Goal: Task Accomplishment & Management: Manage account settings

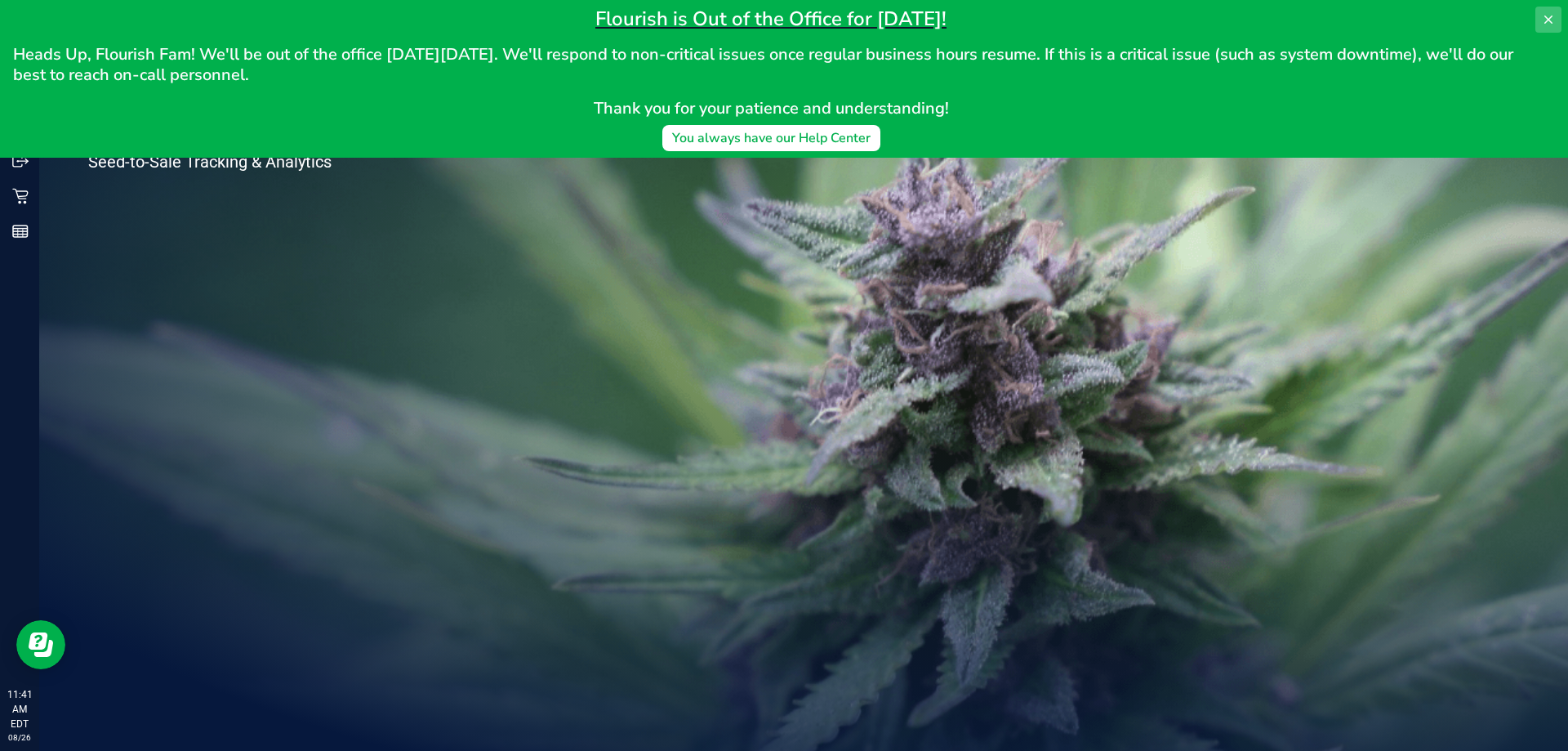
click at [1541, 13] on button at bounding box center [1549, 19] width 26 height 26
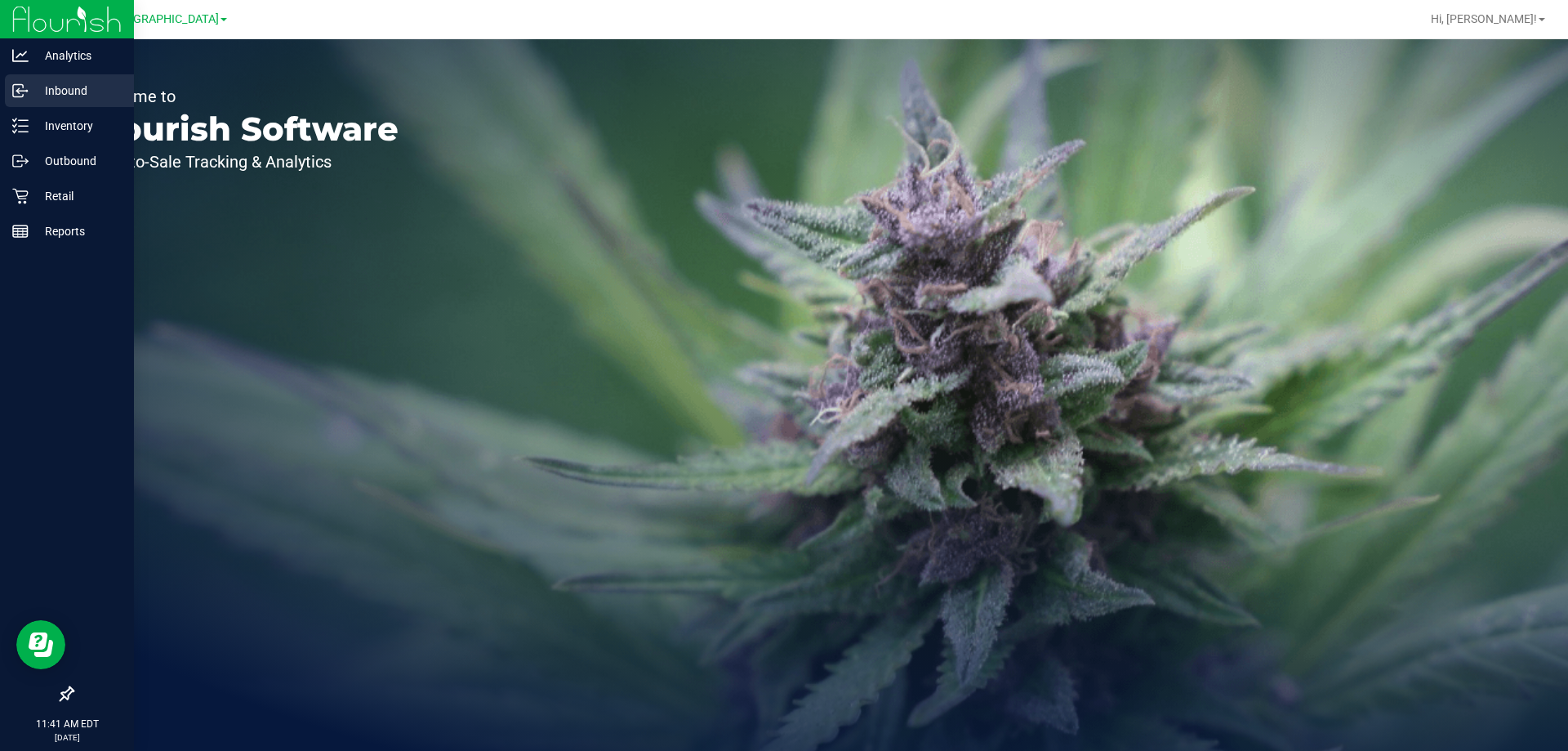
click at [64, 100] on div "Inbound" at bounding box center [69, 91] width 129 height 33
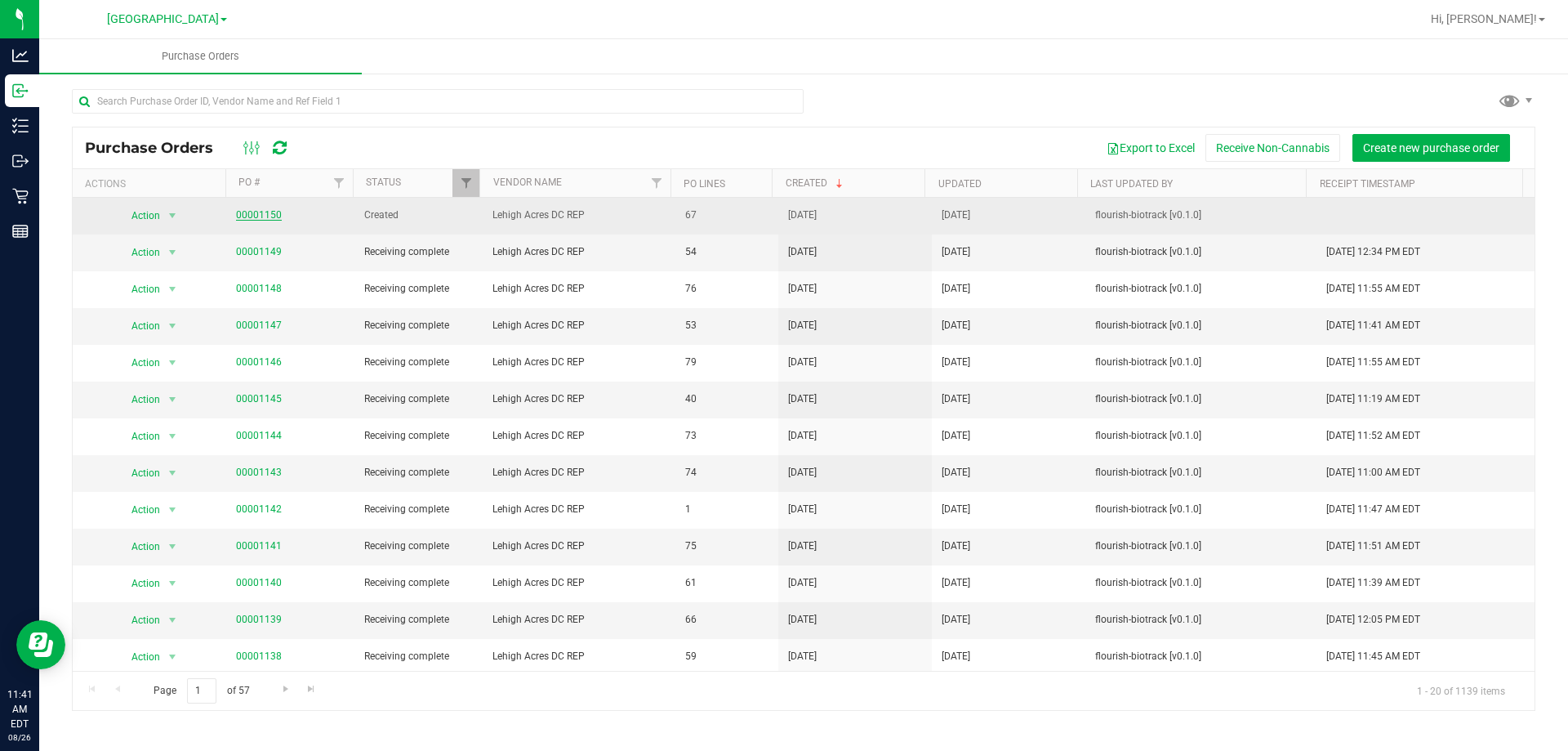
click at [255, 218] on link "00001150" at bounding box center [259, 214] width 46 height 11
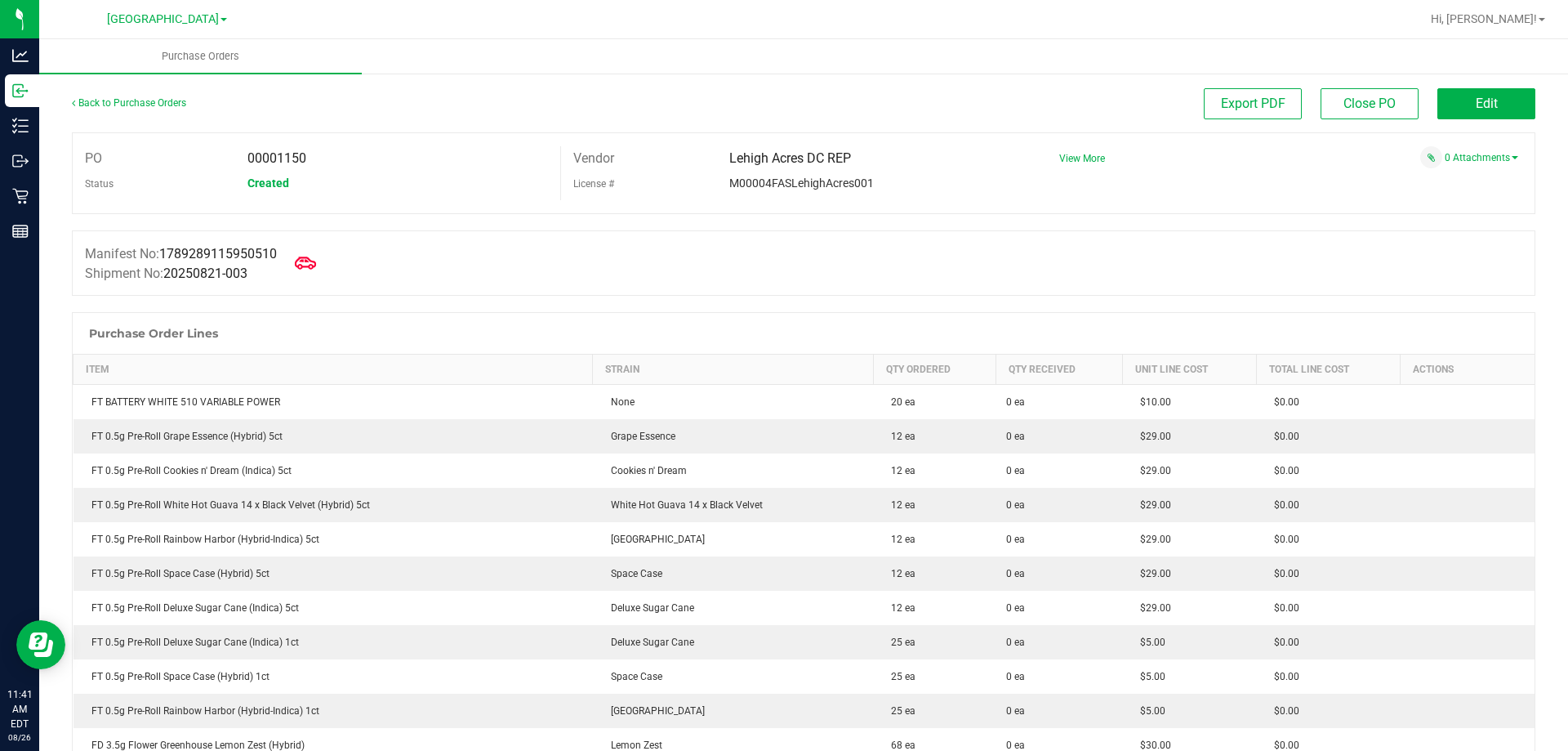
click at [317, 258] on icon at bounding box center [305, 262] width 21 height 21
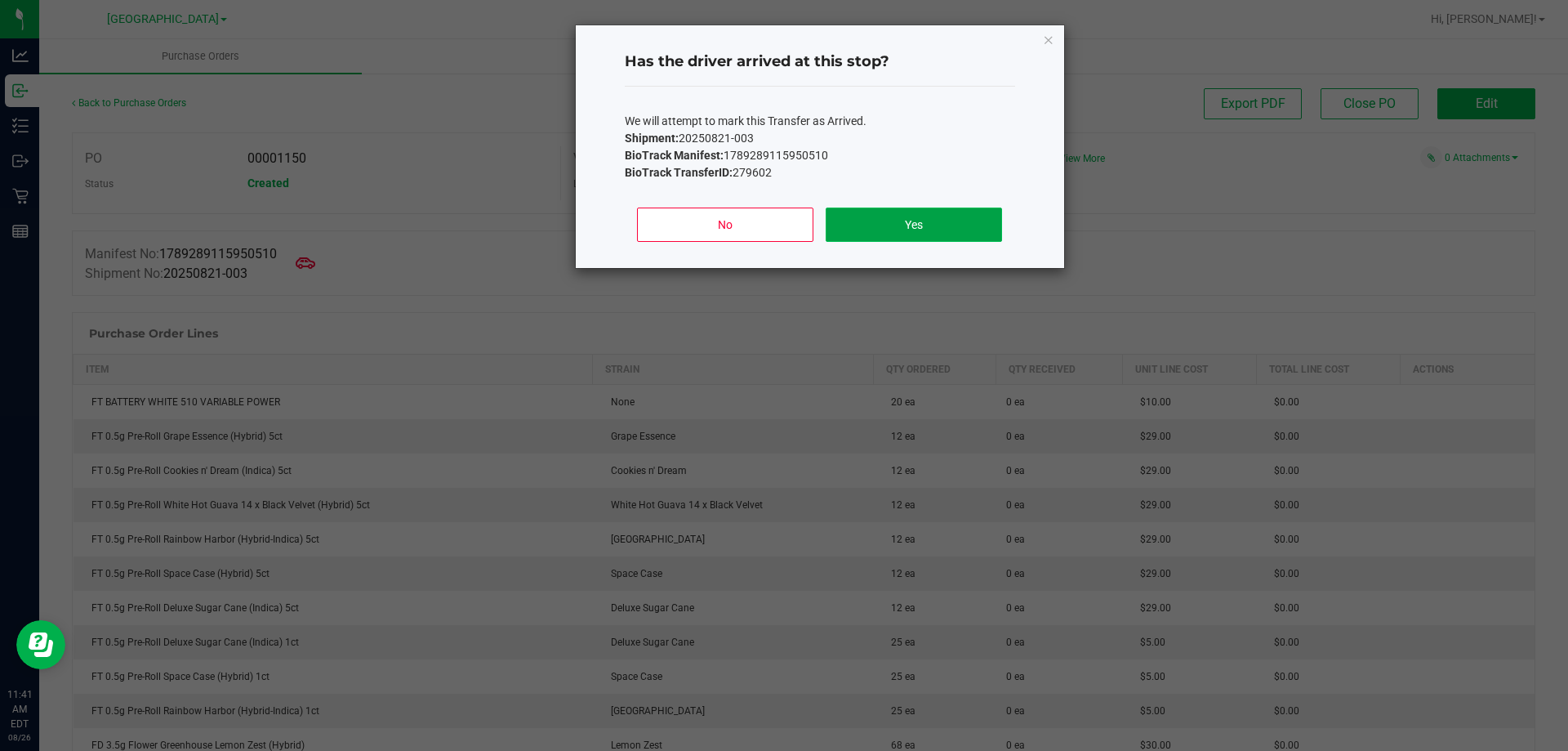
click at [892, 232] on button "Yes" at bounding box center [913, 224] width 176 height 34
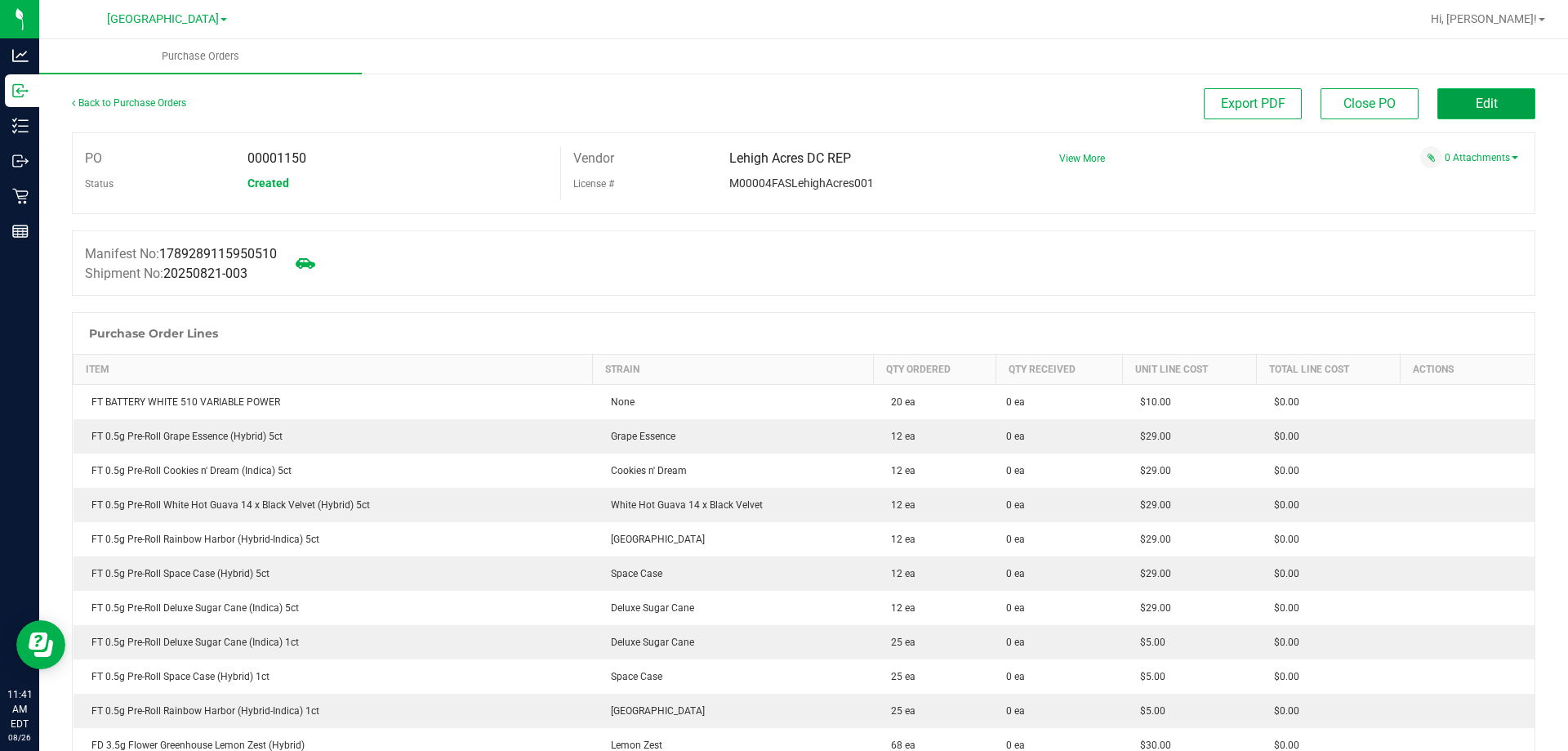
click at [1450, 106] on button "Edit" at bounding box center [1486, 104] width 98 height 31
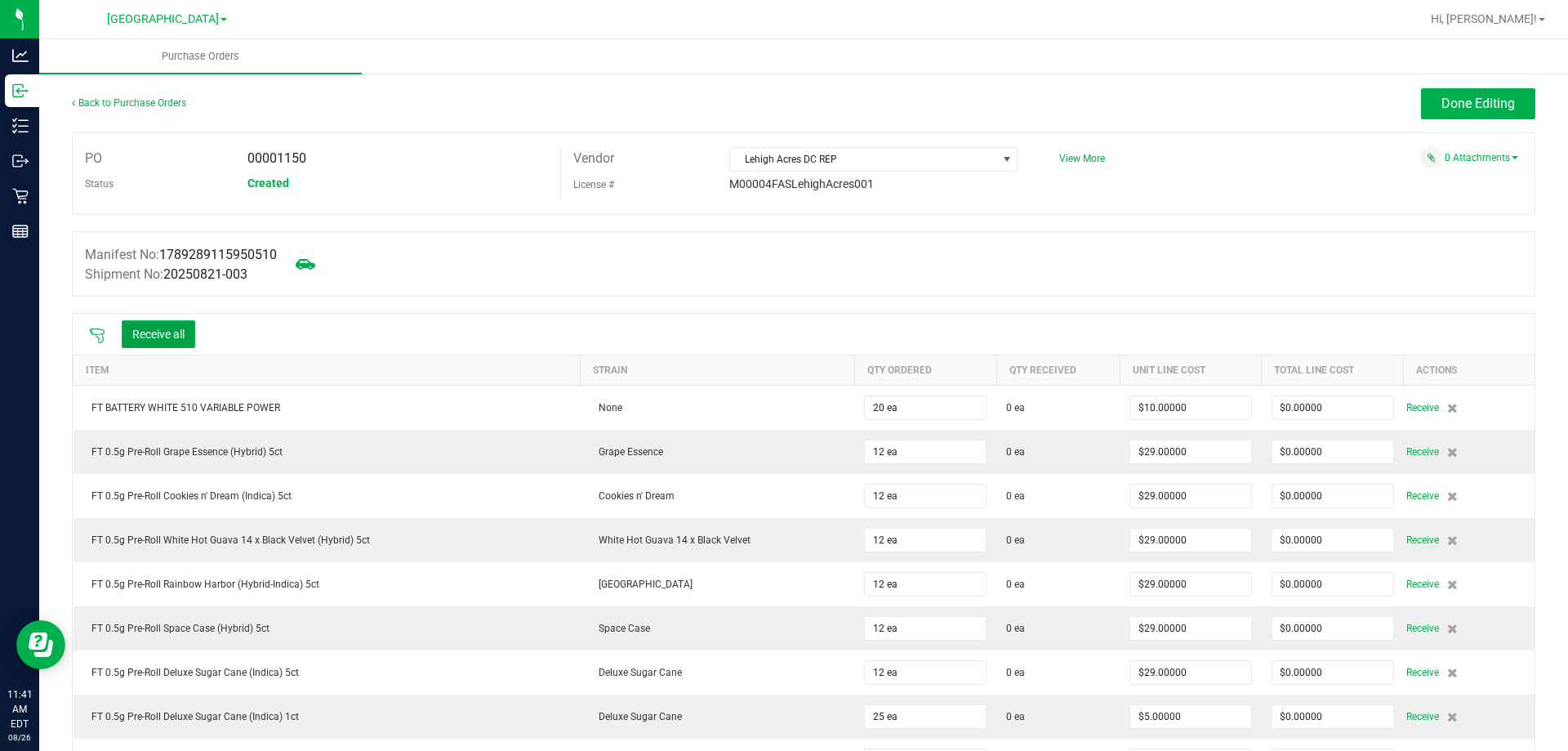
click at [181, 337] on button "Receive all" at bounding box center [158, 334] width 74 height 28
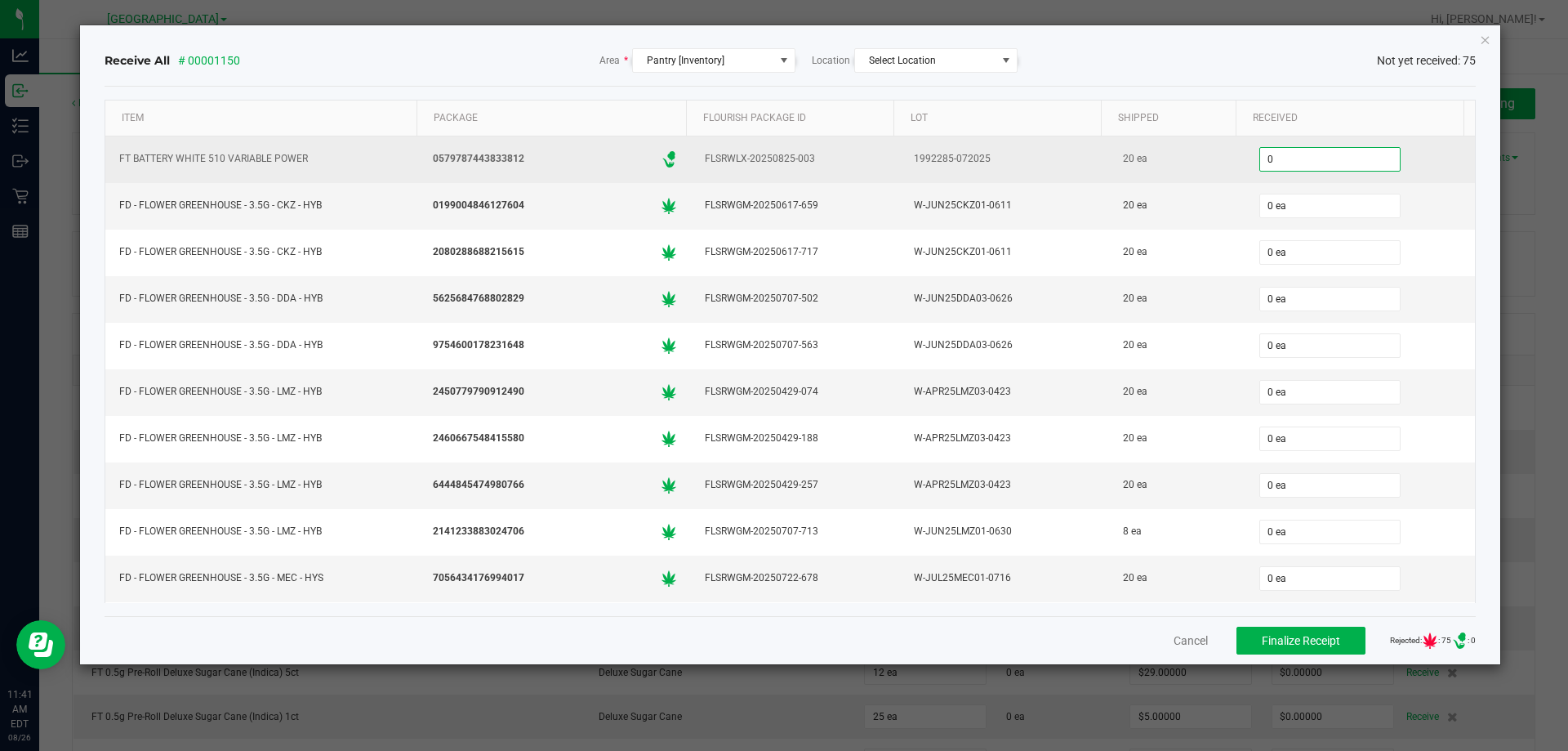
click at [1297, 149] on input "0" at bounding box center [1331, 159] width 140 height 23
type input "20 ea"
type input "20"
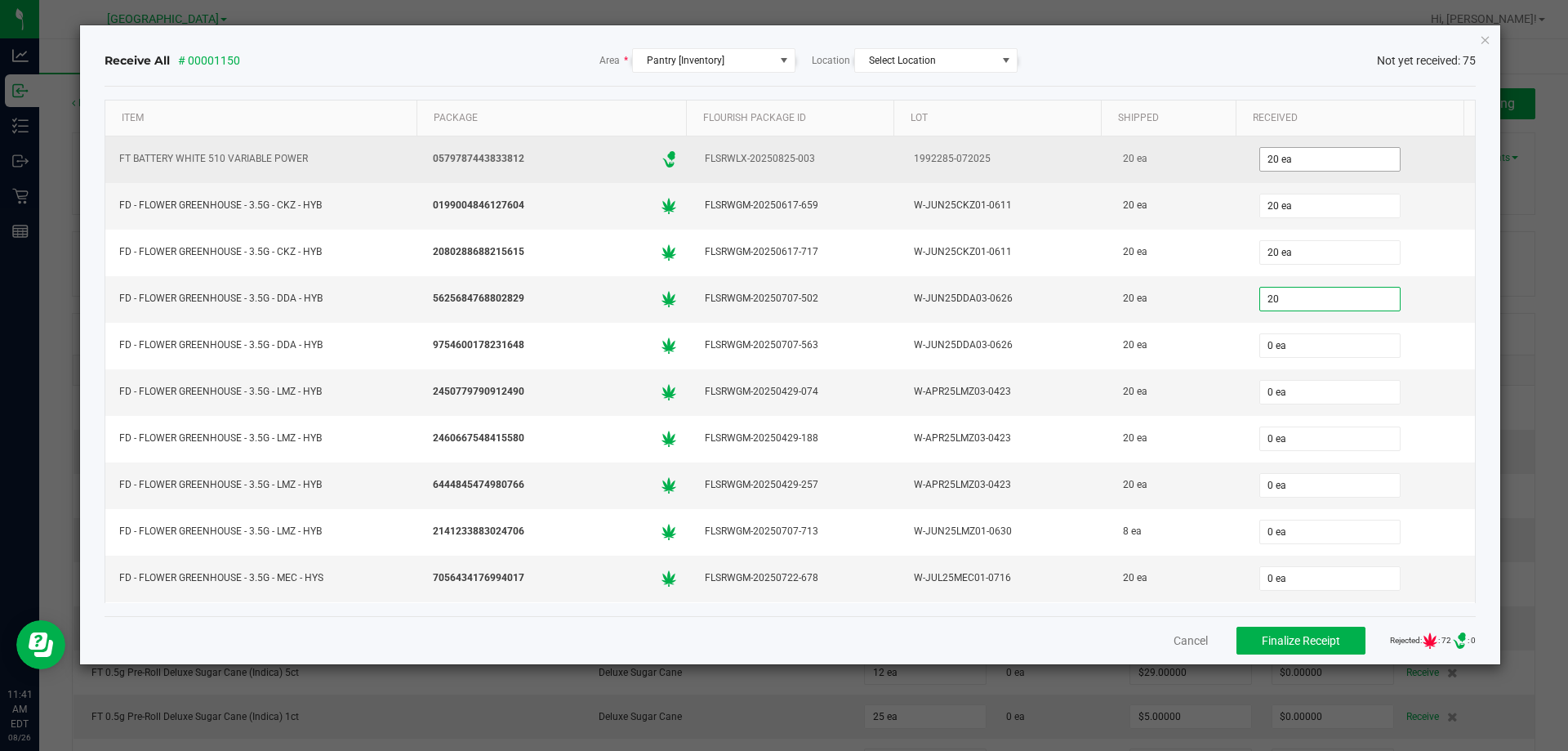
type input "0"
type input "20 ea"
type input "20"
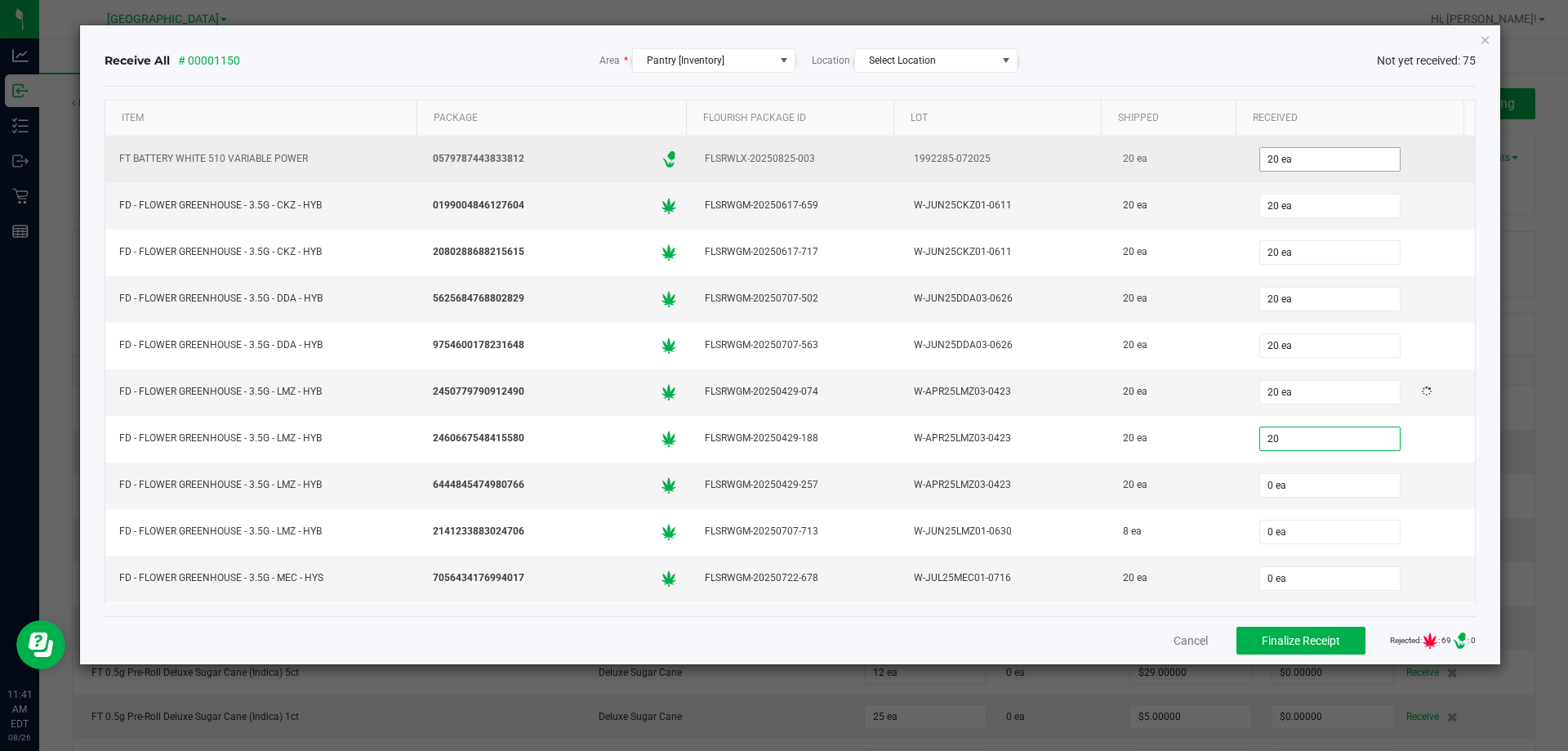
type input "0"
type input "20 ea"
type input "20"
type input "0"
type input "20 ea"
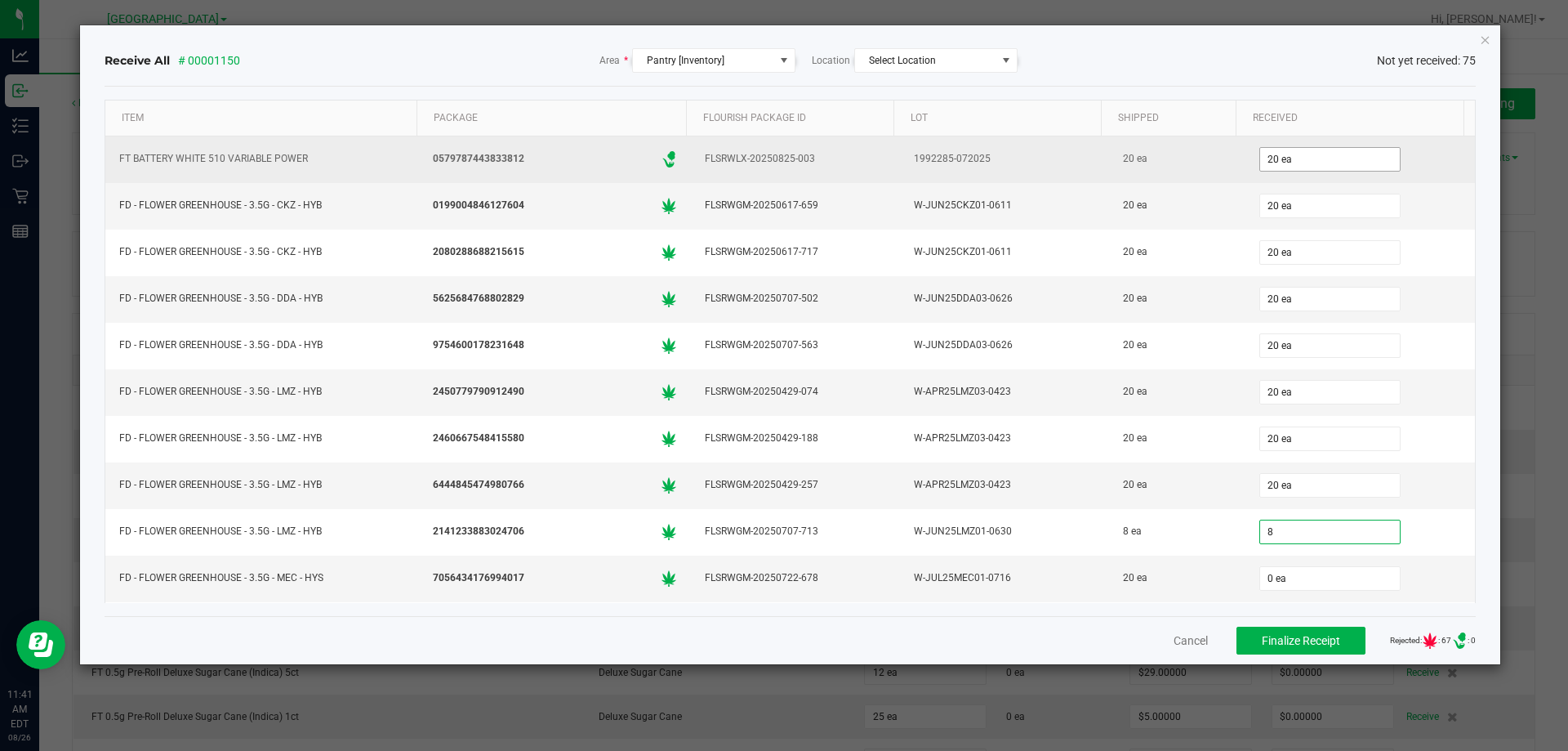
type input "8"
type input "0"
type input "8 ea"
type input "2"
type input "0"
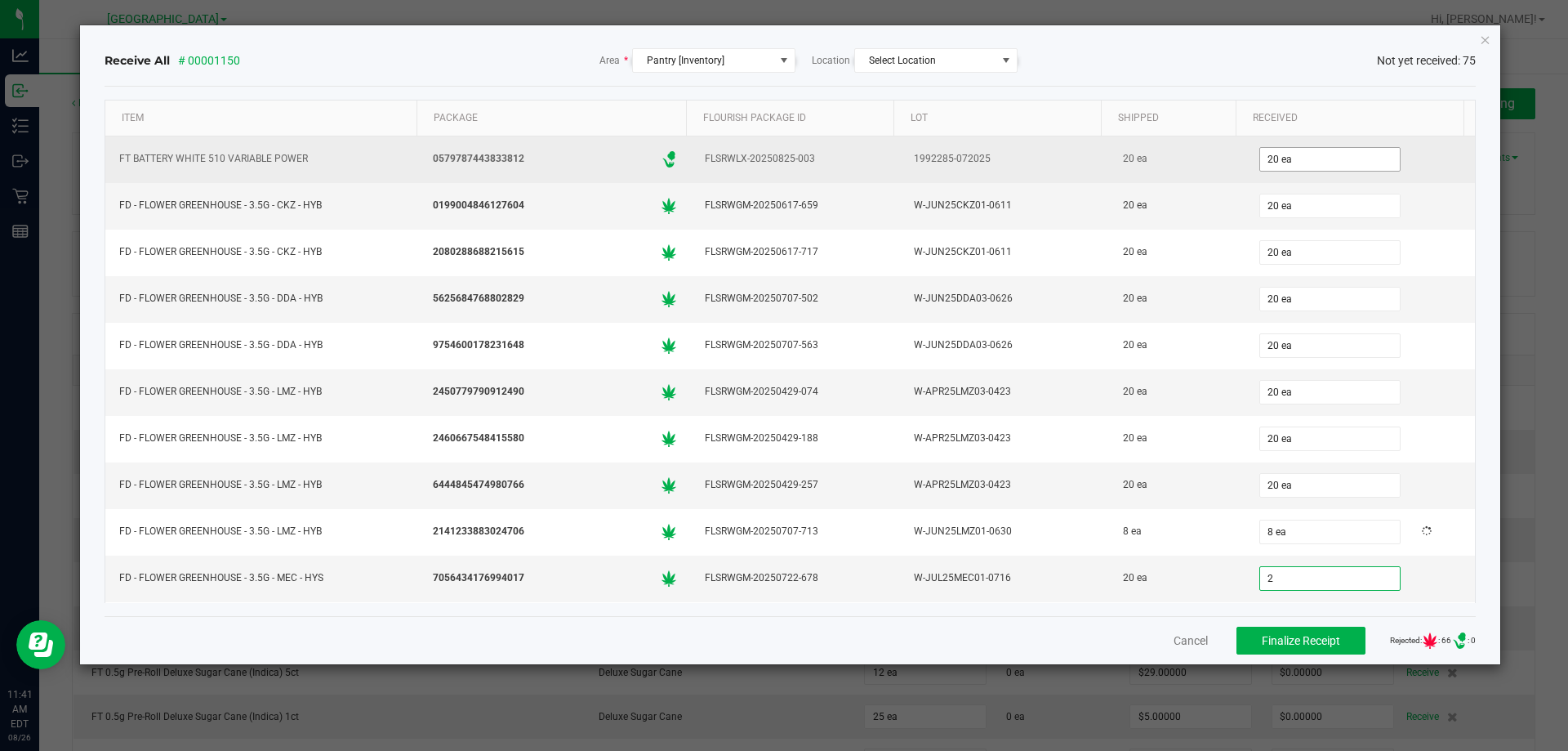
type input "2 ea"
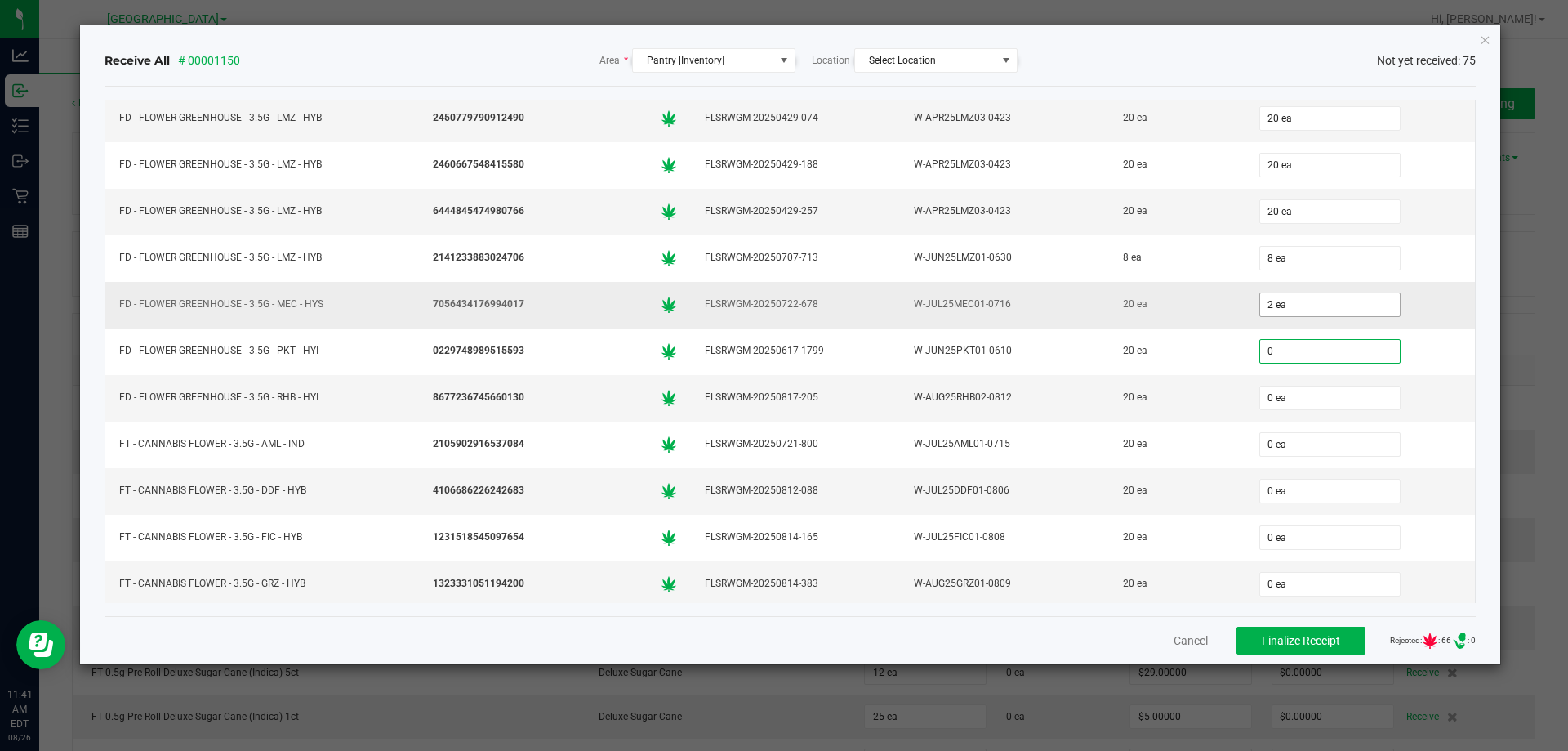
type input "0 ea"
click at [1266, 317] on div "2 ea" at bounding box center [1360, 305] width 211 height 33
click at [1262, 315] on input "2" at bounding box center [1331, 305] width 140 height 23
type input "20 ea"
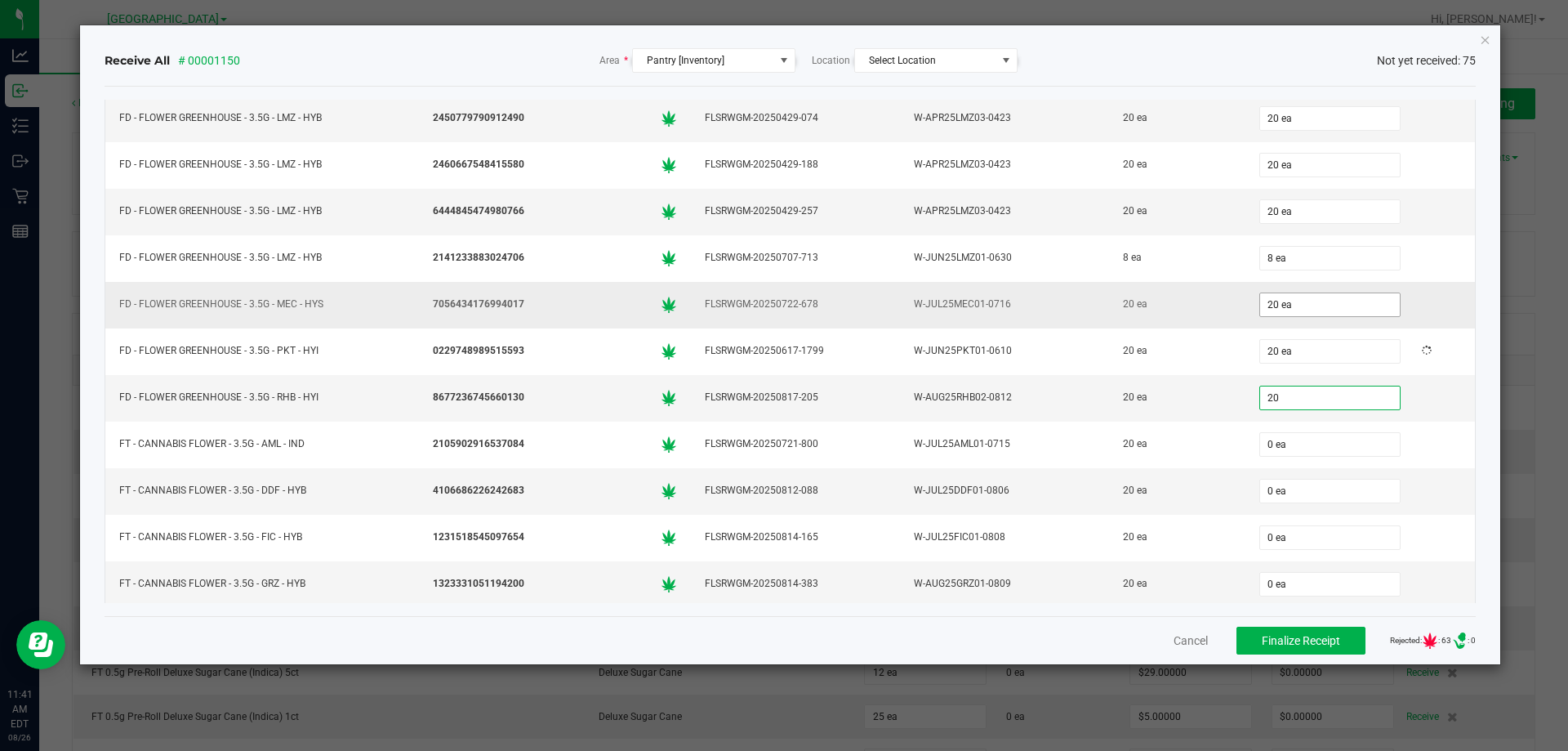
type input "20 ea"
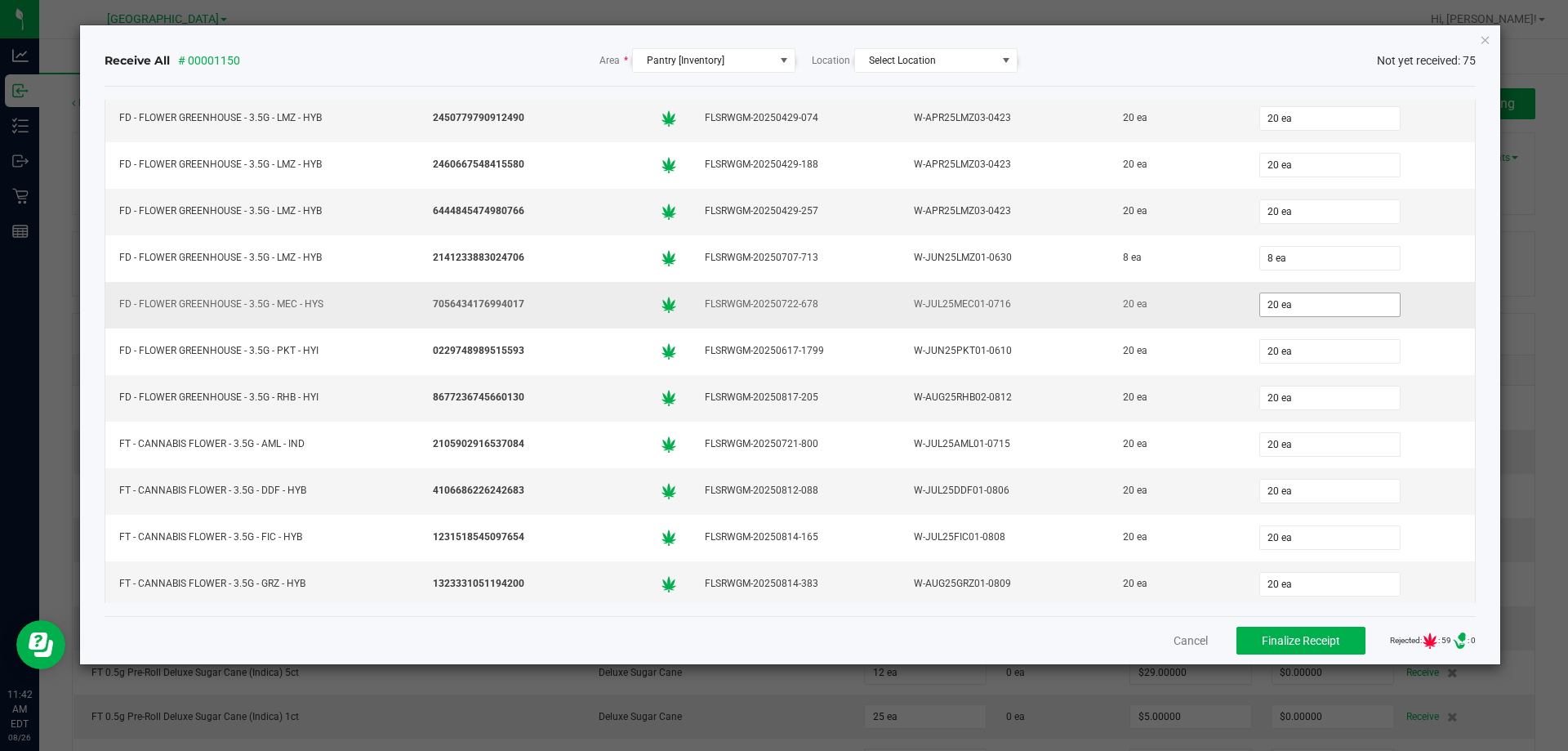
scroll to position [553, 0]
type input "20 ea"
type input "8 ea"
type input "20 ea"
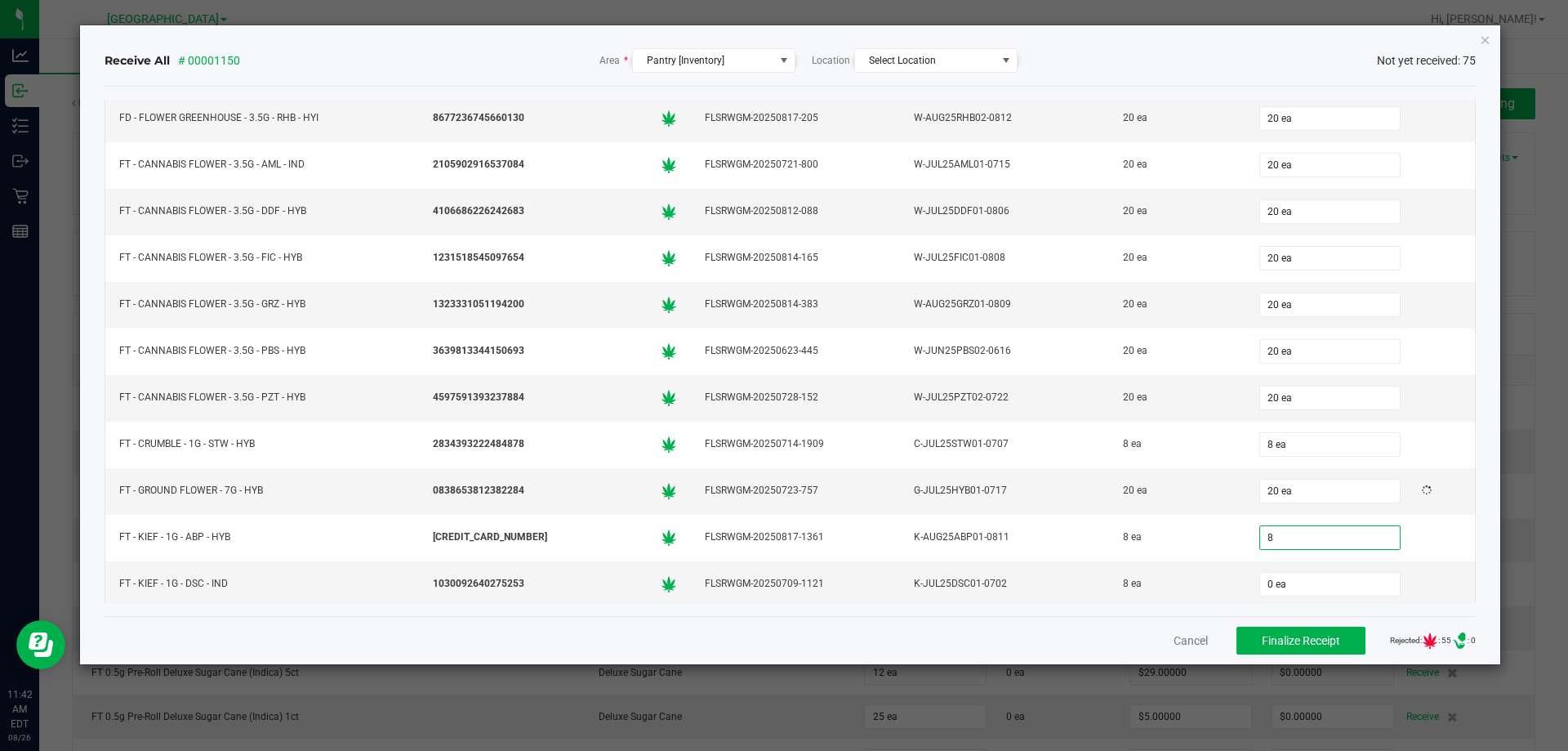
type input "8 ea"
type input "0"
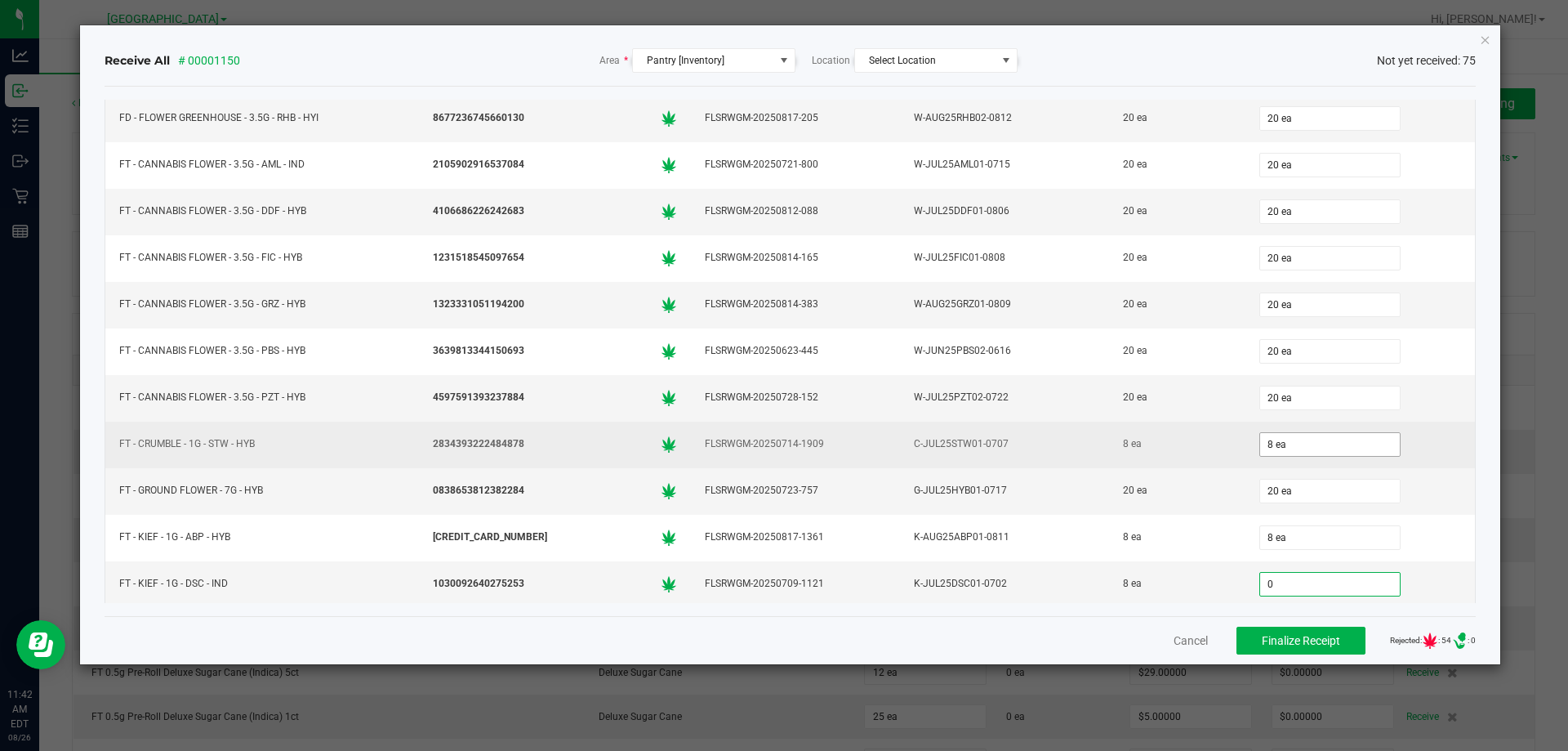
click at [1276, 440] on input "8 ea" at bounding box center [1331, 444] width 140 height 23
type input "8"
type input "0 ea"
type input "8 ea"
type input "20 ea"
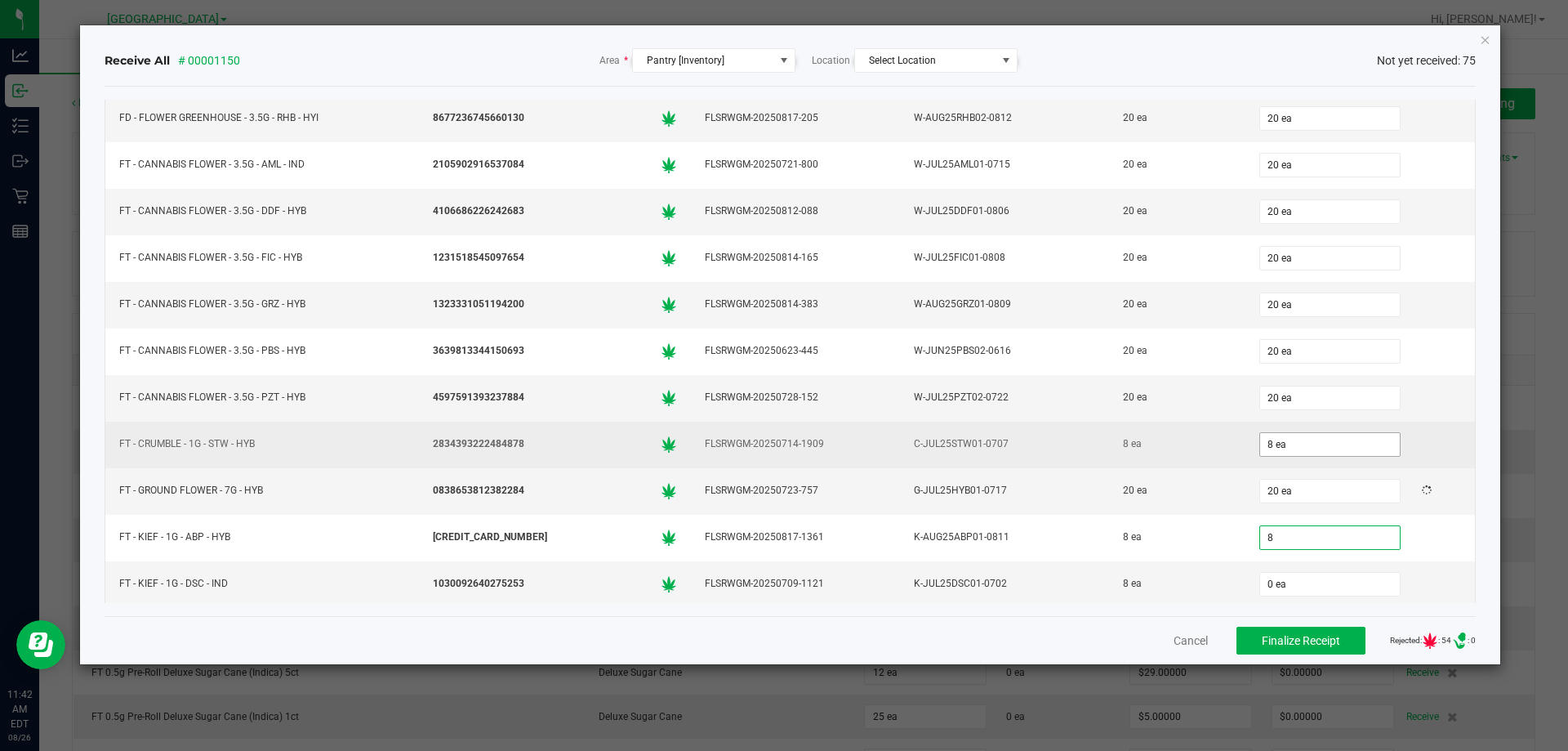
type input "8 ea"
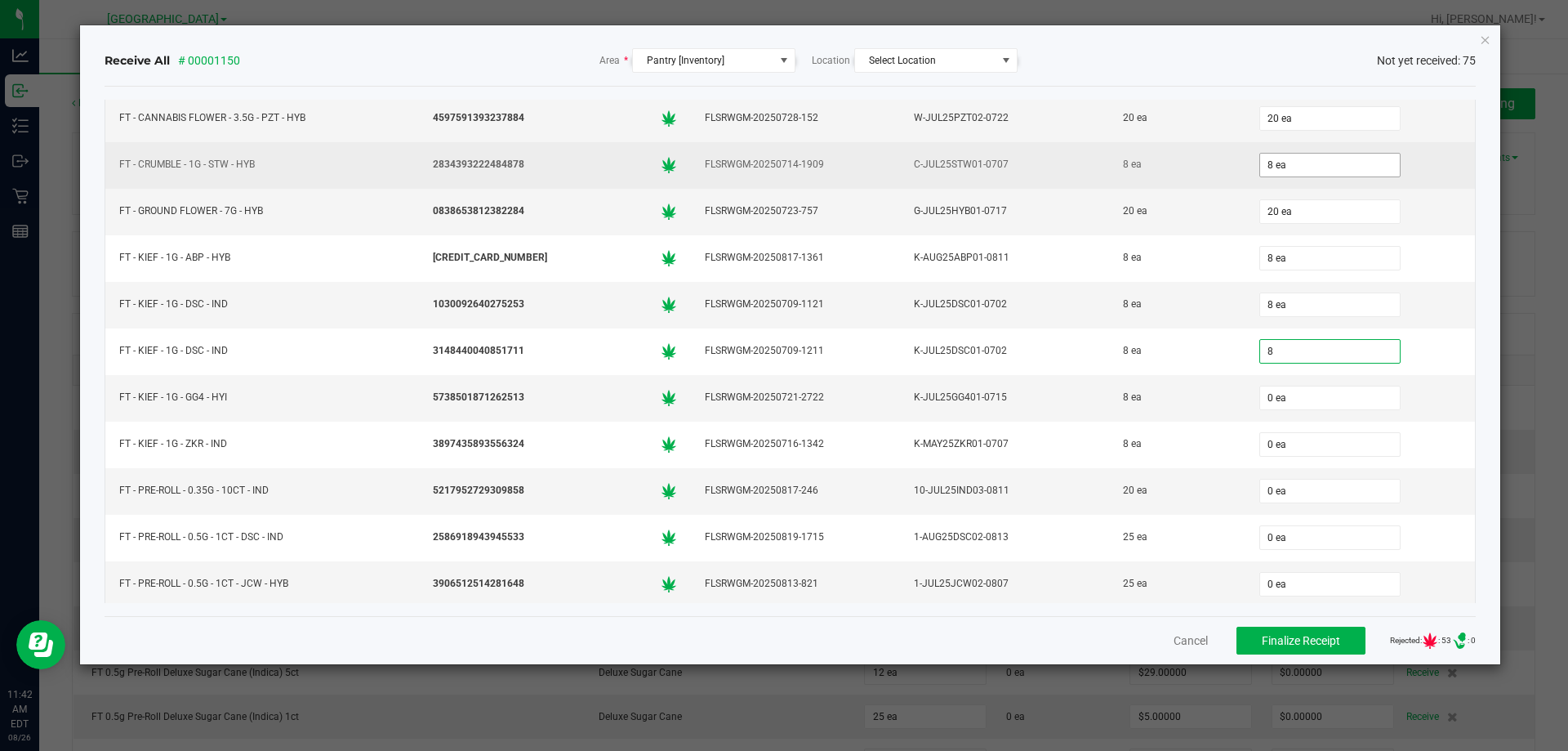
type input "8 ea"
type input "20 ea"
type input "25 ea"
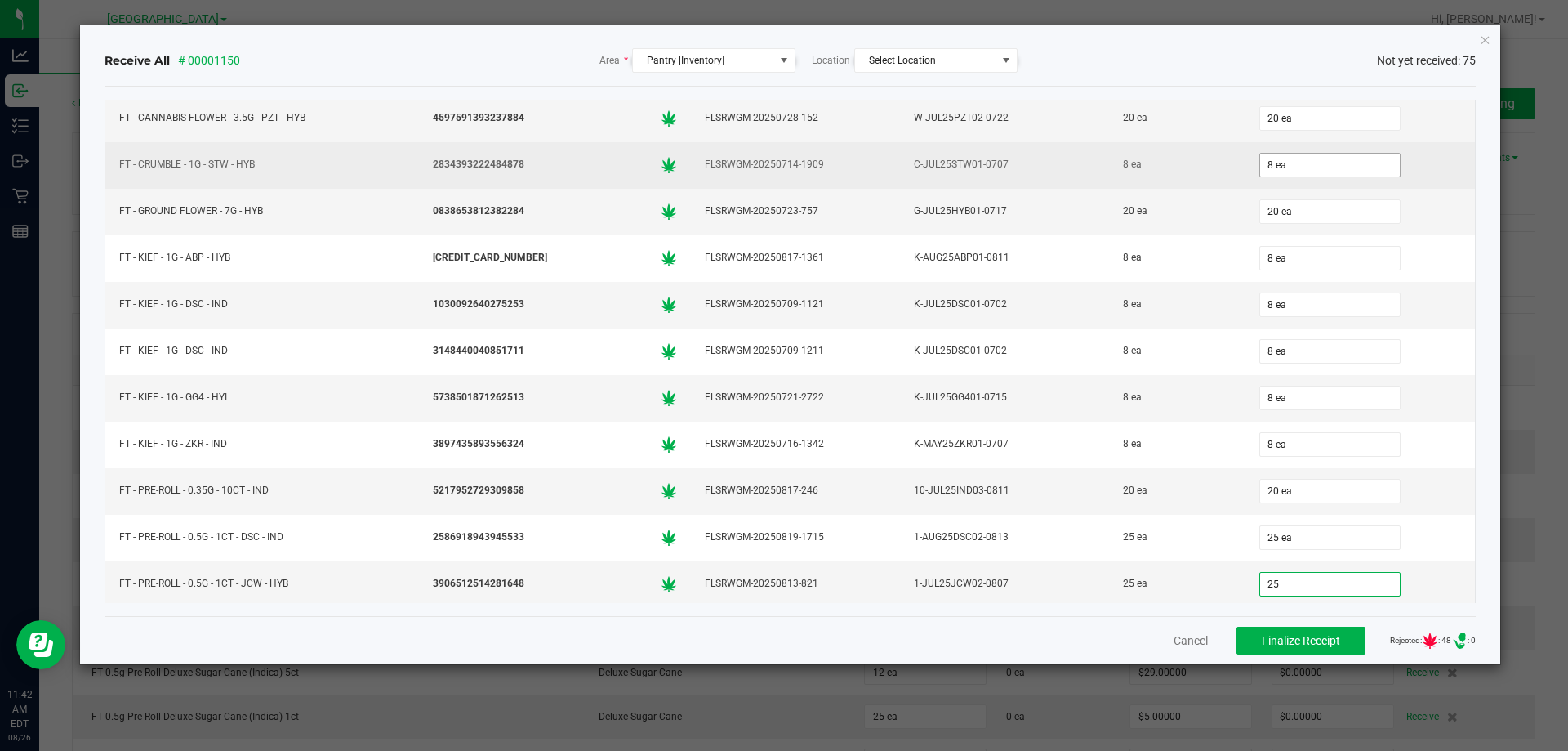
type input "25 ea"
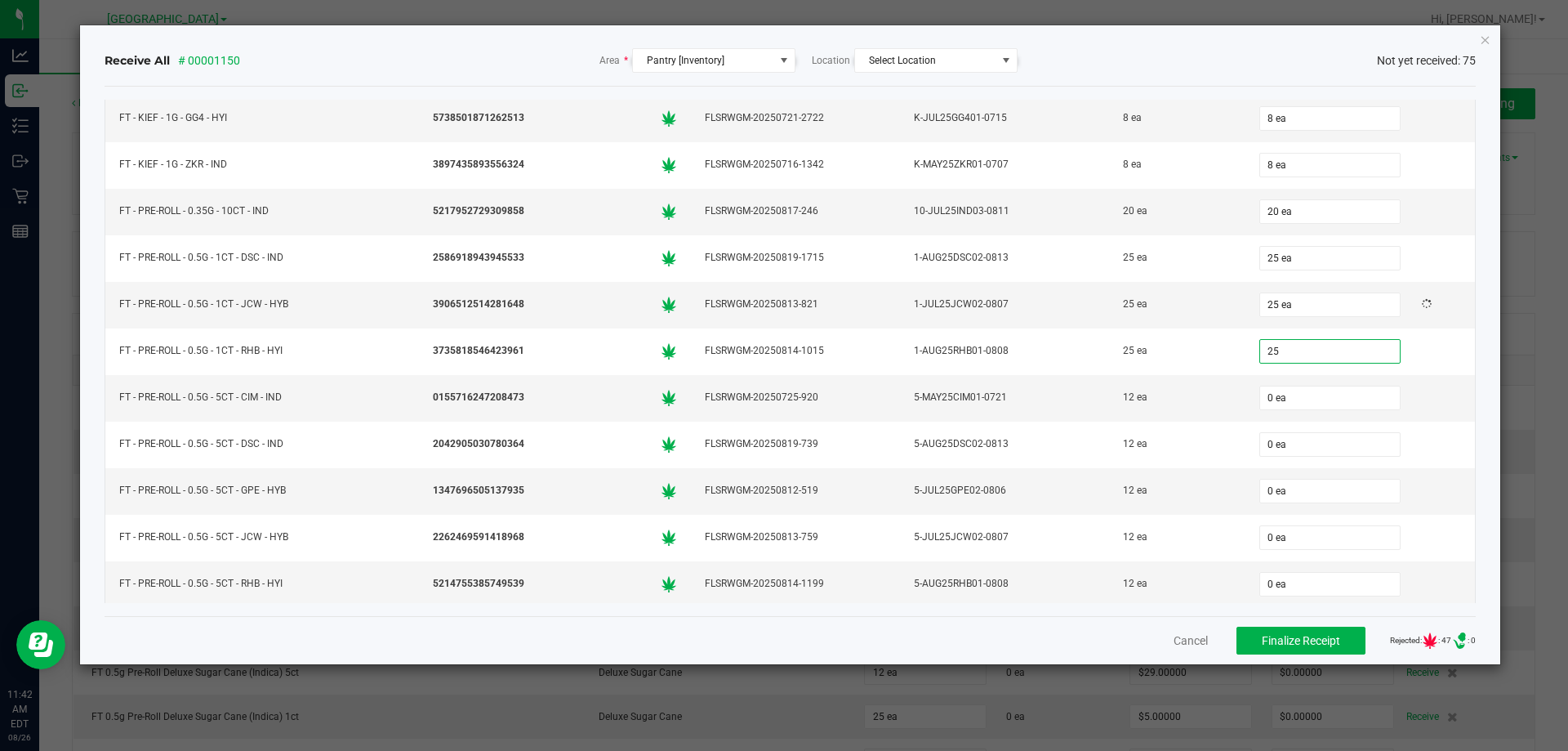
type input "25 ea"
type input "12 ea"
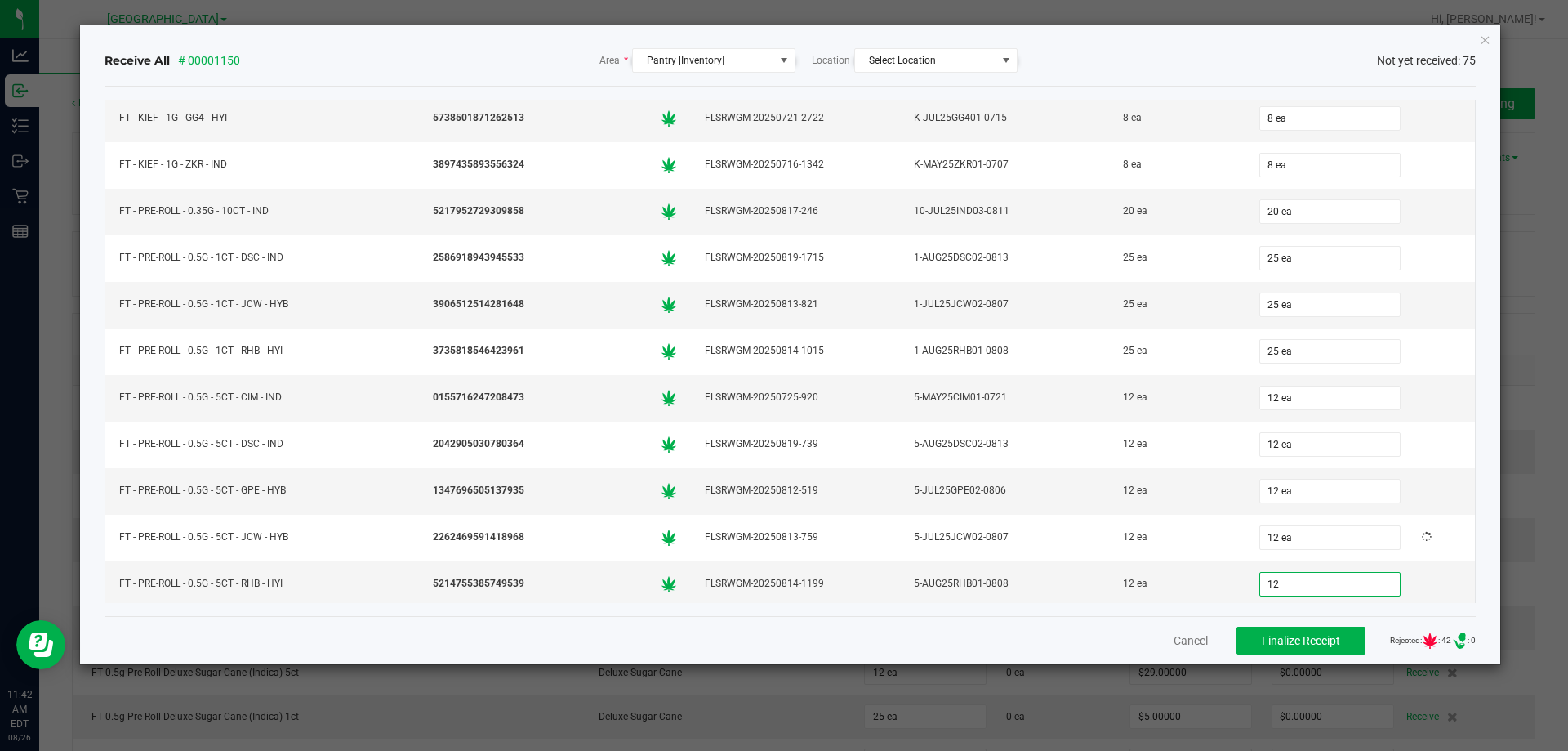
type input "12 ea"
type input "8 ea"
type input "12 ea"
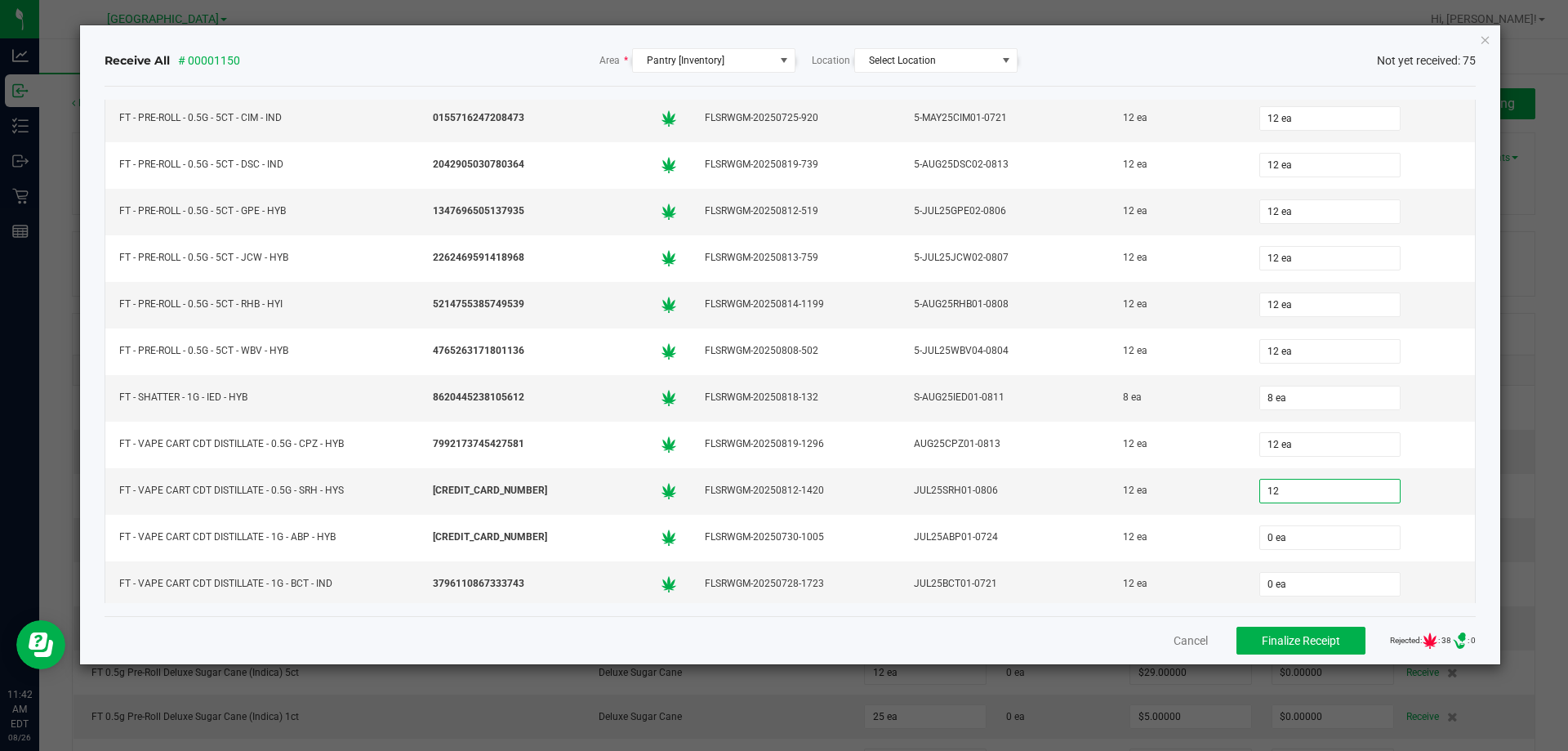
type input "12 ea"
type input "12"
type input "0"
type input "12 ea"
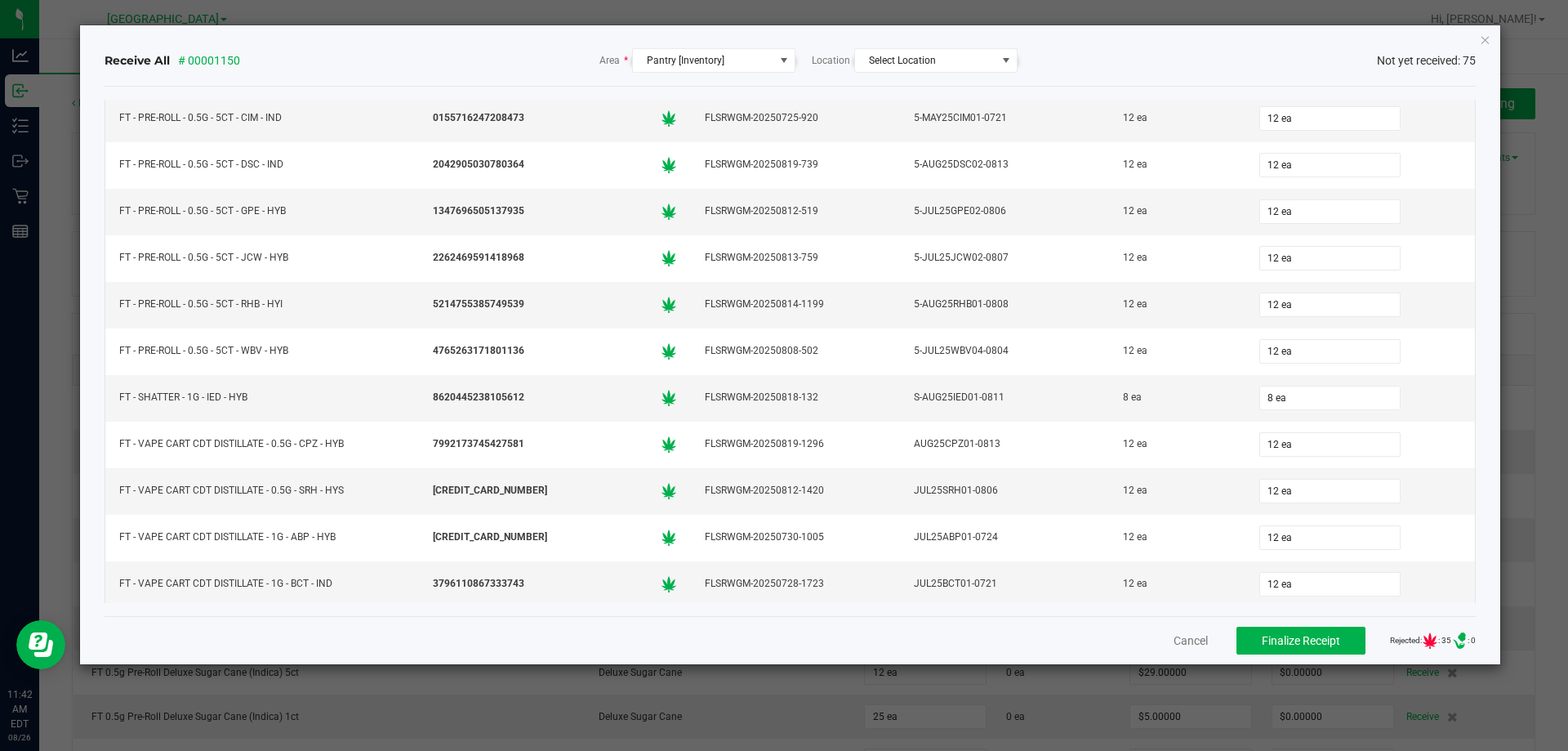
scroll to position [1670, 0]
type input "12 ea"
type input "12"
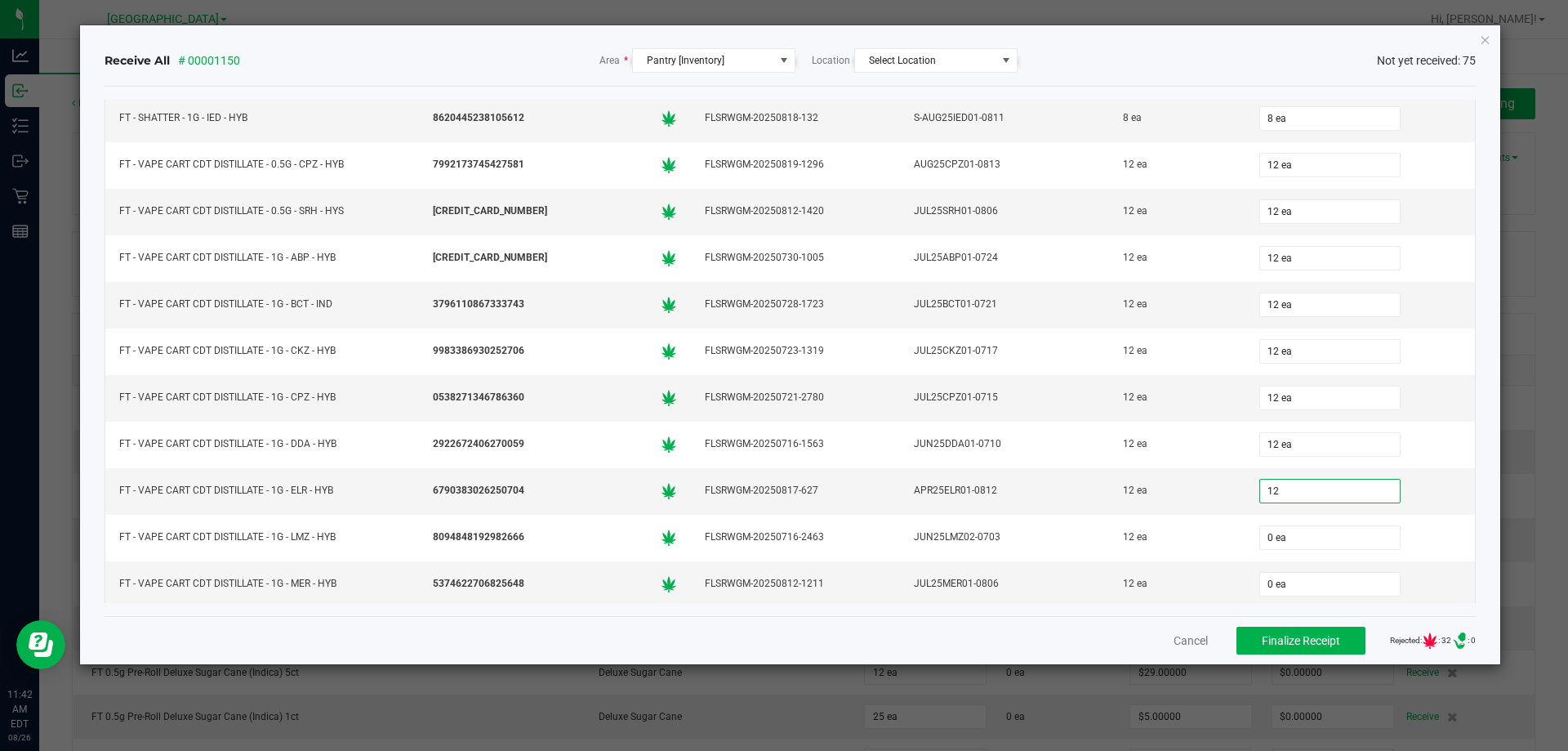
type input "0"
type input "12 ea"
type input "12"
type input "0"
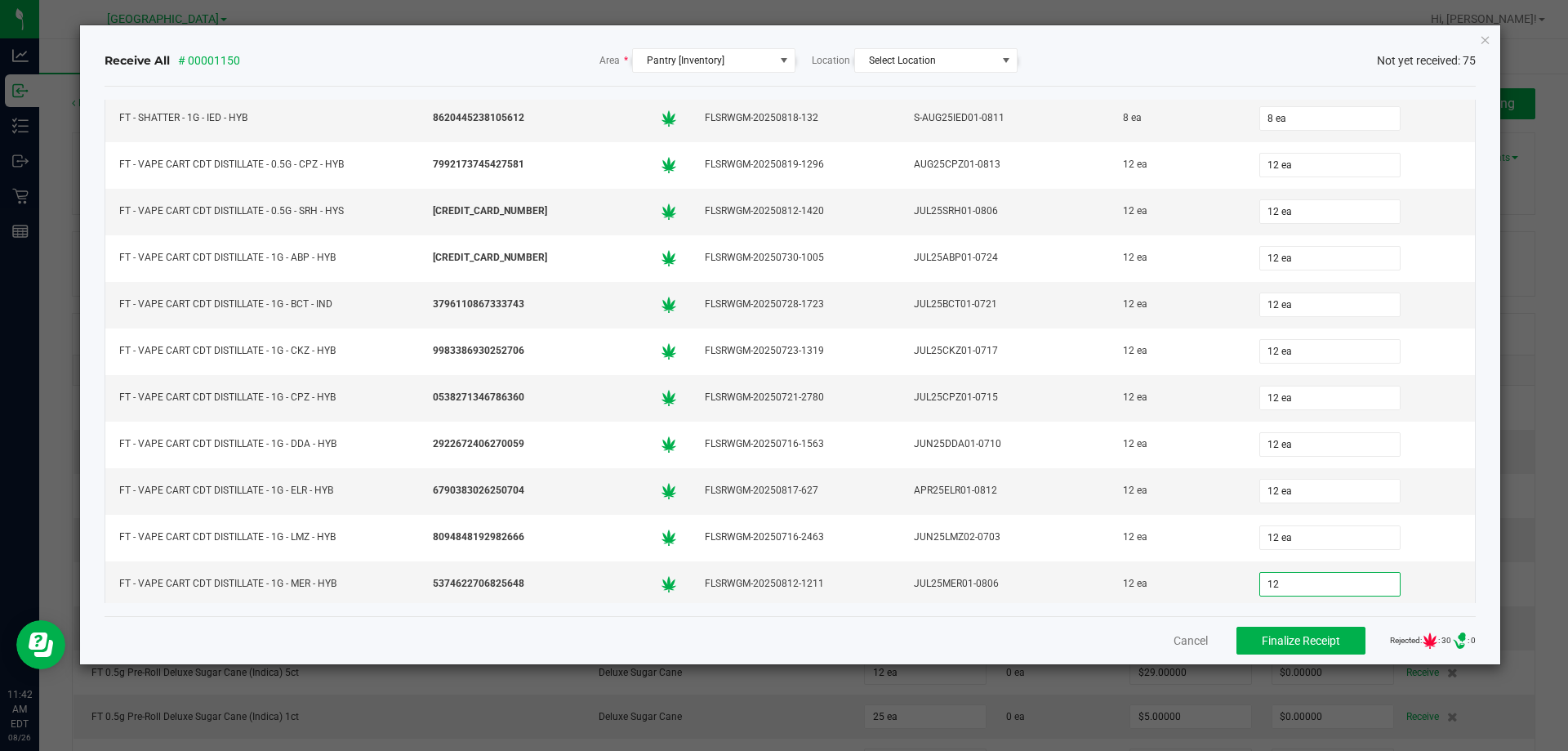
type input "12 ea"
type input "12"
type input "0"
type input "12 ea"
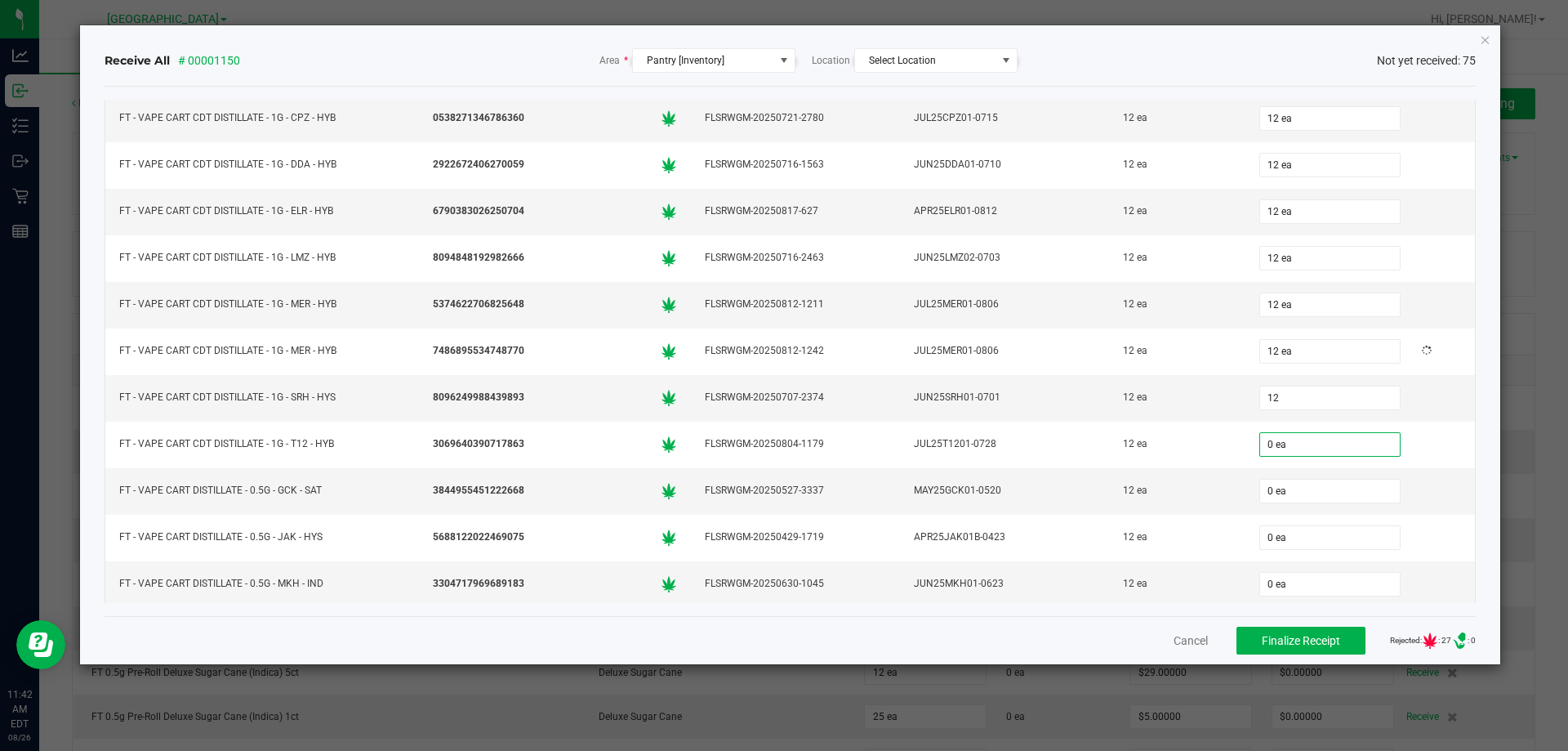
type input "12 ea"
type input "12"
type input "0"
type input "12 ea"
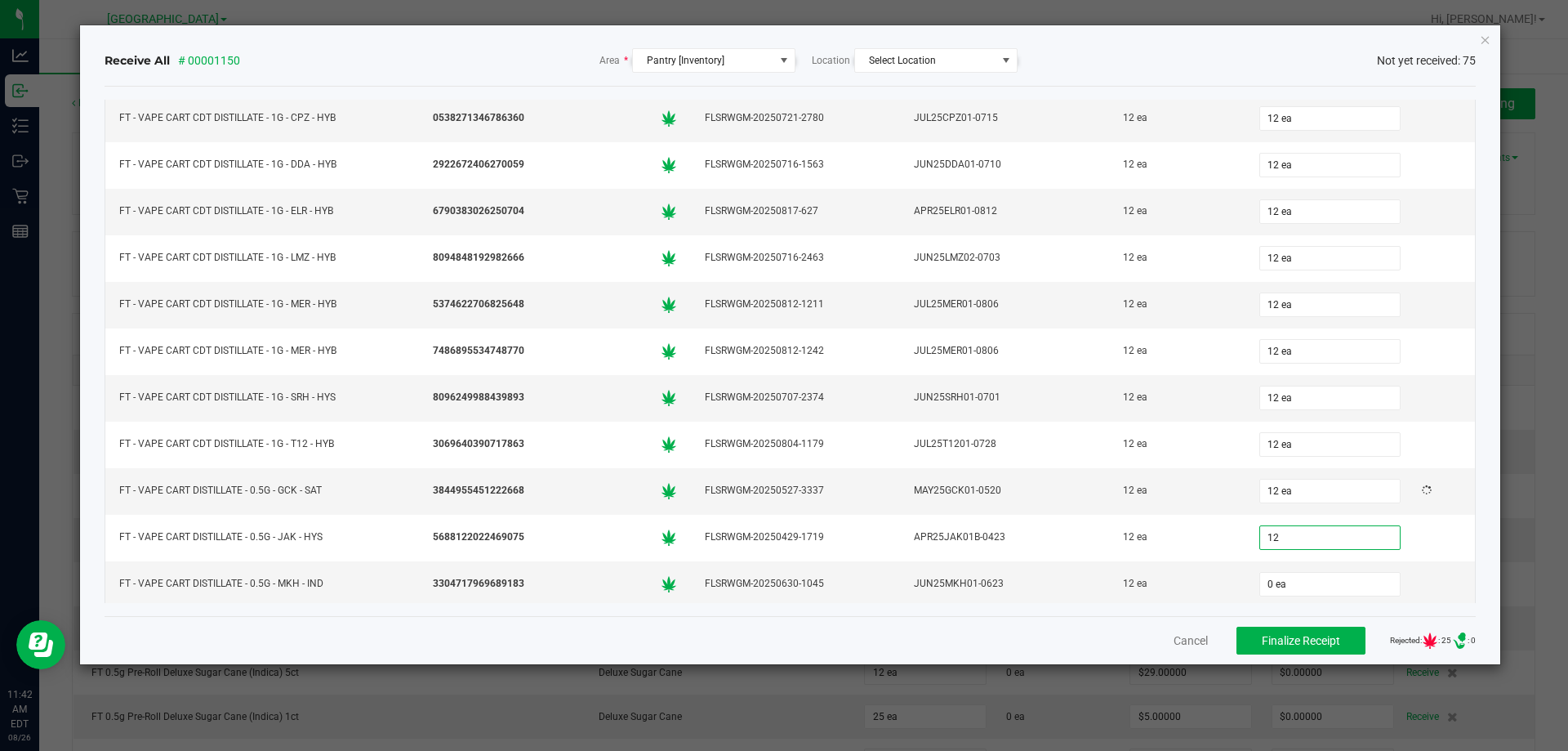
type input "12"
type input "0"
type input "12 ea"
type input "12"
type input "0"
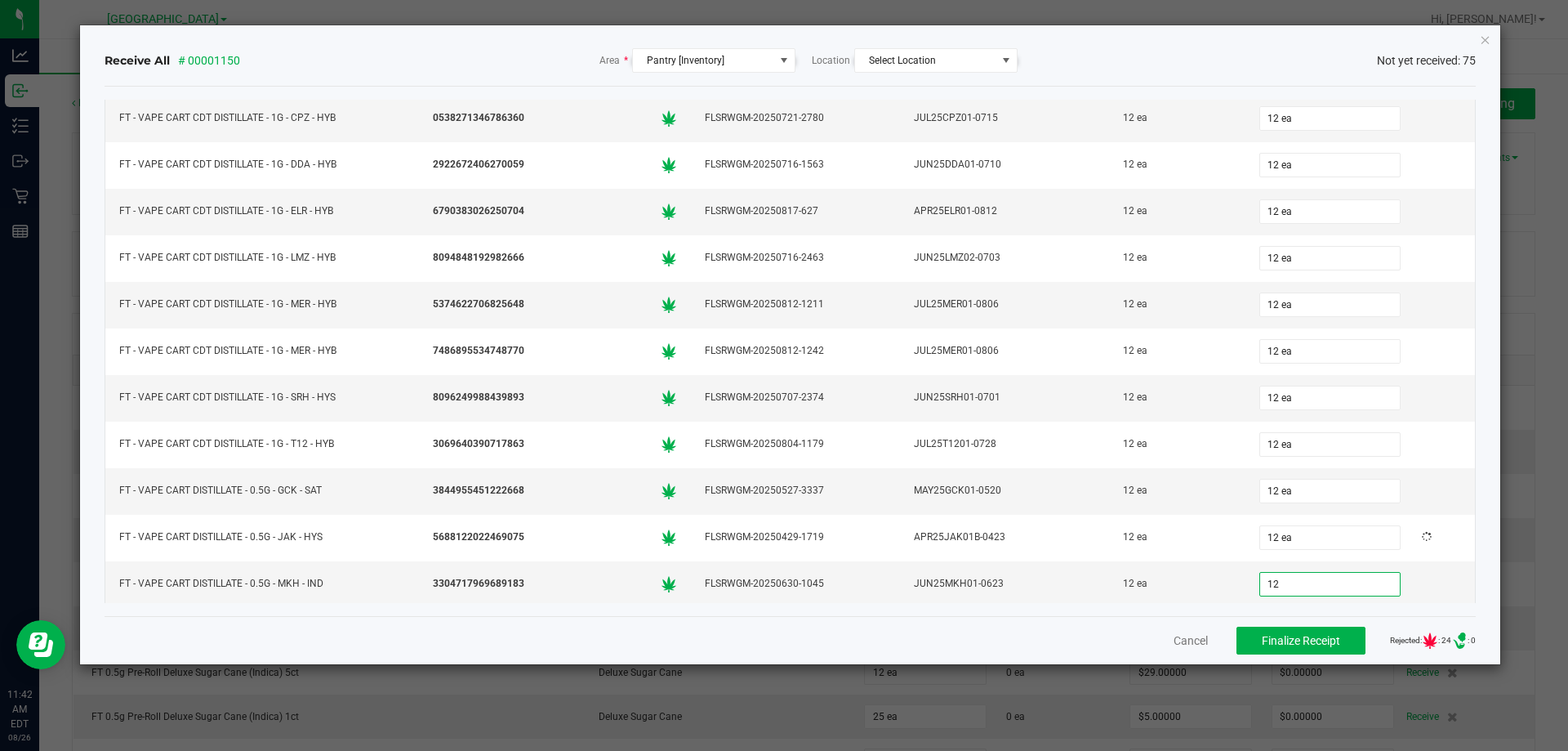
type input "12 ea"
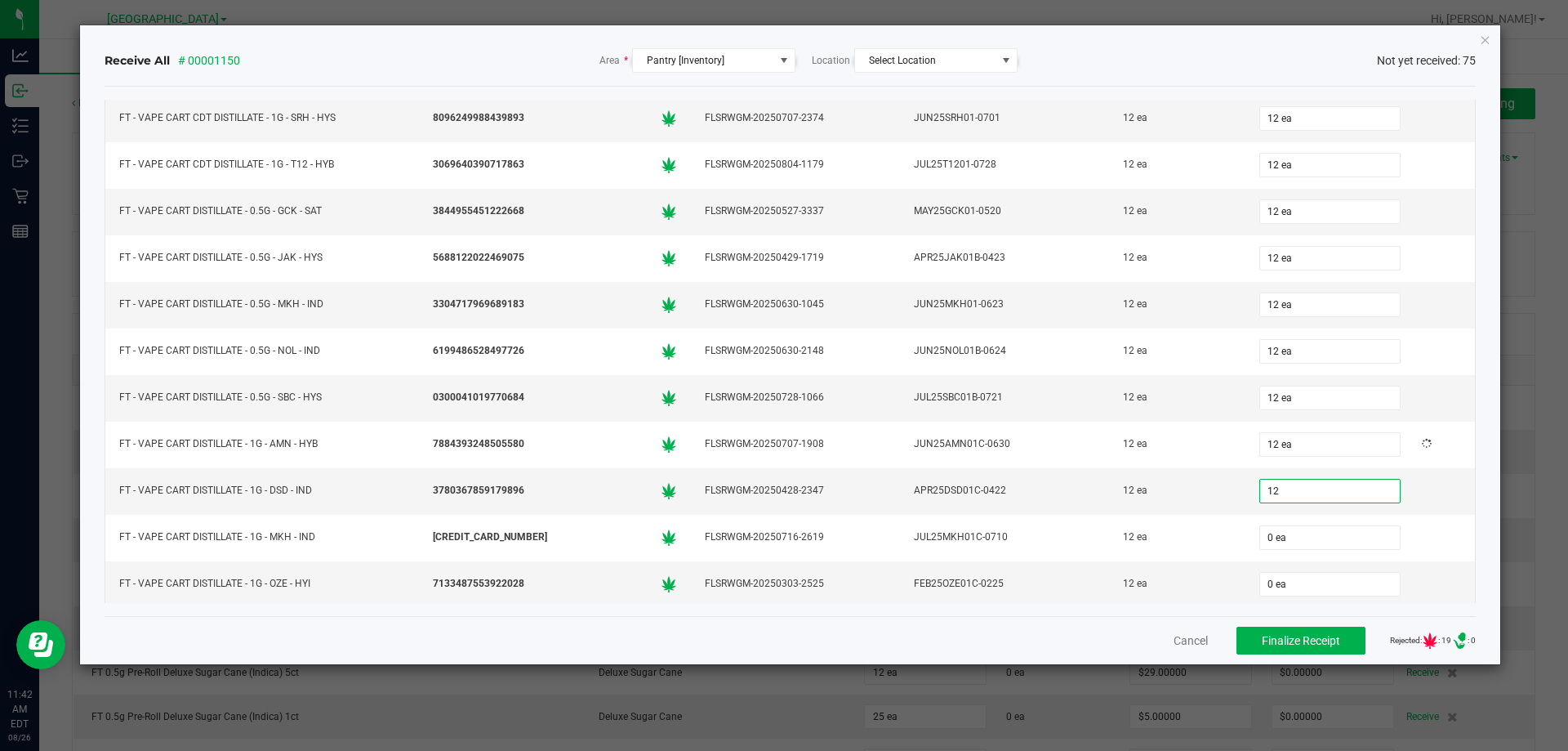
type input "12 ea"
type input "12"
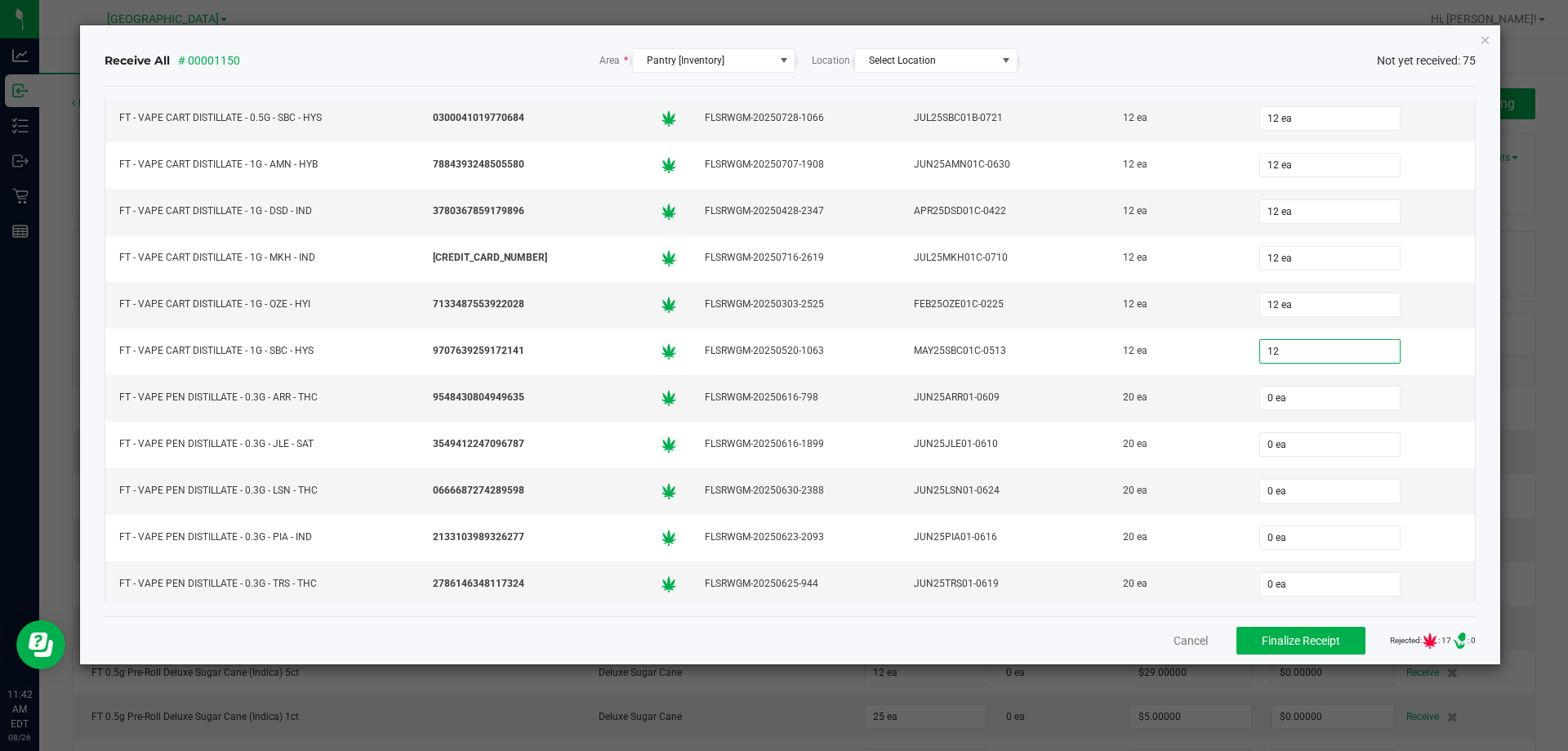
type input "0"
type input "12 ea"
type input "20 ea"
type input "20"
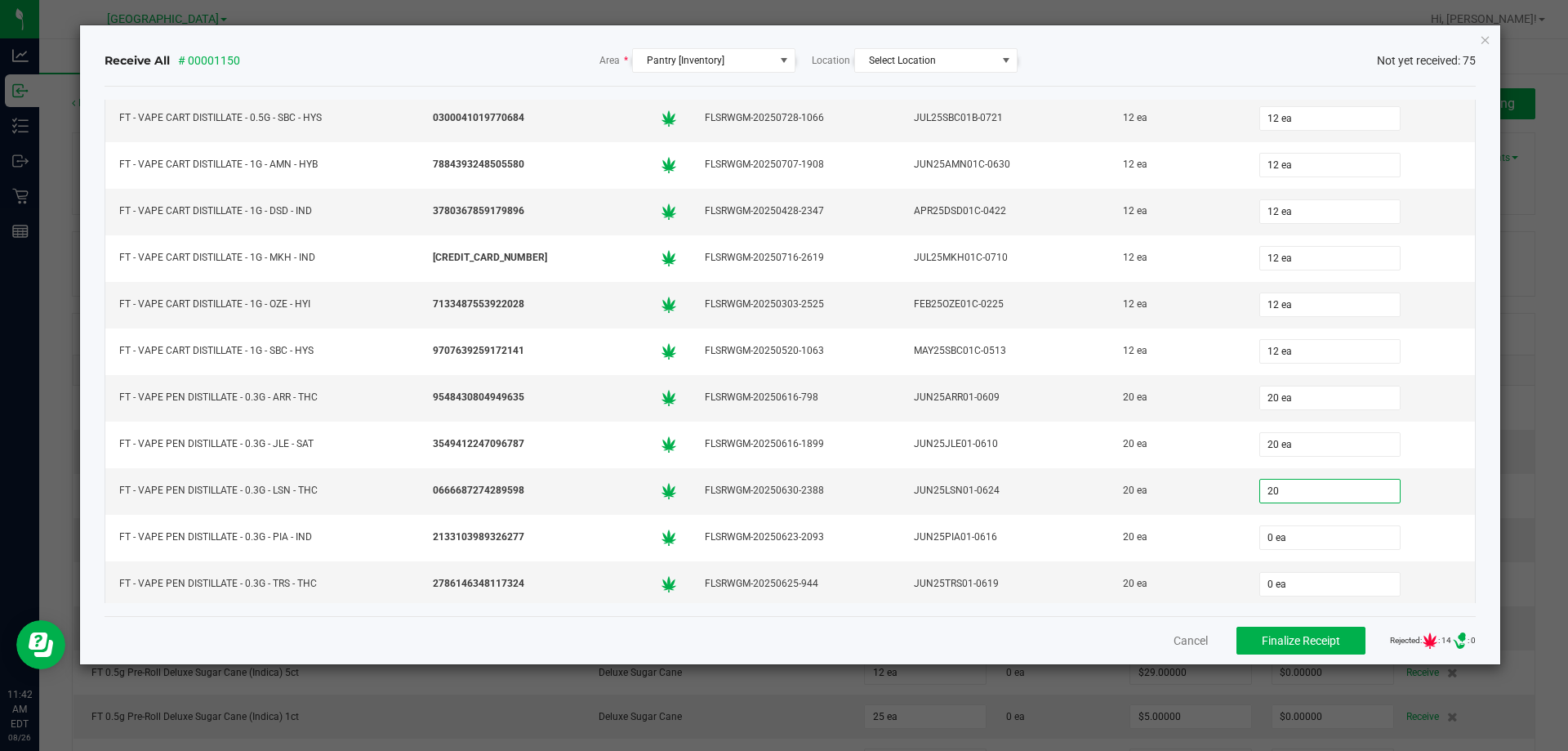
type input "0"
type input "20 ea"
type input "20"
type input "0"
type input "20 ea"
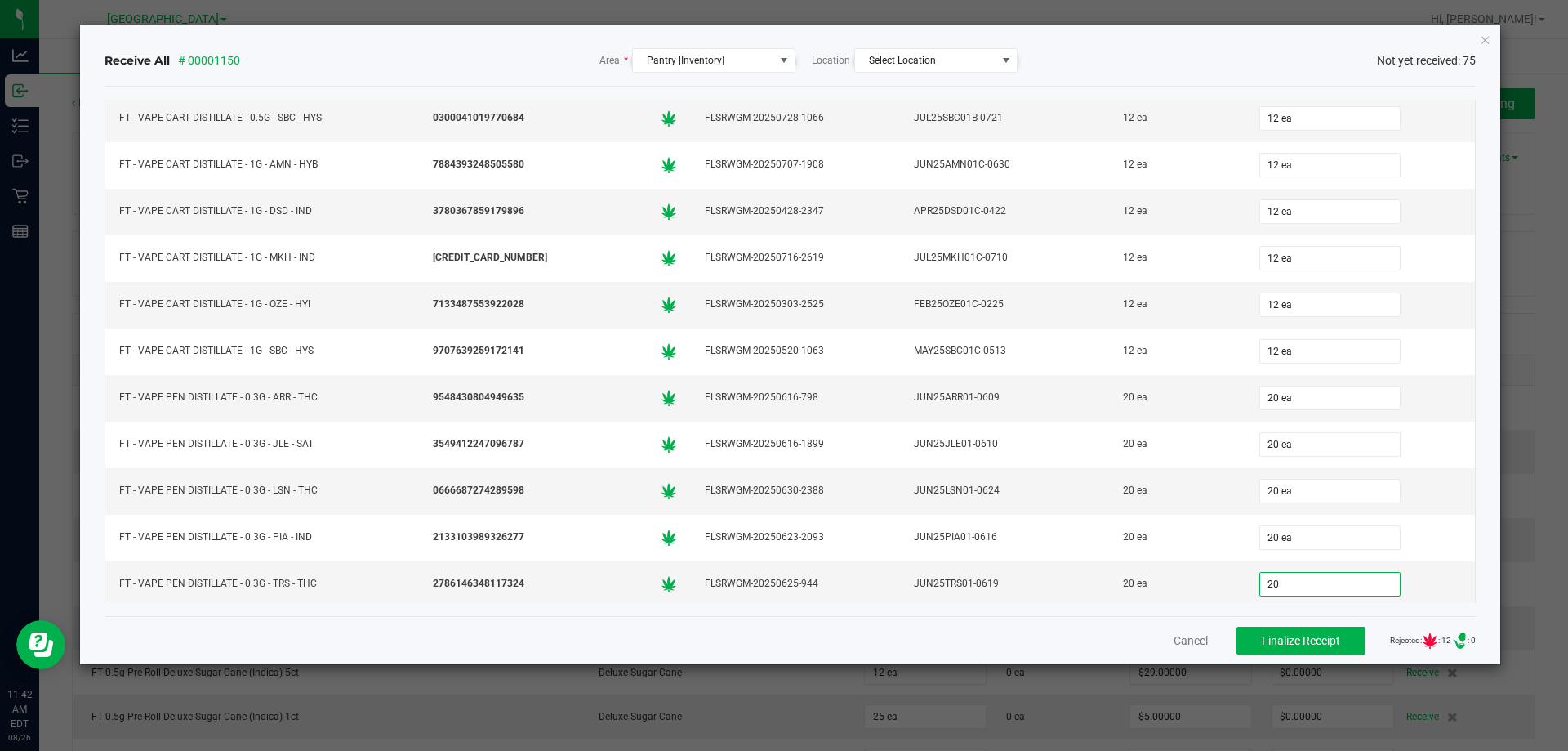
type input "20 ea"
type input "2"
type input "50 ea"
type input "12 ea"
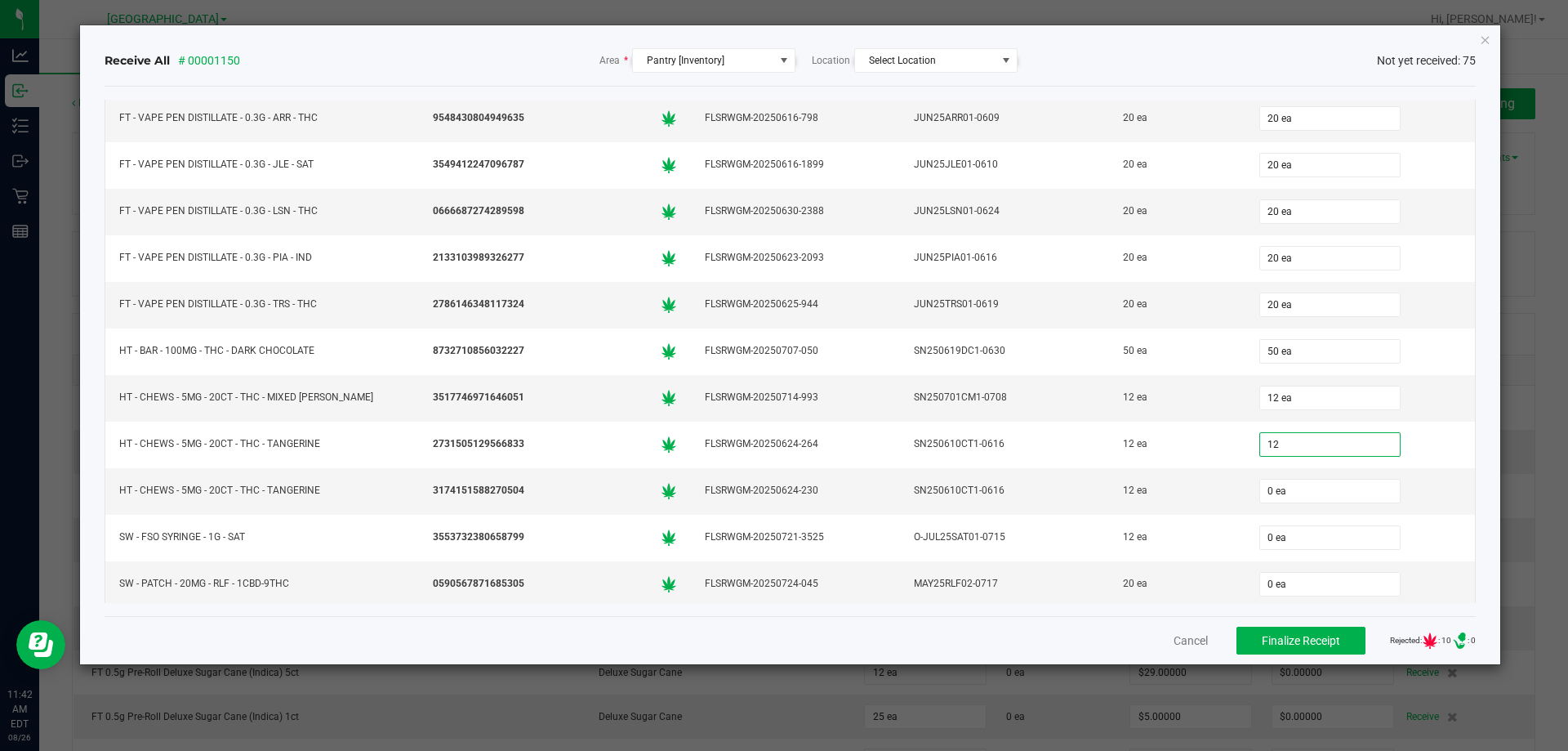
type input "12"
type input "0"
type input "12 ea"
type input "12"
type input "0"
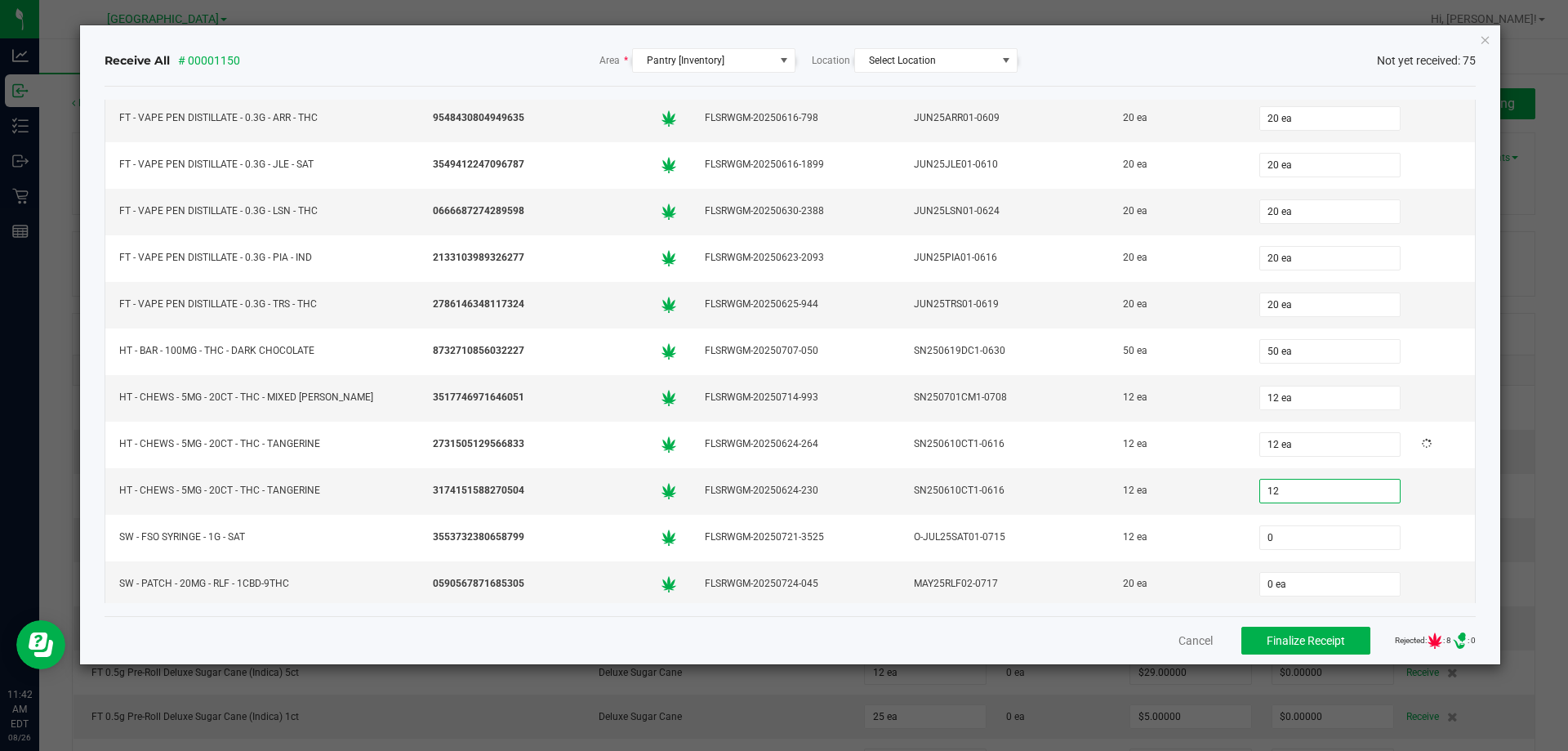
type input "12 ea"
type input "12"
type input "0"
type input "12 ea"
type input "12"
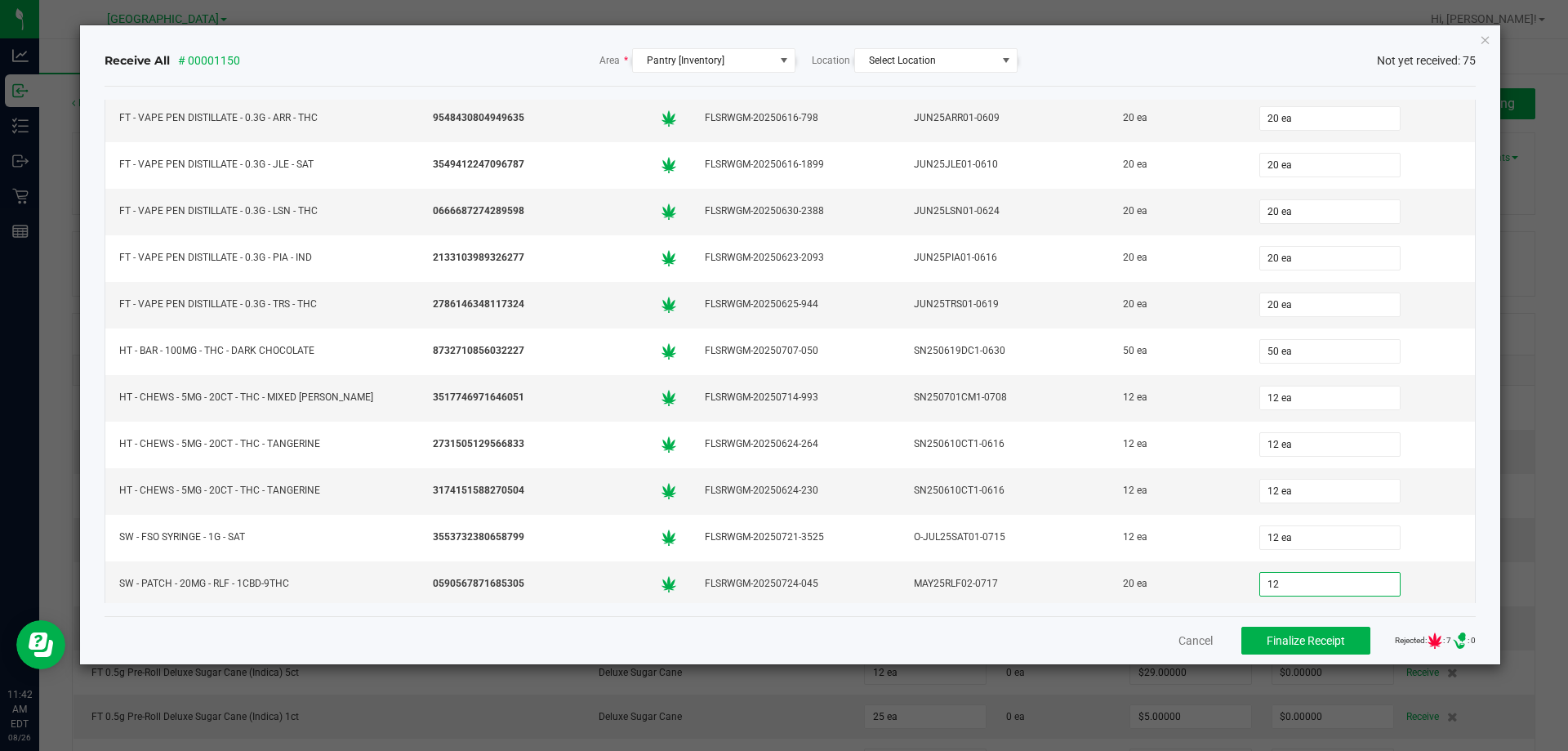
type input "0"
type input "12 ea"
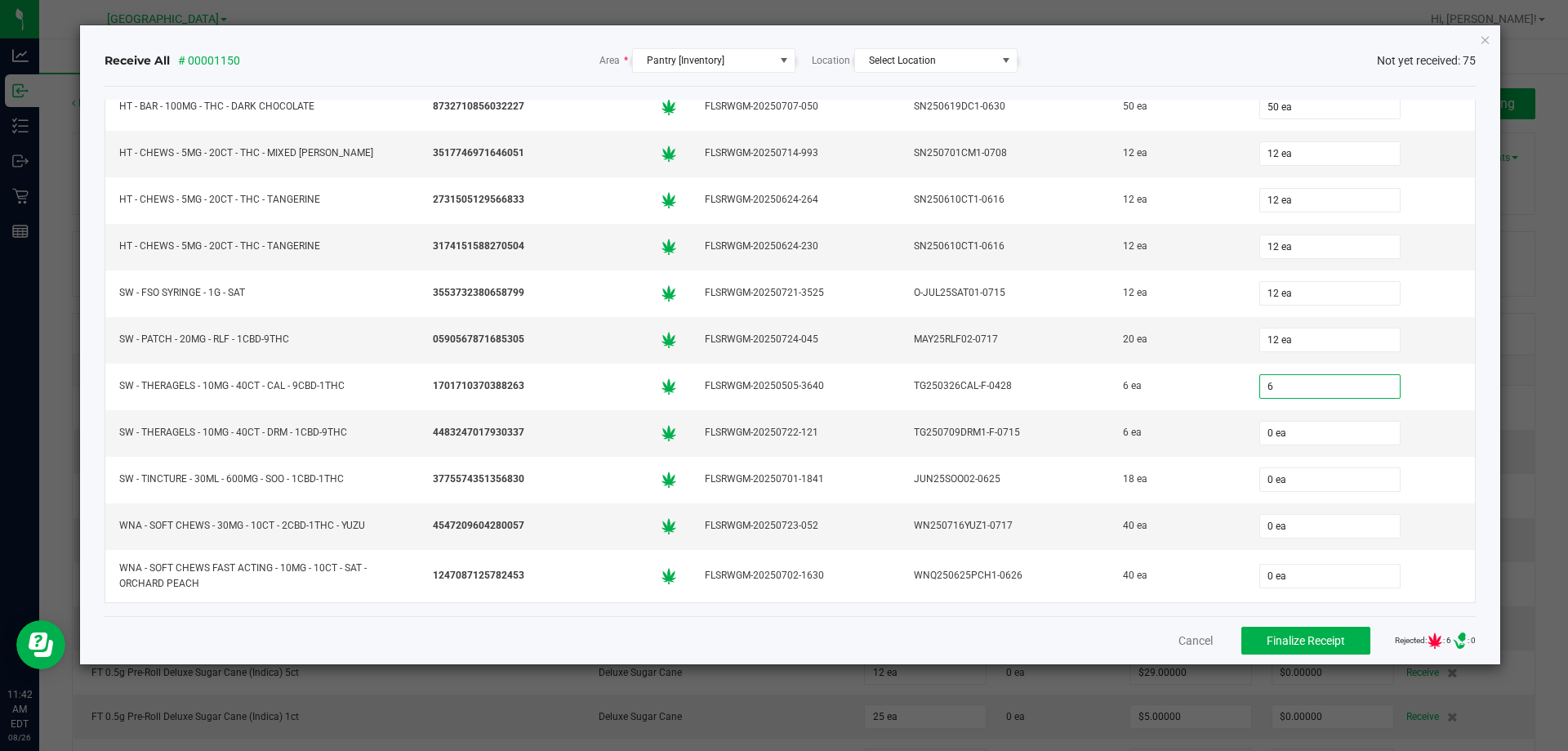
type input "6 ea"
type input "18 ea"
type input "4"
type input "0"
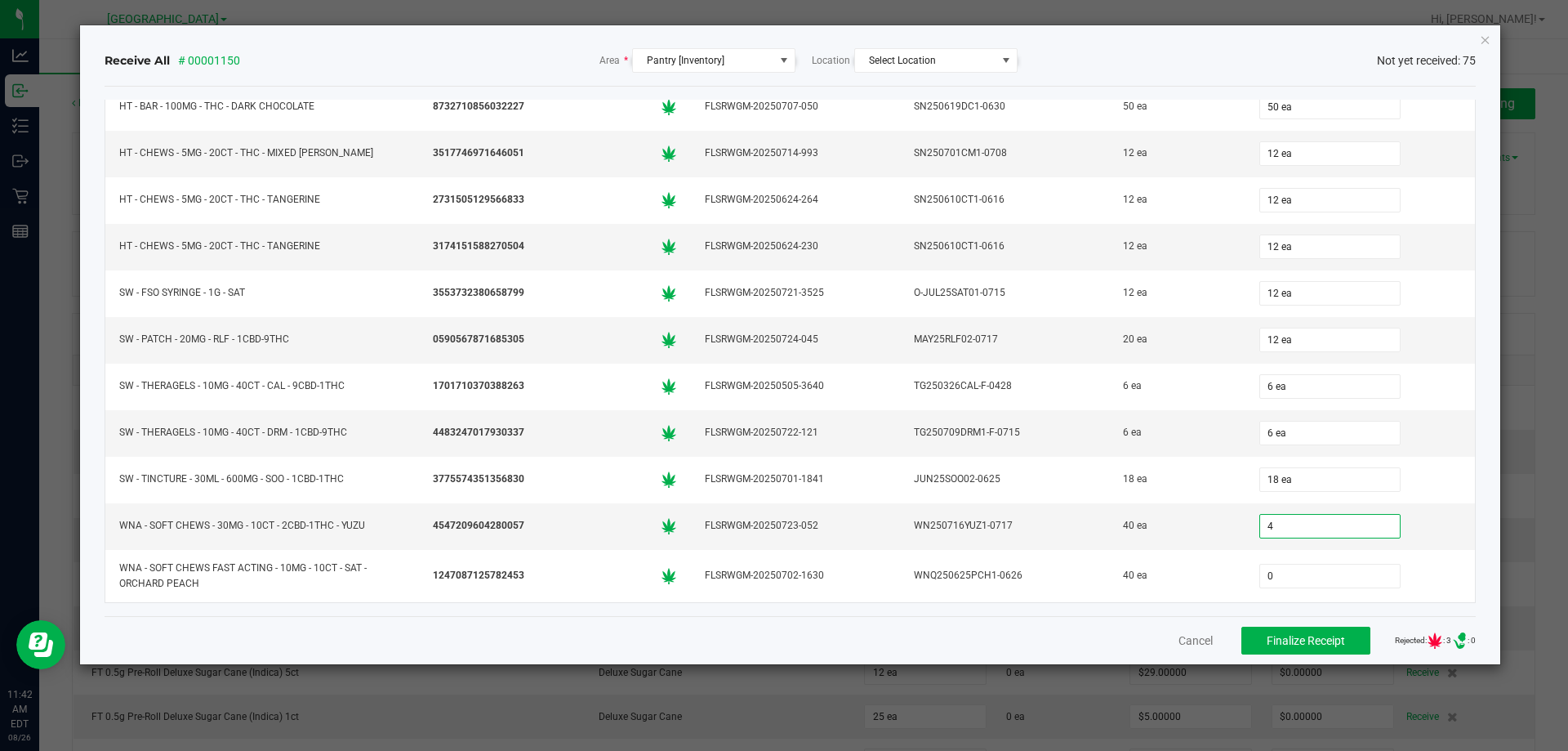
type input "4 ea"
type input "00"
type input "4"
type input "0 ea"
click at [1283, 521] on input "4" at bounding box center [1331, 526] width 140 height 23
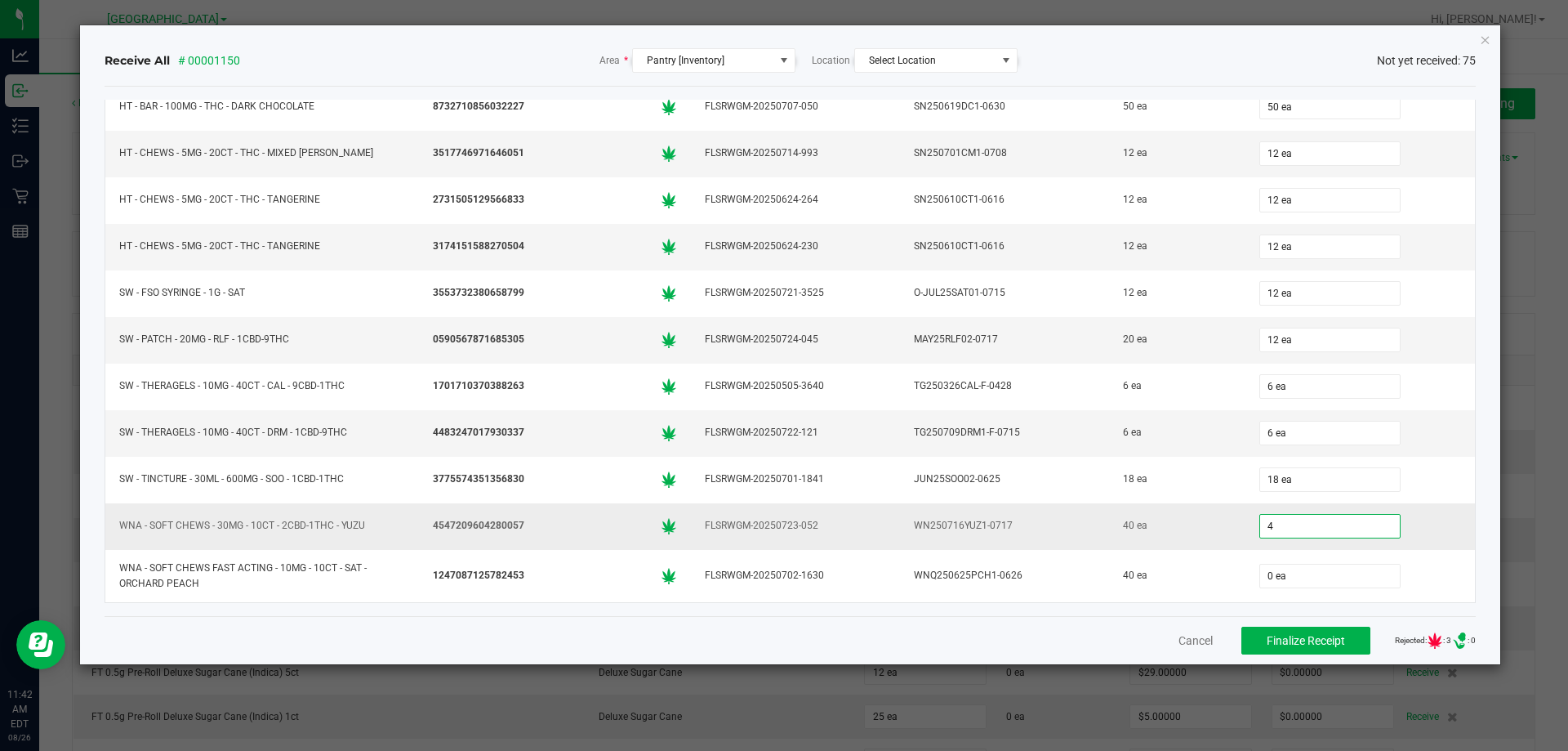
click at [1280, 523] on input "4" at bounding box center [1331, 526] width 140 height 23
type input "40 ea"
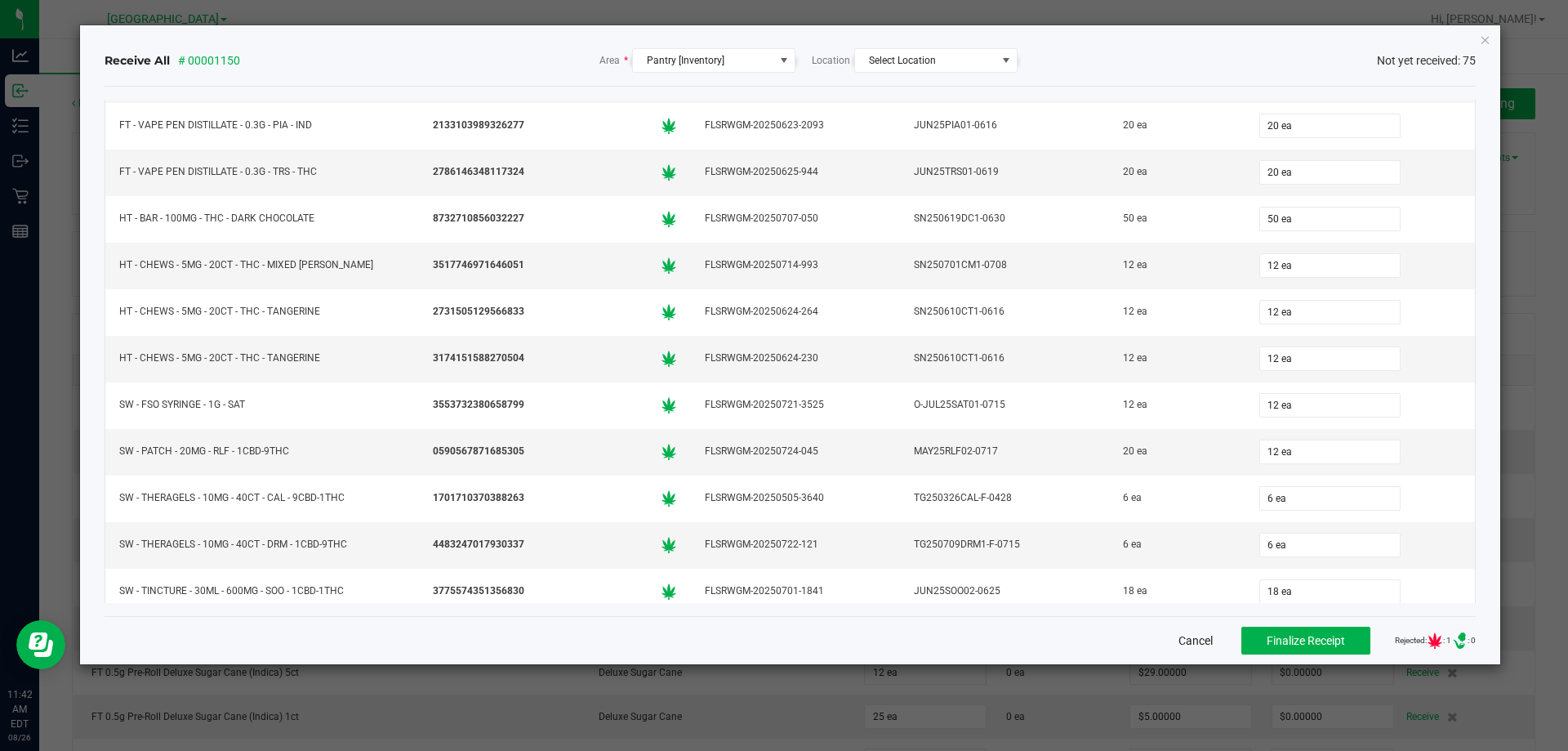
scroll to position [2951, 0]
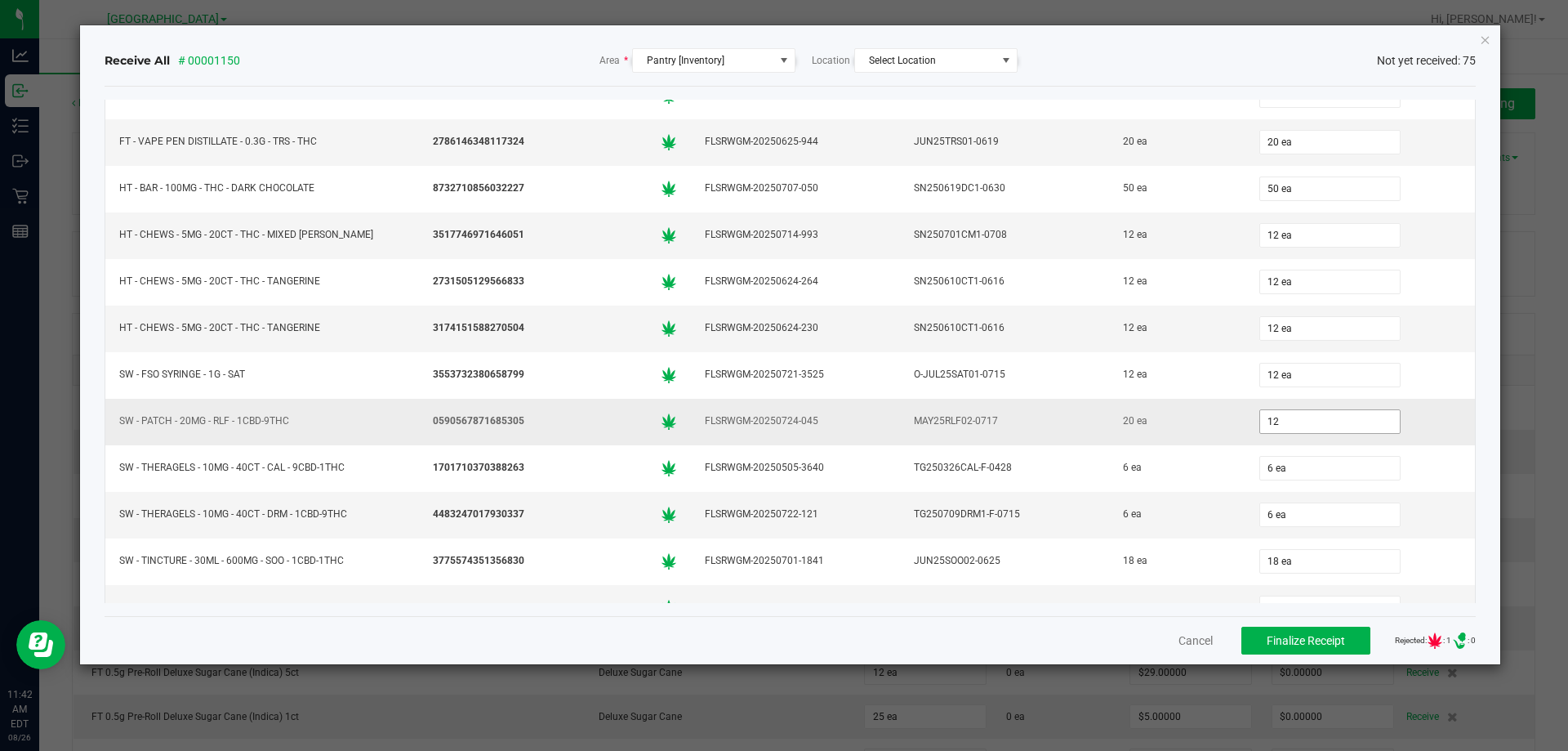
click at [1272, 420] on input "12" at bounding box center [1331, 422] width 140 height 23
type input "20 ea"
click at [1391, 440] on td "20 ea" at bounding box center [1361, 422] width 230 height 47
click at [1309, 643] on span "Finalize Receipt" at bounding box center [1306, 641] width 78 height 13
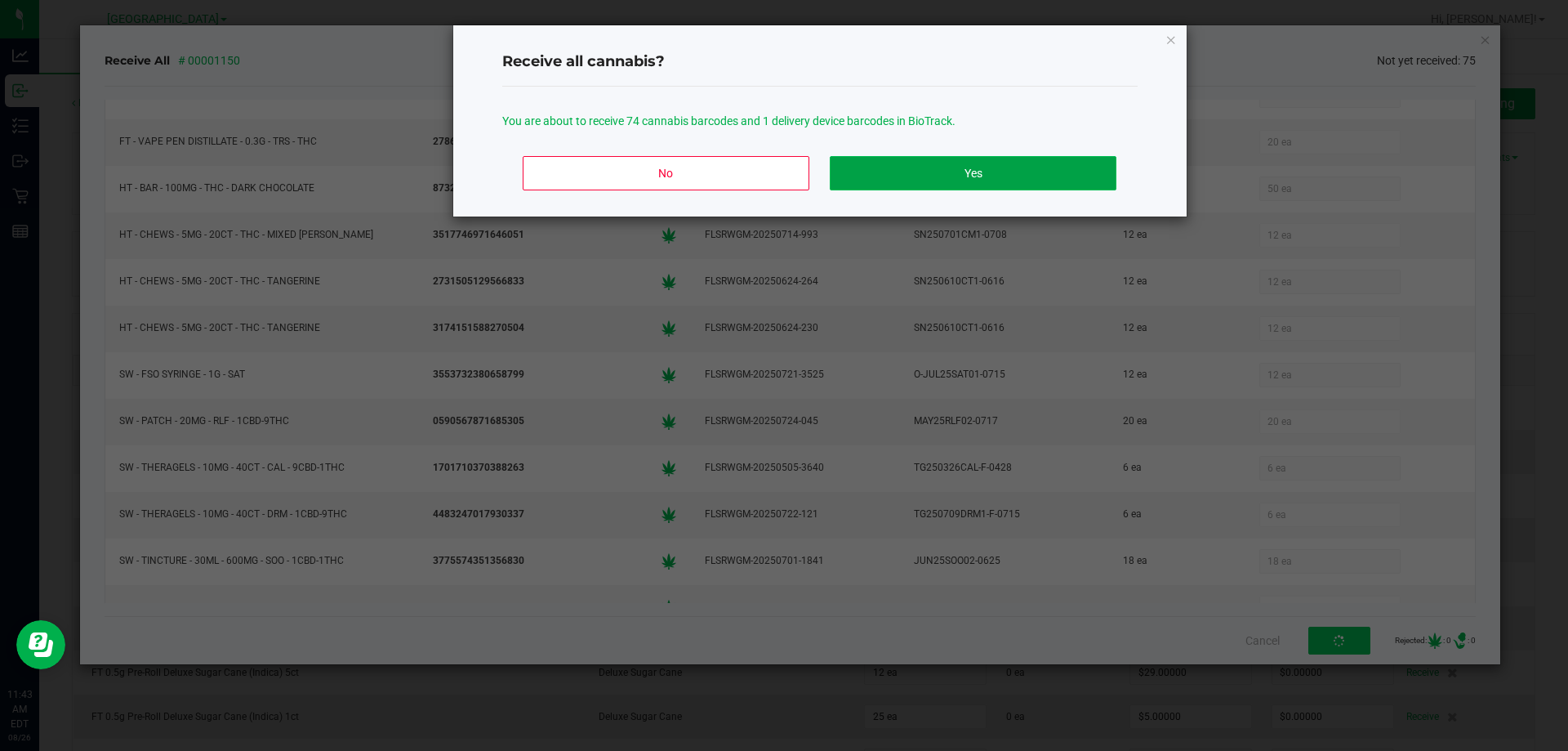
click at [979, 176] on button "Yes" at bounding box center [973, 173] width 286 height 34
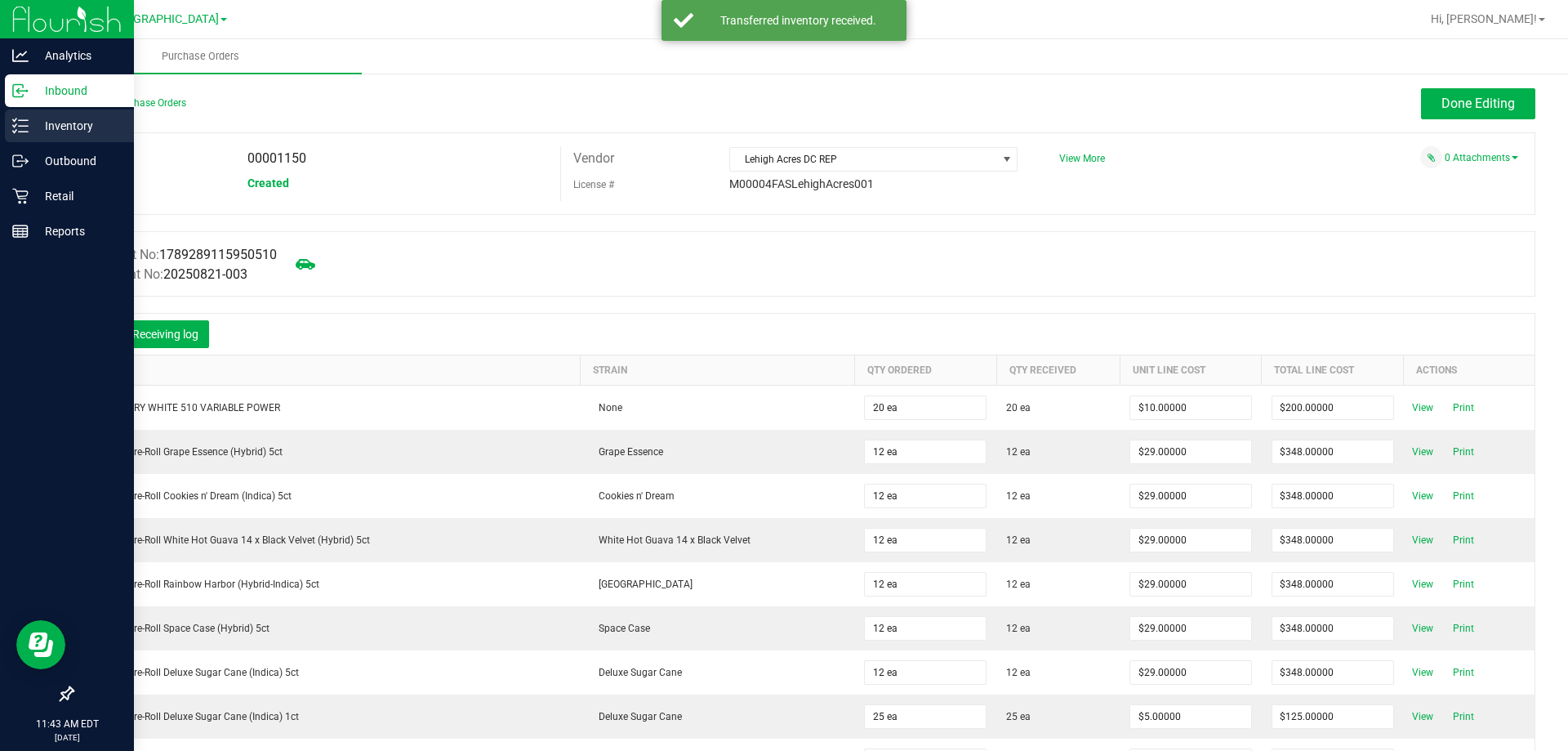
click at [75, 133] on p "Inventory" at bounding box center [77, 125] width 98 height 19
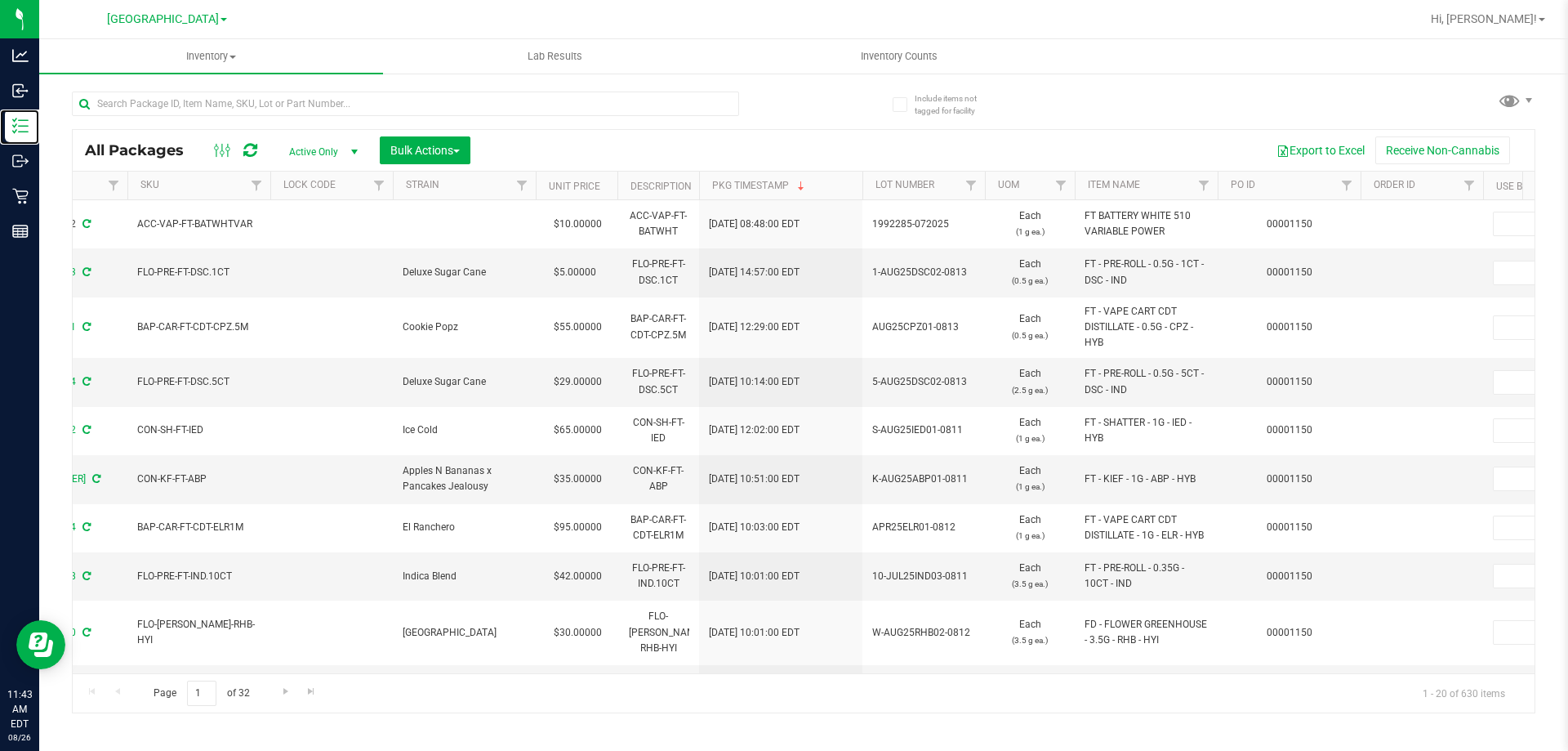
scroll to position [0, 1327]
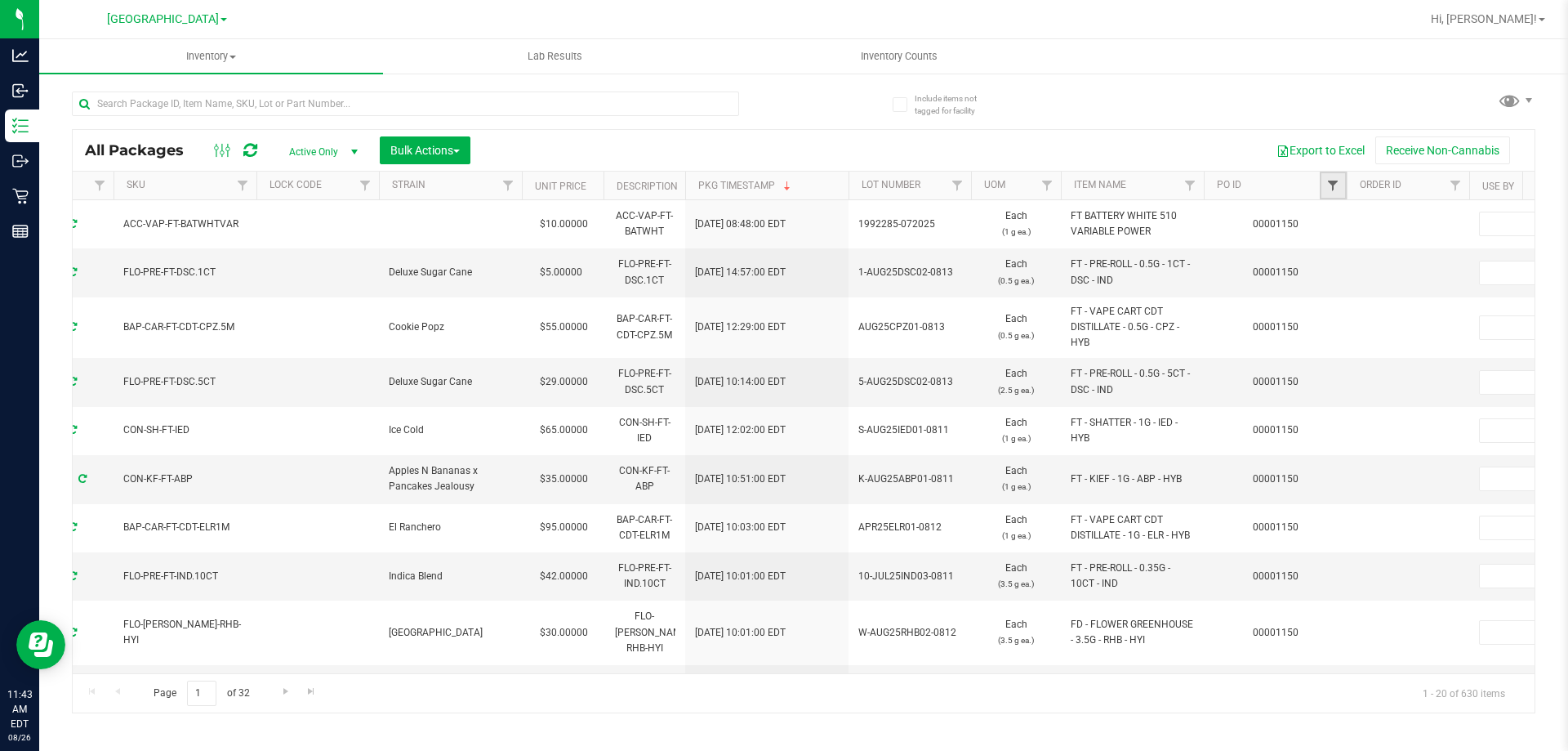
click at [1328, 186] on span "Filter" at bounding box center [1333, 185] width 13 height 13
type input "1150"
click at [1330, 247] on button "Filter" at bounding box center [1368, 264] width 78 height 36
click at [441, 142] on button "Bulk Actions" at bounding box center [425, 150] width 91 height 28
click at [436, 309] on span "Lock/Unlock packages" at bounding box center [445, 307] width 112 height 13
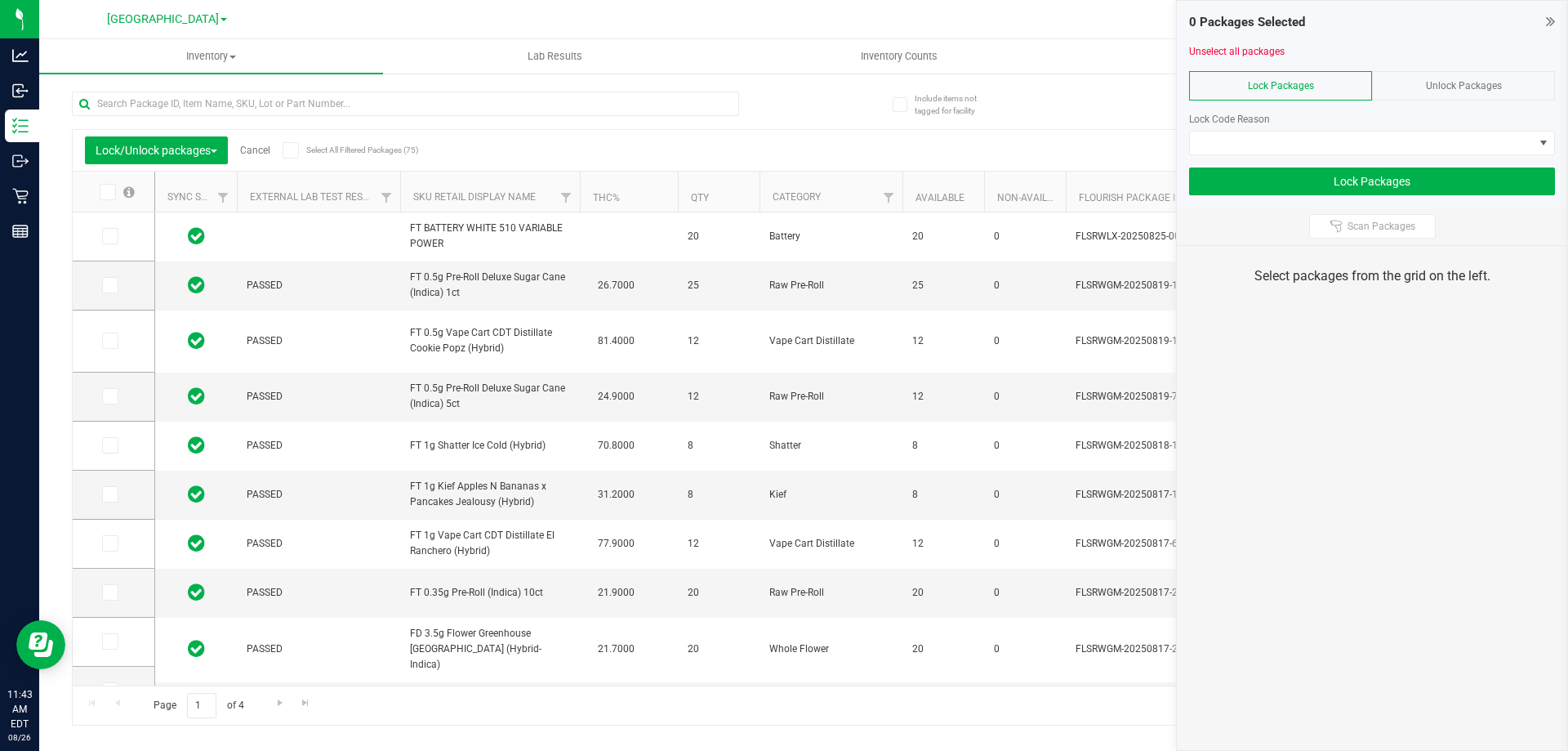
click at [319, 146] on span "Select All Filtered Packages (75)" at bounding box center [347, 150] width 82 height 9
click at [0, 0] on input "Select All Filtered Packages (75)" at bounding box center [0, 0] width 0 height 0
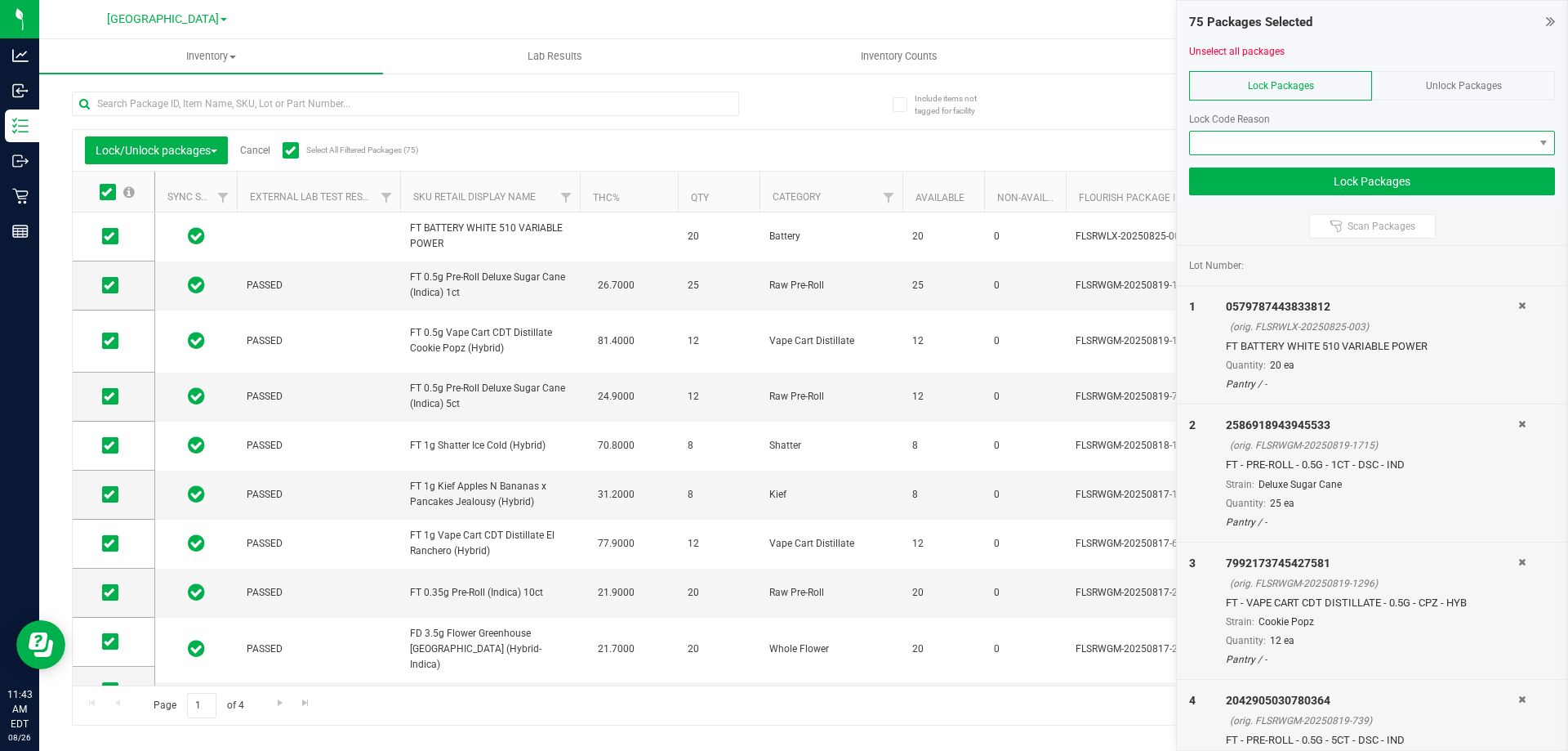
click at [1429, 140] on span at bounding box center [1362, 143] width 344 height 23
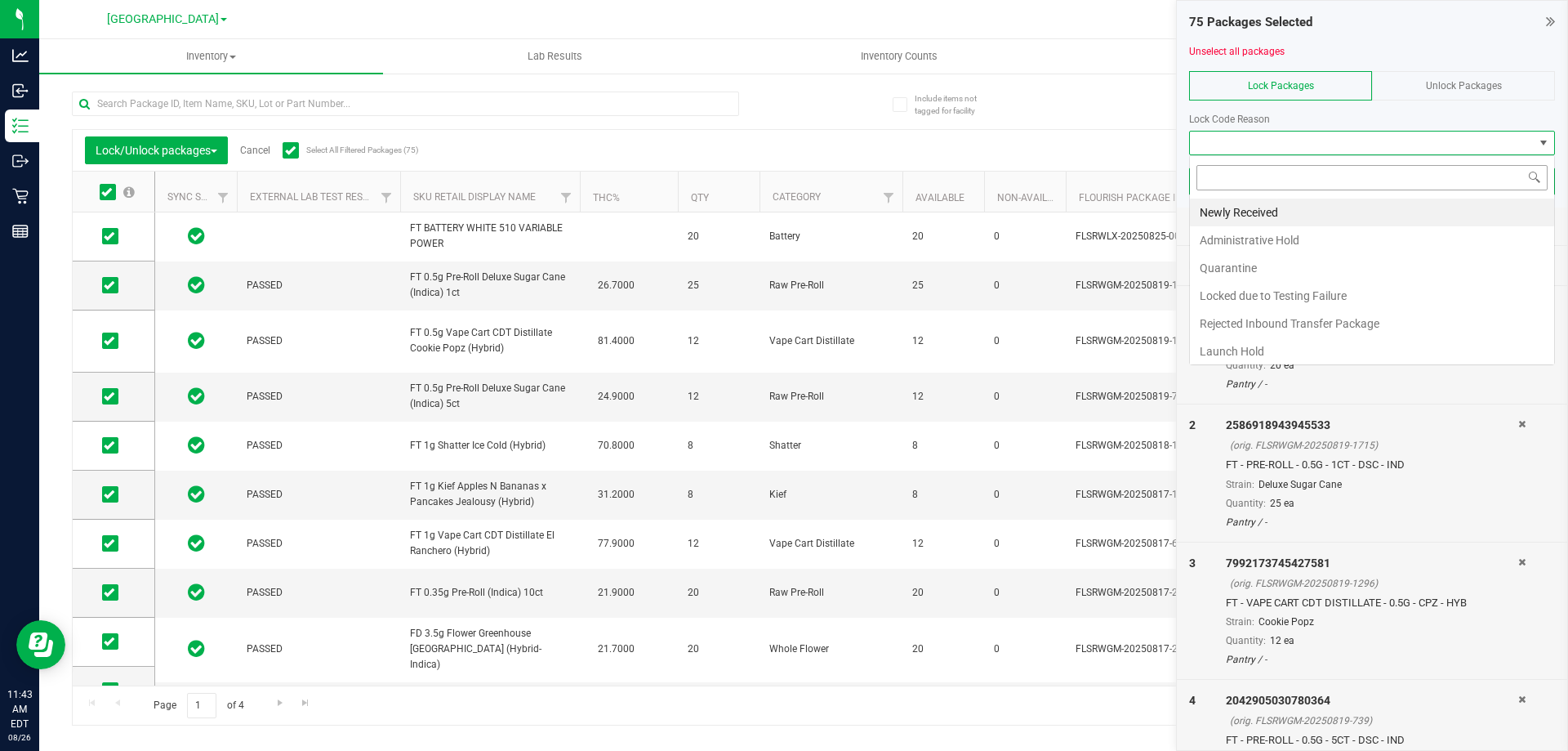
scroll to position [25, 366]
click at [1306, 208] on li "Newly Received" at bounding box center [1372, 213] width 364 height 28
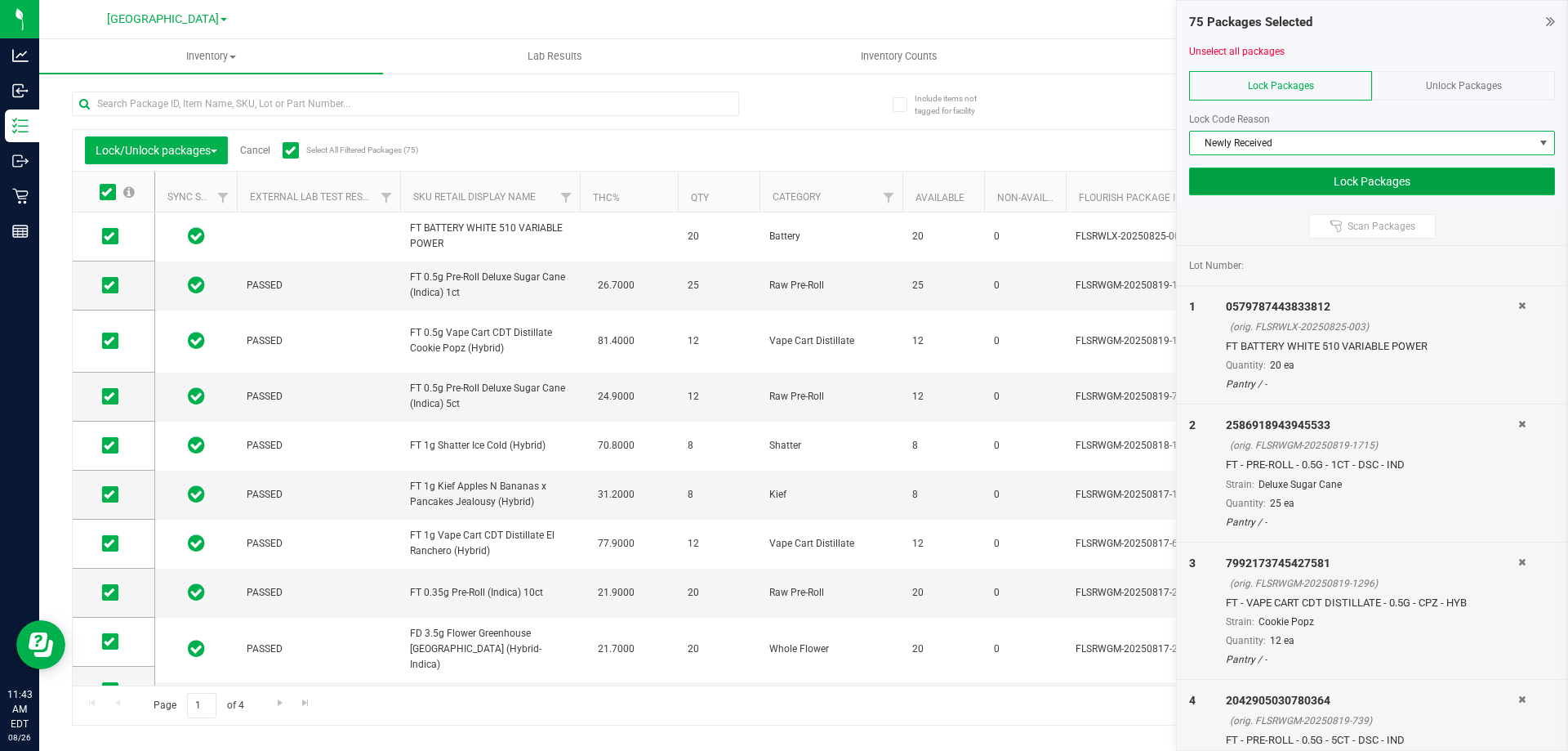
click at [1379, 182] on button "Lock Packages" at bounding box center [1372, 181] width 366 height 28
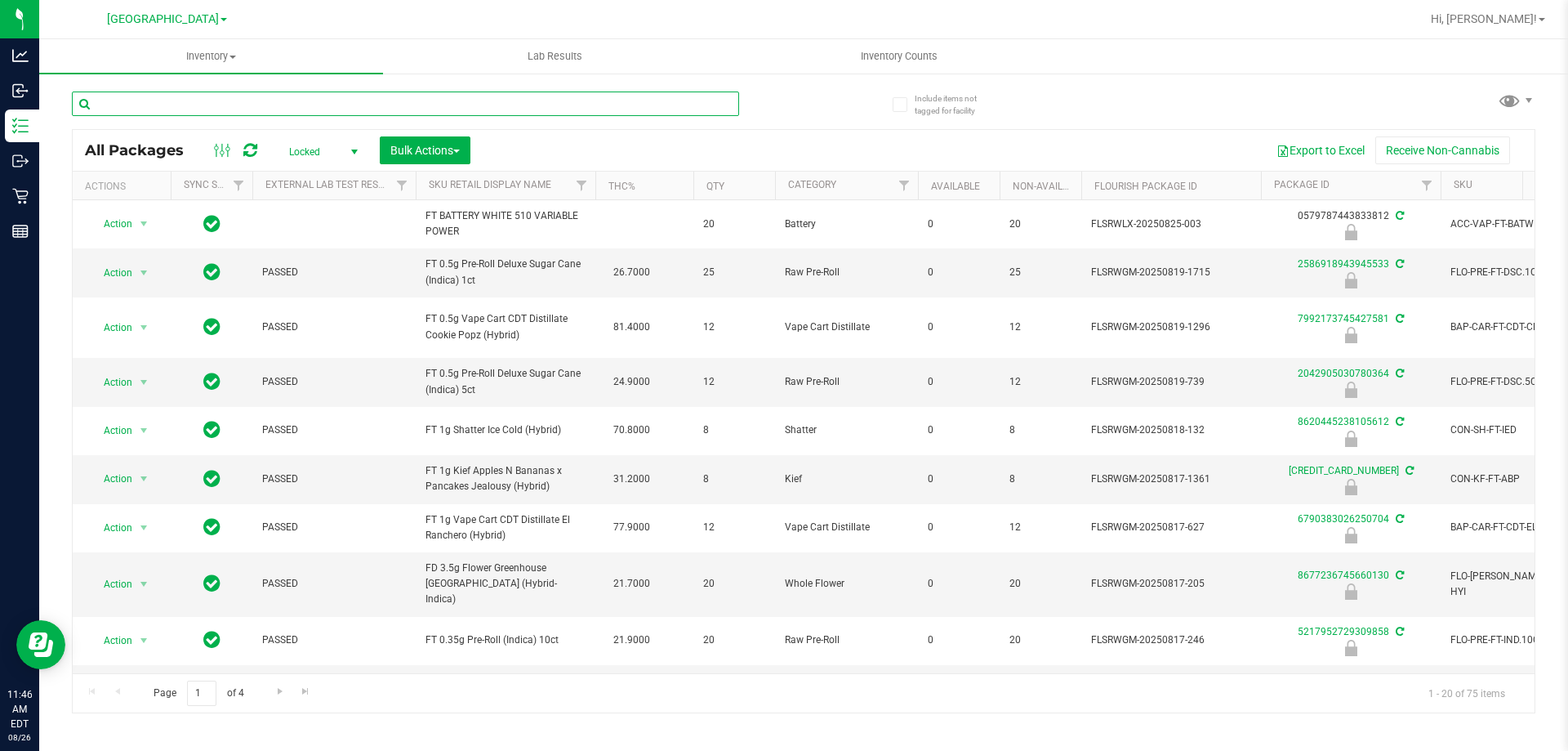
click at [670, 98] on input "text" at bounding box center [405, 103] width 667 height 25
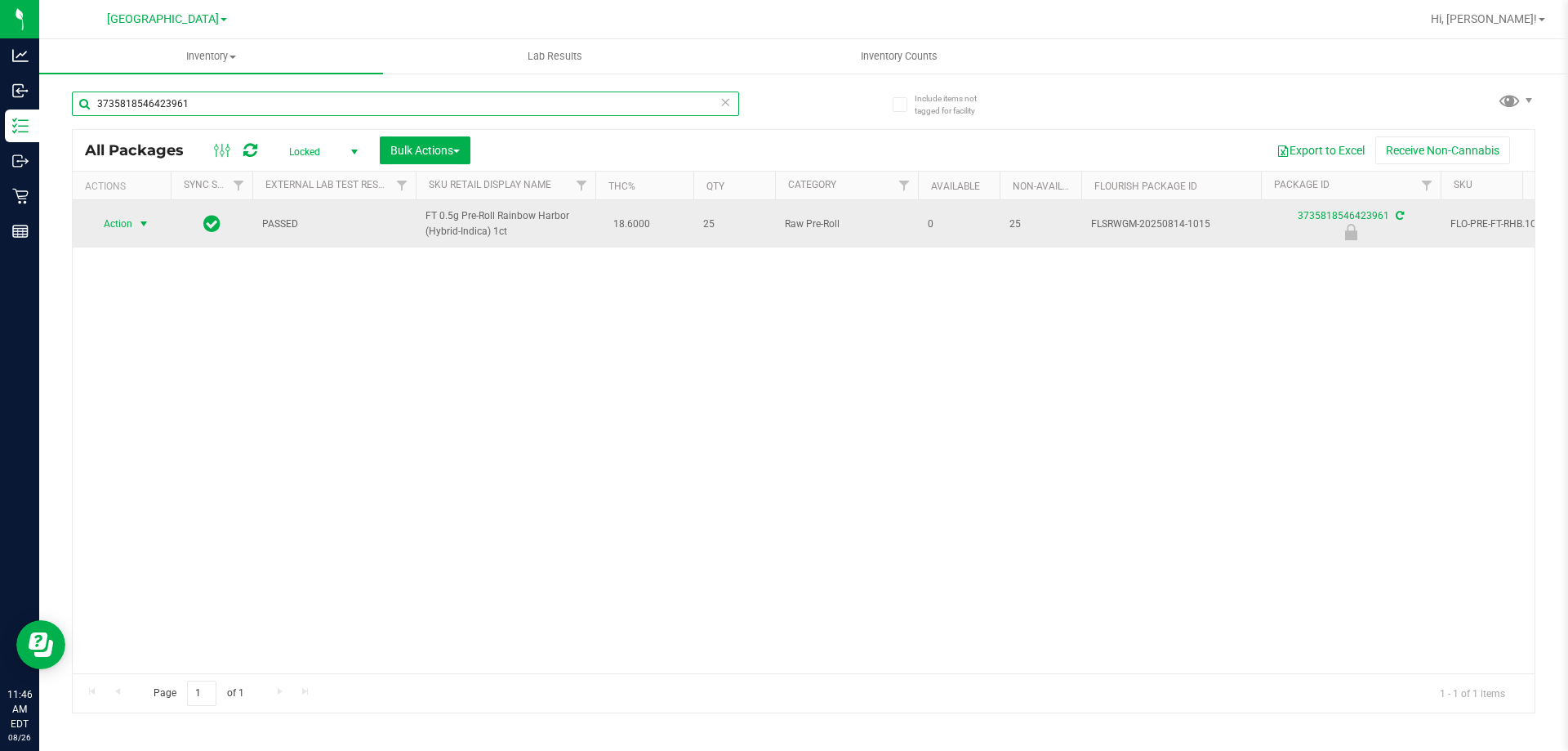
type input "3735818546423961"
click at [128, 223] on span "Action" at bounding box center [111, 224] width 44 height 23
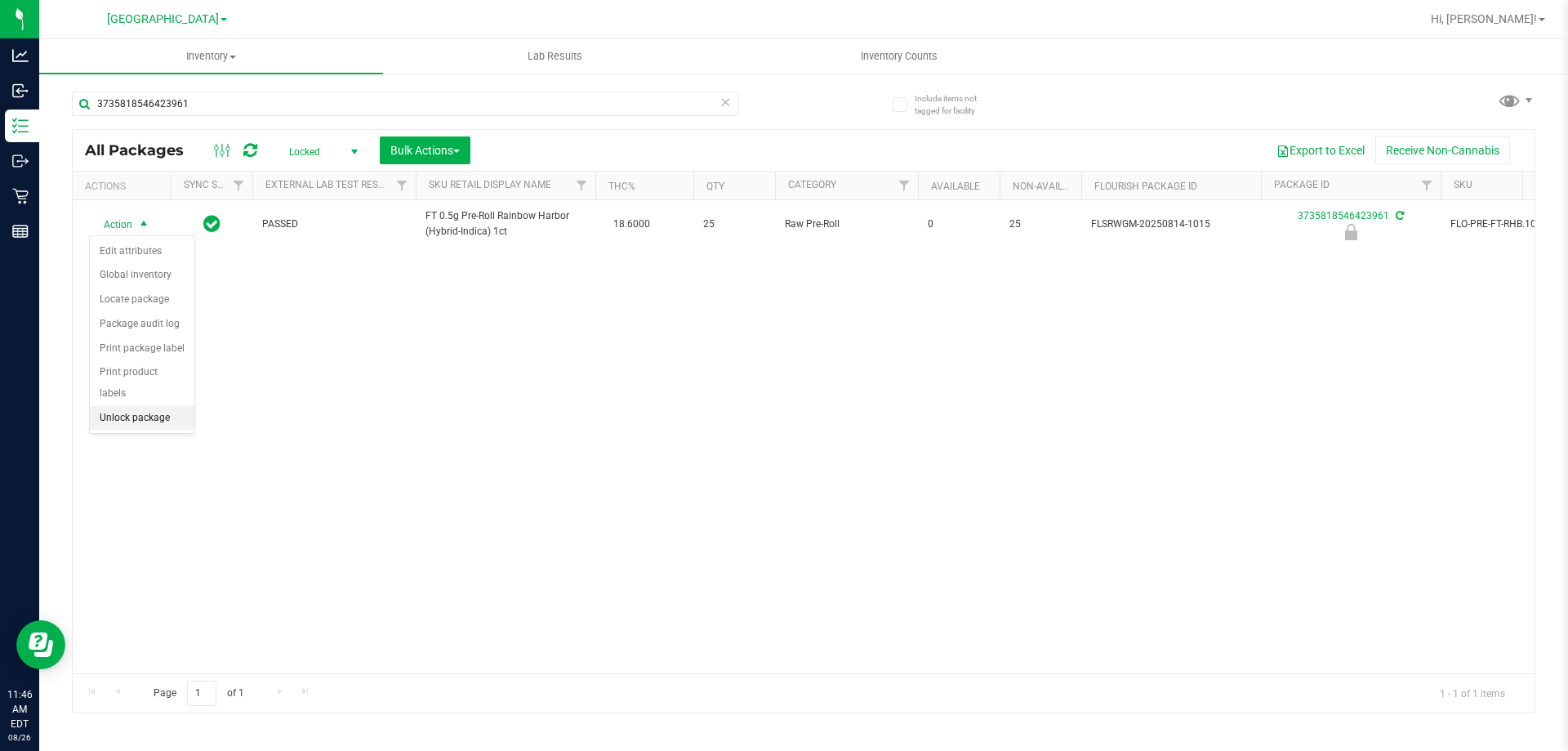
click at [120, 406] on li "Unlock package" at bounding box center [143, 418] width 105 height 25
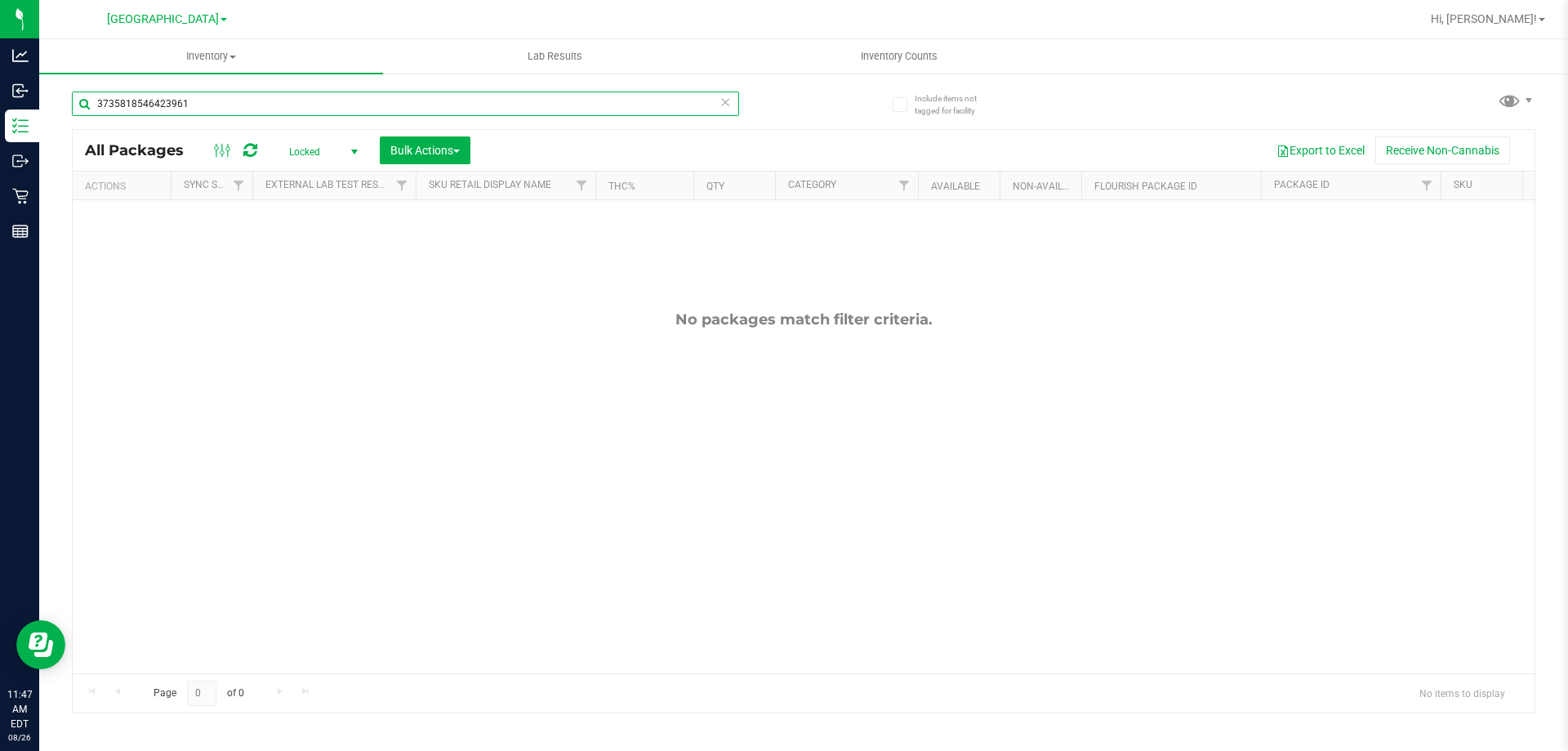
click at [280, 110] on input "3735818546423961" at bounding box center [405, 103] width 667 height 25
click at [278, 110] on input "3735818546423961" at bounding box center [405, 103] width 667 height 25
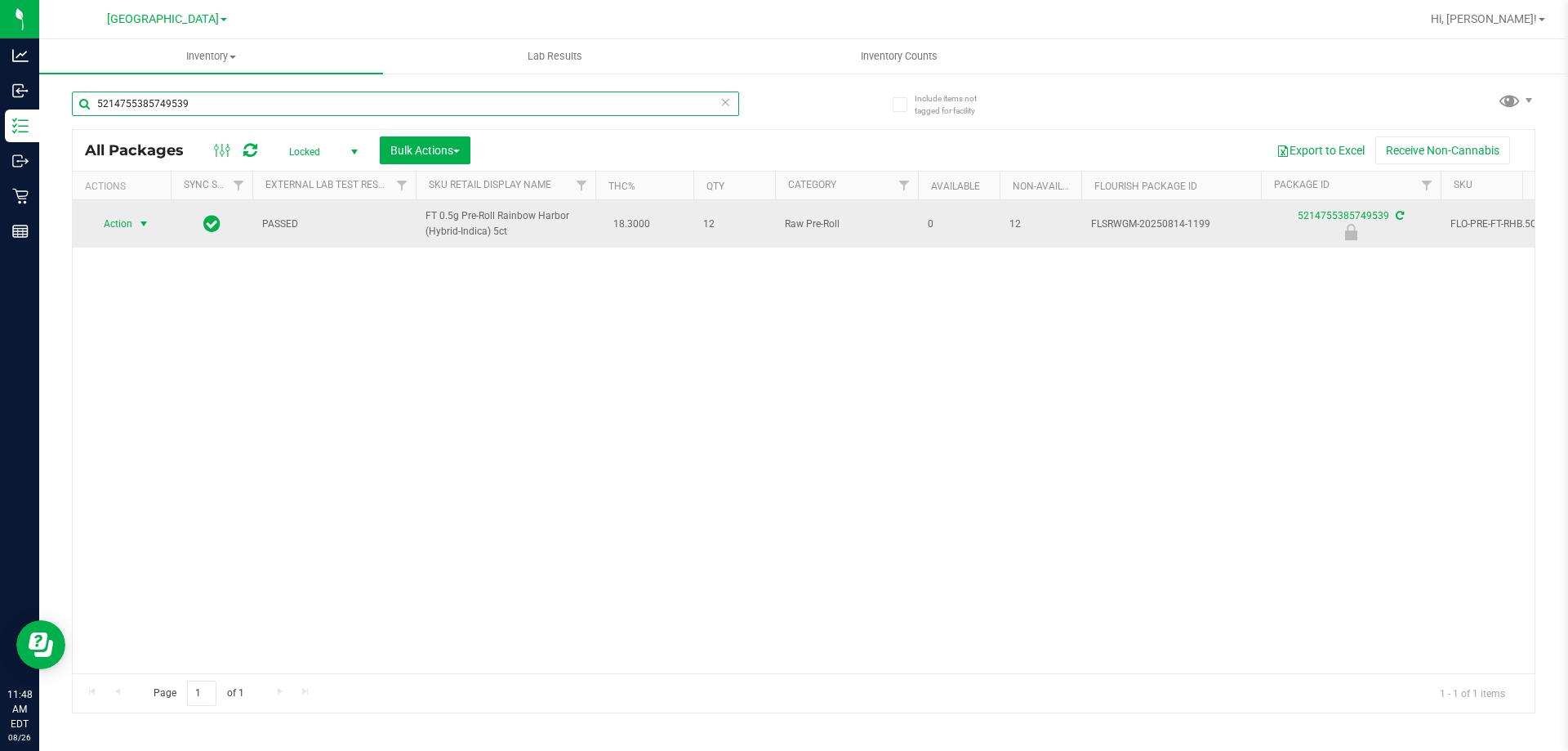
type input "5214755385749539"
click at [149, 225] on span "select" at bounding box center [144, 224] width 13 height 13
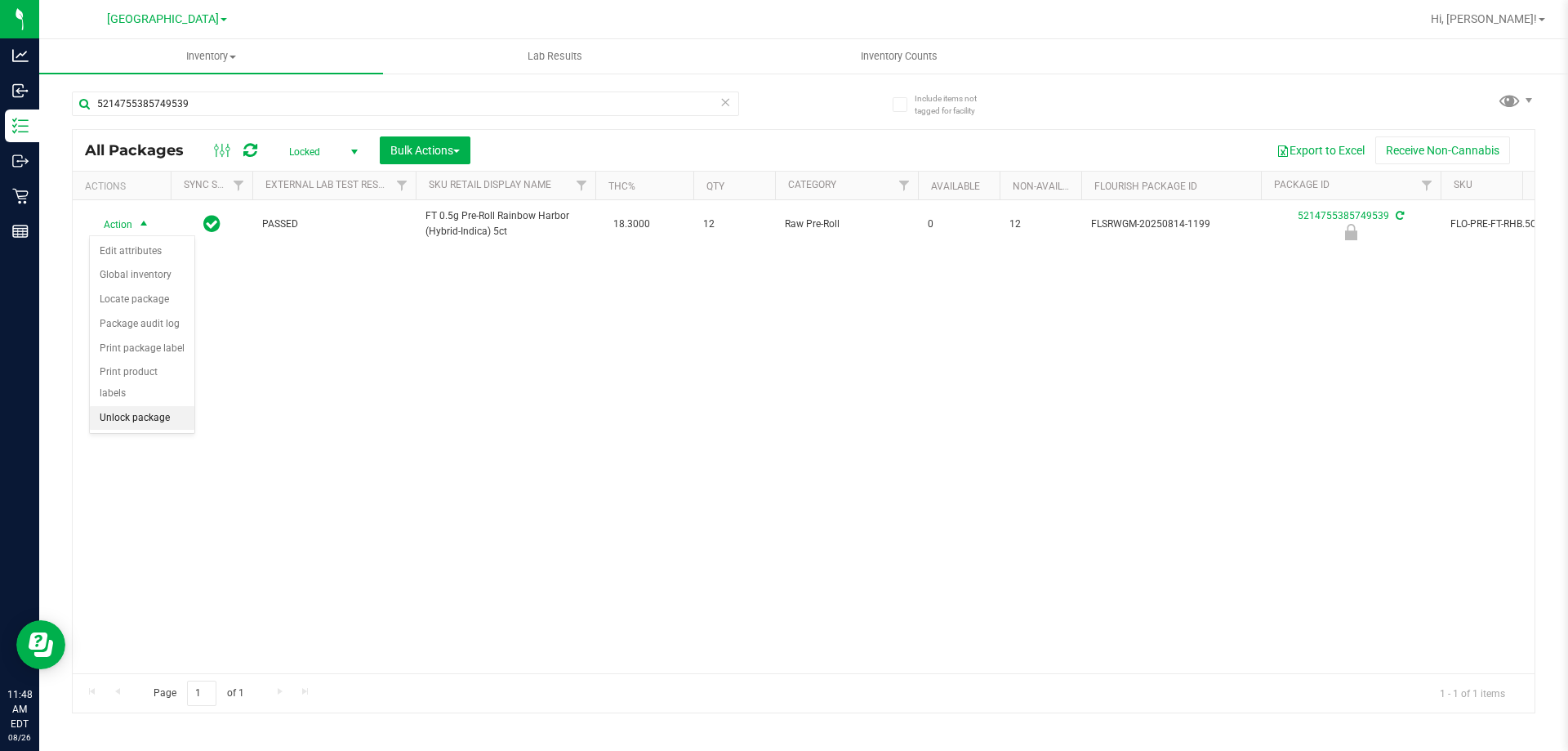
click at [190, 406] on li "Unlock package" at bounding box center [143, 418] width 105 height 25
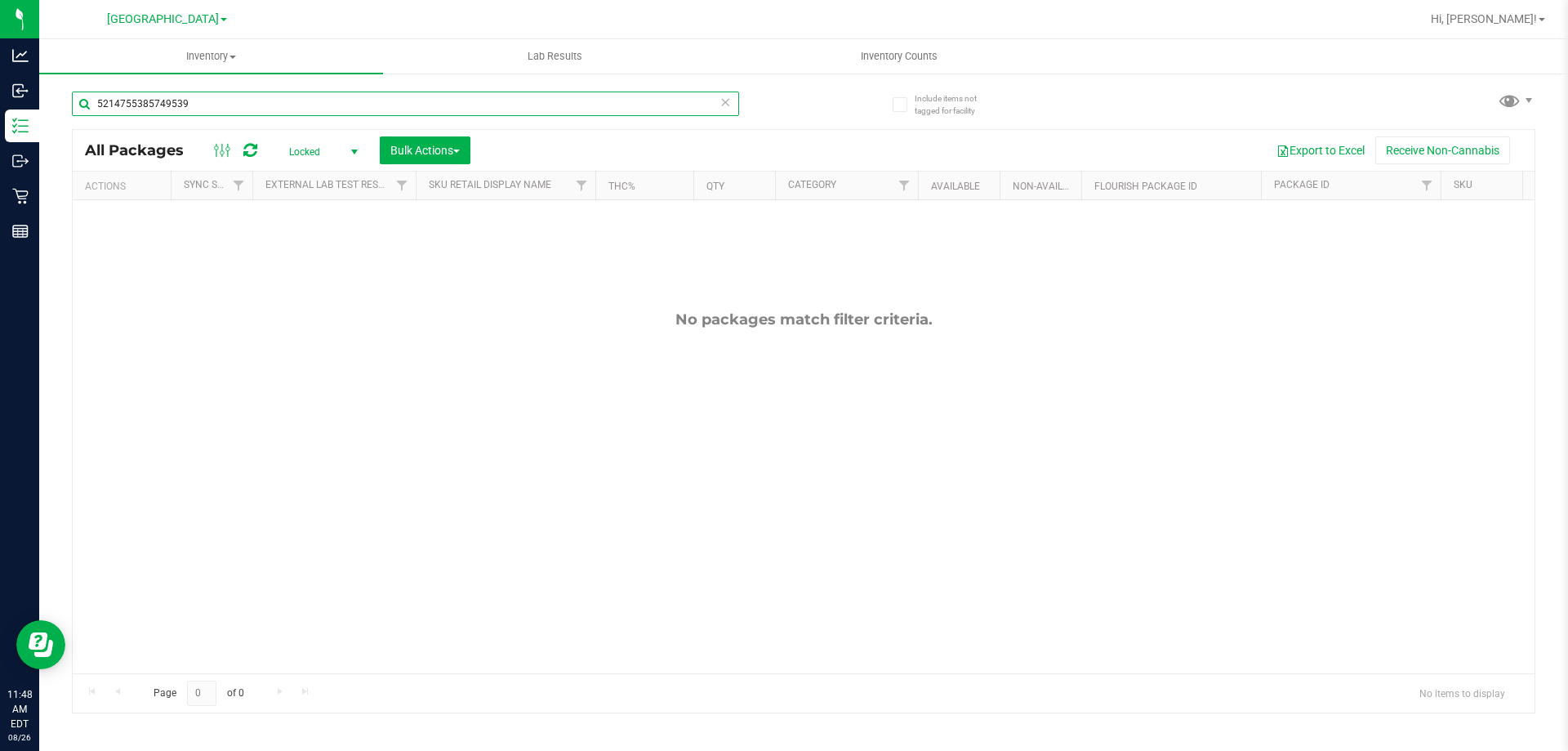
click at [352, 109] on input "5214755385749539" at bounding box center [405, 103] width 667 height 25
click at [352, 108] on input "5214755385749539" at bounding box center [405, 103] width 667 height 25
click at [352, 107] on input "5214755385749539" at bounding box center [405, 103] width 667 height 25
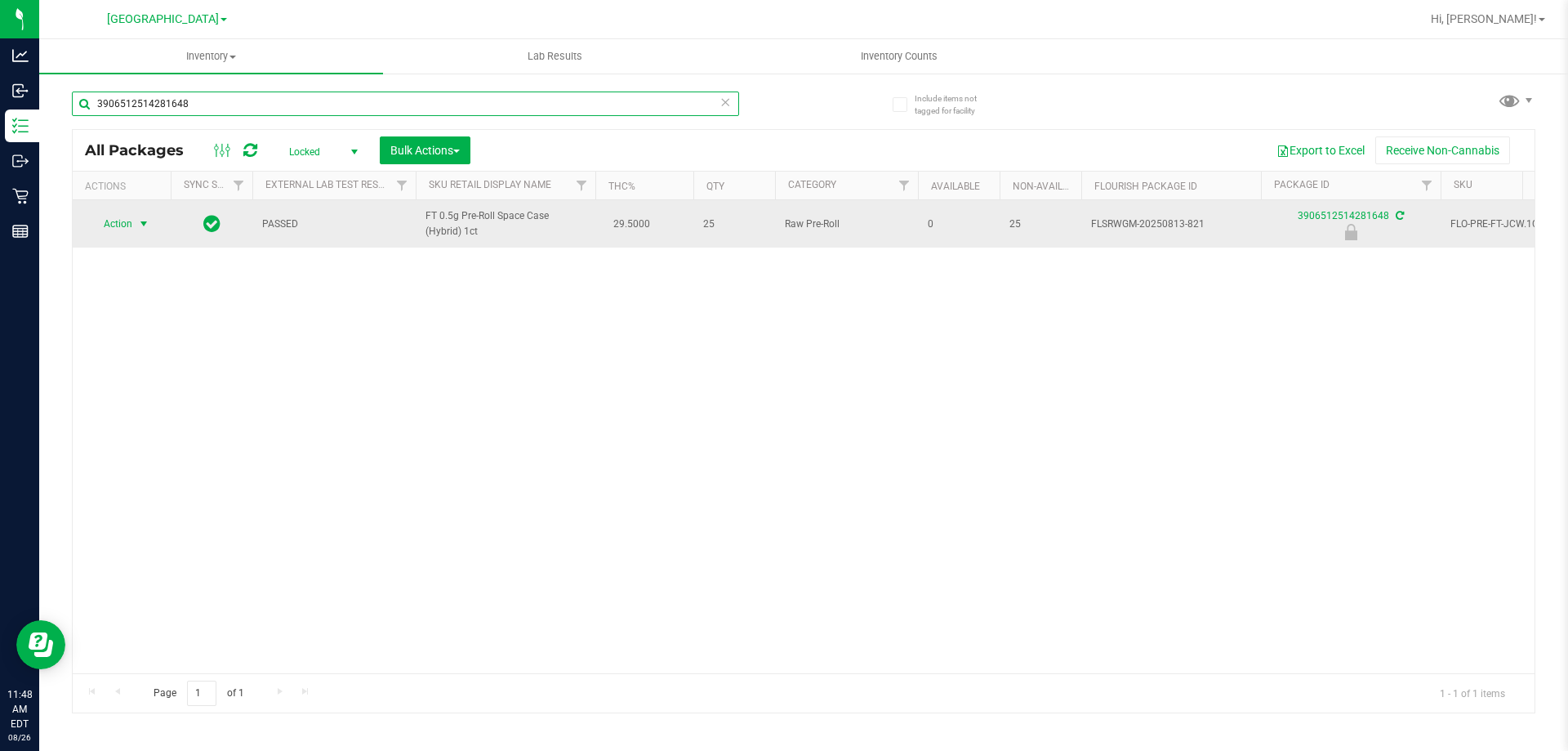
type input "3906512514281648"
click at [144, 222] on span "select" at bounding box center [144, 224] width 13 height 13
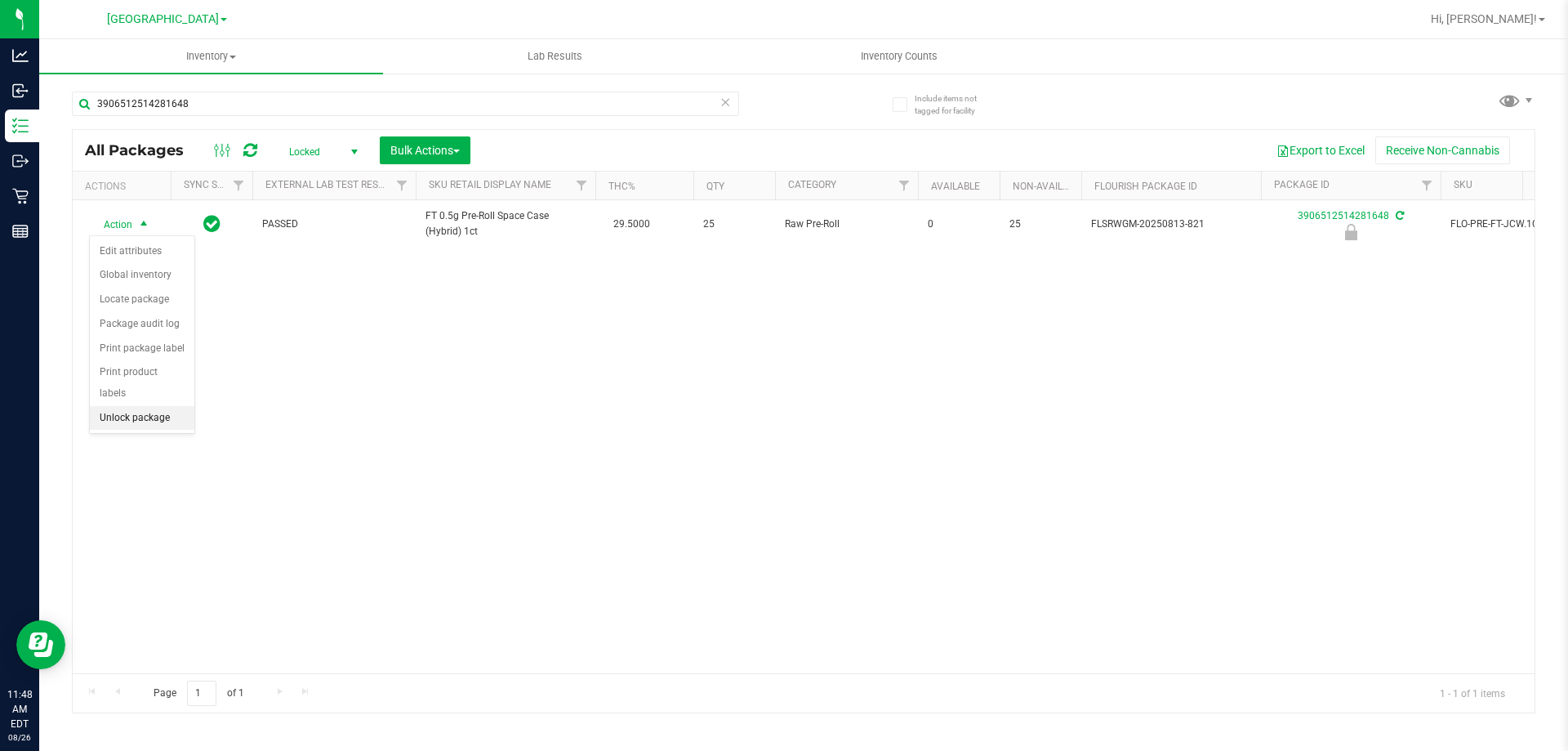
click at [162, 406] on li "Unlock package" at bounding box center [143, 418] width 105 height 25
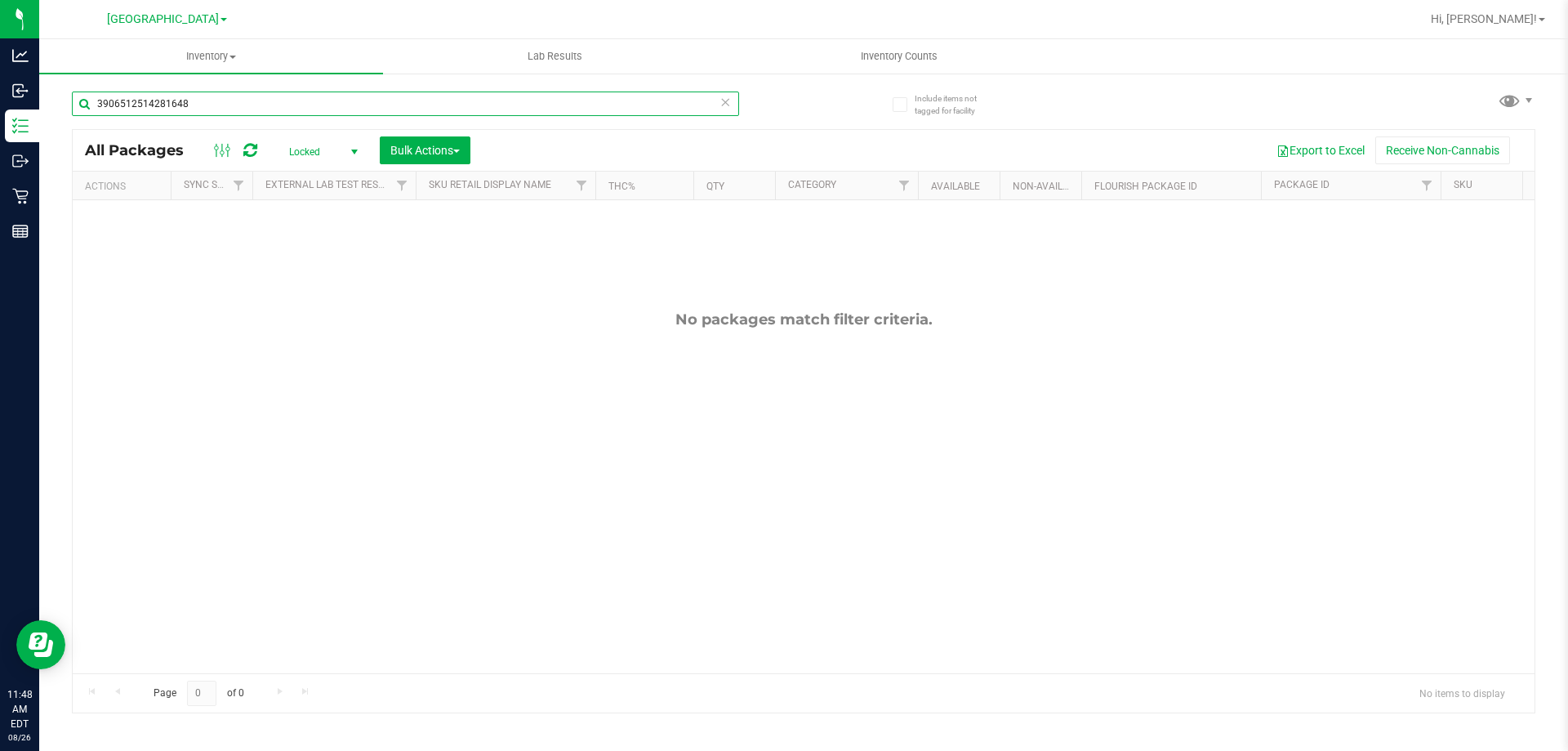
click at [199, 105] on input "3906512514281648" at bounding box center [405, 103] width 667 height 25
click at [200, 101] on input "3906512514281648" at bounding box center [405, 103] width 667 height 25
click at [200, 100] on input "3906512514281648" at bounding box center [405, 103] width 667 height 25
click at [200, 101] on input "3906512514281648" at bounding box center [405, 103] width 667 height 25
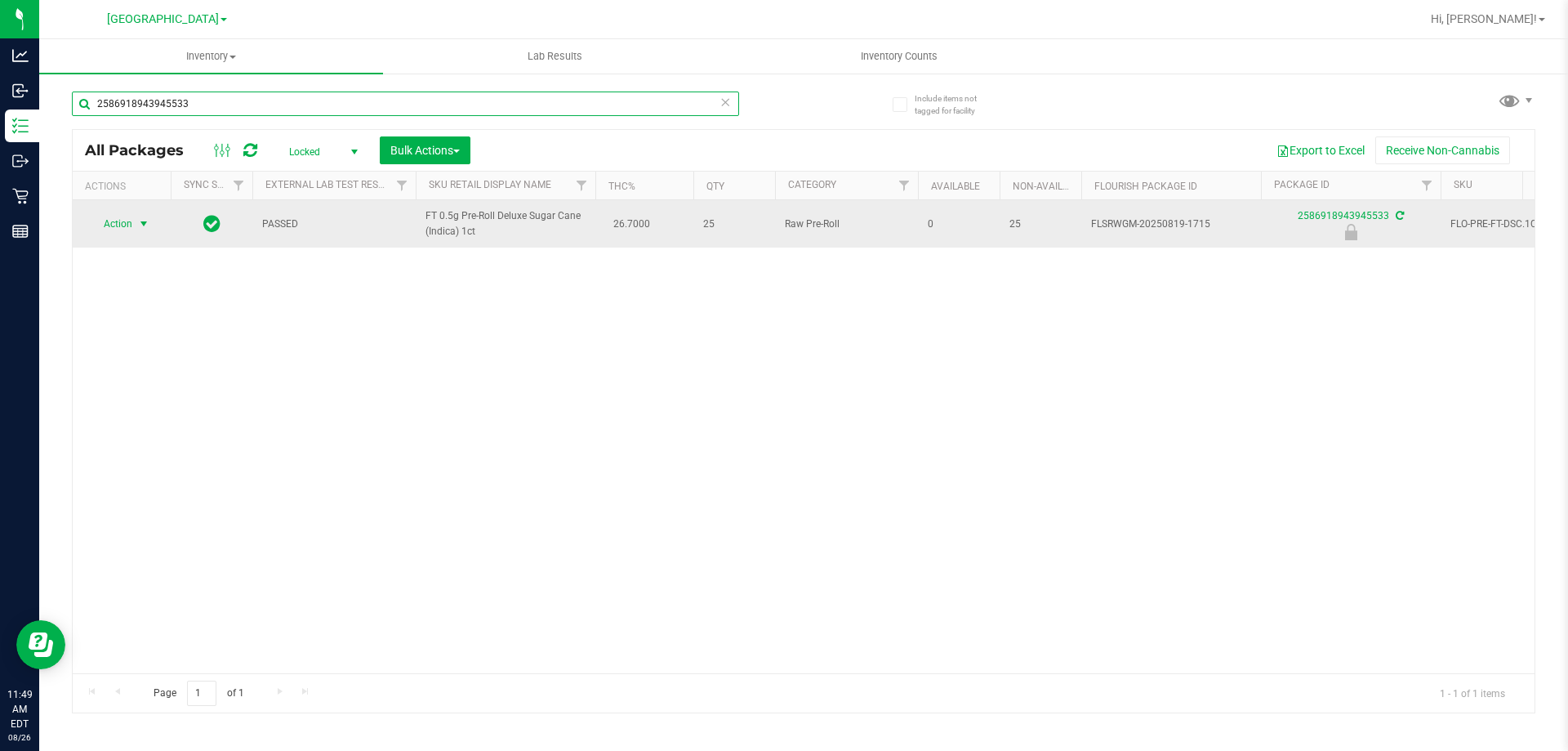
type input "2586918943945533"
click at [134, 222] on span "select" at bounding box center [144, 224] width 20 height 23
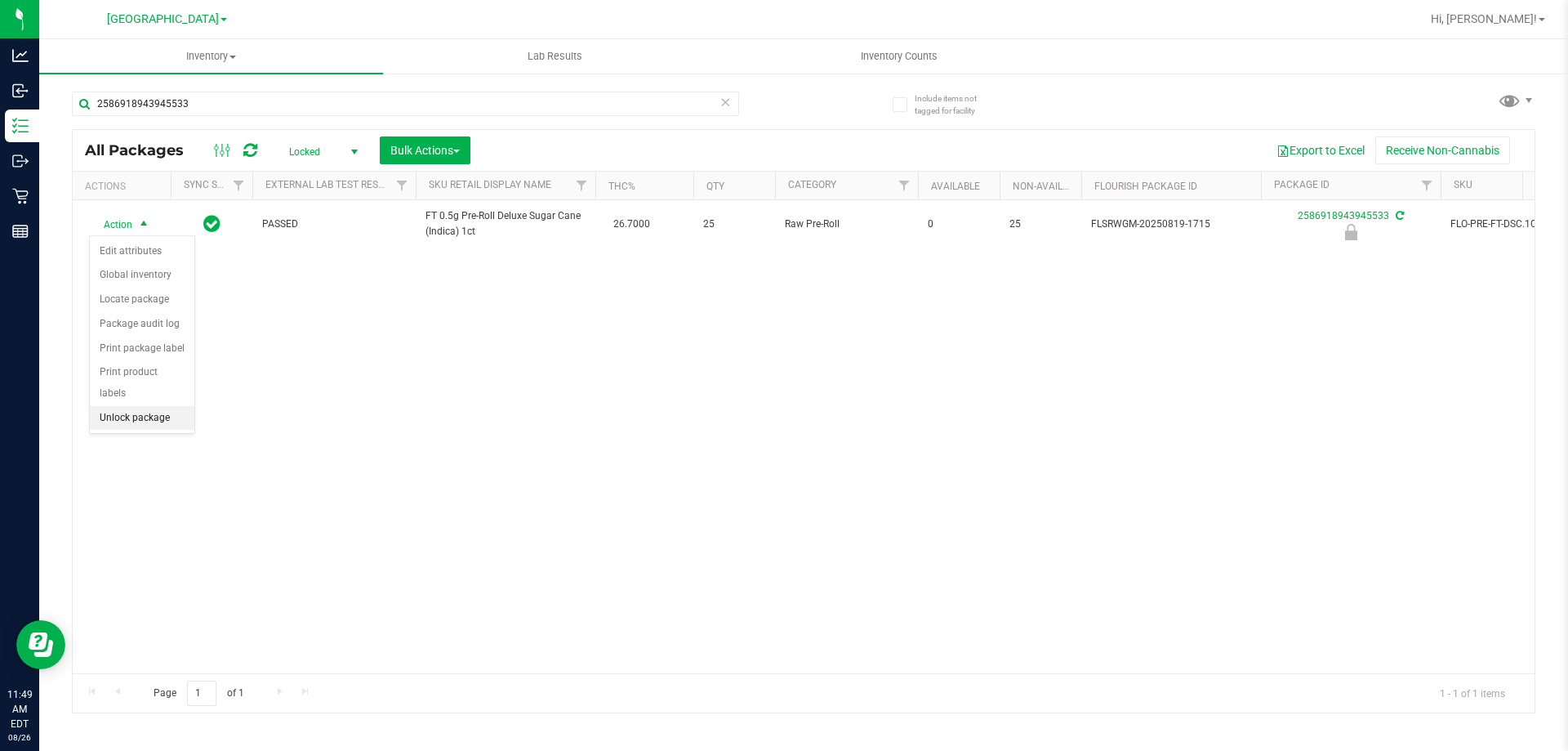
click at [151, 406] on li "Unlock package" at bounding box center [143, 418] width 105 height 25
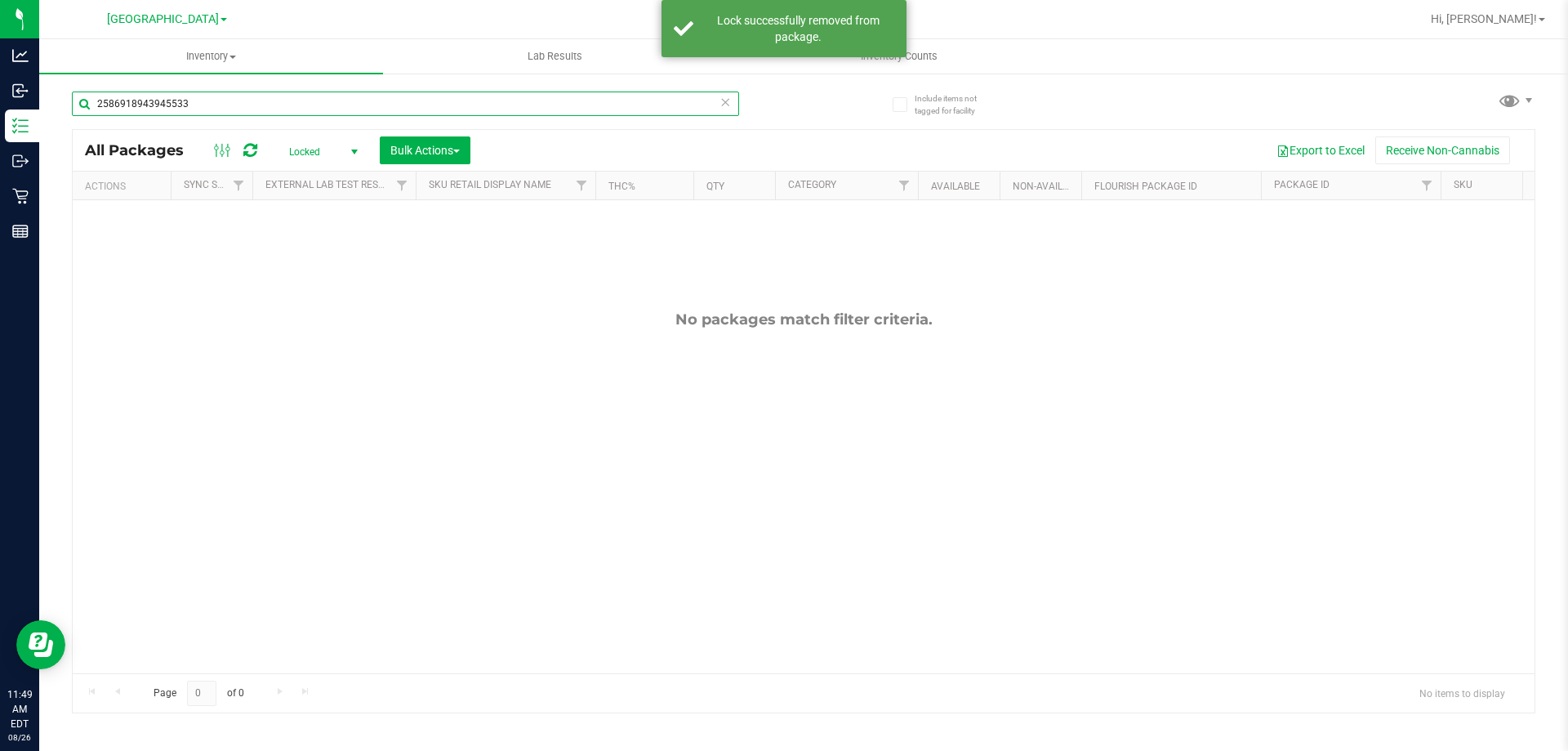
click at [200, 111] on input "2586918943945533" at bounding box center [405, 103] width 667 height 25
click at [200, 110] on input "2586918943945533" at bounding box center [405, 103] width 667 height 25
click at [197, 110] on input "2586918943945533" at bounding box center [405, 103] width 667 height 25
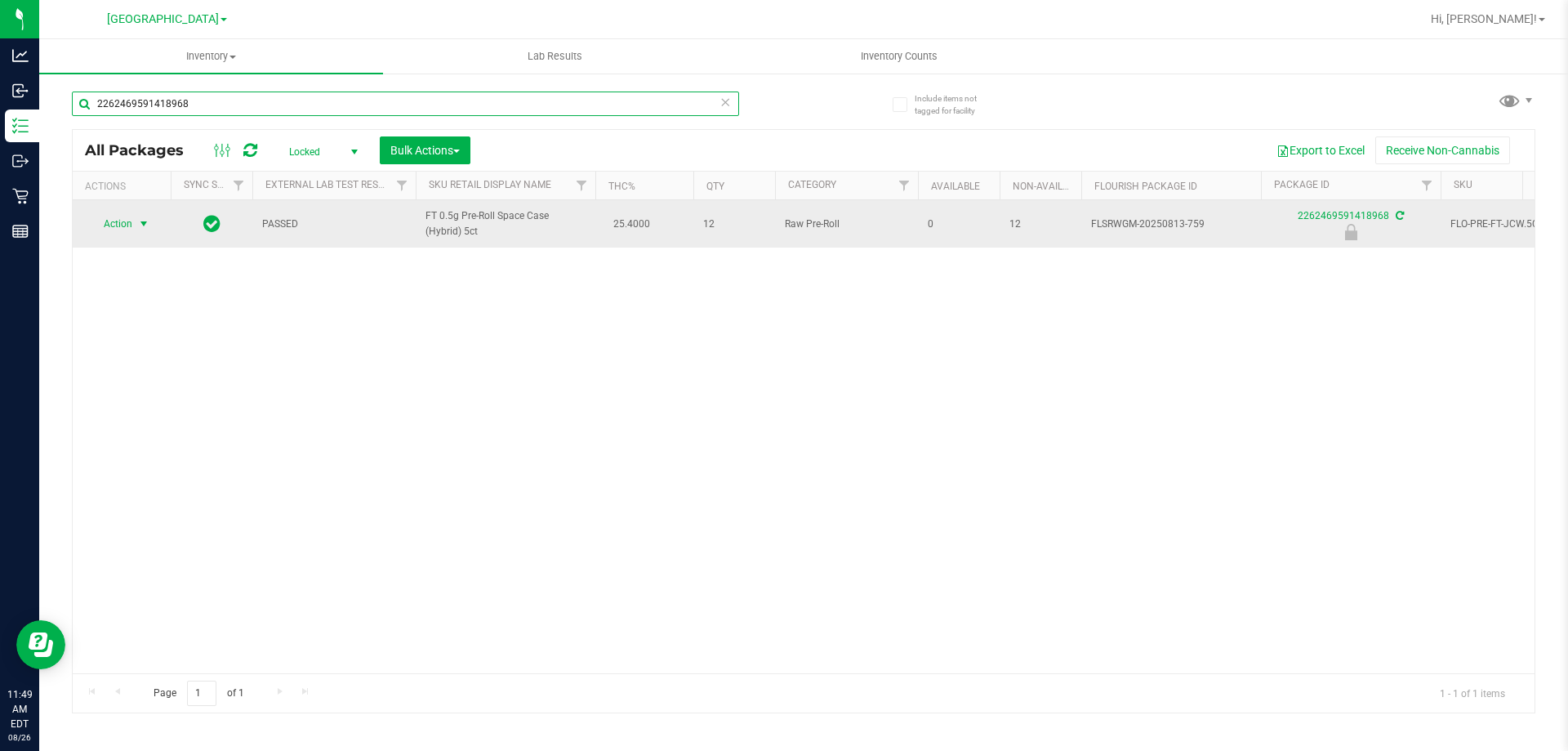
type input "2262469591418968"
click at [116, 219] on span "Action" at bounding box center [111, 224] width 44 height 23
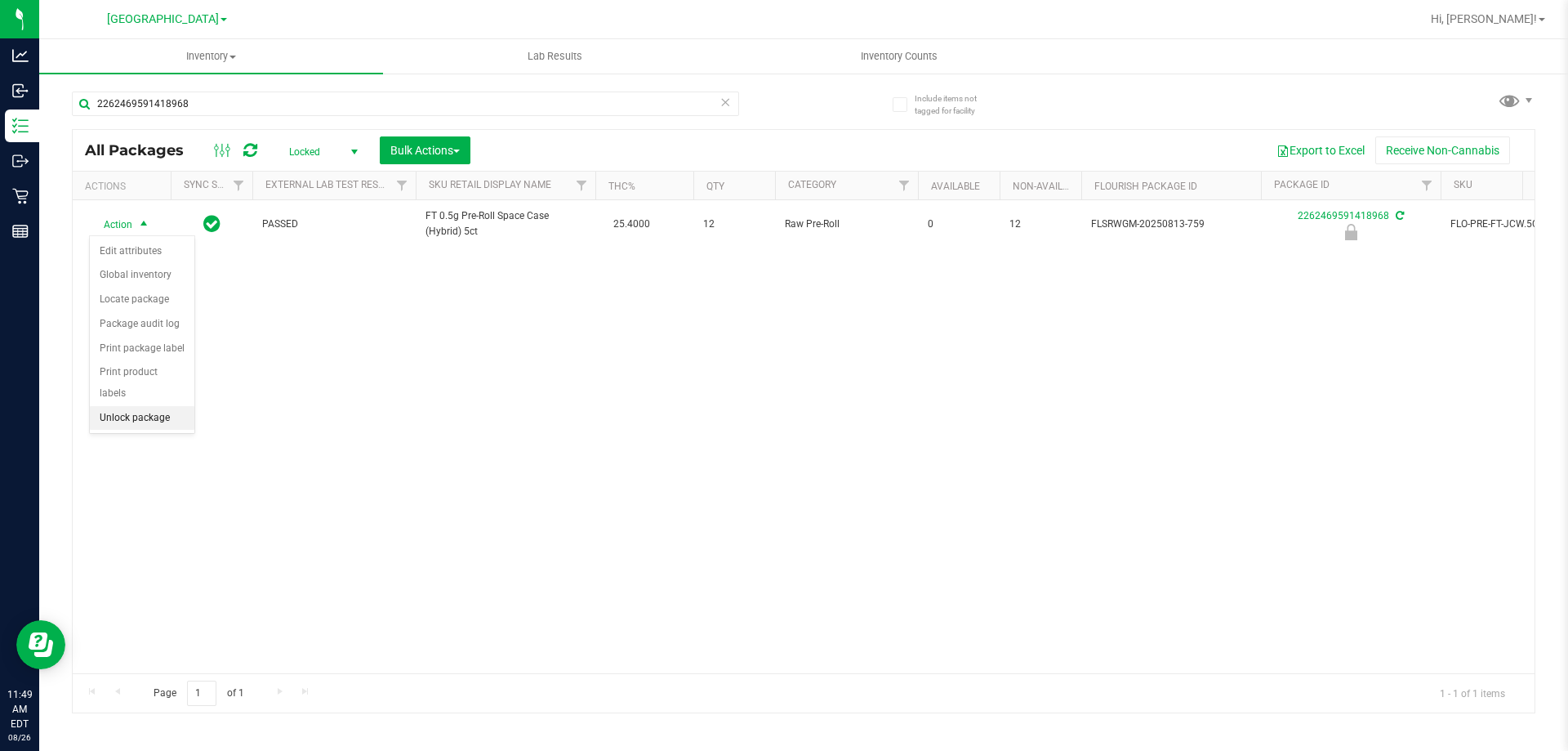
click at [170, 406] on li "Unlock package" at bounding box center [143, 418] width 105 height 25
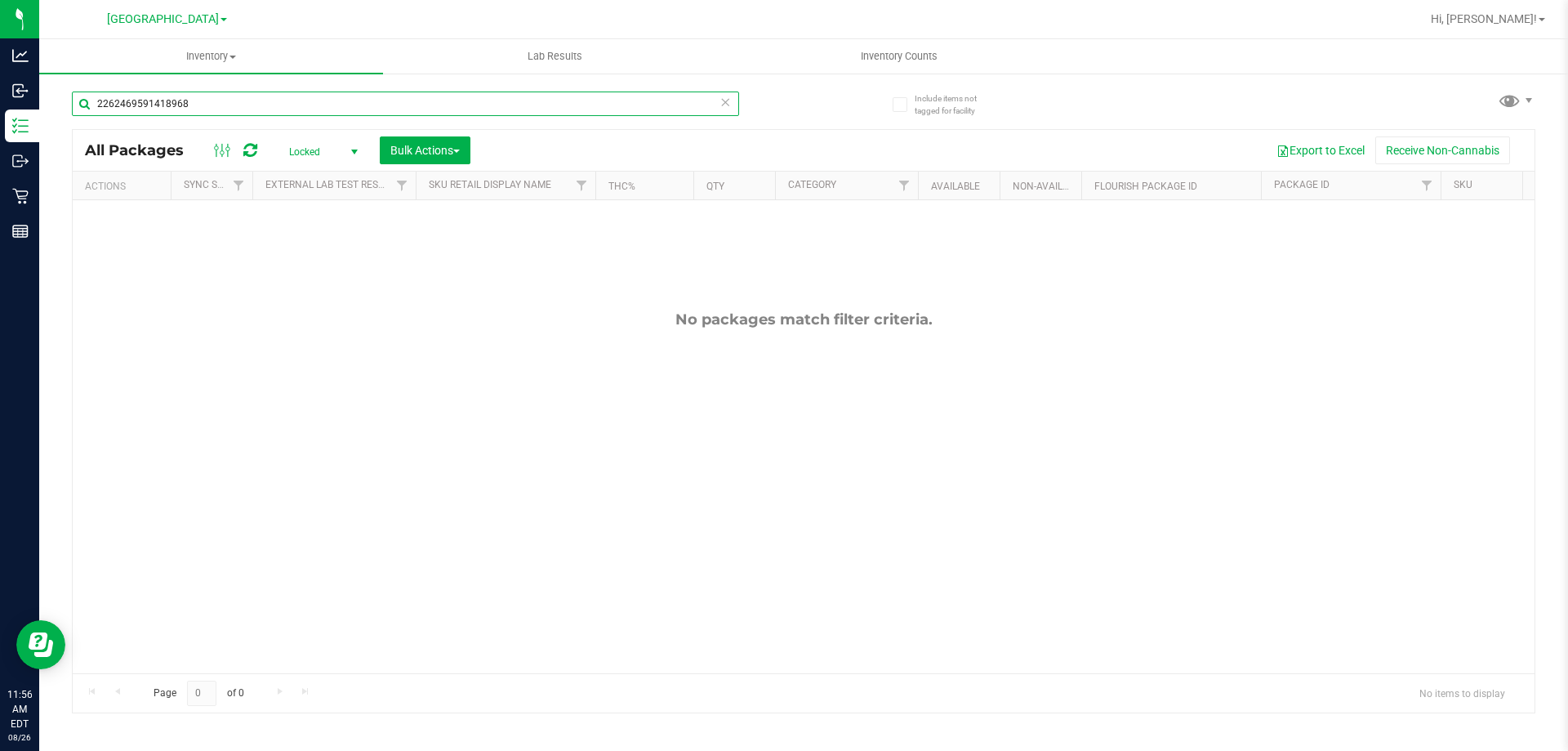
click at [225, 106] on input "2262469591418968" at bounding box center [405, 103] width 667 height 25
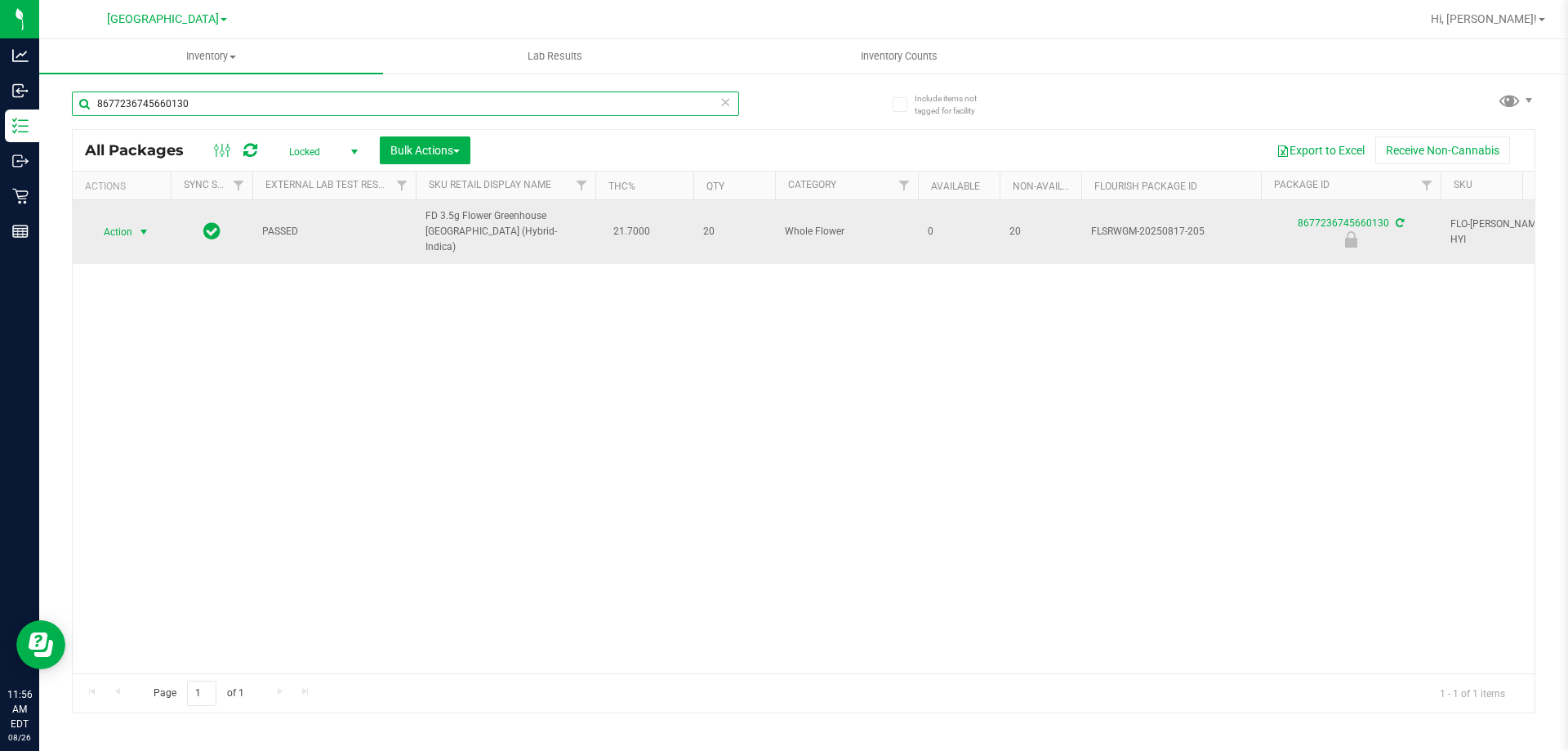
type input "8677236745660130"
click at [102, 221] on span "Action" at bounding box center [111, 232] width 44 height 23
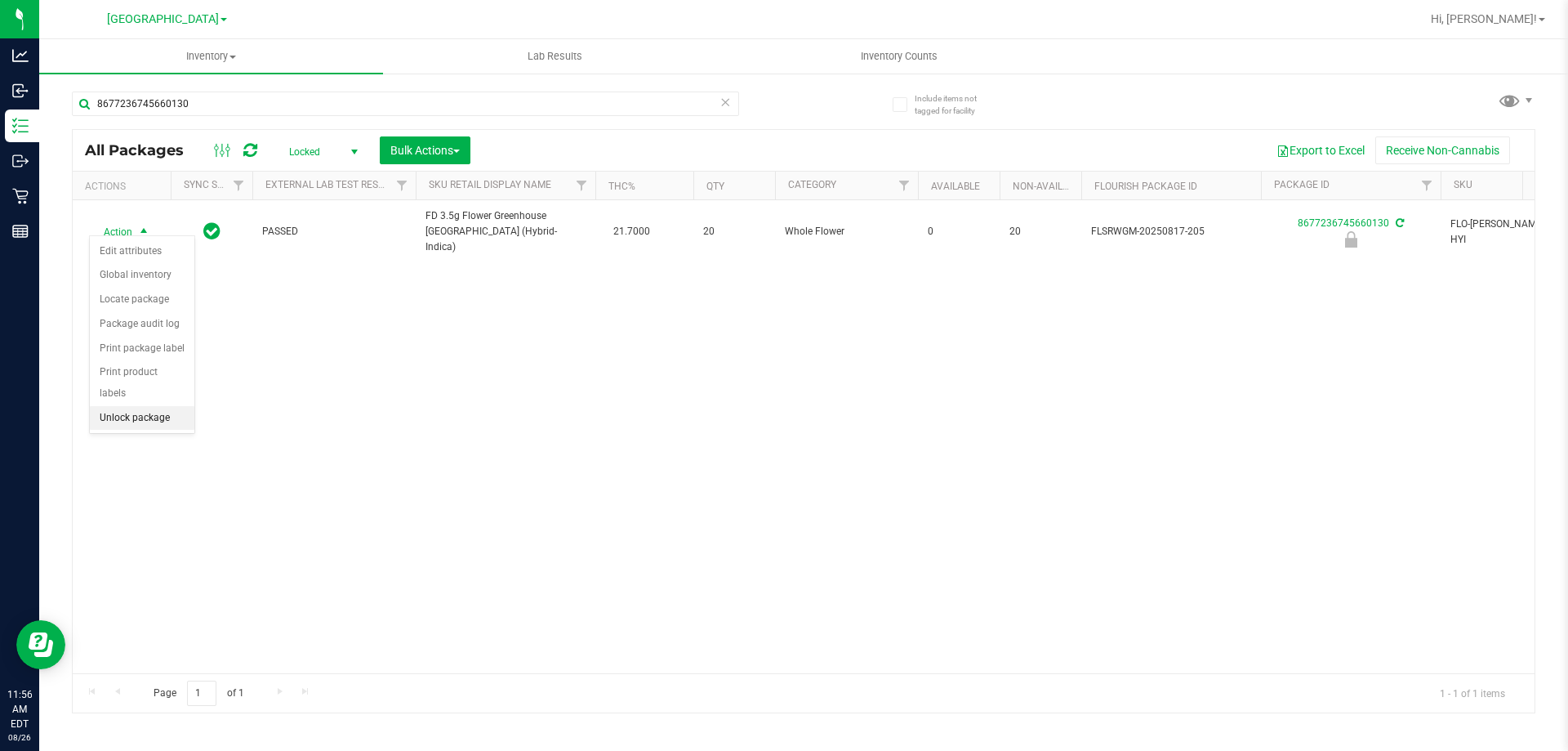
click at [176, 406] on li "Unlock package" at bounding box center [143, 418] width 105 height 25
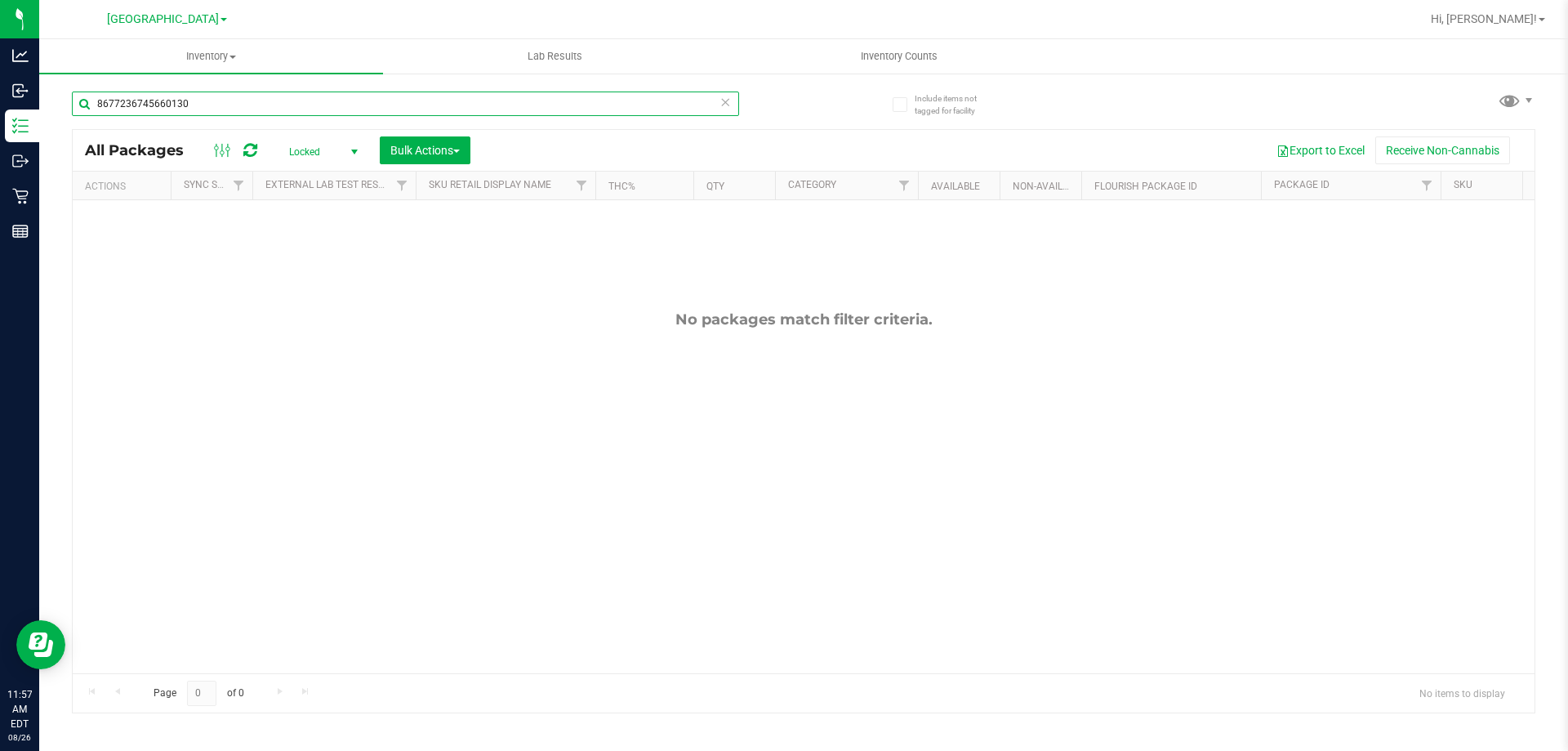
click at [271, 91] on input "8677236745660130" at bounding box center [405, 103] width 667 height 25
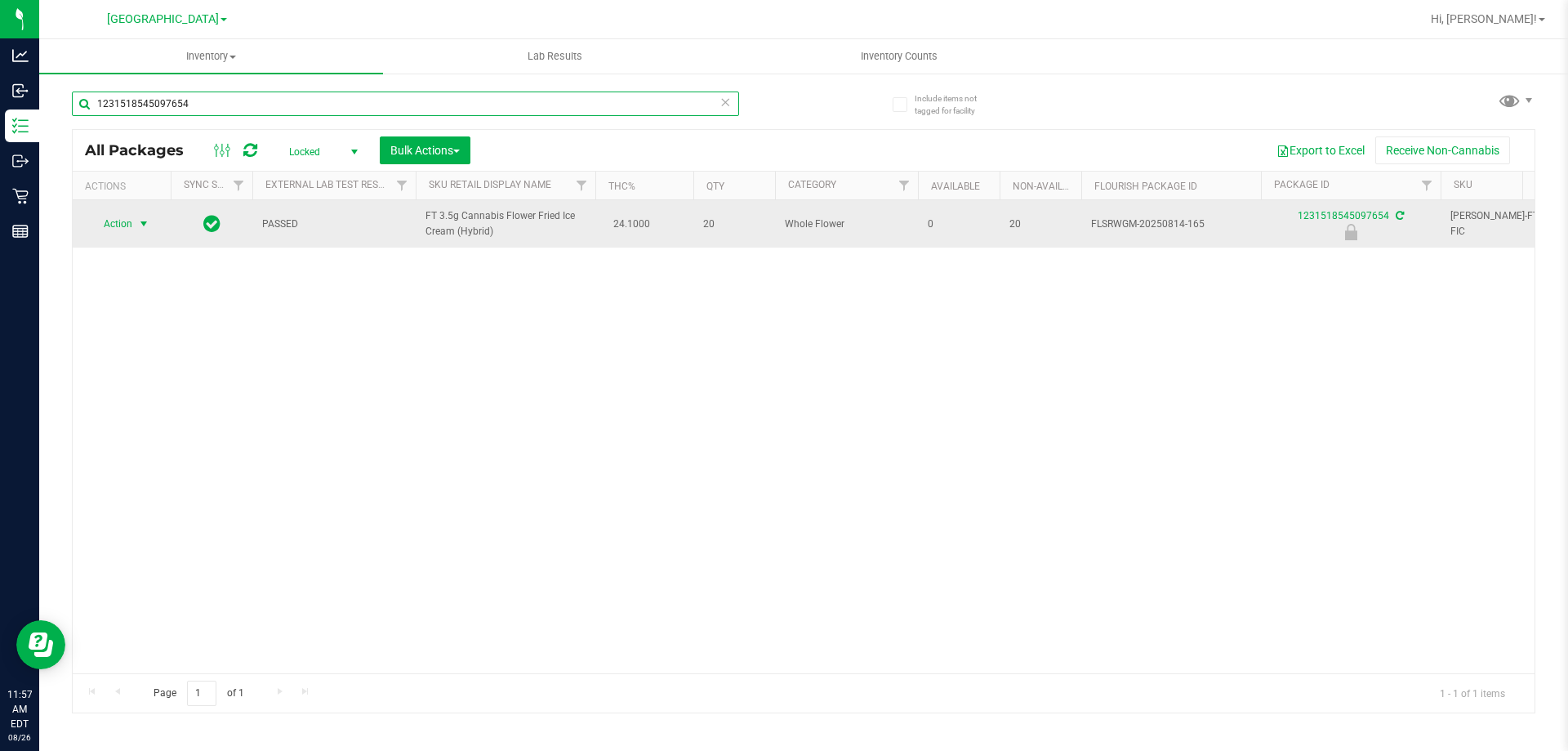
type input "1231518545097654"
click at [121, 223] on span "Action" at bounding box center [111, 224] width 44 height 23
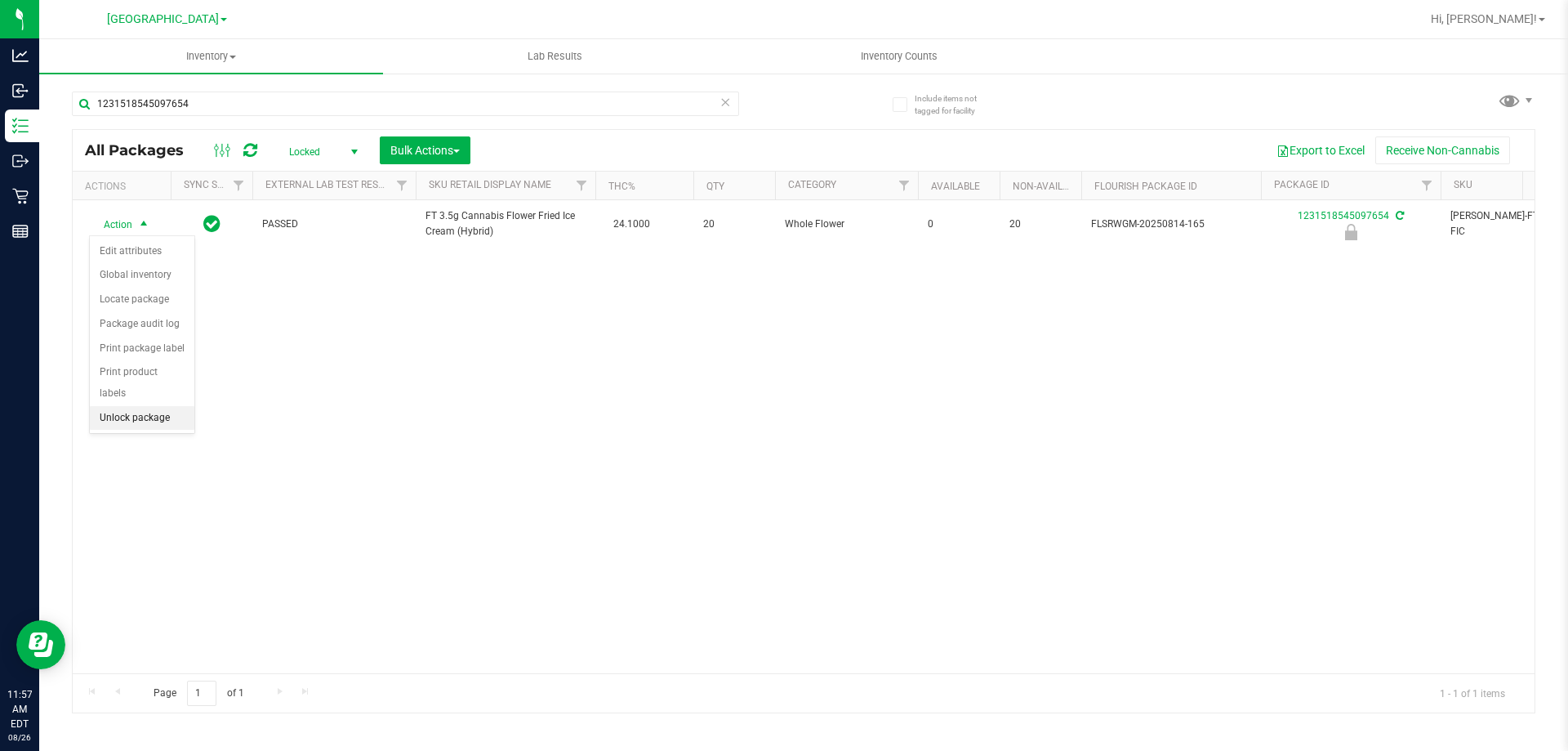
click at [183, 406] on li "Unlock package" at bounding box center [143, 418] width 105 height 25
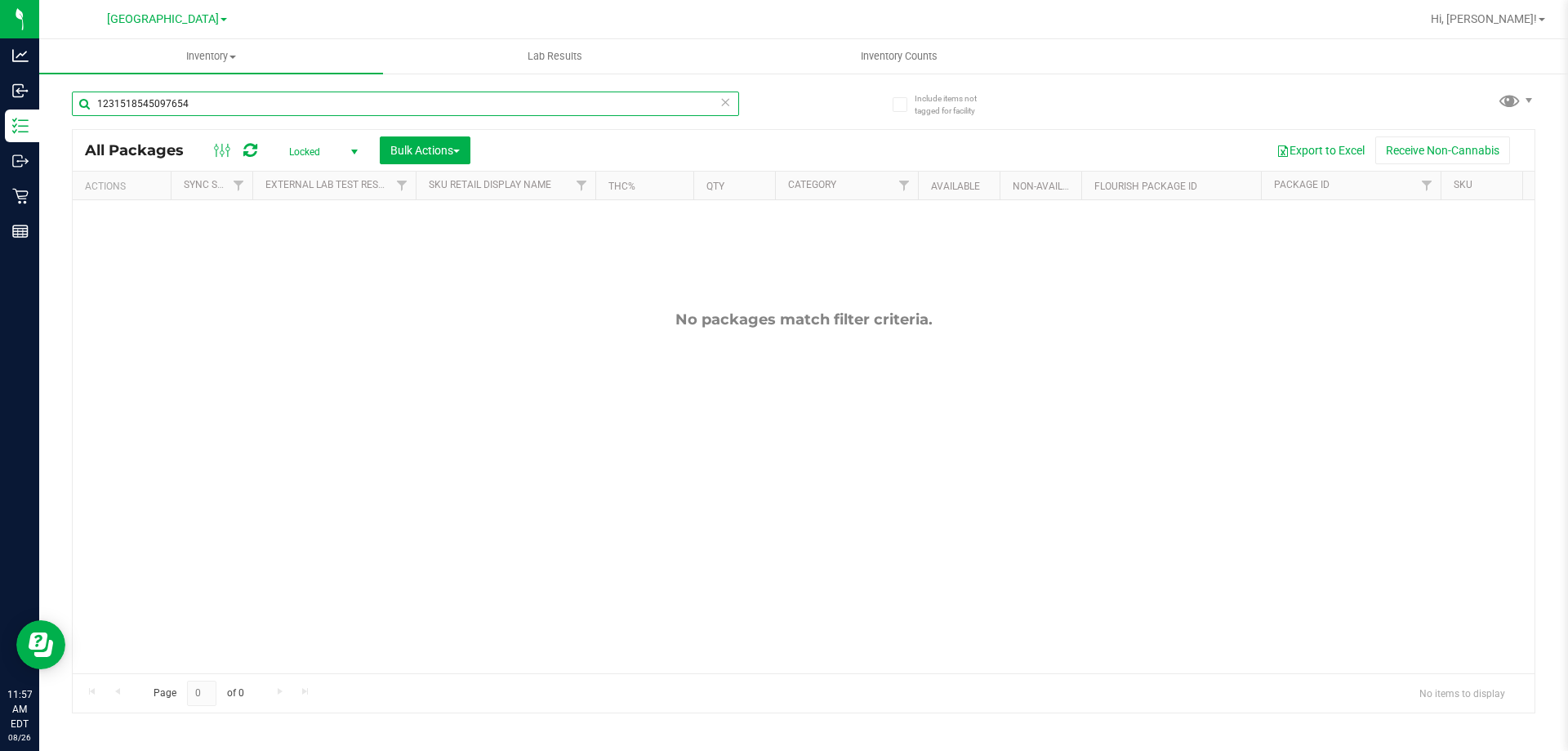
click at [200, 107] on input "1231518545097654" at bounding box center [405, 103] width 667 height 25
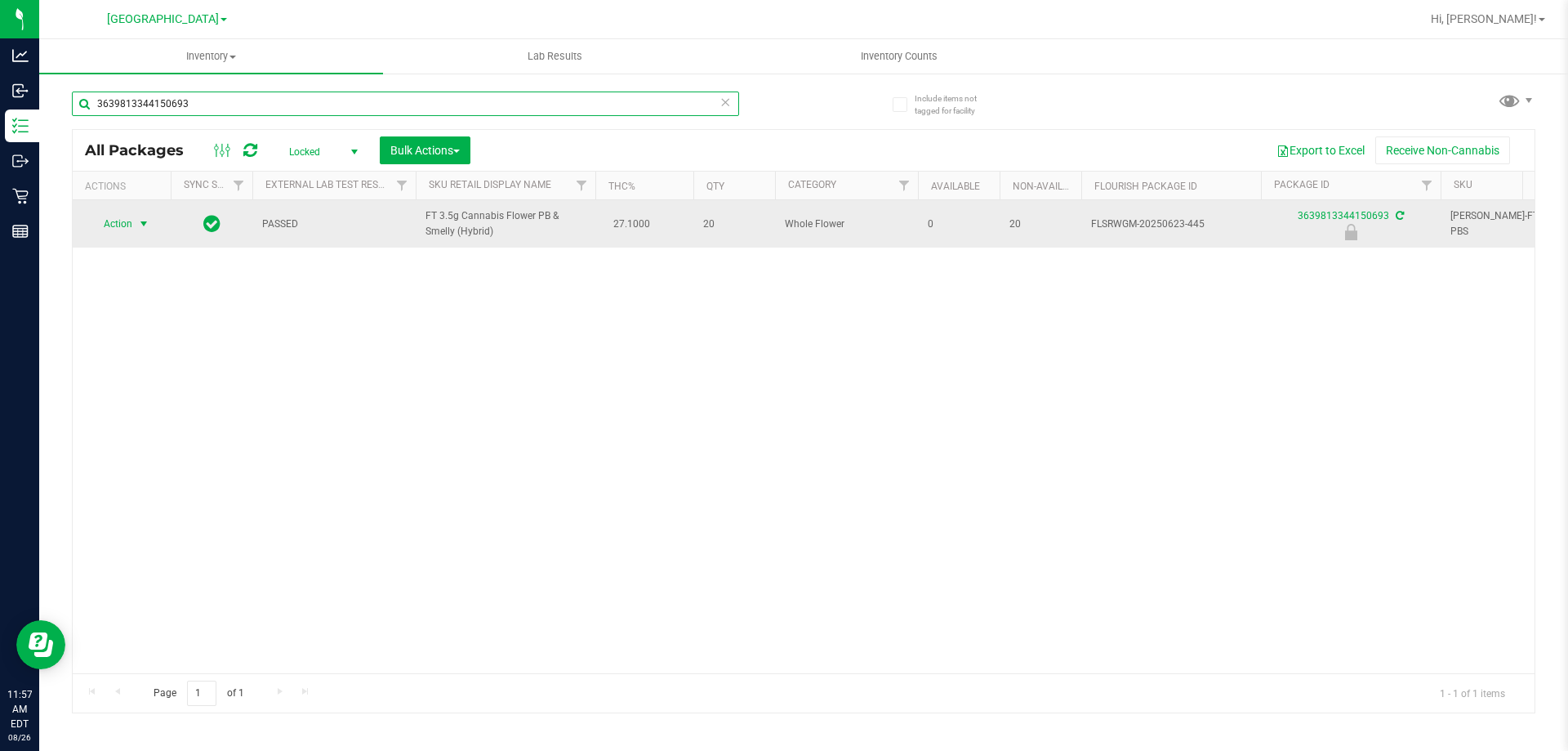
type input "3639813344150693"
click at [136, 225] on span "select" at bounding box center [144, 224] width 20 height 23
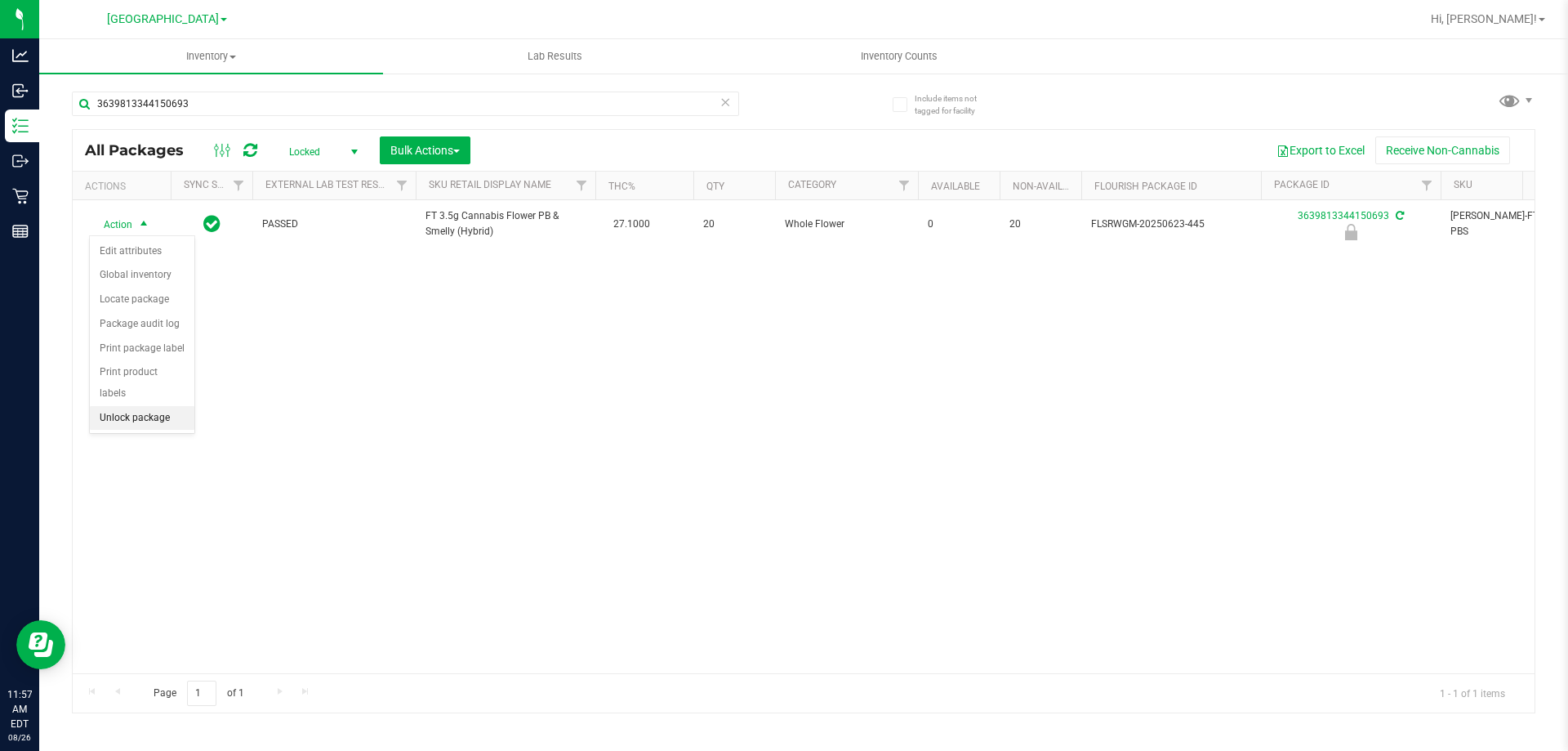
click at [185, 406] on li "Unlock package" at bounding box center [143, 418] width 105 height 25
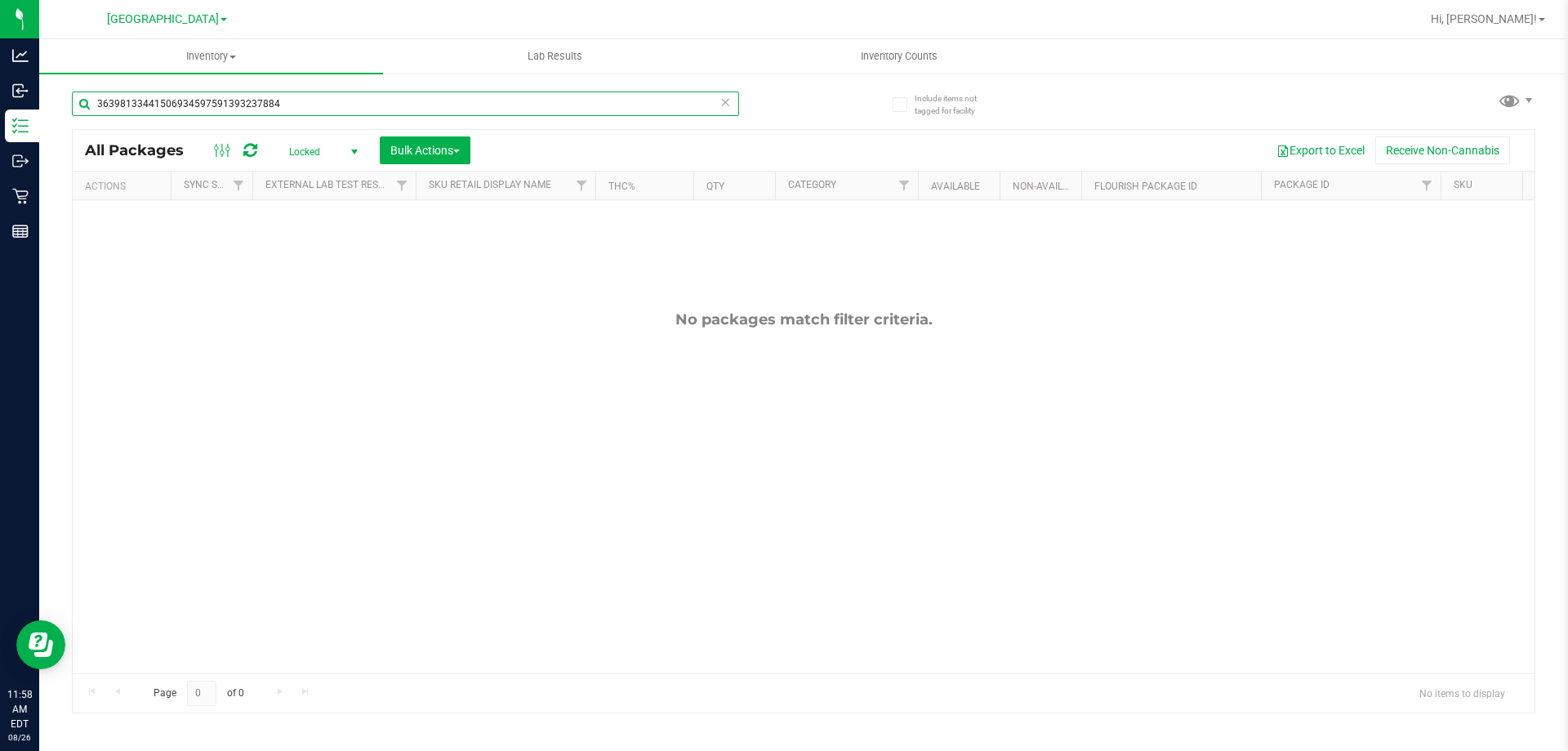
click at [340, 112] on input "36398133441506934597591393237884" at bounding box center [405, 103] width 667 height 25
click at [339, 112] on input "36398133441506934597591393237884" at bounding box center [405, 103] width 667 height 25
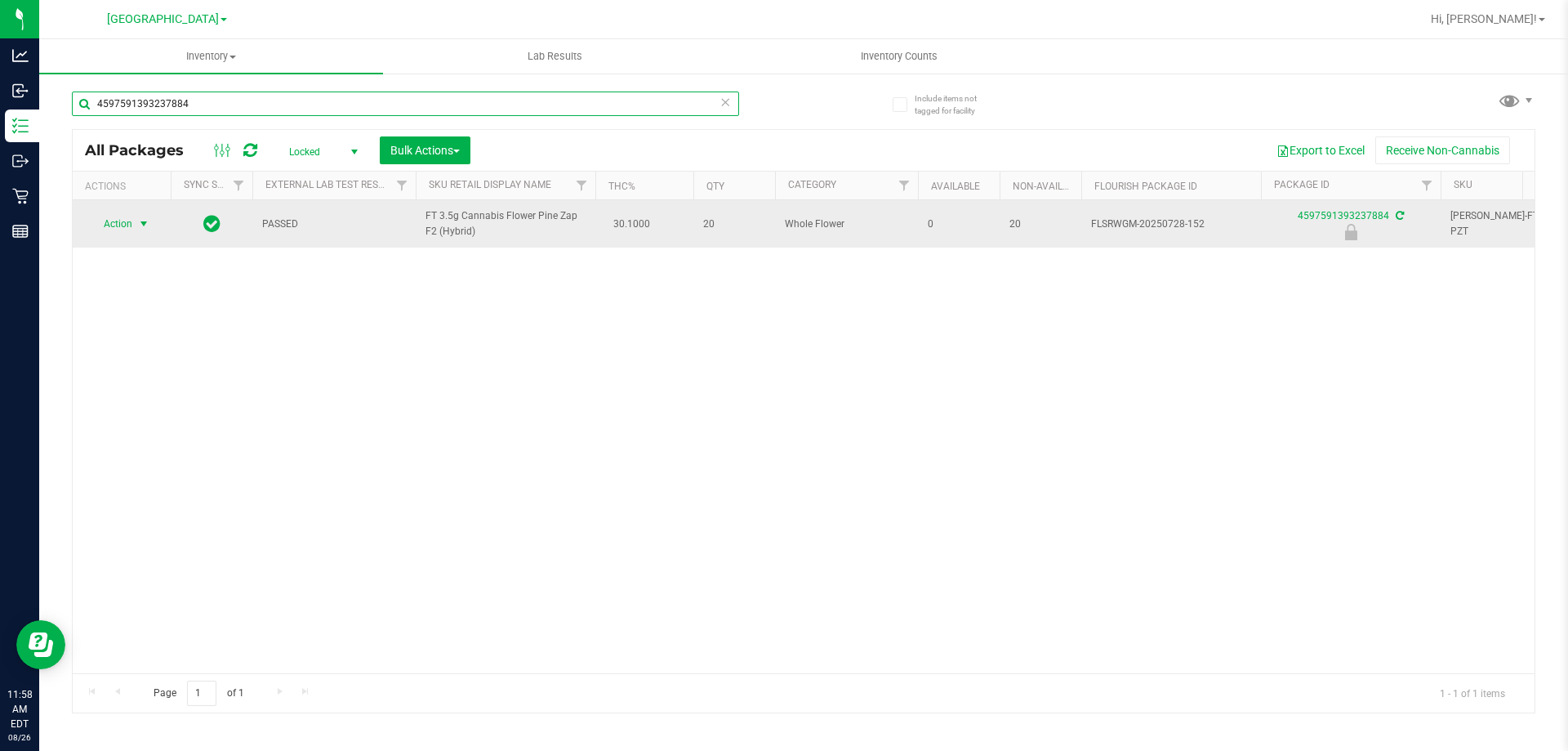
type input "4597591393237884"
click at [139, 225] on span "select" at bounding box center [144, 224] width 13 height 13
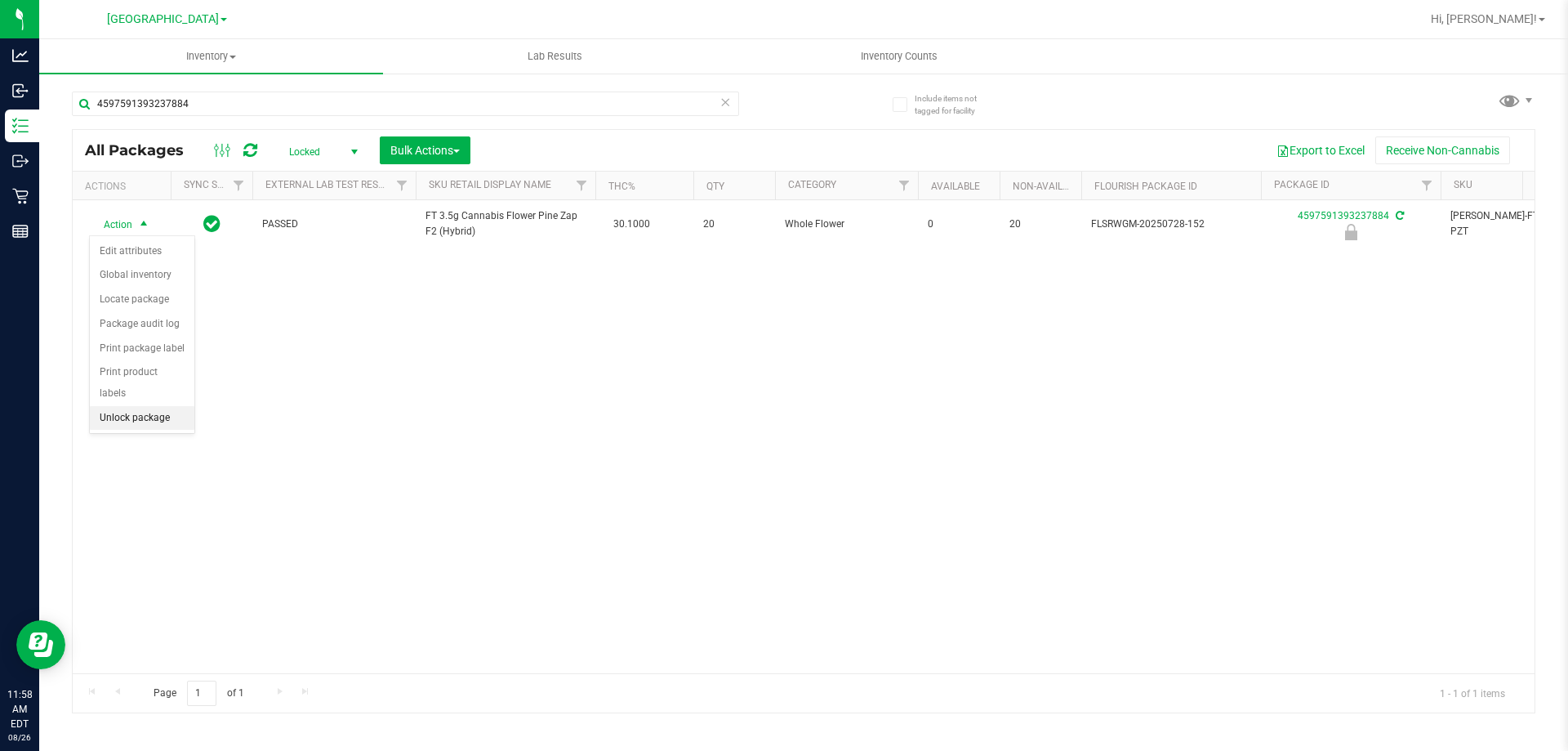
click at [159, 406] on li "Unlock package" at bounding box center [143, 418] width 105 height 25
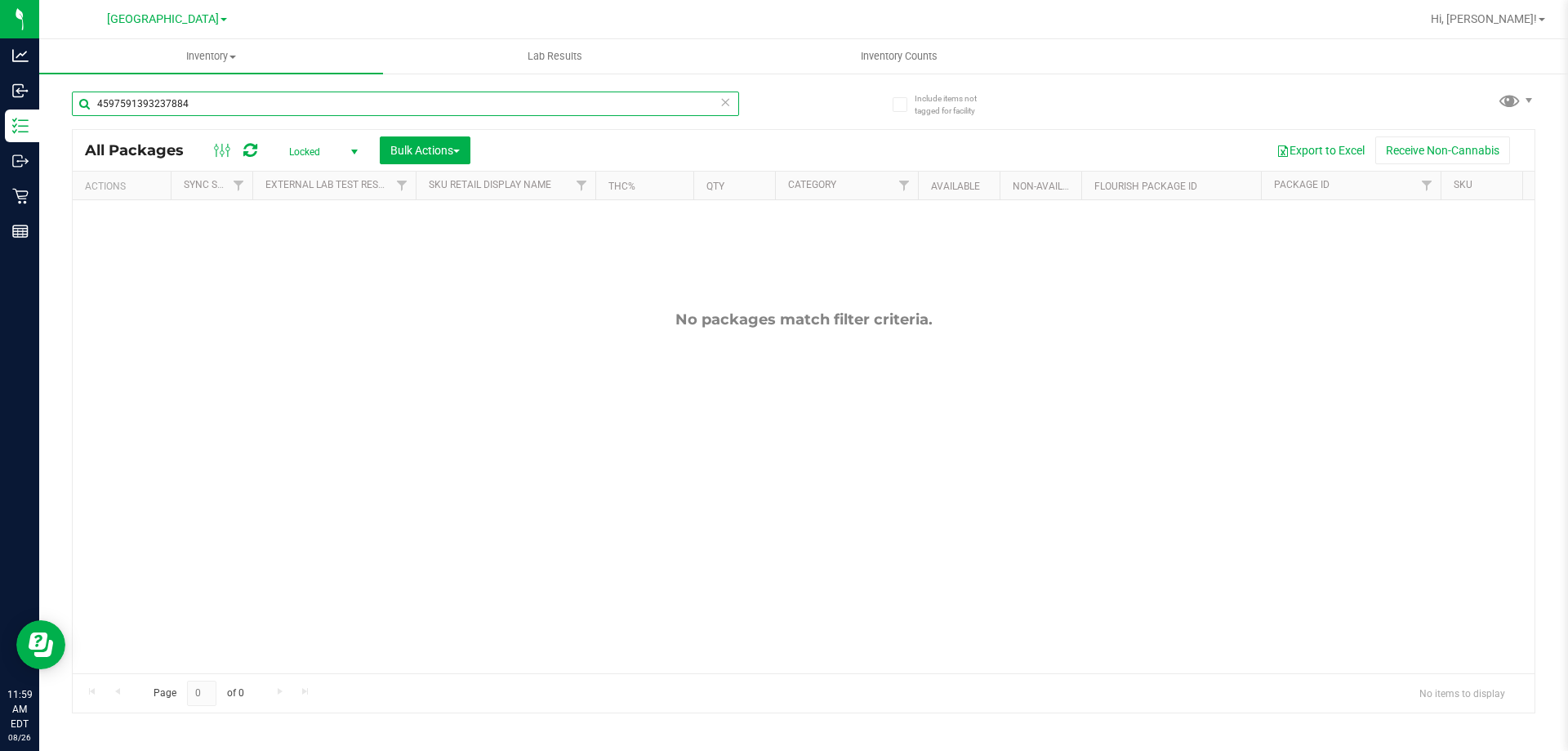
click at [228, 114] on input "4597591393237884" at bounding box center [405, 103] width 667 height 25
click at [227, 113] on input "4597591393237884" at bounding box center [405, 103] width 667 height 25
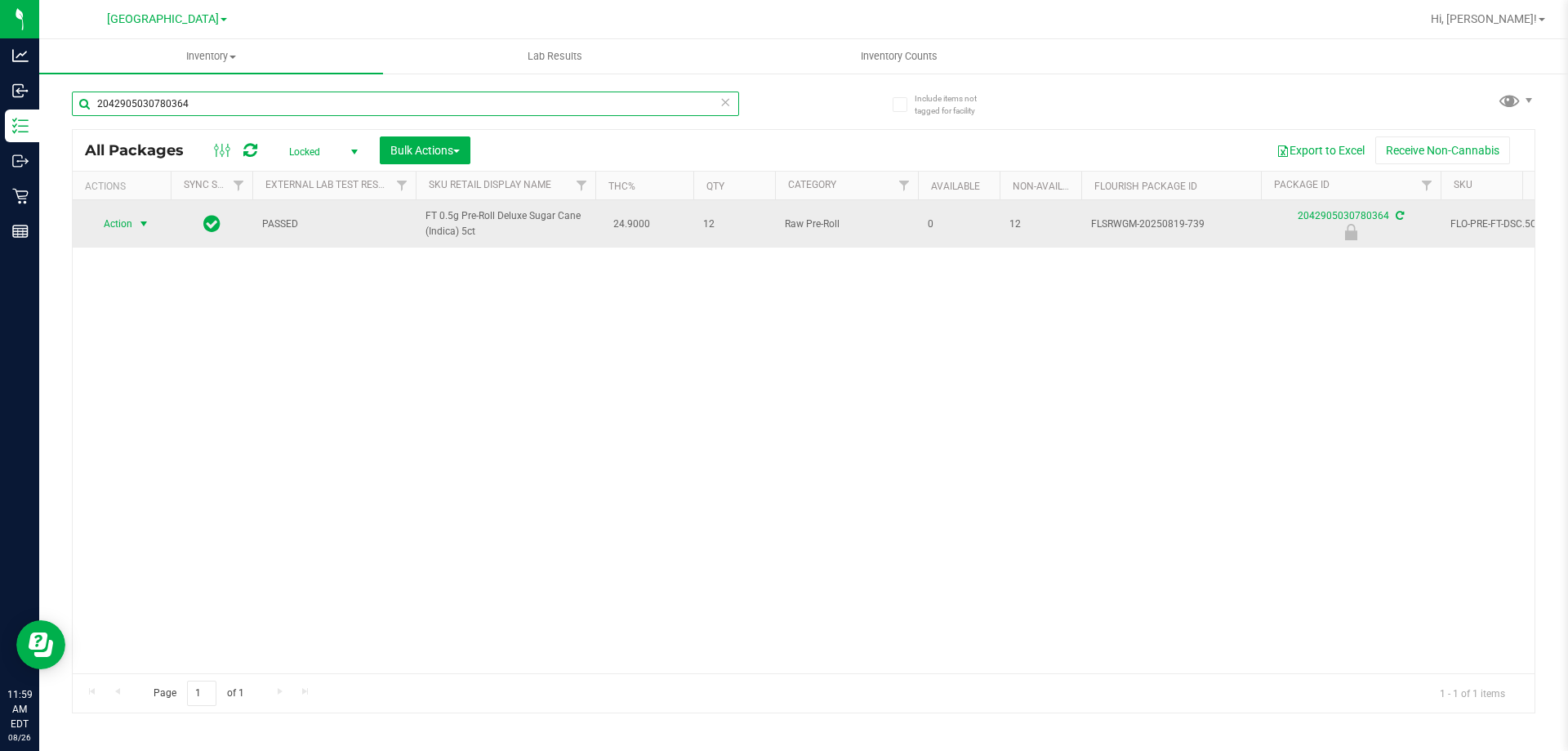
type input "2042905030780364"
click at [113, 222] on span "Action" at bounding box center [111, 224] width 44 height 23
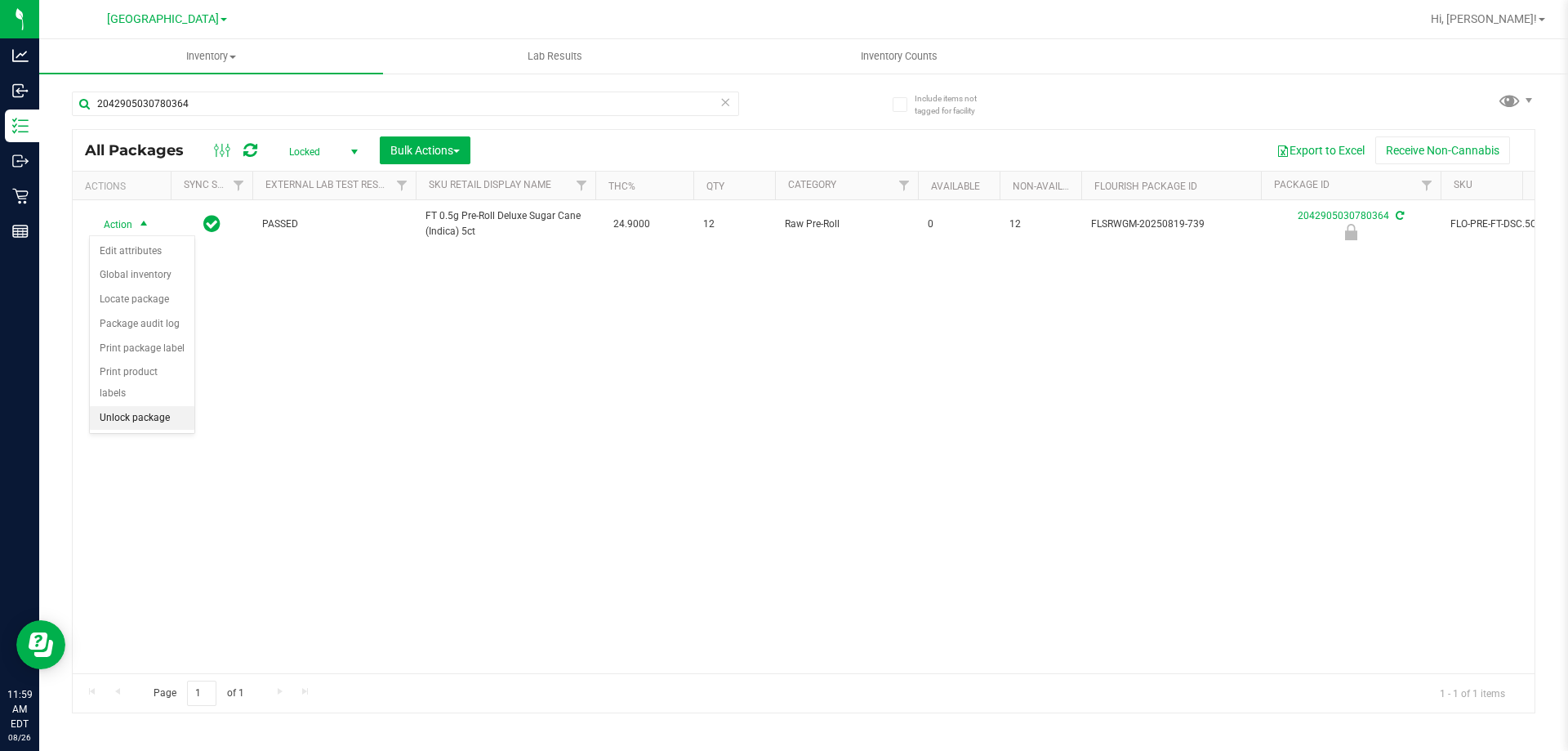
click at [120, 406] on li "Unlock package" at bounding box center [143, 418] width 105 height 25
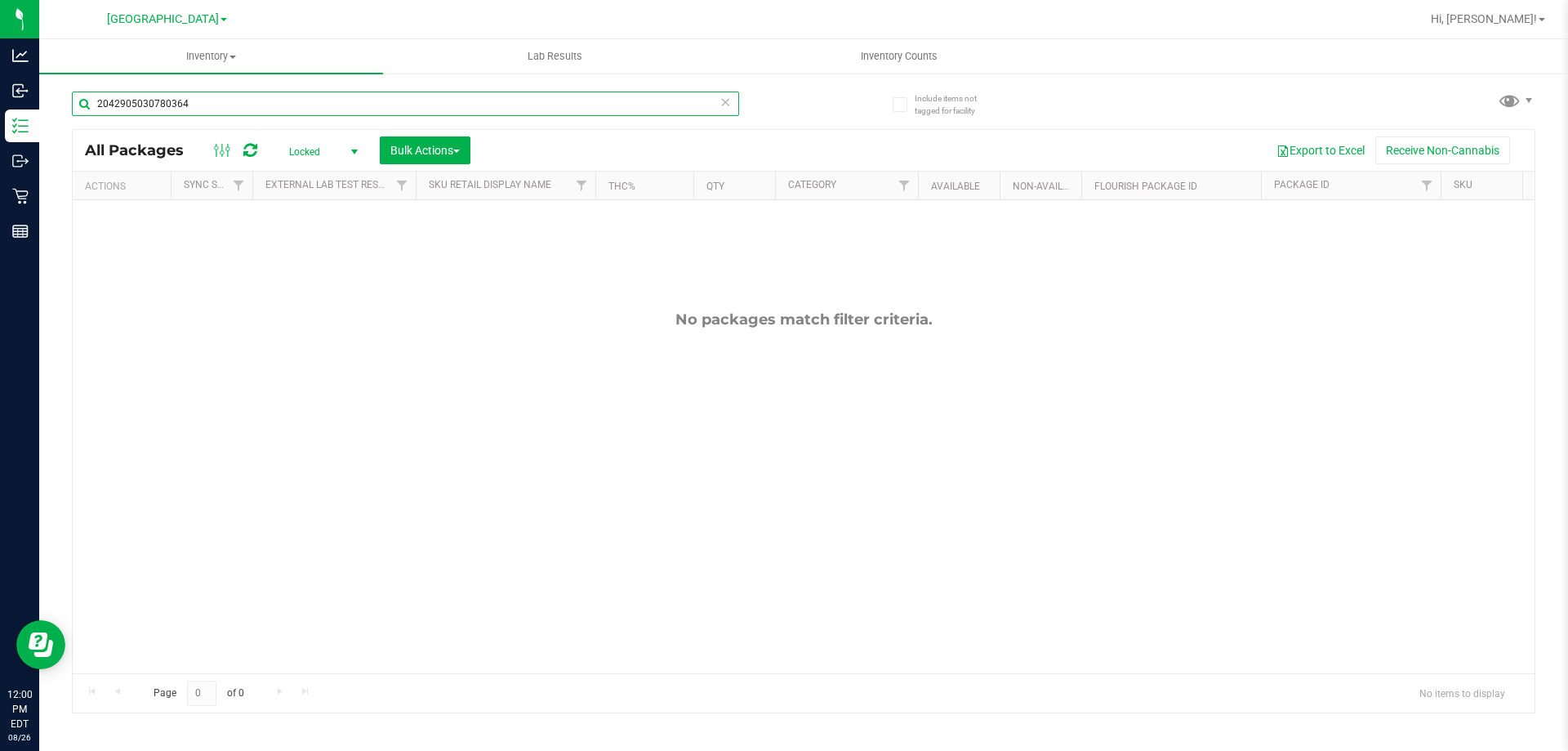
click at [185, 106] on input "2042905030780364" at bounding box center [405, 103] width 667 height 25
click at [186, 106] on input "2042905030780364" at bounding box center [405, 103] width 667 height 25
click at [186, 107] on input "2042905030780364" at bounding box center [405, 103] width 667 height 25
click at [191, 113] on input "2042905030780364" at bounding box center [405, 103] width 667 height 25
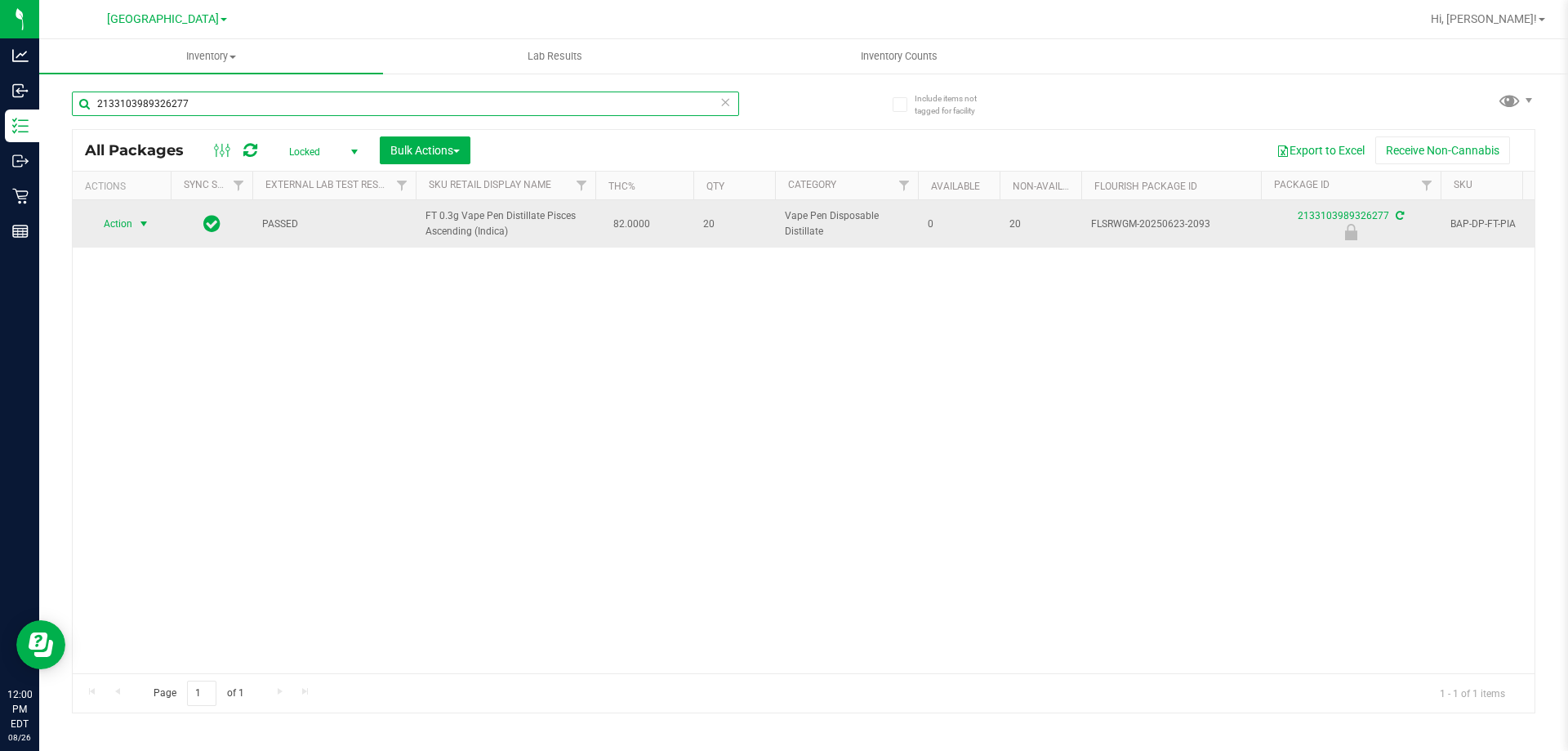
type input "2133103989326277"
click at [136, 219] on span "select" at bounding box center [144, 224] width 20 height 23
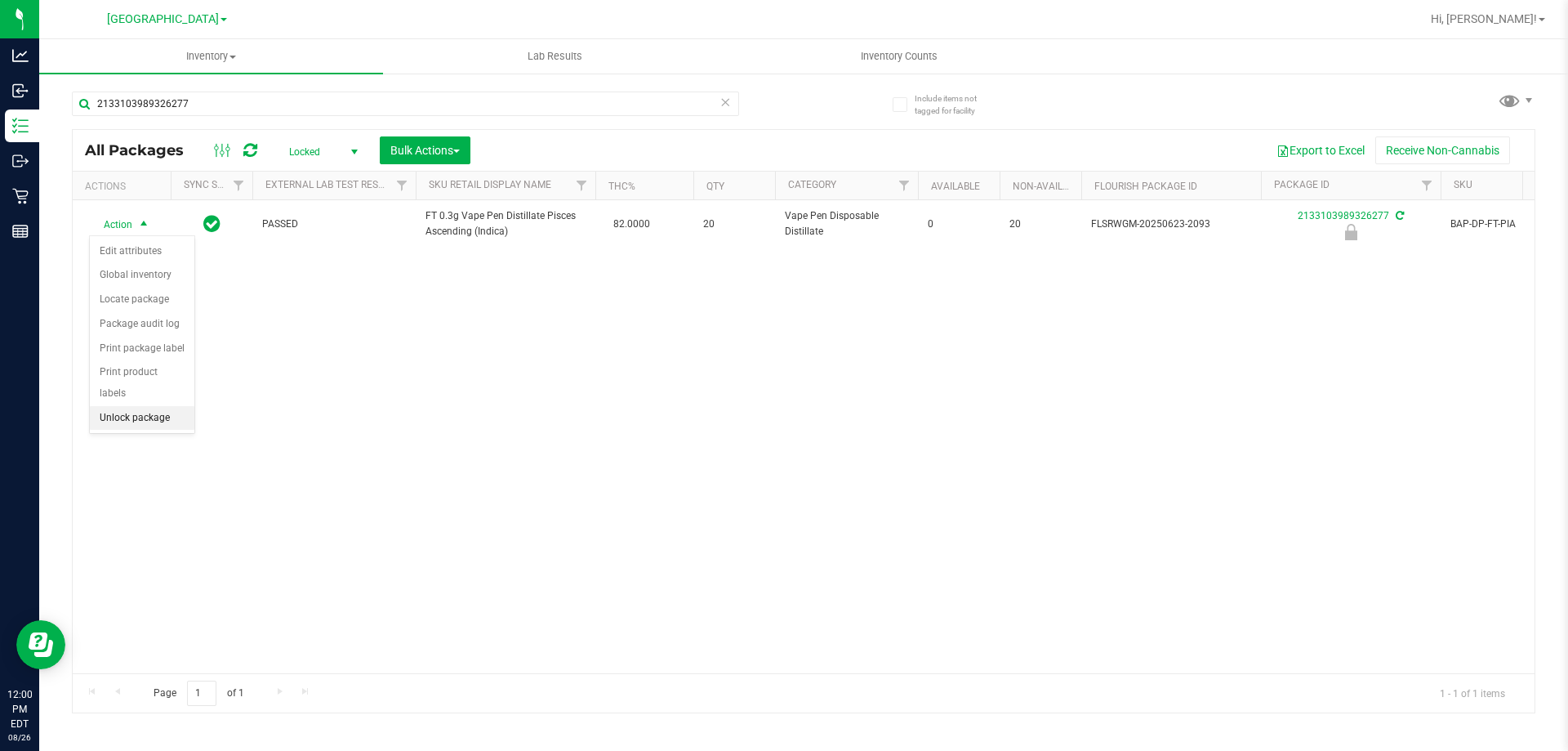
click at [186, 406] on li "Unlock package" at bounding box center [143, 418] width 105 height 25
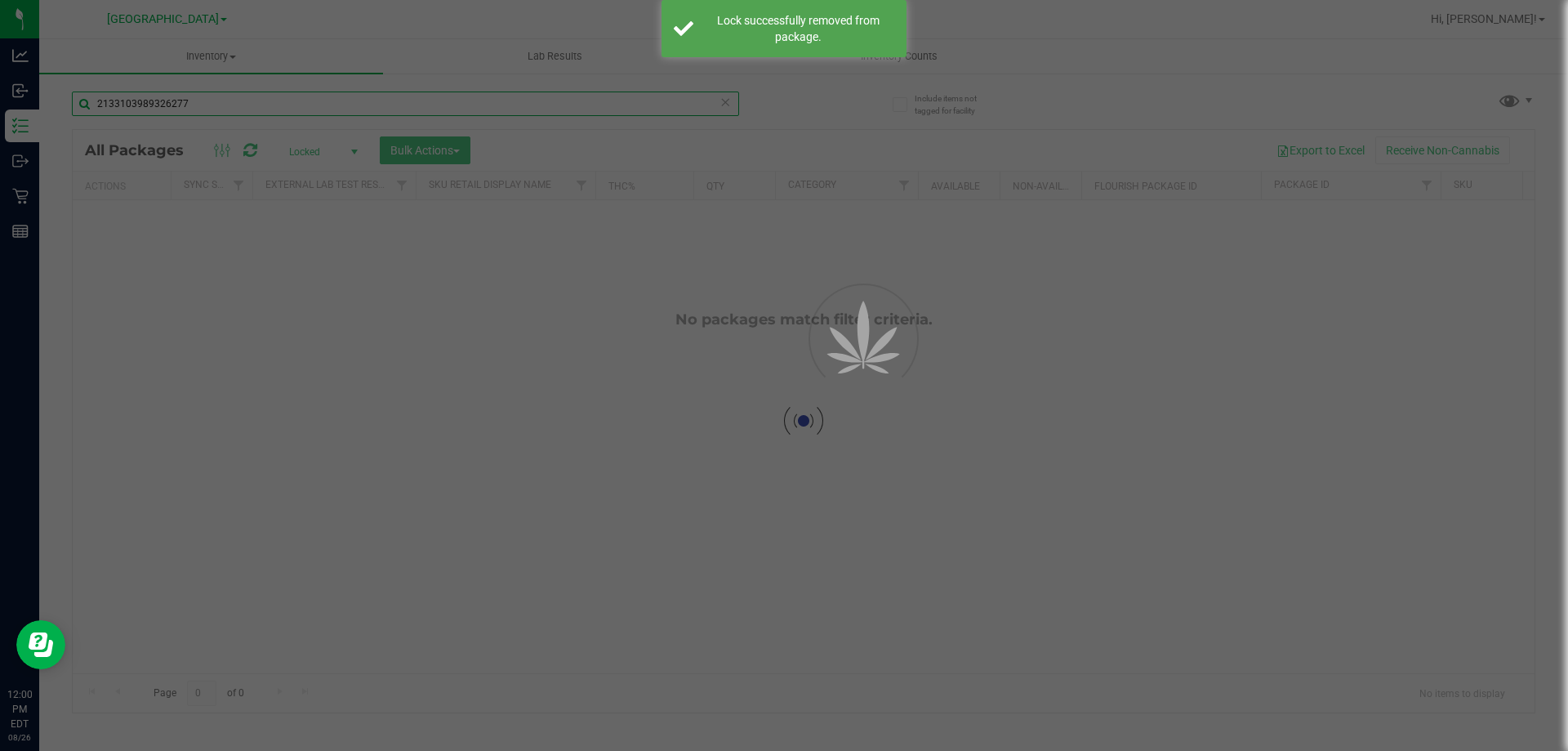
click at [202, 100] on input "2133103989326277" at bounding box center [405, 103] width 667 height 25
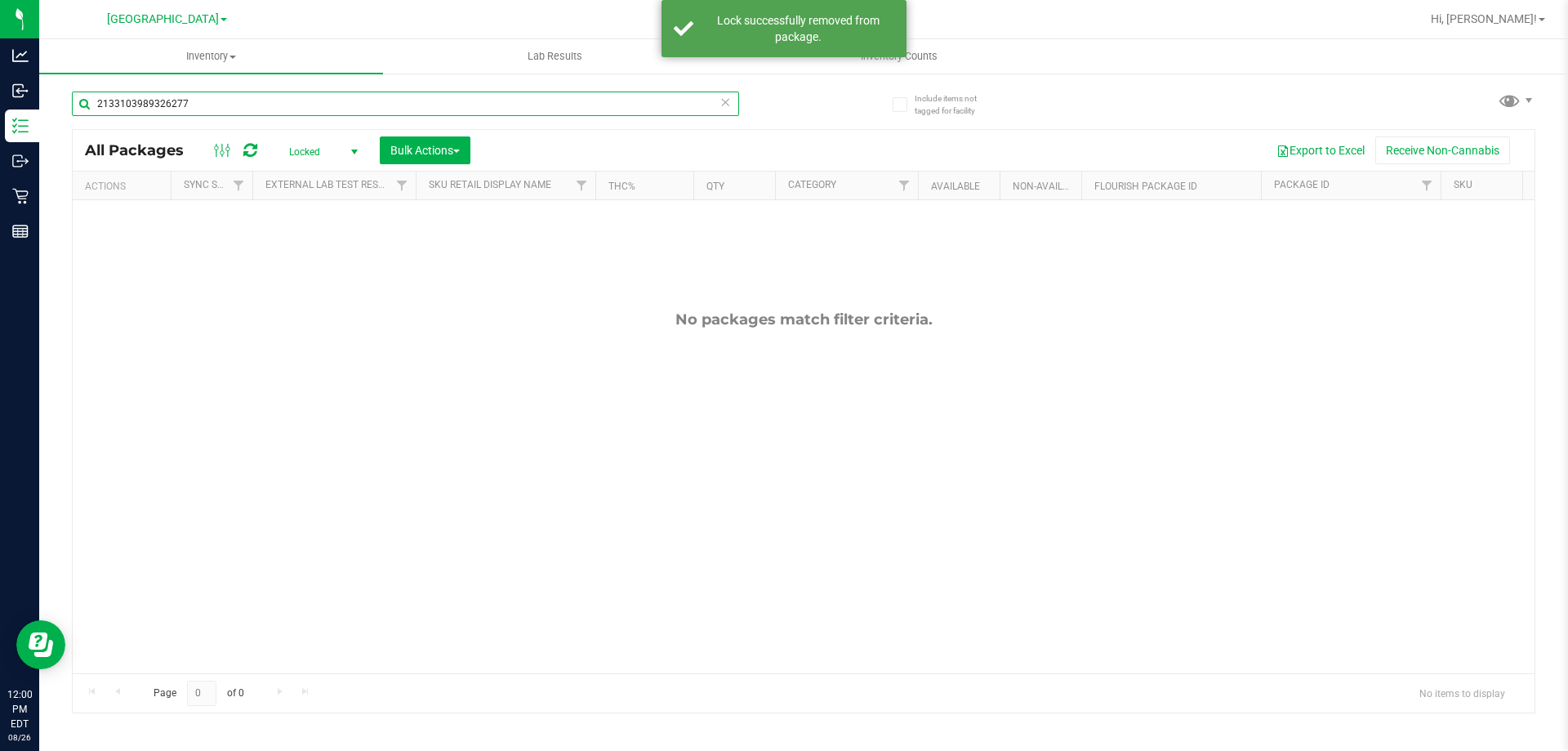
click at [202, 100] on input "2133103989326277" at bounding box center [405, 103] width 667 height 25
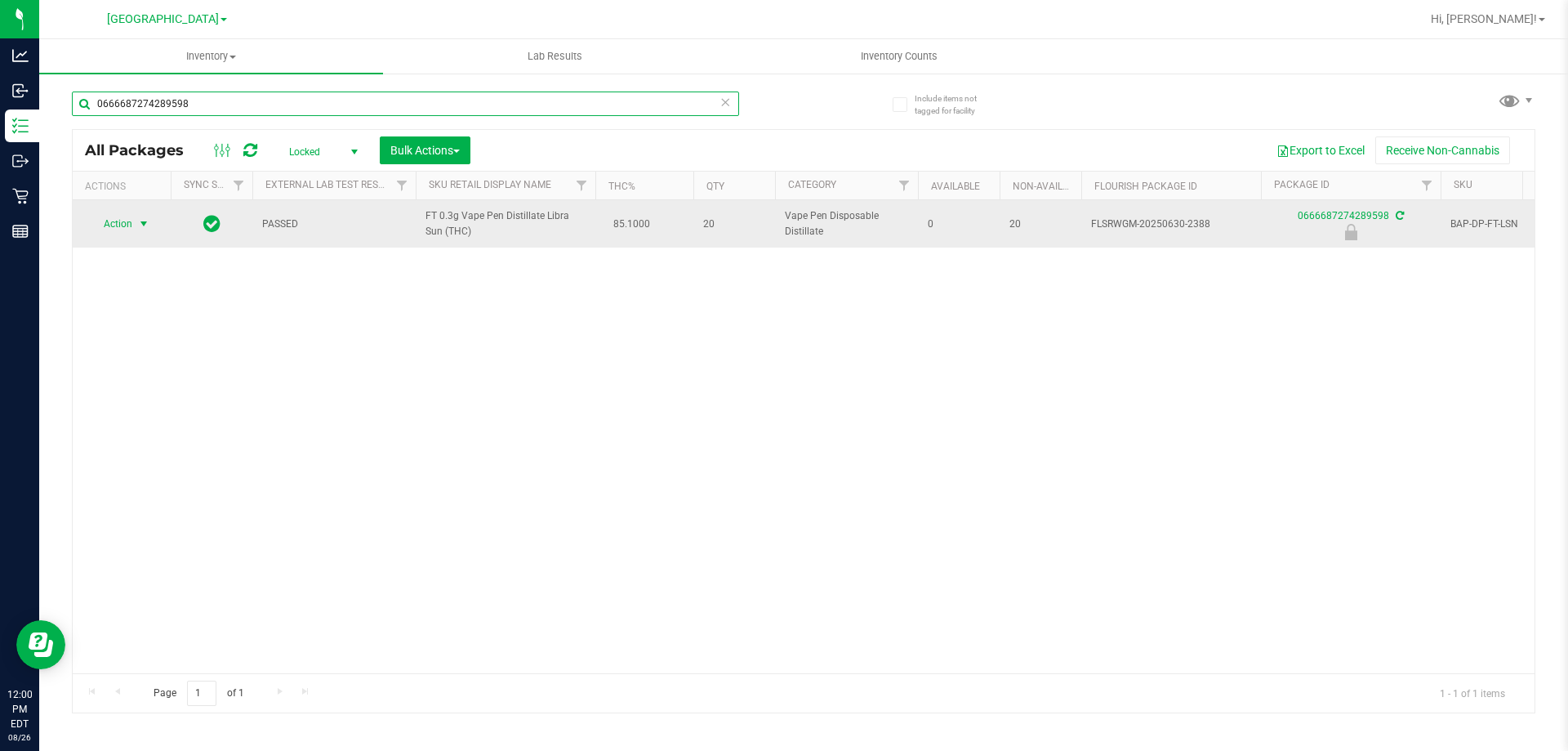
type input "0666687274289598"
click at [138, 222] on span "select" at bounding box center [144, 224] width 13 height 13
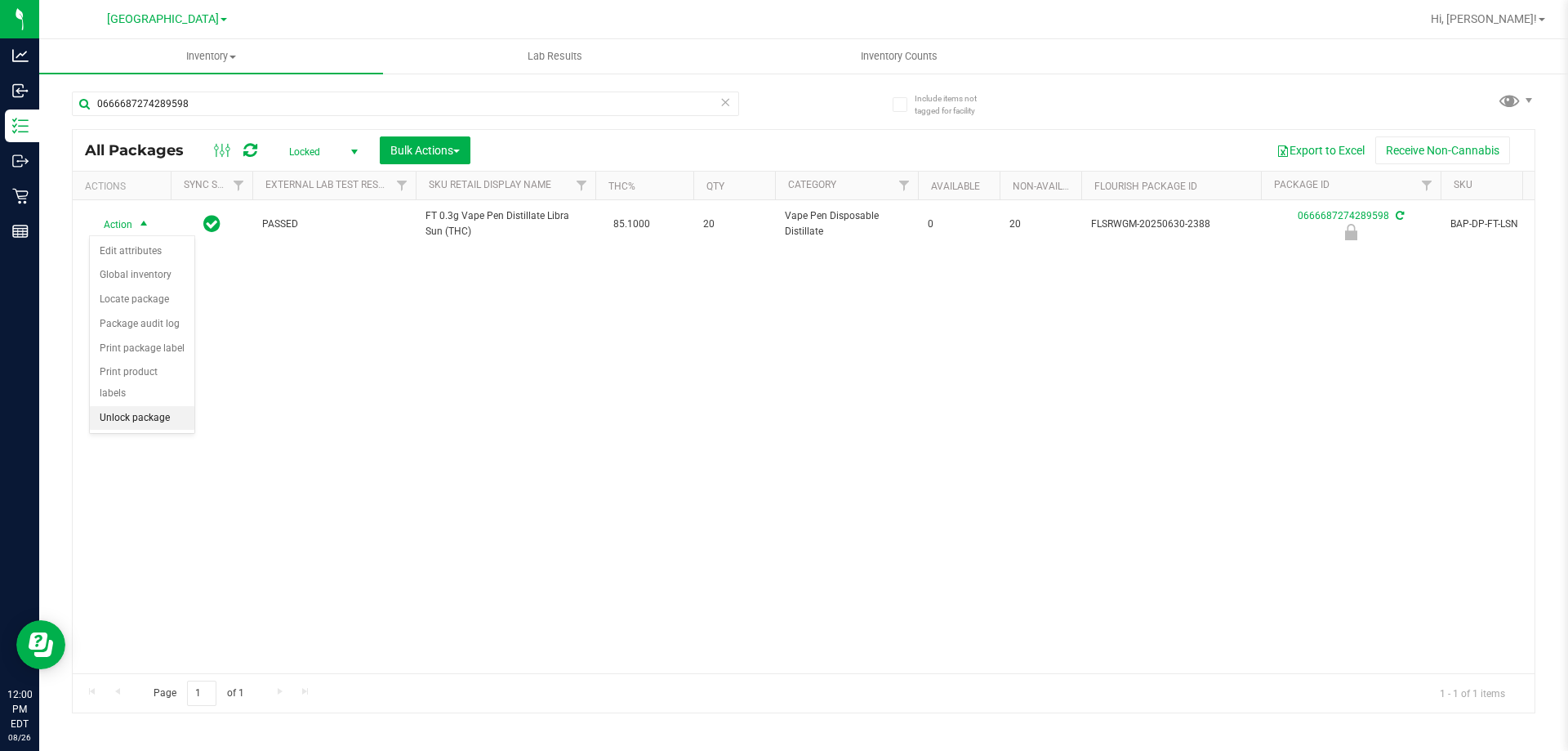
click at [175, 406] on li "Unlock package" at bounding box center [143, 418] width 105 height 25
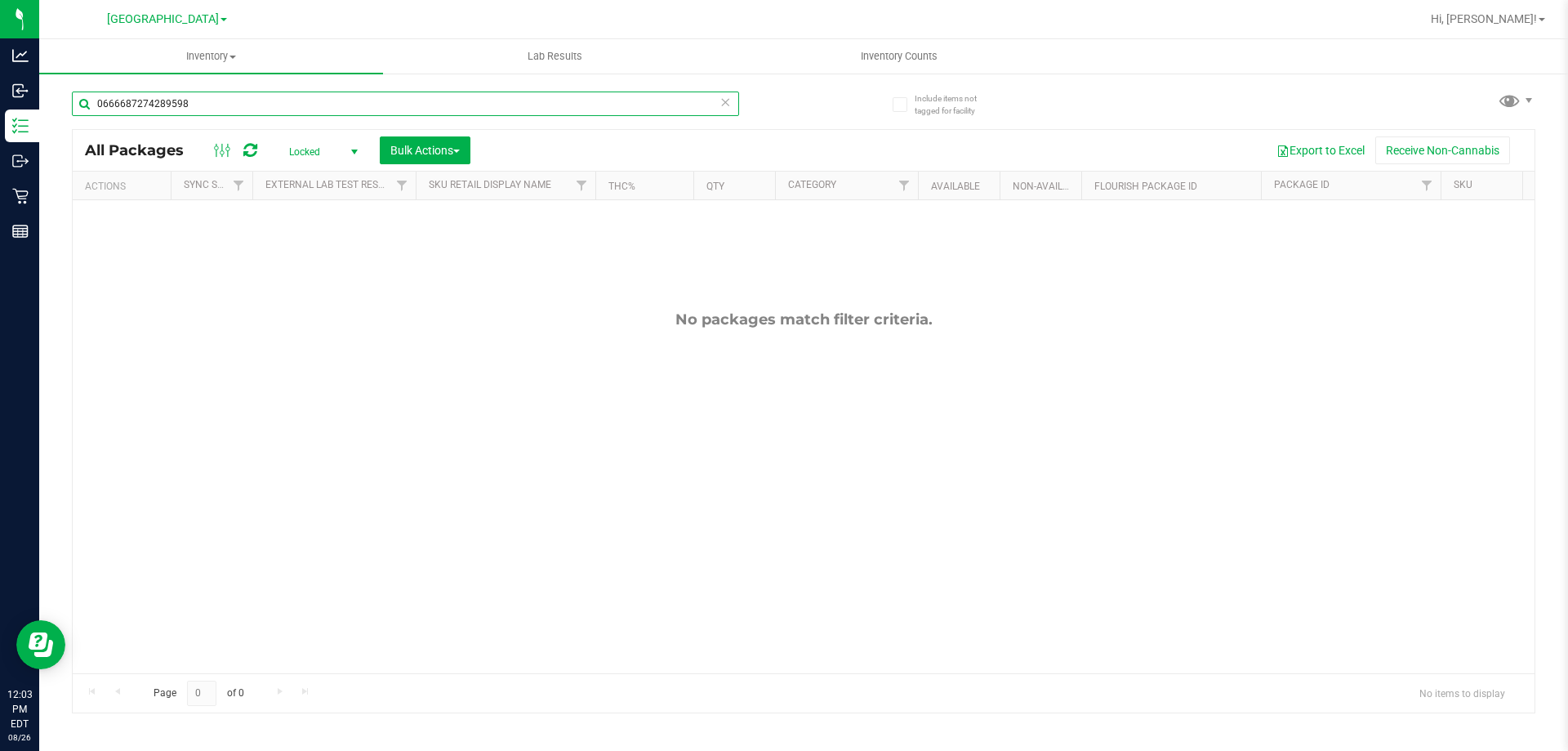
click at [257, 112] on input "0666687274289598" at bounding box center [405, 103] width 667 height 25
click at [255, 108] on input "0666687274289598" at bounding box center [405, 103] width 667 height 25
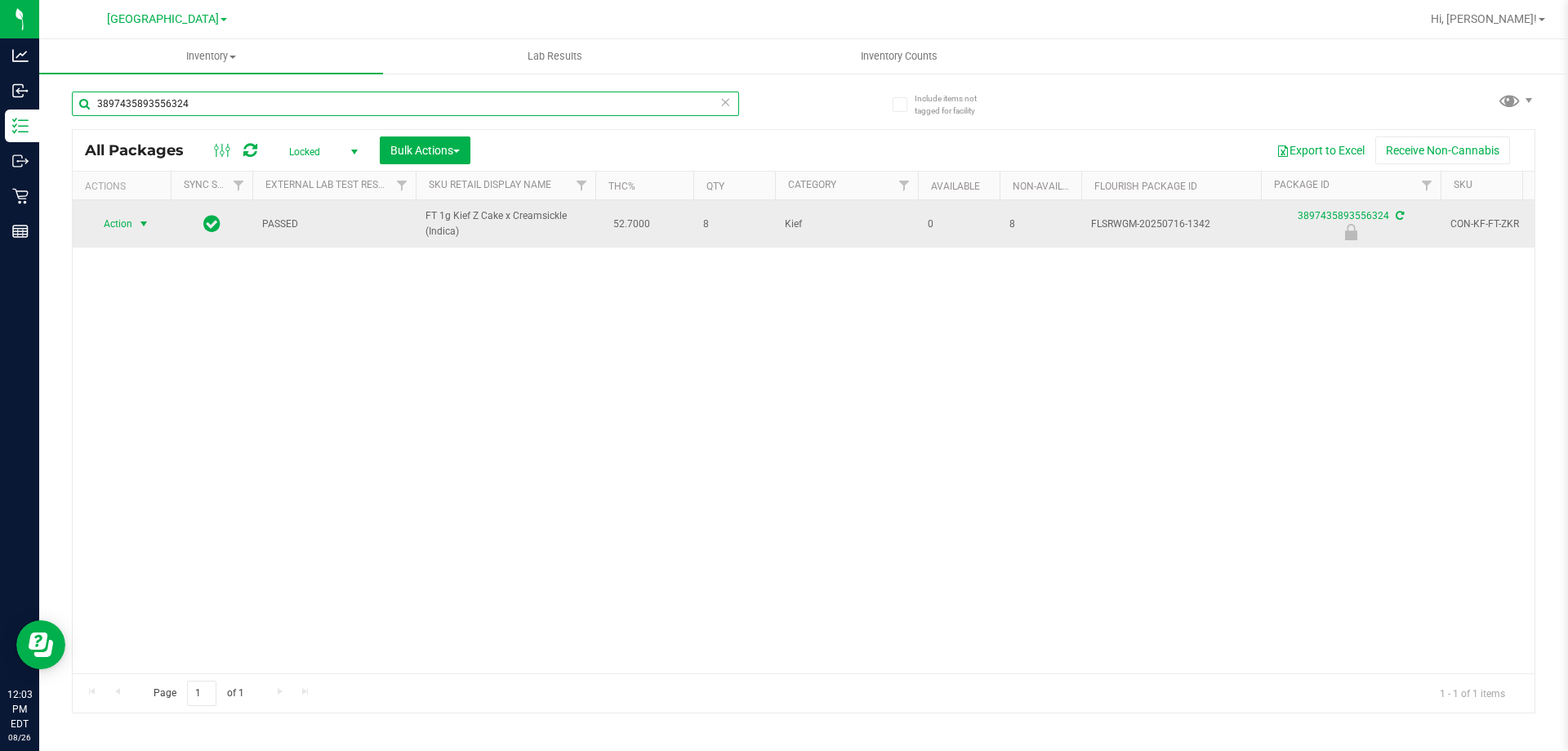
type input "3897435893556324"
click at [142, 220] on span "select" at bounding box center [144, 224] width 13 height 13
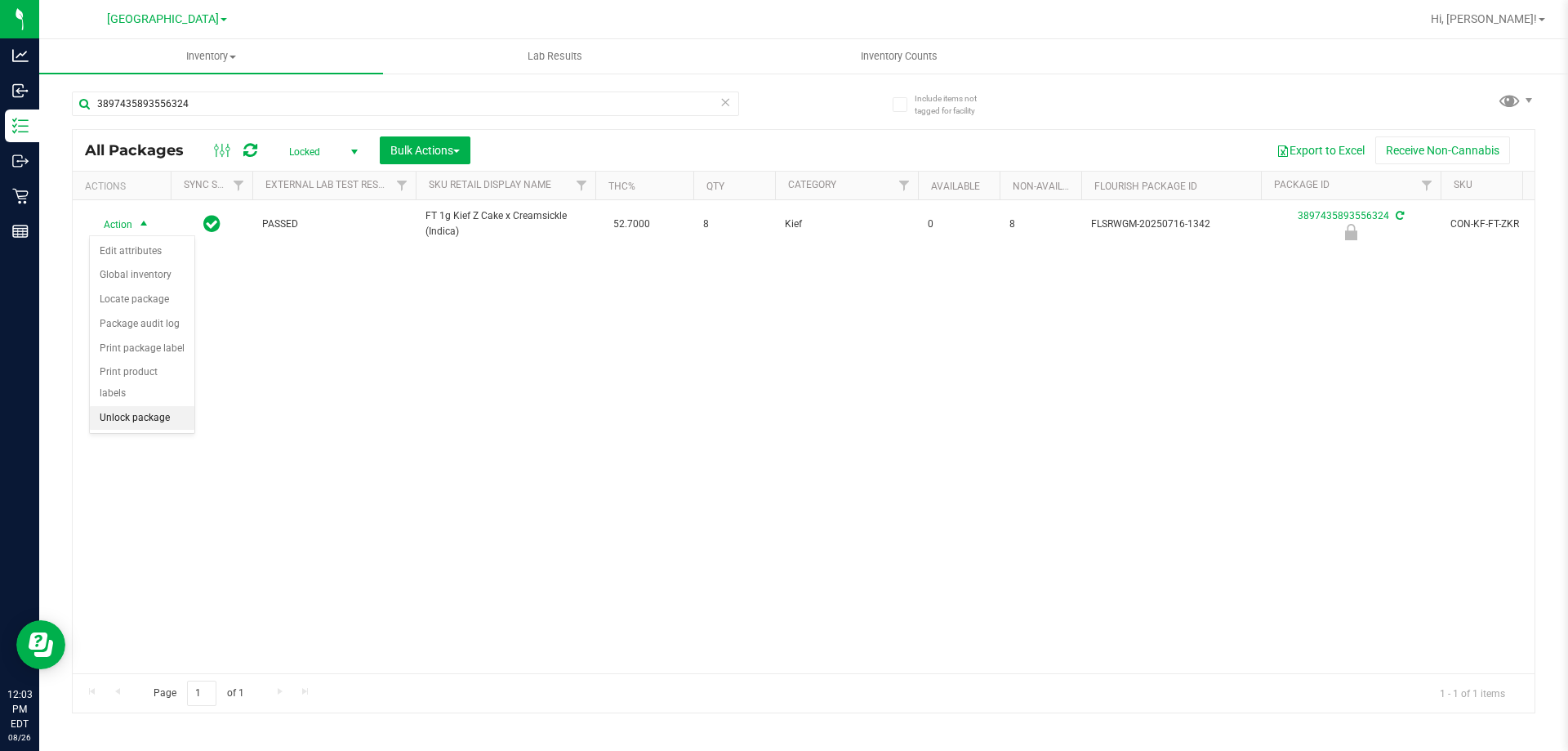
click at [142, 406] on li "Unlock package" at bounding box center [143, 418] width 105 height 25
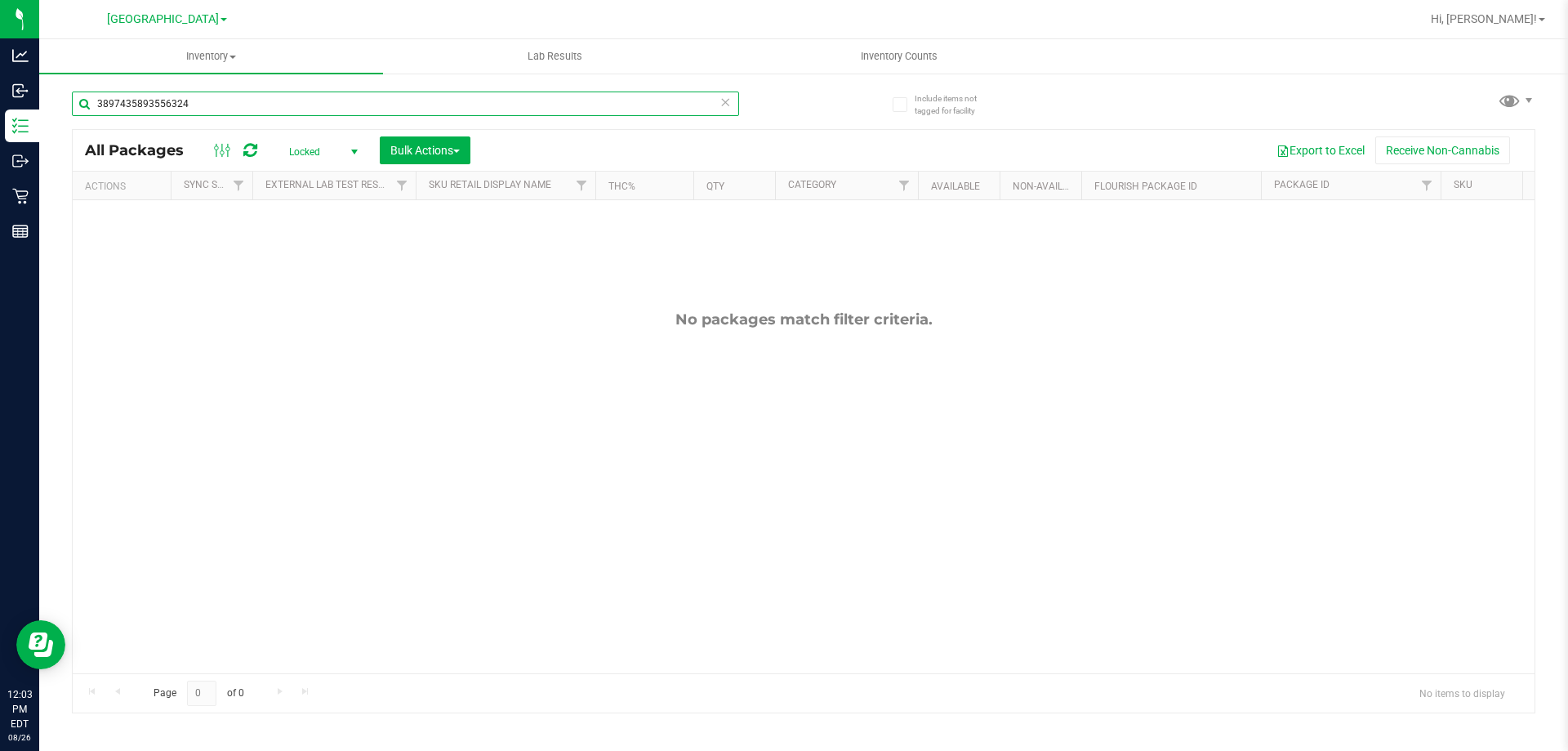
click at [500, 96] on input "3897435893556324" at bounding box center [405, 103] width 667 height 25
click at [501, 96] on input "3897435893556324" at bounding box center [405, 103] width 667 height 25
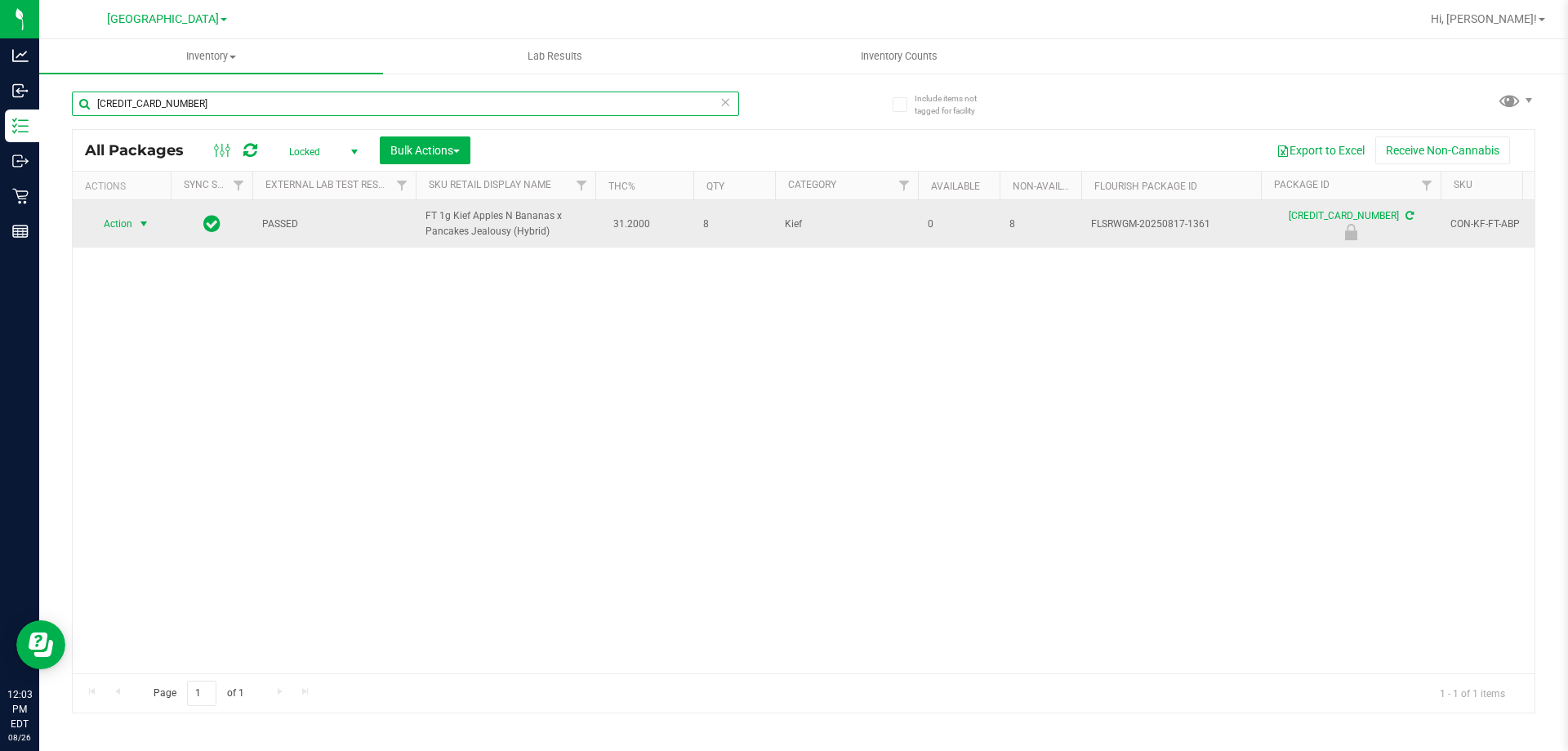
type input "[CREDIT_CARD_NUMBER]"
click at [140, 218] on span "select" at bounding box center [144, 224] width 13 height 13
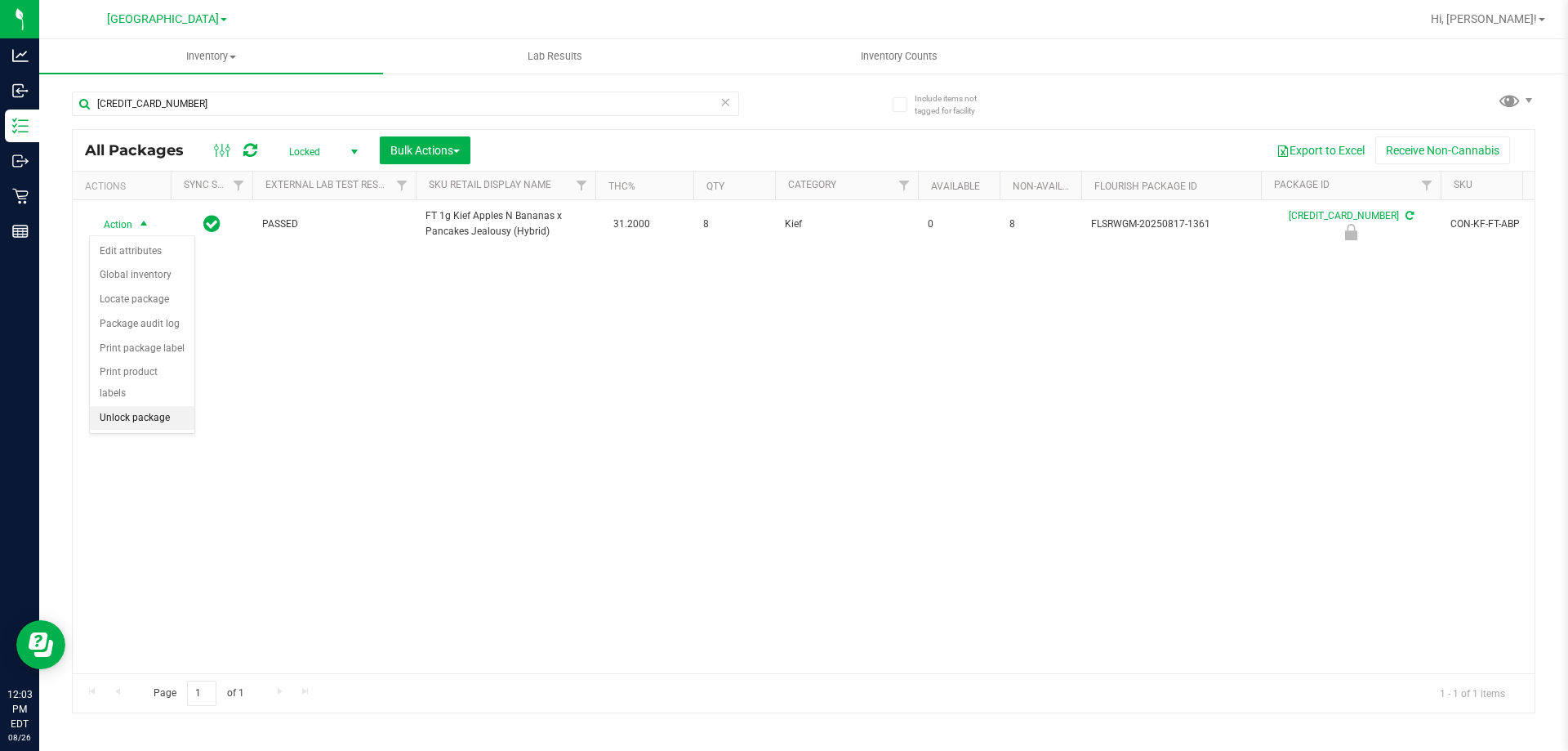
click at [179, 406] on li "Unlock package" at bounding box center [143, 418] width 105 height 25
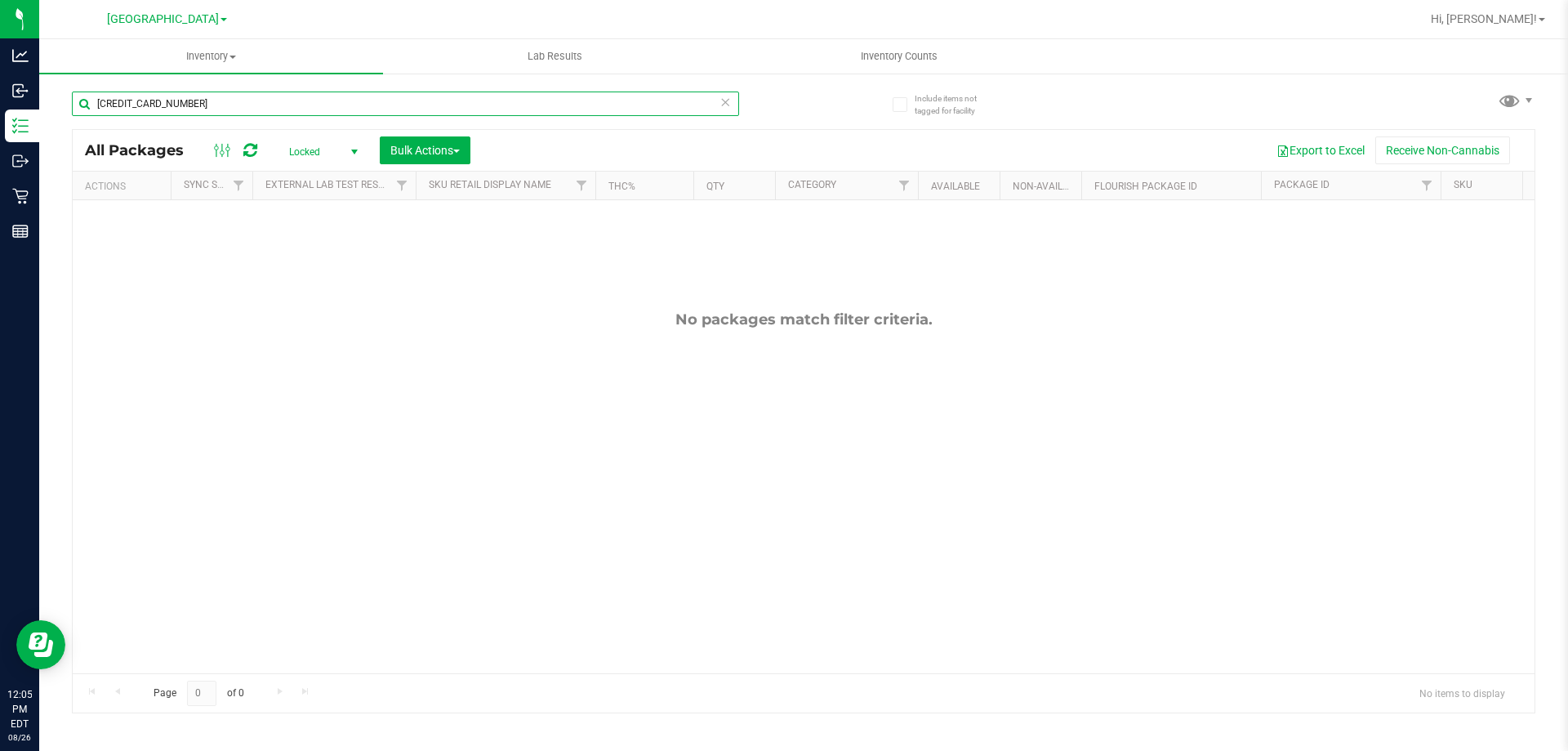
click at [213, 98] on input "[CREDIT_CARD_NUMBER]" at bounding box center [405, 103] width 667 height 25
click at [214, 98] on input "[CREDIT_CARD_NUMBER]" at bounding box center [405, 103] width 667 height 25
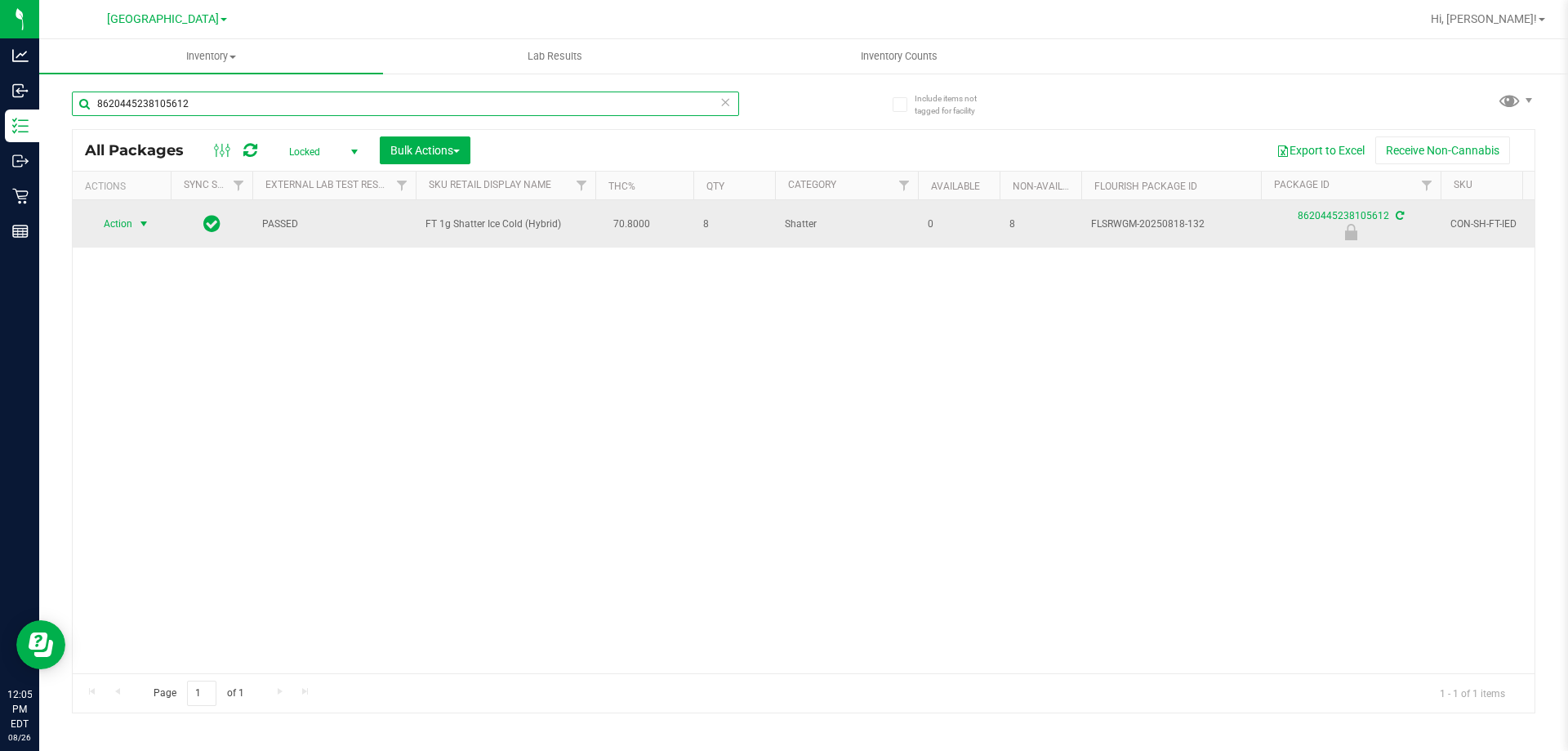
type input "8620445238105612"
click at [137, 225] on span "select" at bounding box center [144, 224] width 13 height 13
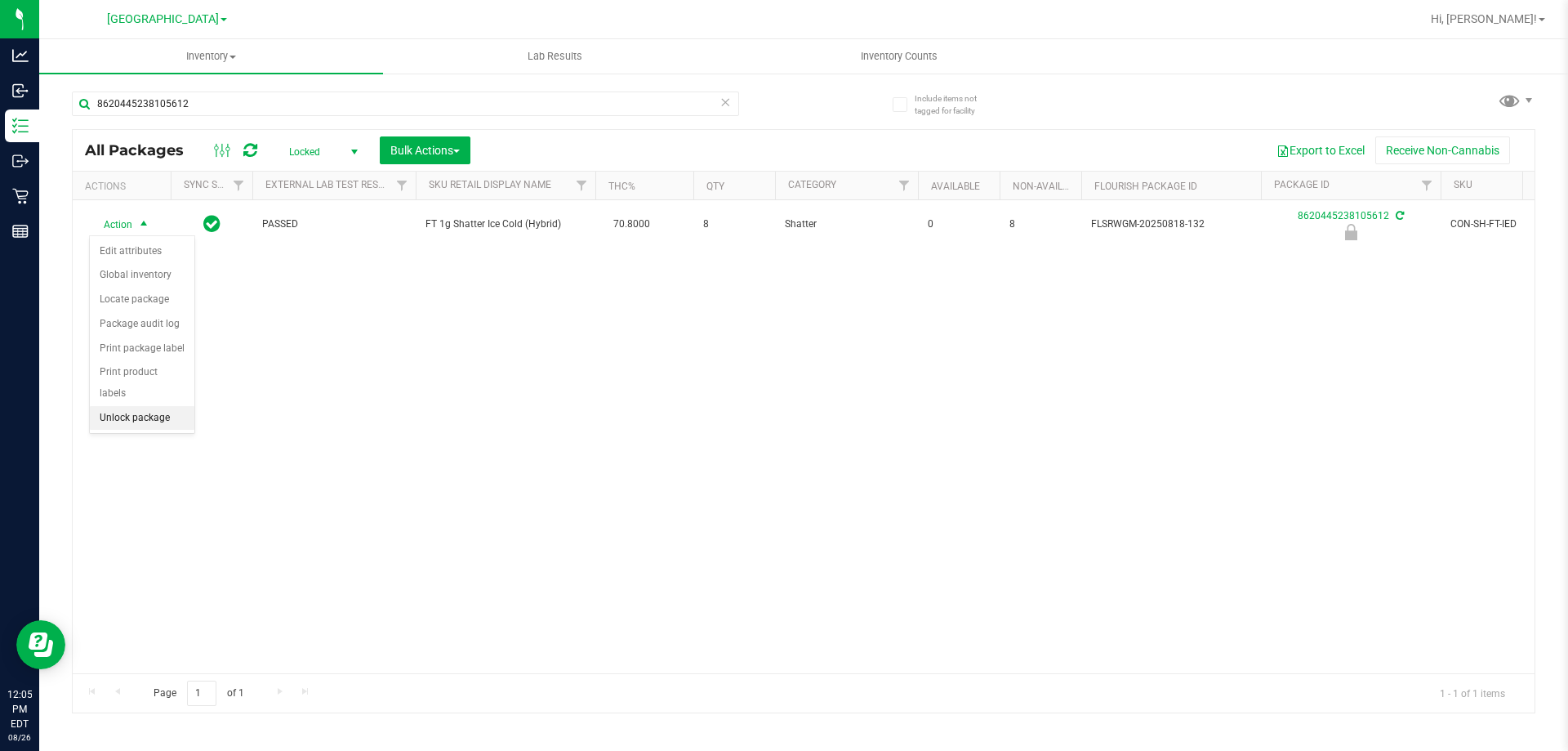
click at [179, 407] on li "Unlock package" at bounding box center [143, 418] width 105 height 25
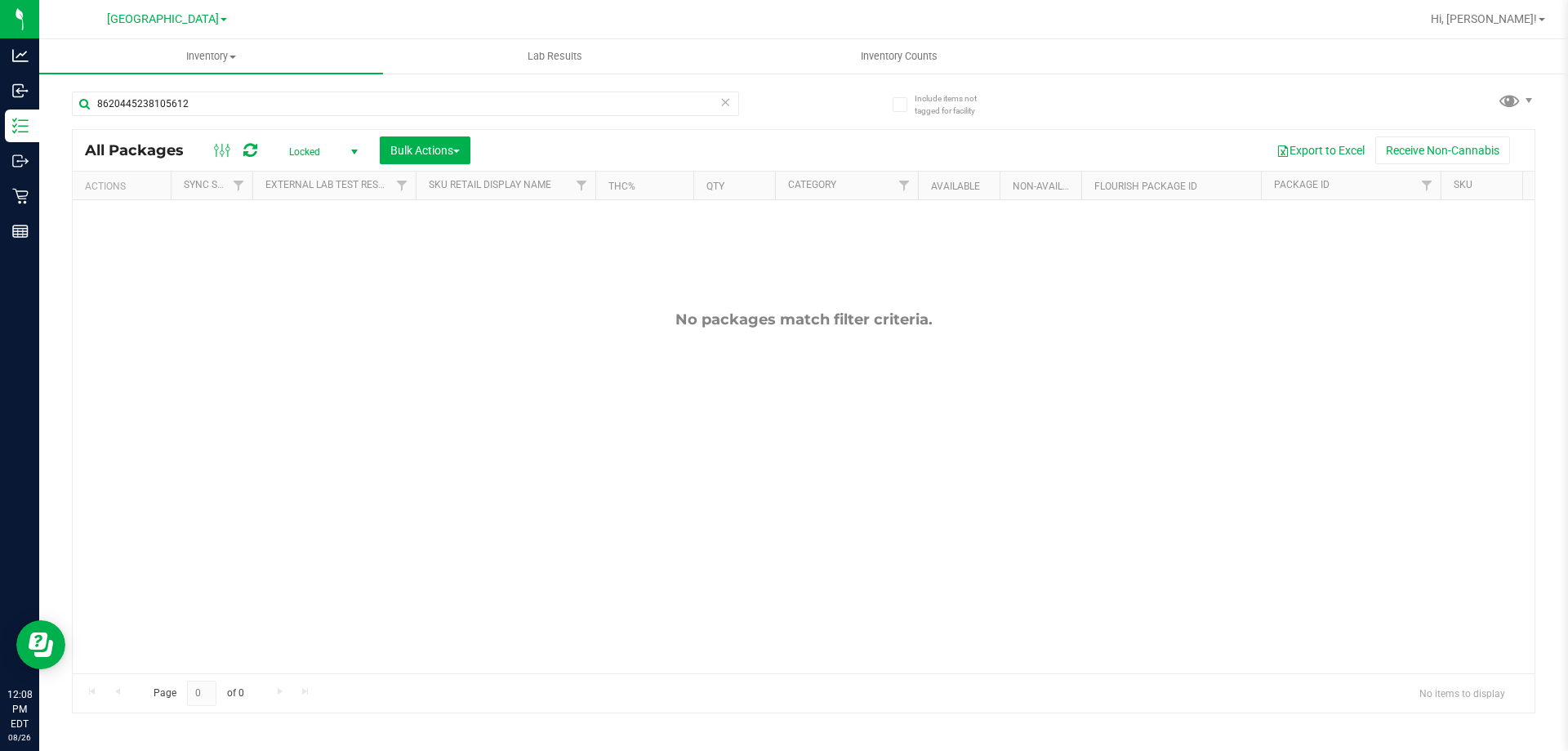
click at [266, 90] on div "8620445238105612" at bounding box center [437, 102] width 732 height 52
click at [262, 91] on div "8620445238105612" at bounding box center [437, 102] width 732 height 52
click at [258, 105] on input "8620445238105612" at bounding box center [405, 103] width 667 height 25
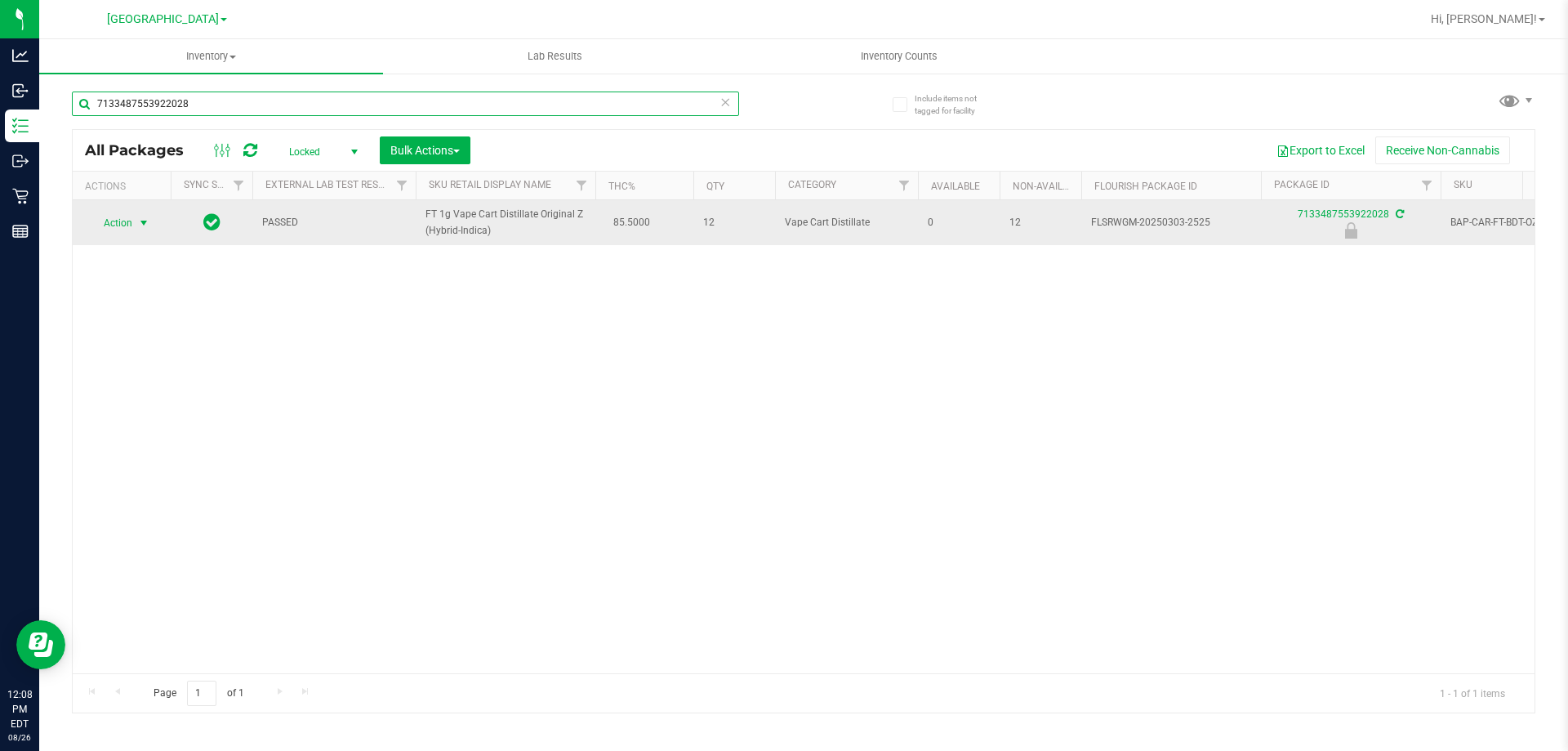
type input "7133487553922028"
click at [129, 223] on span "Action" at bounding box center [111, 223] width 44 height 23
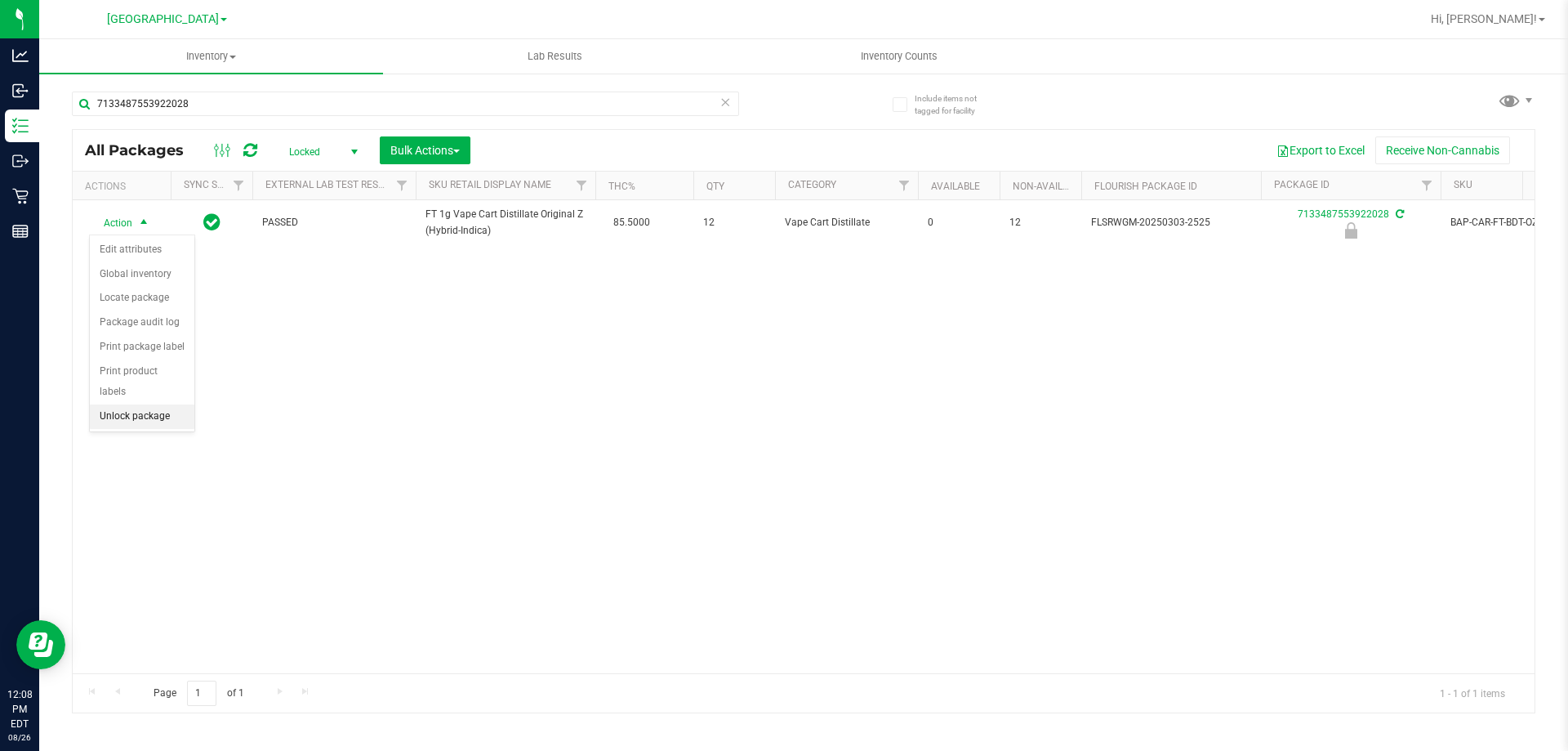
click at [162, 404] on li "Unlock package" at bounding box center [143, 416] width 105 height 25
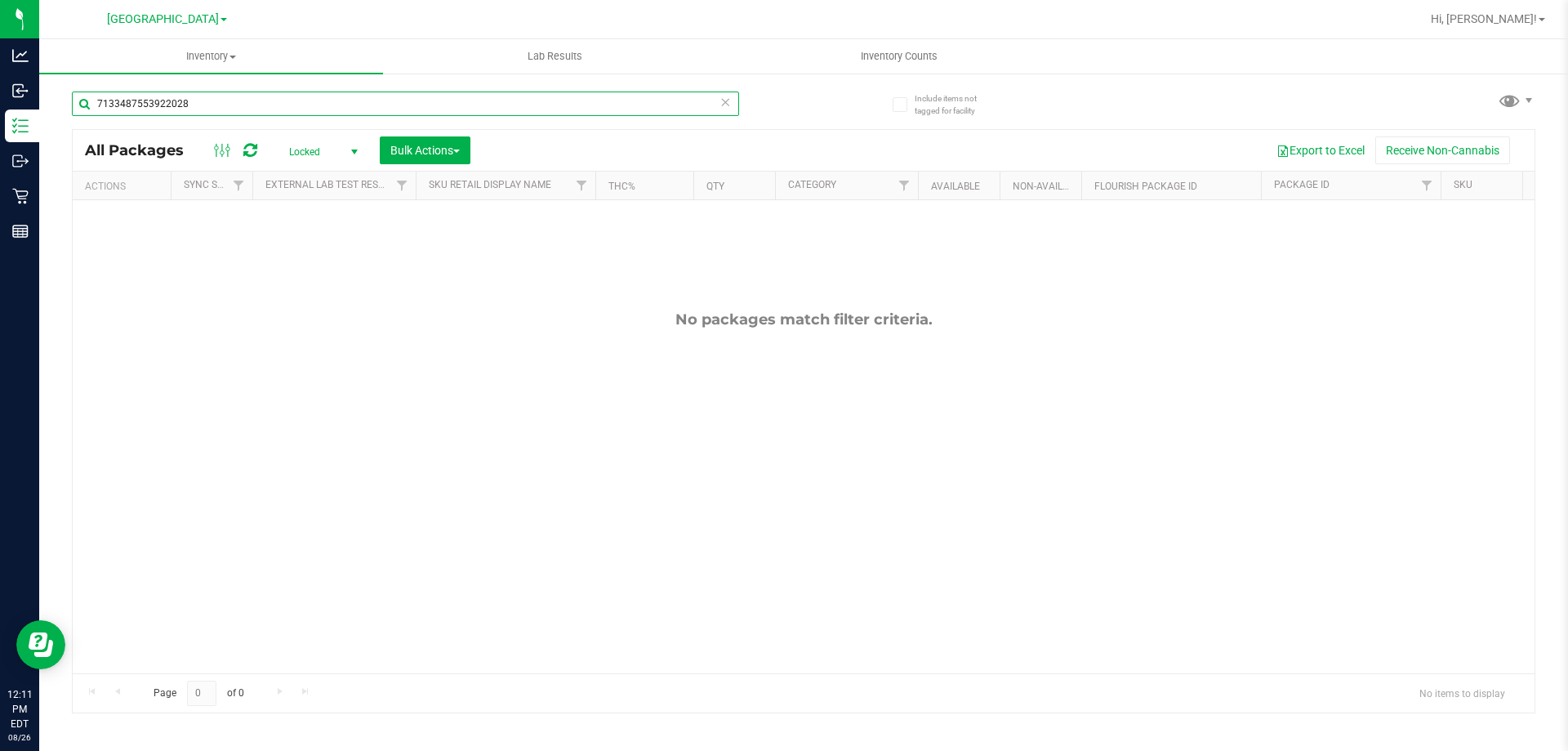
click at [240, 105] on input "7133487553922028" at bounding box center [405, 103] width 667 height 25
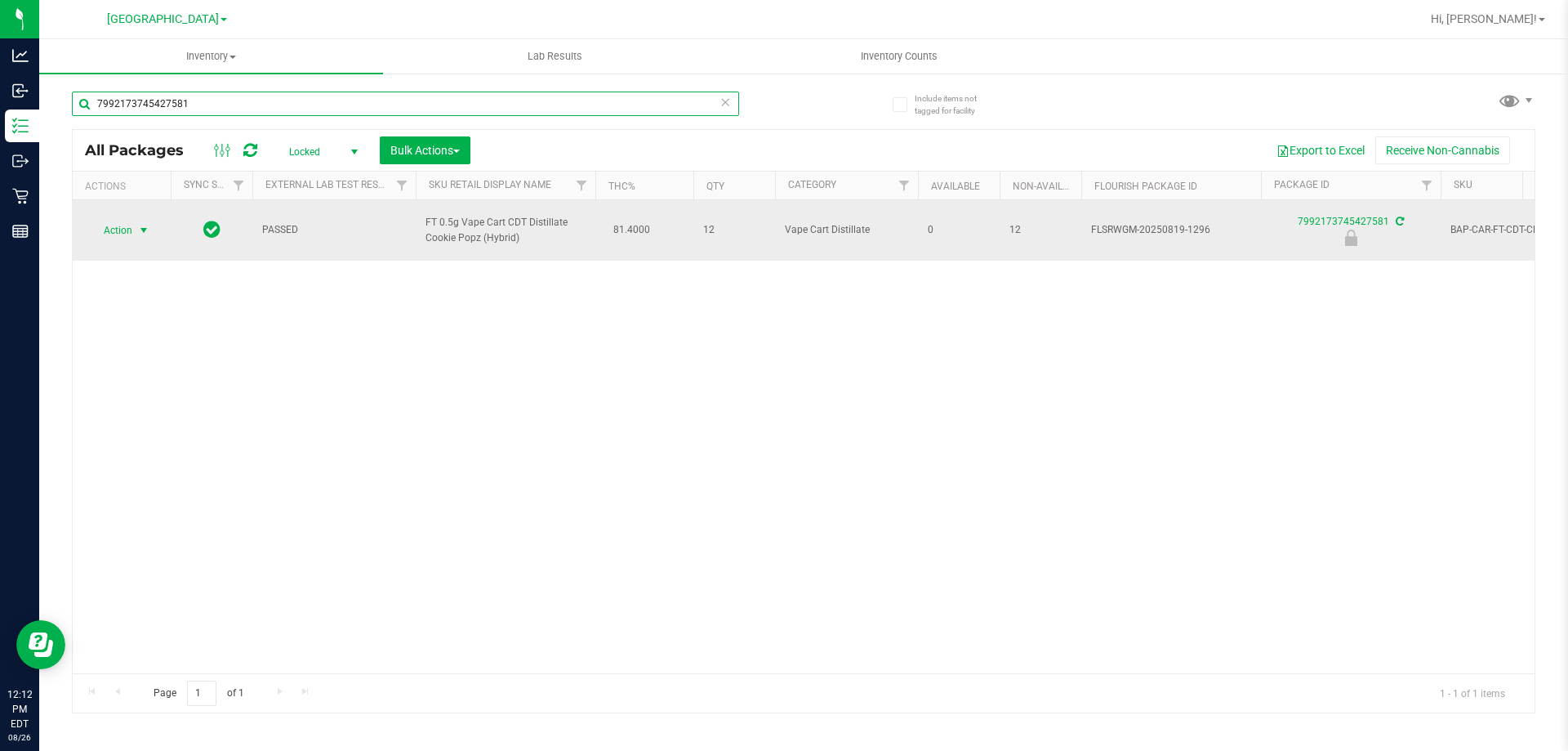
type input "7992173745427581"
click at [122, 234] on span "Action" at bounding box center [111, 230] width 44 height 23
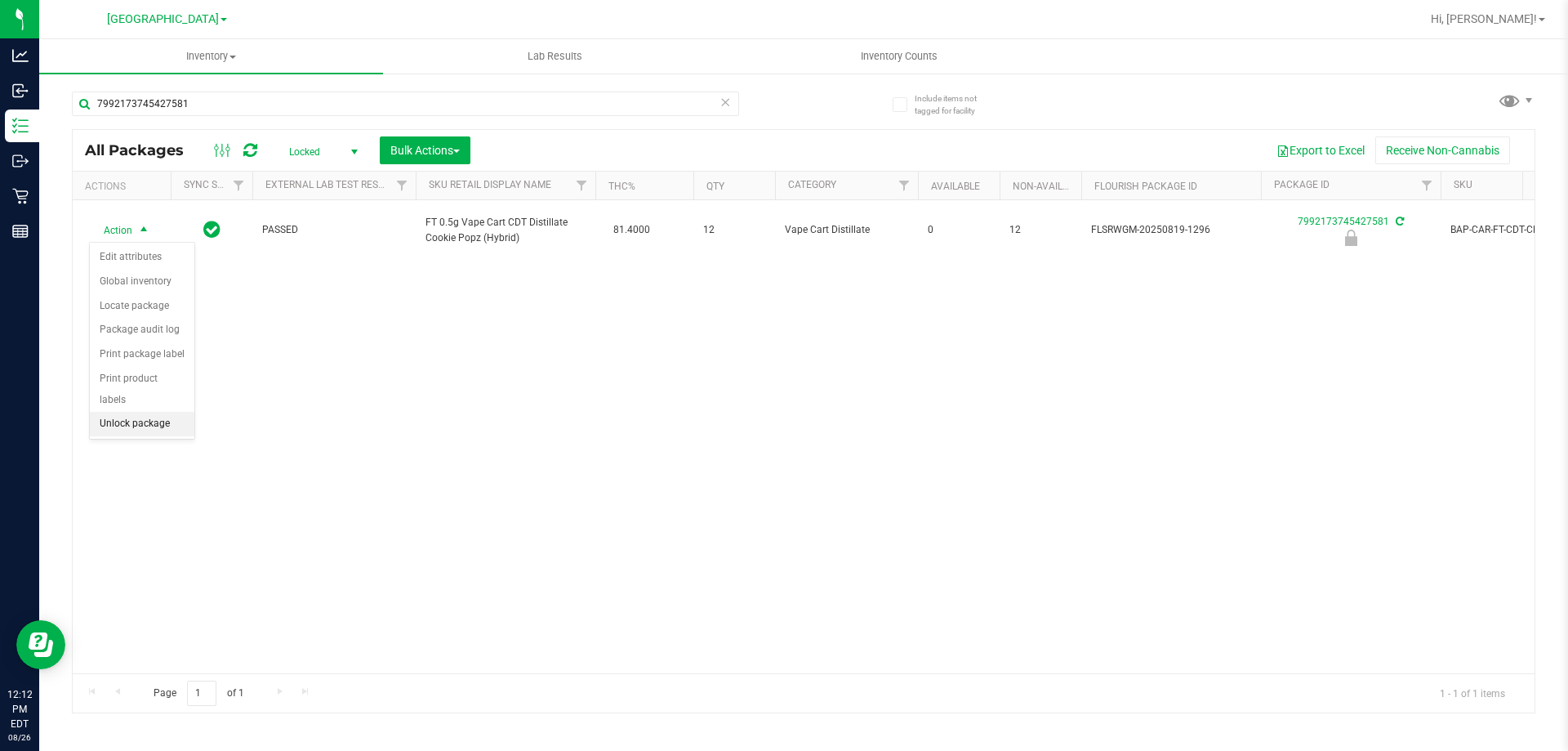
click at [167, 411] on li "Unlock package" at bounding box center [143, 423] width 105 height 25
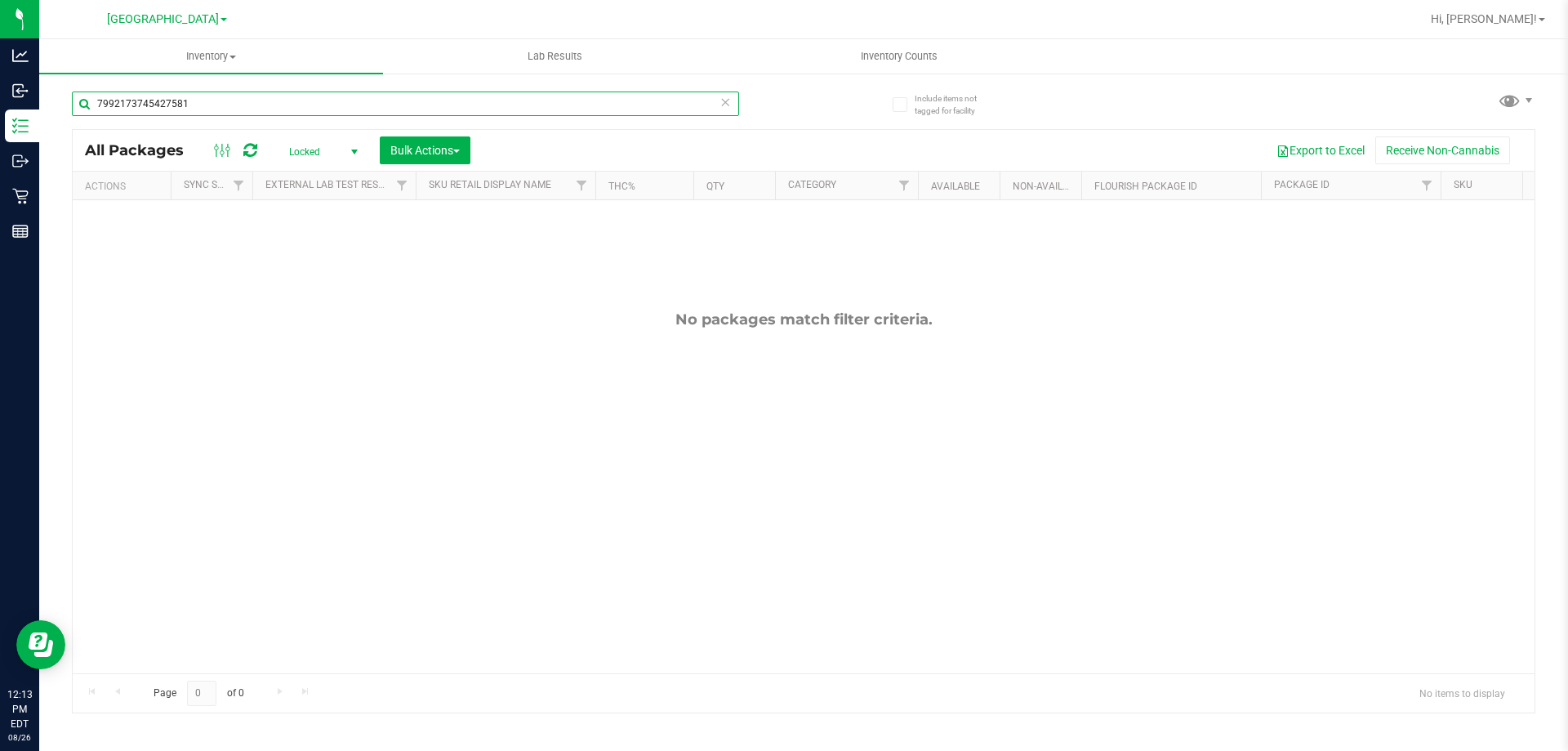
click at [685, 111] on input "7992173745427581" at bounding box center [405, 103] width 667 height 25
click at [685, 112] on input "7992173745427581" at bounding box center [405, 103] width 667 height 25
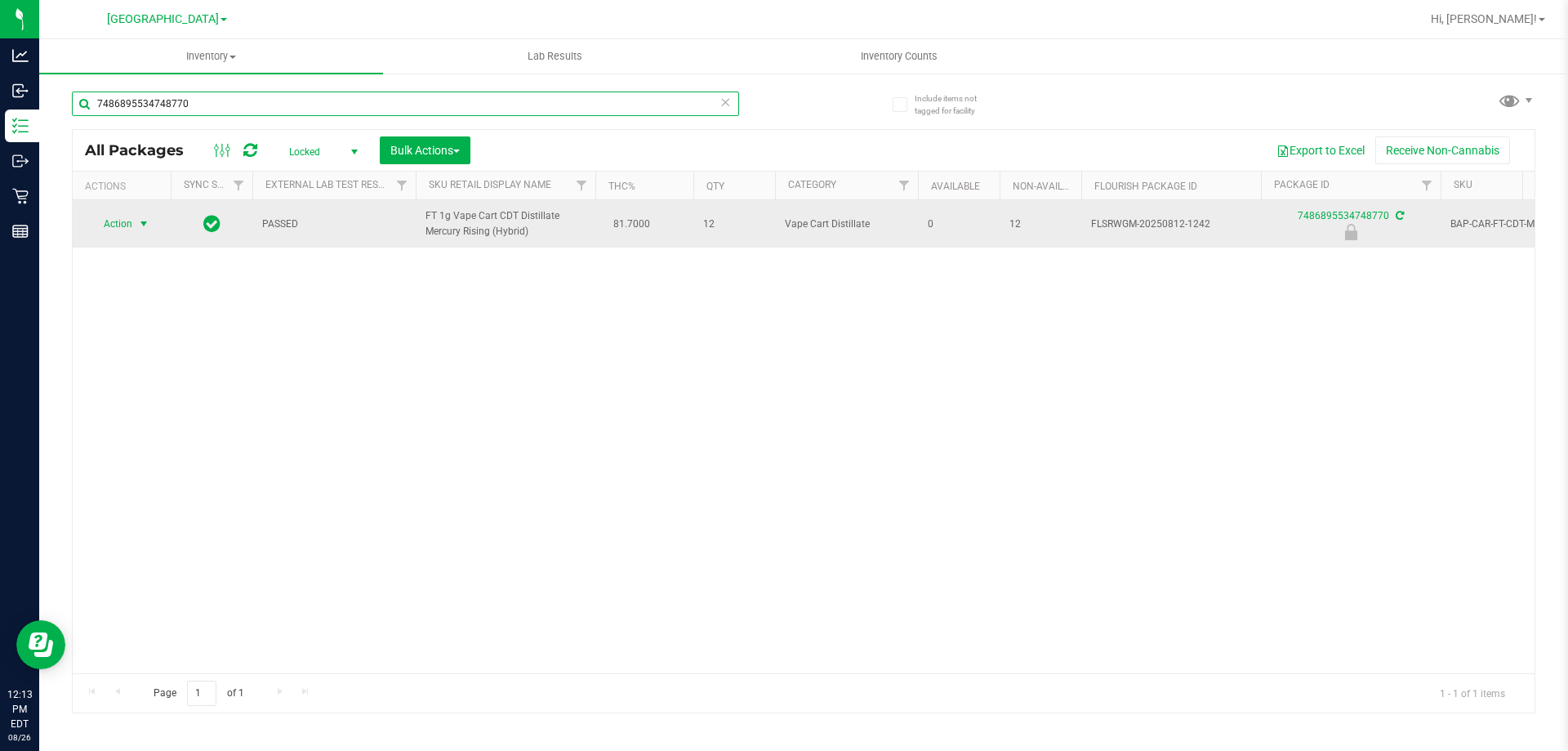
type input "7486895534748770"
click at [109, 228] on span "Action" at bounding box center [111, 224] width 44 height 23
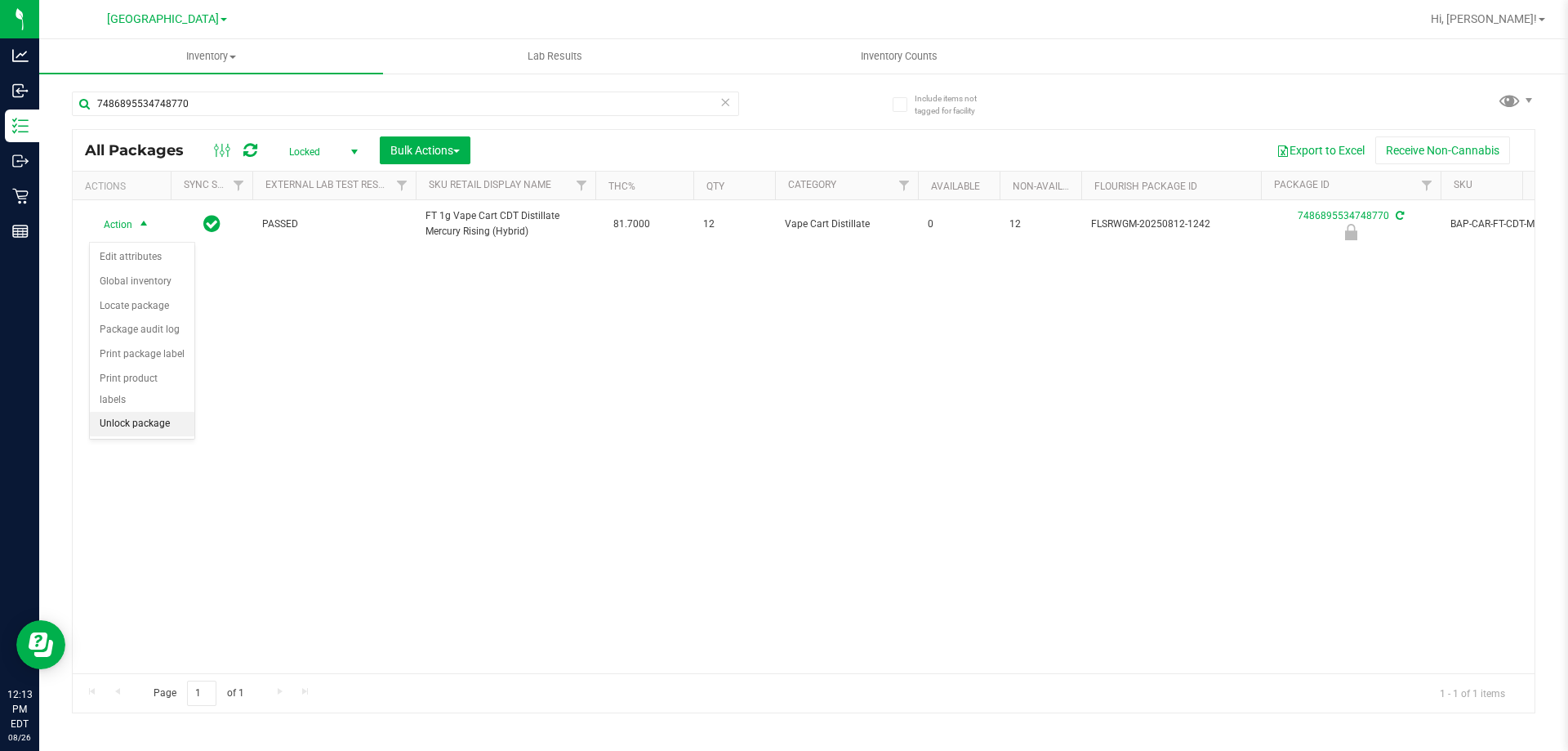
click at [171, 411] on li "Unlock package" at bounding box center [143, 423] width 105 height 25
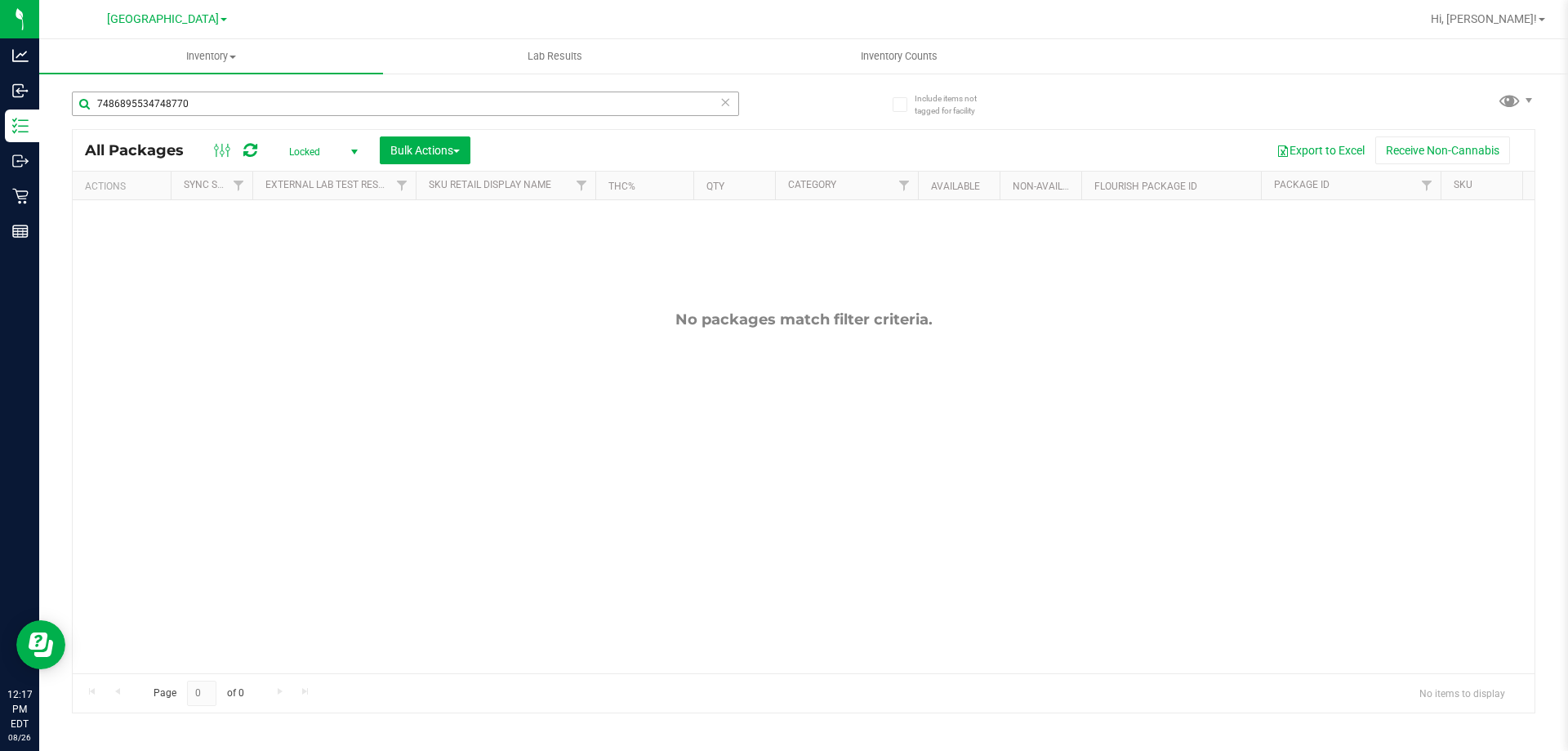
drag, startPoint x: 250, startPoint y: 119, endPoint x: 236, endPoint y: 101, distance: 22.8
click at [246, 116] on div "7486895534748770" at bounding box center [405, 110] width 667 height 38
click at [236, 100] on input "7486895534748770" at bounding box center [405, 103] width 667 height 25
click at [236, 101] on input "7486895534748770" at bounding box center [405, 103] width 667 height 25
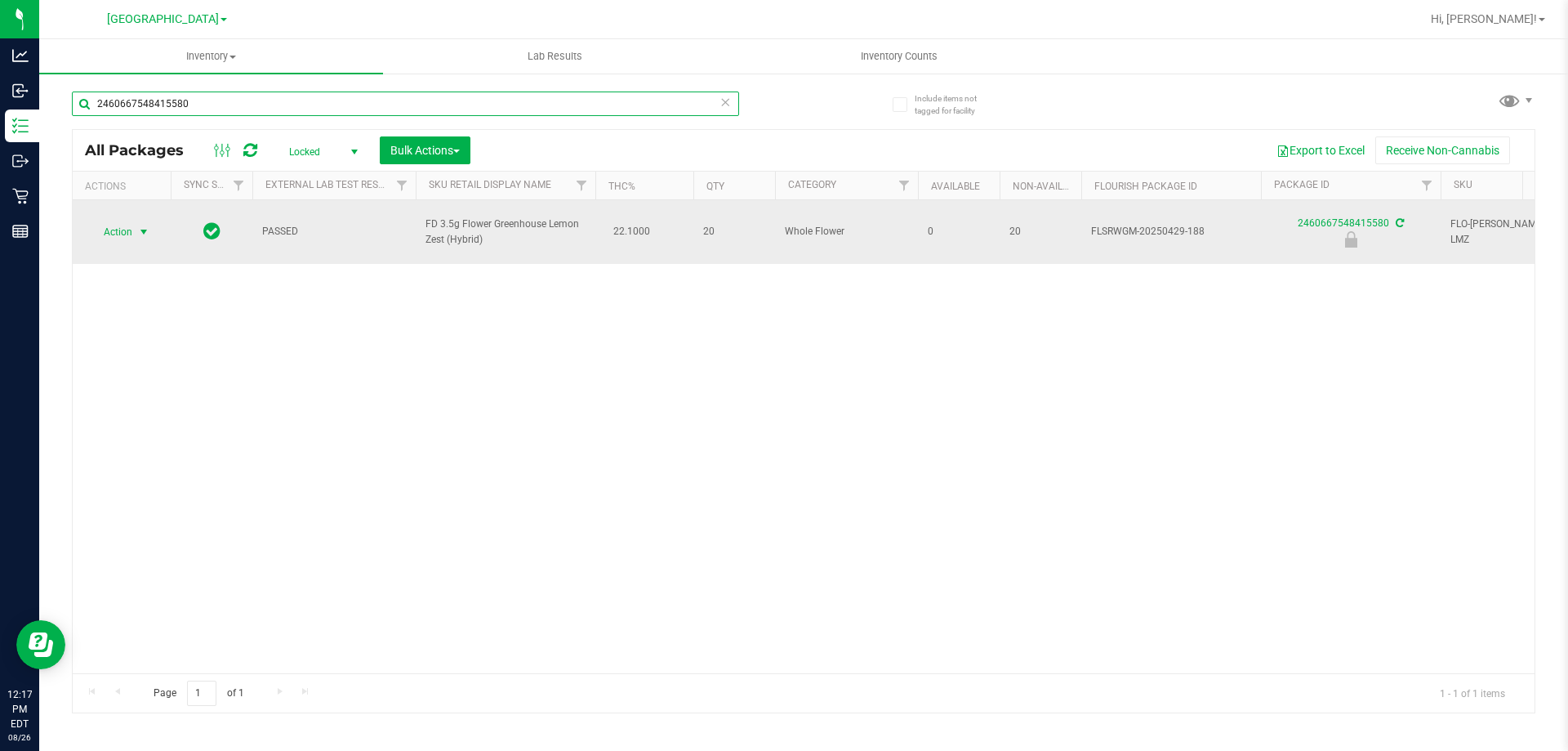
type input "2460667548415580"
click at [121, 225] on span "Action" at bounding box center [111, 232] width 44 height 23
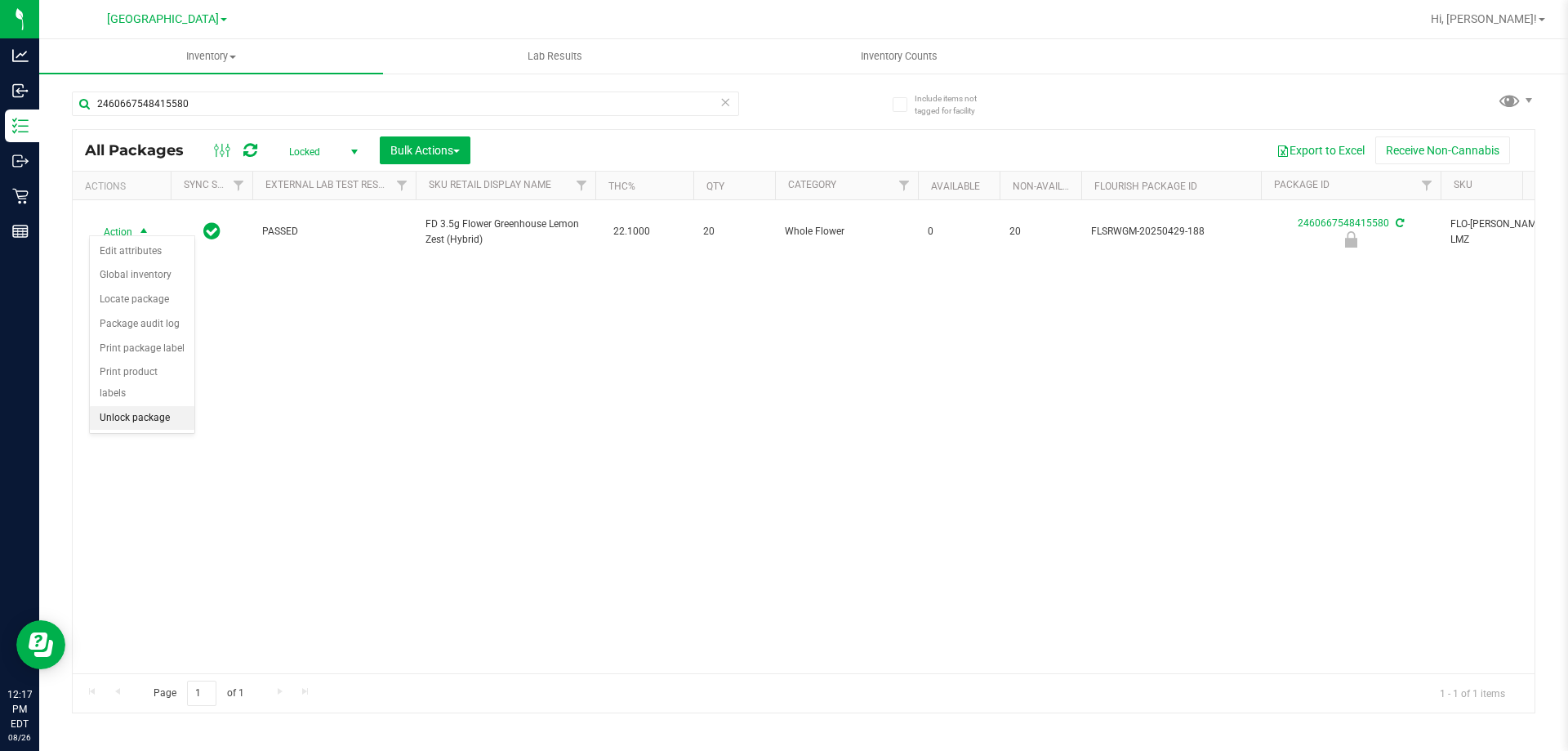
drag, startPoint x: 137, startPoint y: 397, endPoint x: 141, endPoint y: 407, distance: 10.8
click at [141, 406] on li "Unlock package" at bounding box center [143, 418] width 105 height 25
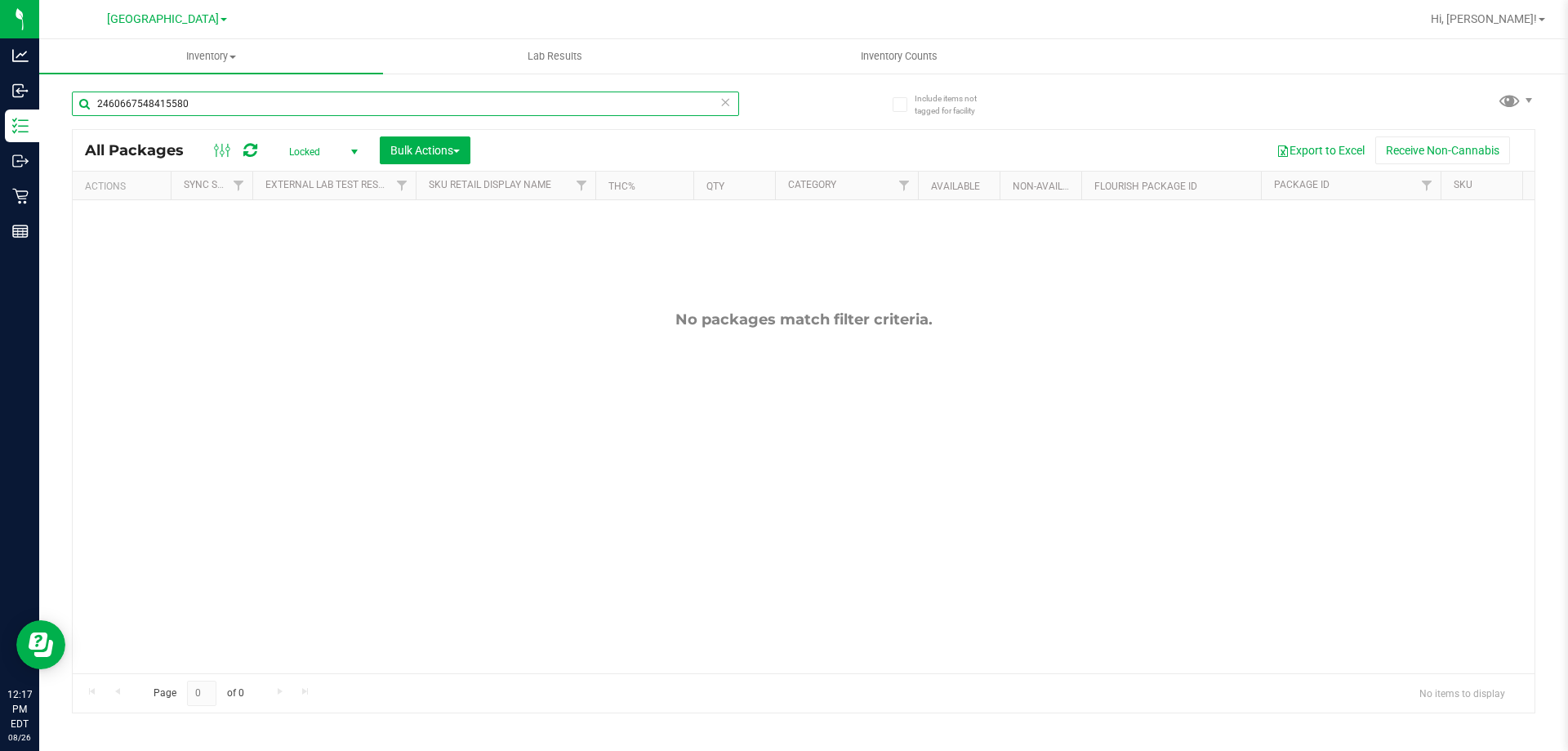
click at [328, 106] on input "2460667548415580" at bounding box center [405, 103] width 667 height 25
click at [336, 142] on span "Locked" at bounding box center [320, 152] width 90 height 23
click at [329, 173] on li "Active Only" at bounding box center [319, 178] width 88 height 25
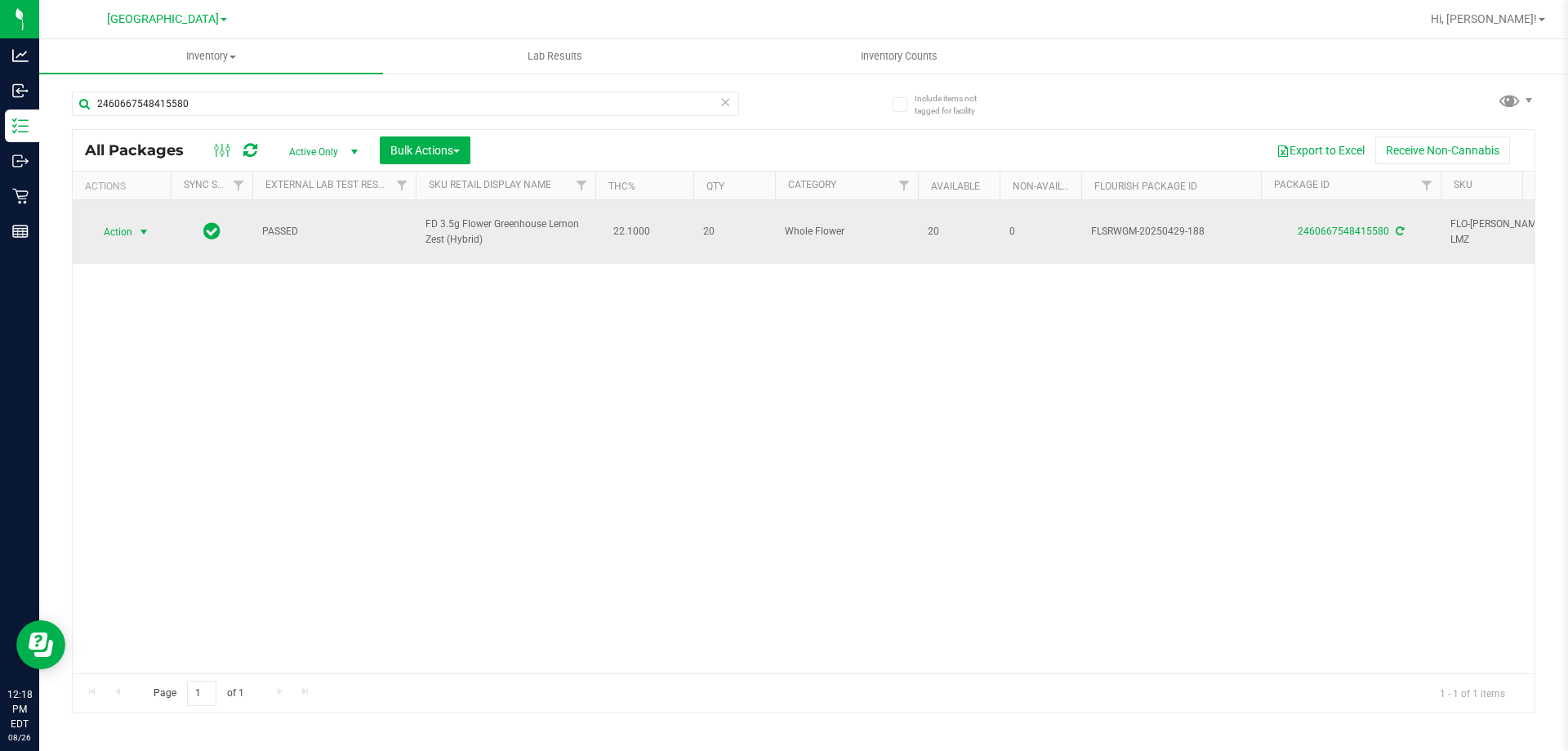
click at [134, 221] on span "select" at bounding box center [144, 232] width 20 height 23
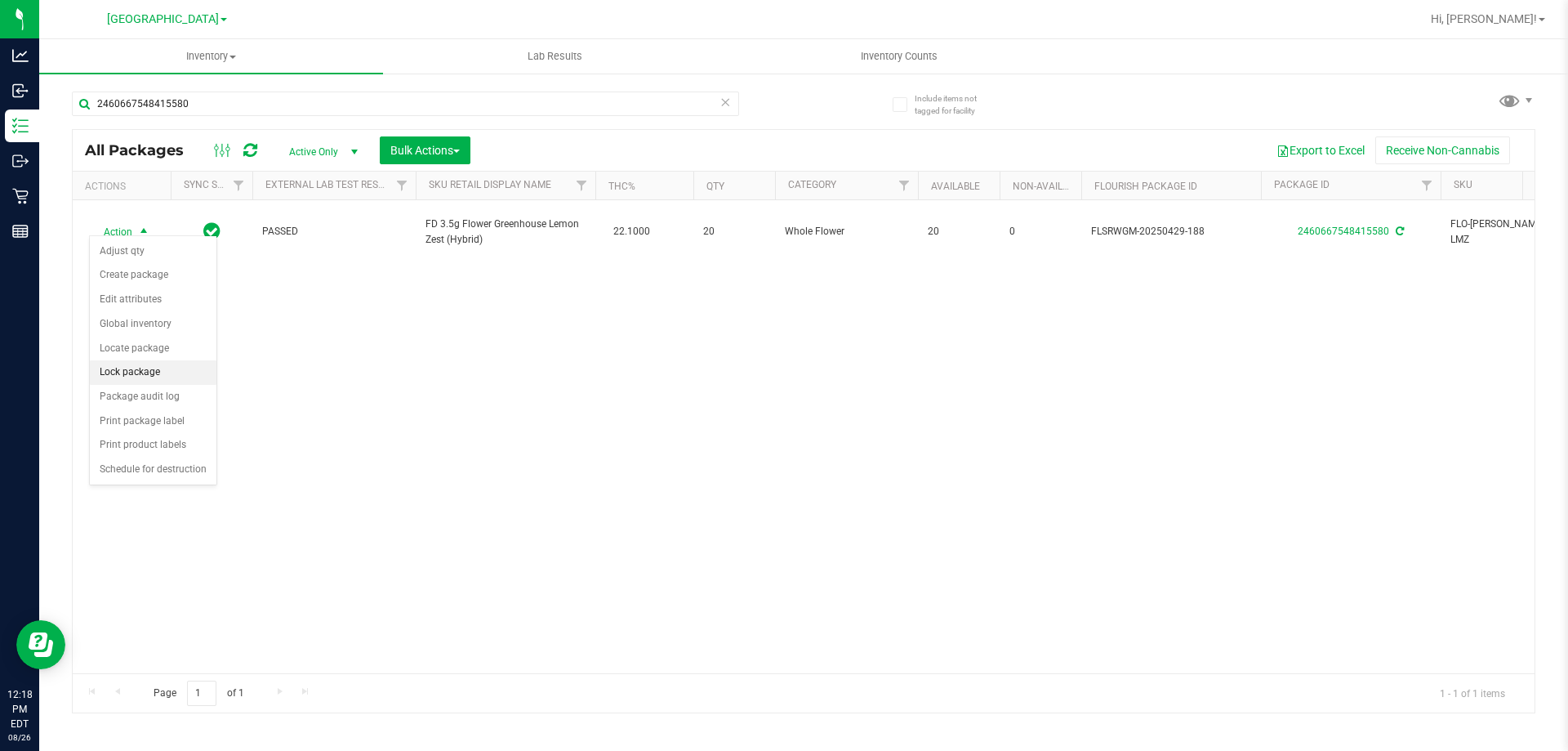
click at [167, 367] on li "Lock package" at bounding box center [154, 372] width 127 height 25
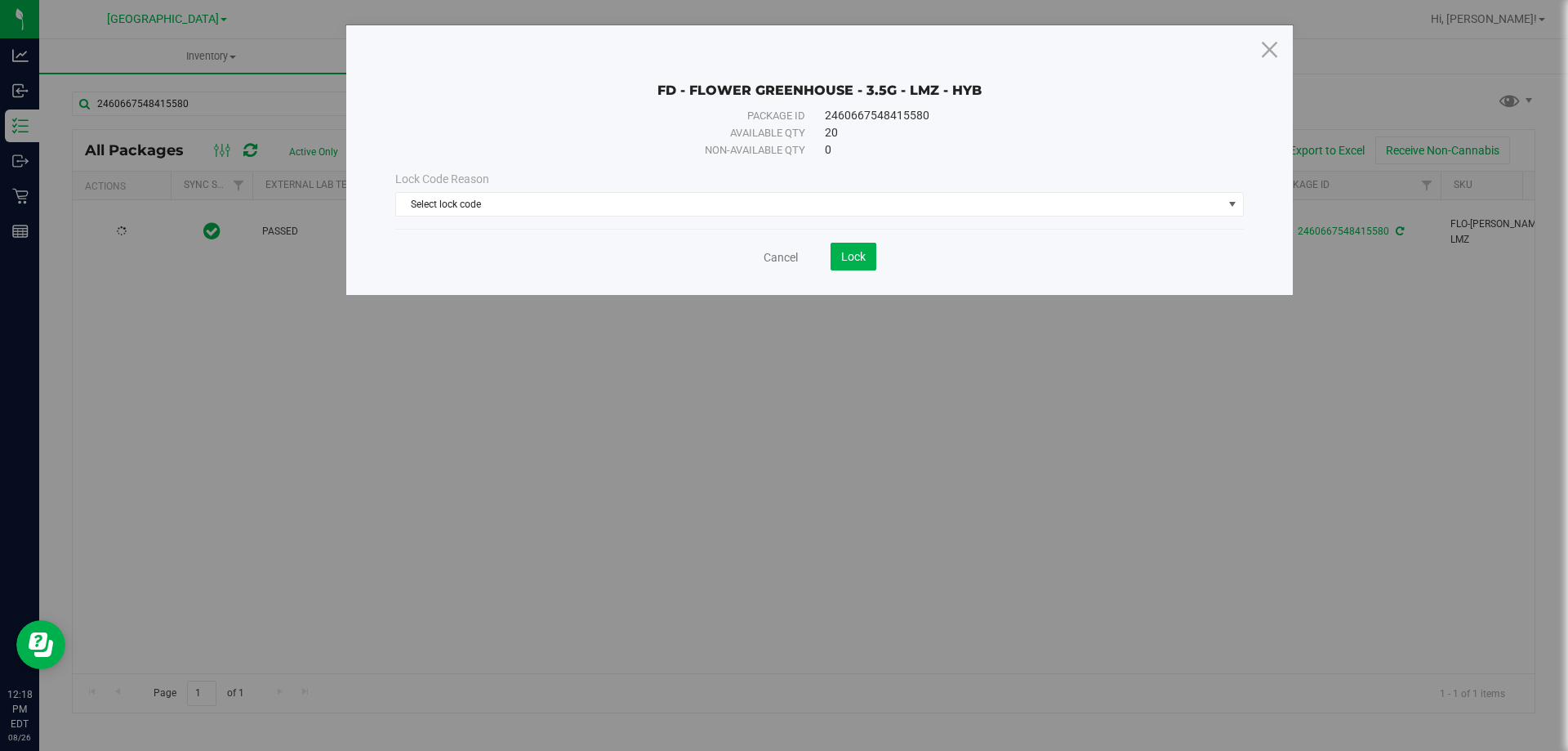
click at [1101, 216] on div "Lock Code Reason Select lock code Select lock code Newly Received Administrativ…" at bounding box center [819, 193] width 873 height 70
click at [1104, 214] on span "Select lock code" at bounding box center [810, 203] width 826 height 23
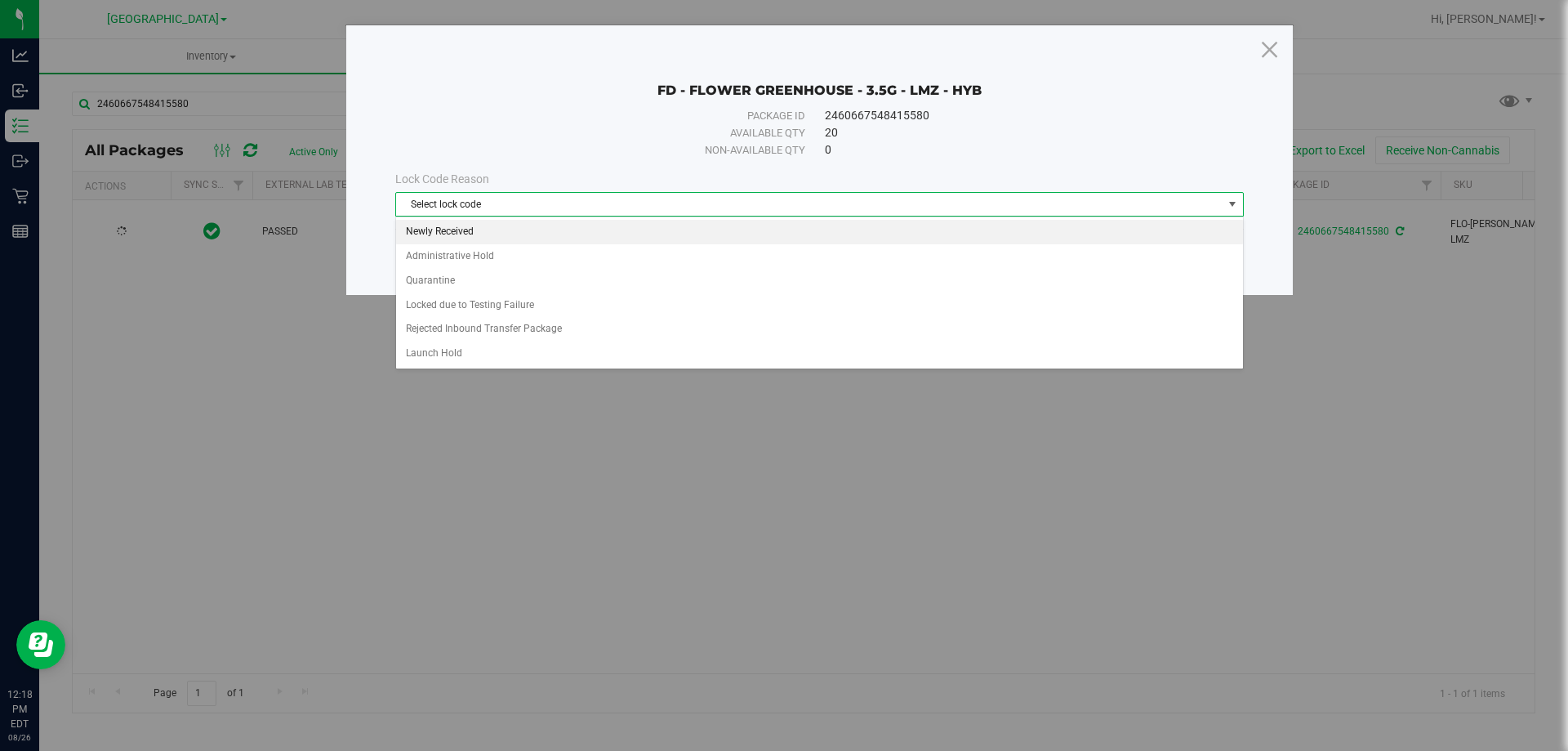
click at [648, 223] on li "Newly Received" at bounding box center [820, 232] width 847 height 25
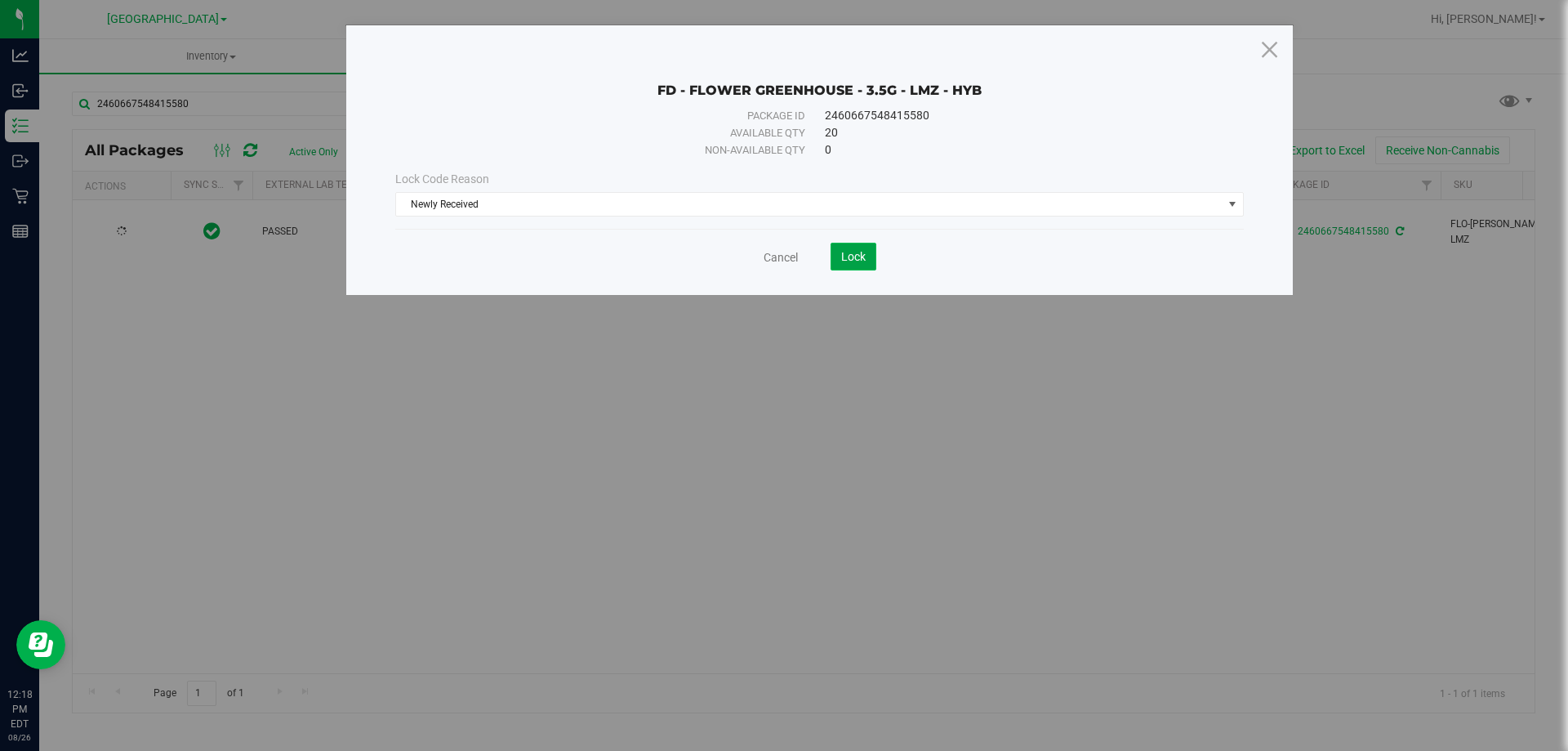
click at [868, 259] on button "Lock" at bounding box center [854, 257] width 46 height 28
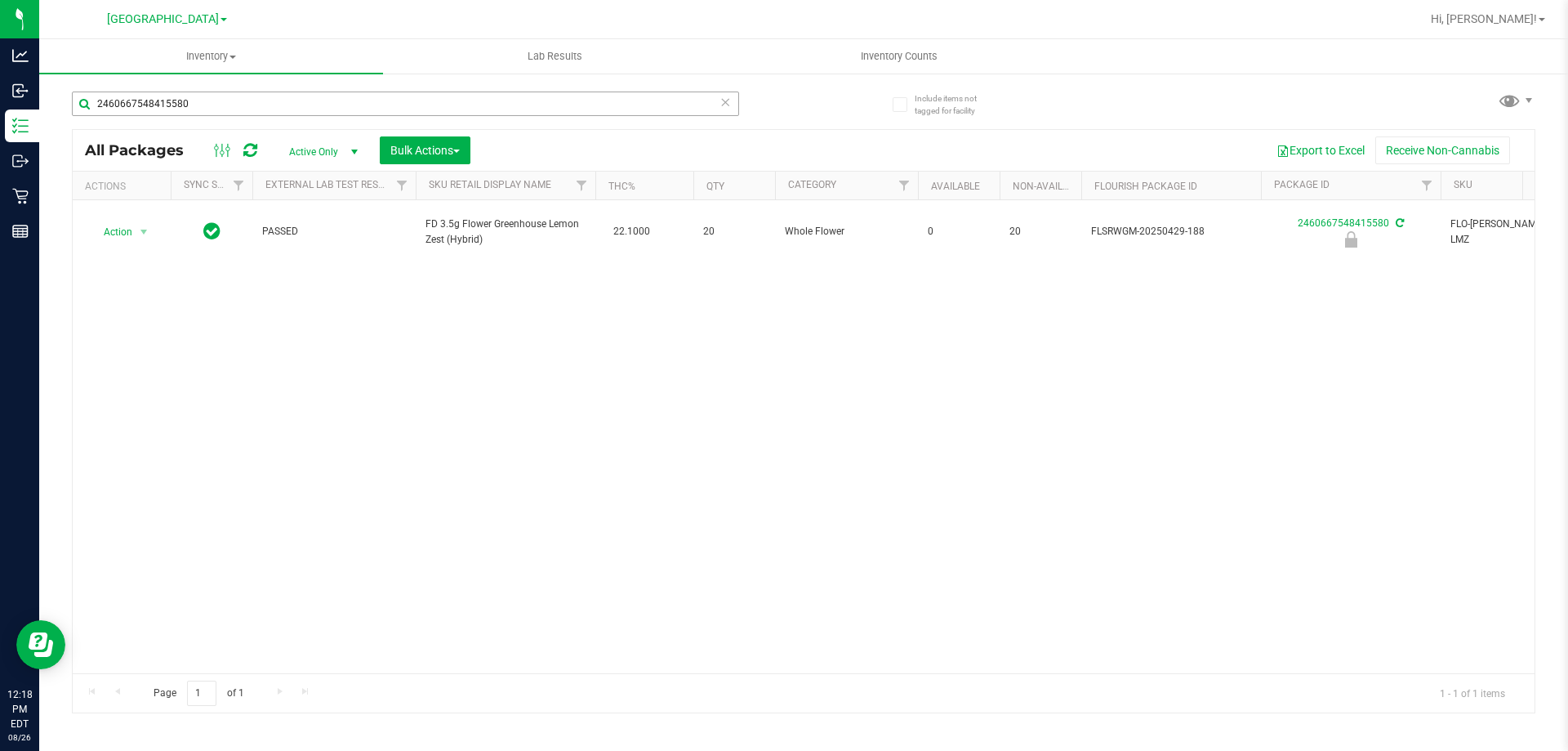
click at [670, 117] on div "2460667548415580" at bounding box center [405, 110] width 667 height 38
click at [667, 112] on input "2460667548415580" at bounding box center [405, 103] width 667 height 25
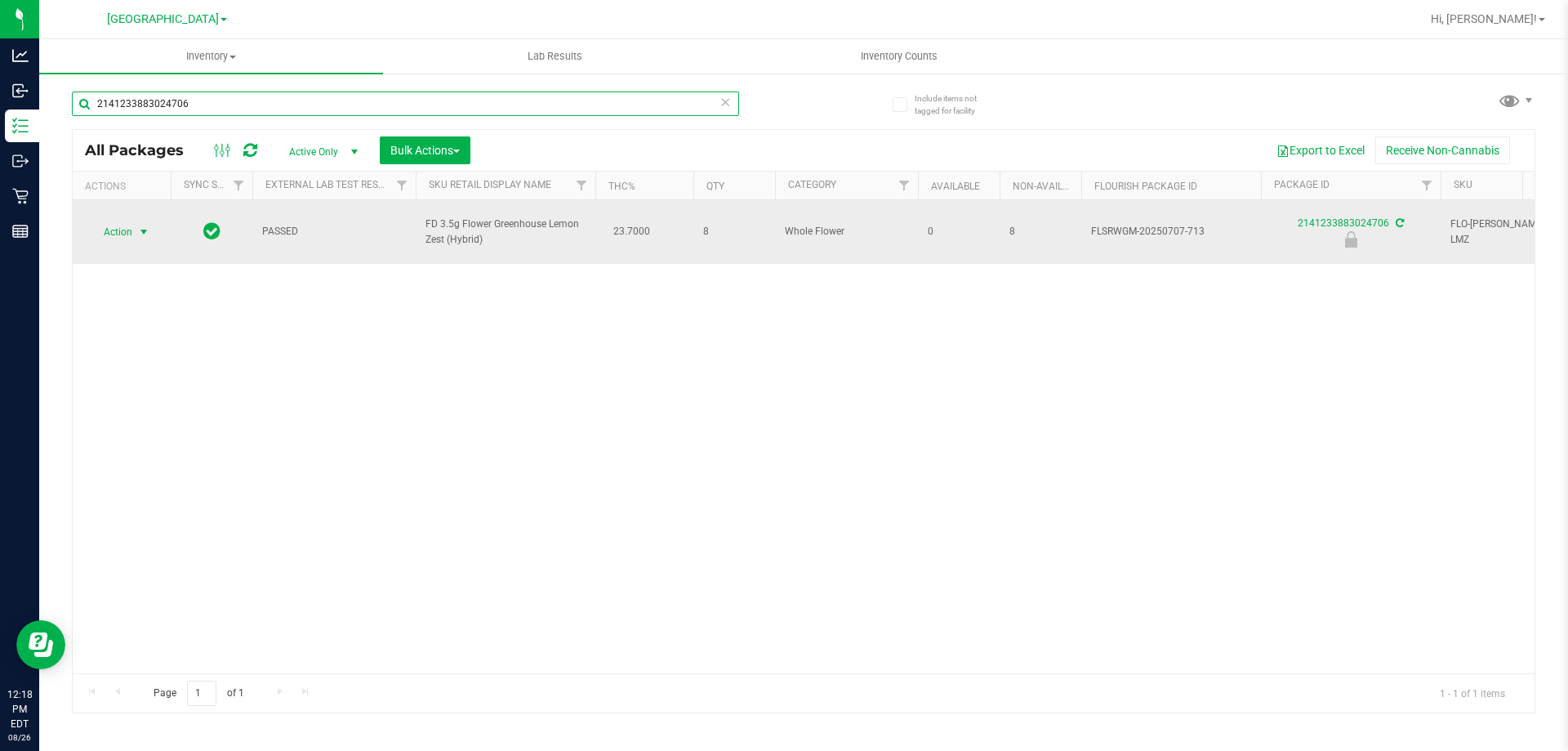
type input "2141233883024706"
click at [139, 225] on span "select" at bounding box center [144, 232] width 13 height 13
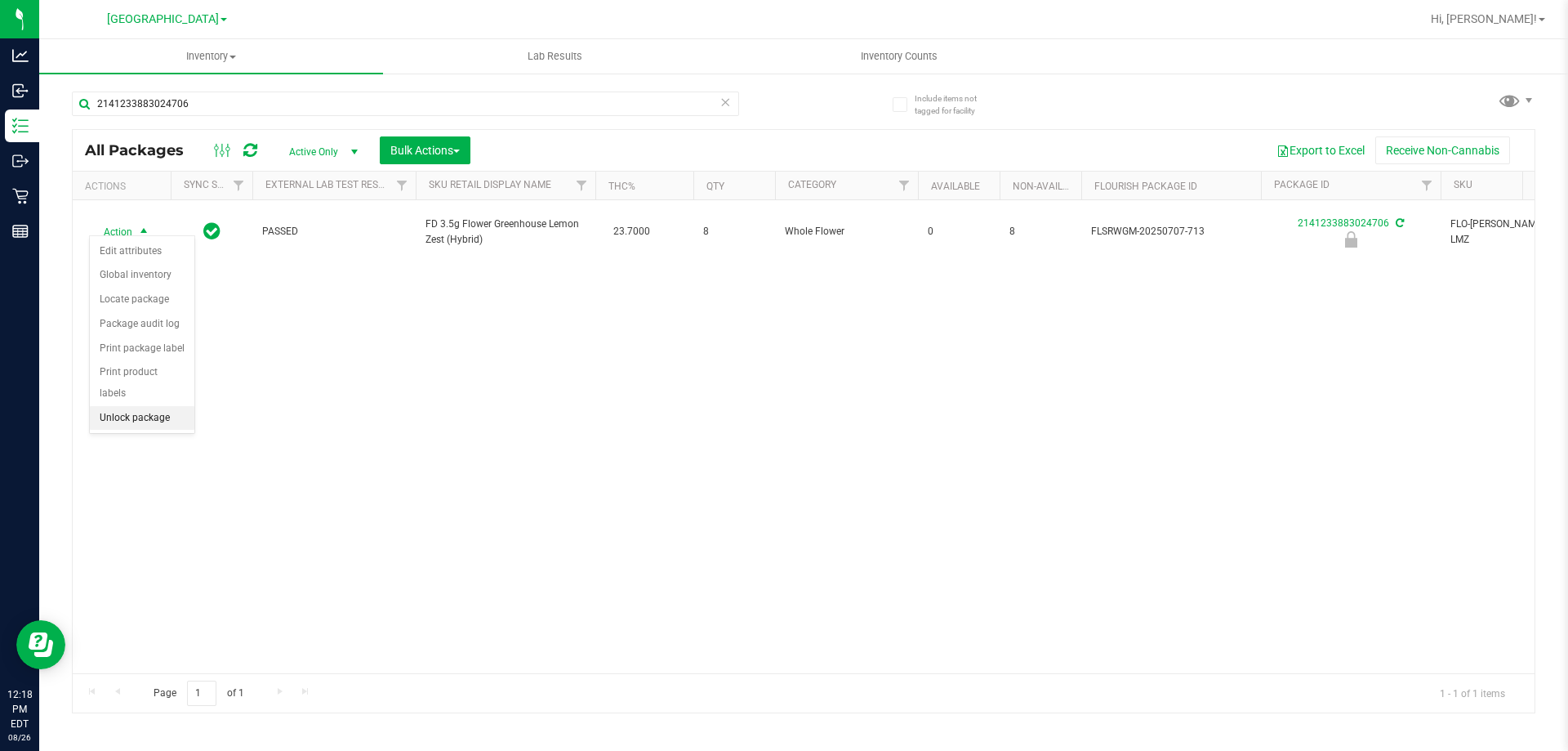
click at [171, 406] on li "Unlock package" at bounding box center [143, 418] width 105 height 25
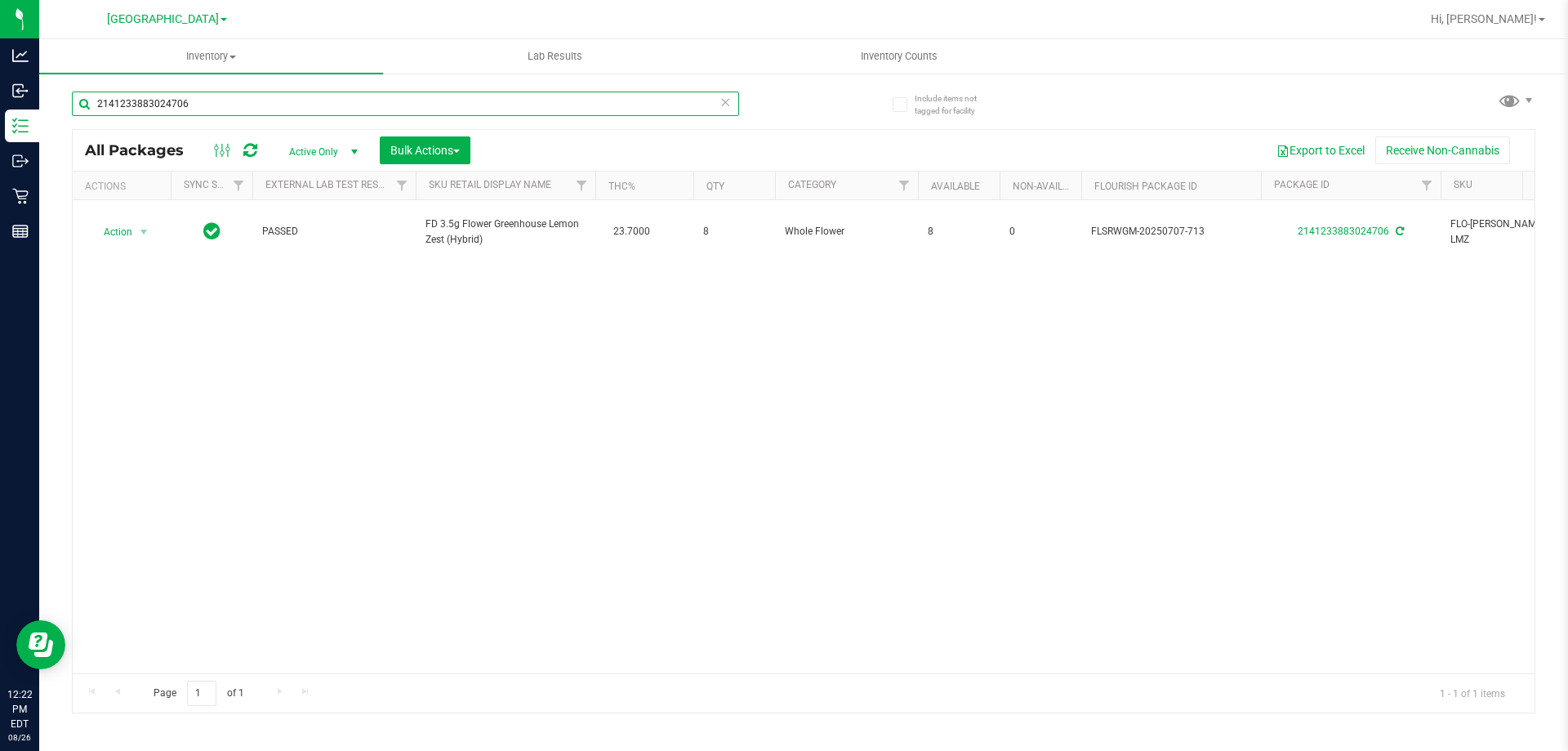
click at [260, 106] on input "2141233883024706" at bounding box center [405, 103] width 667 height 25
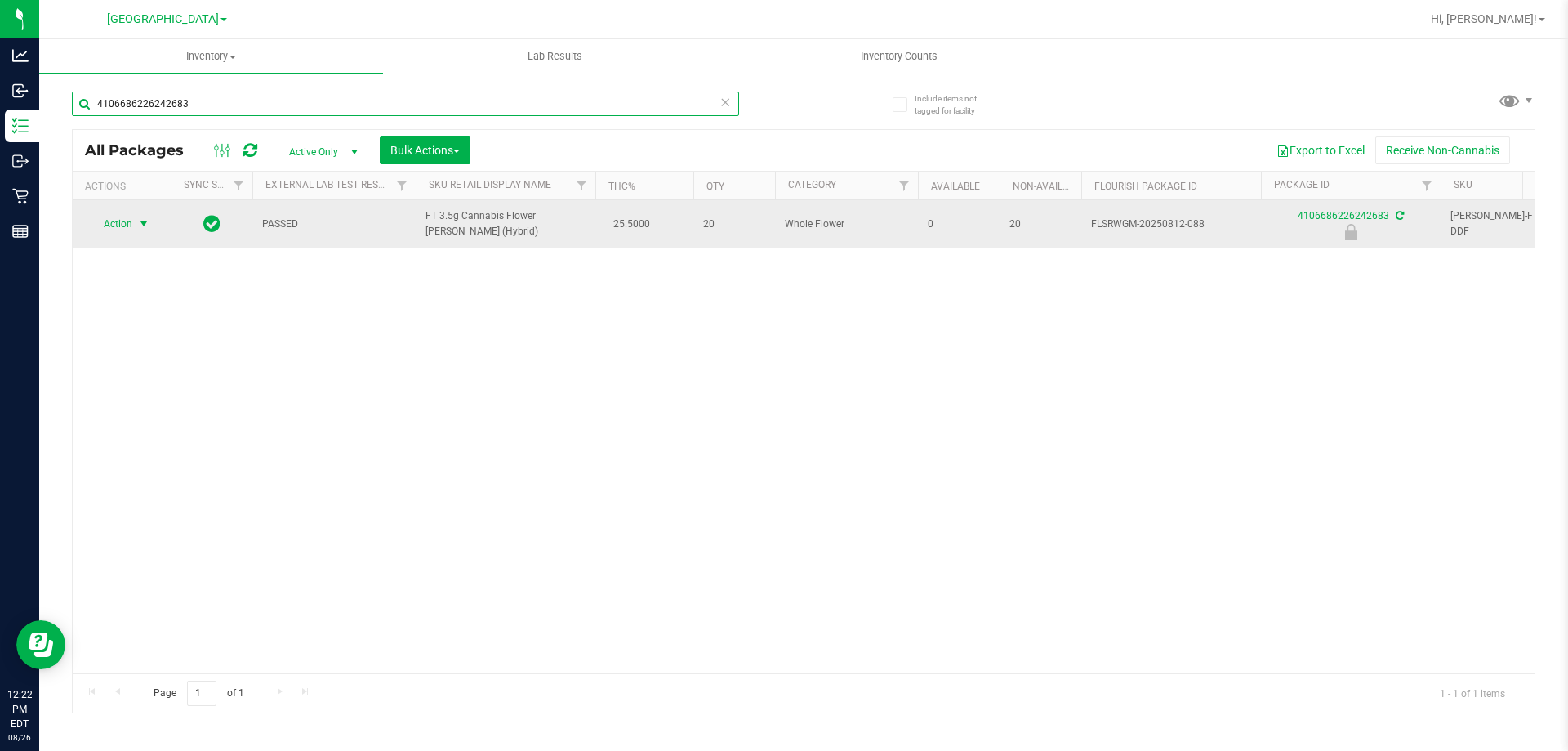
type input "4106686226242683"
click at [145, 227] on span "select" at bounding box center [144, 224] width 13 height 13
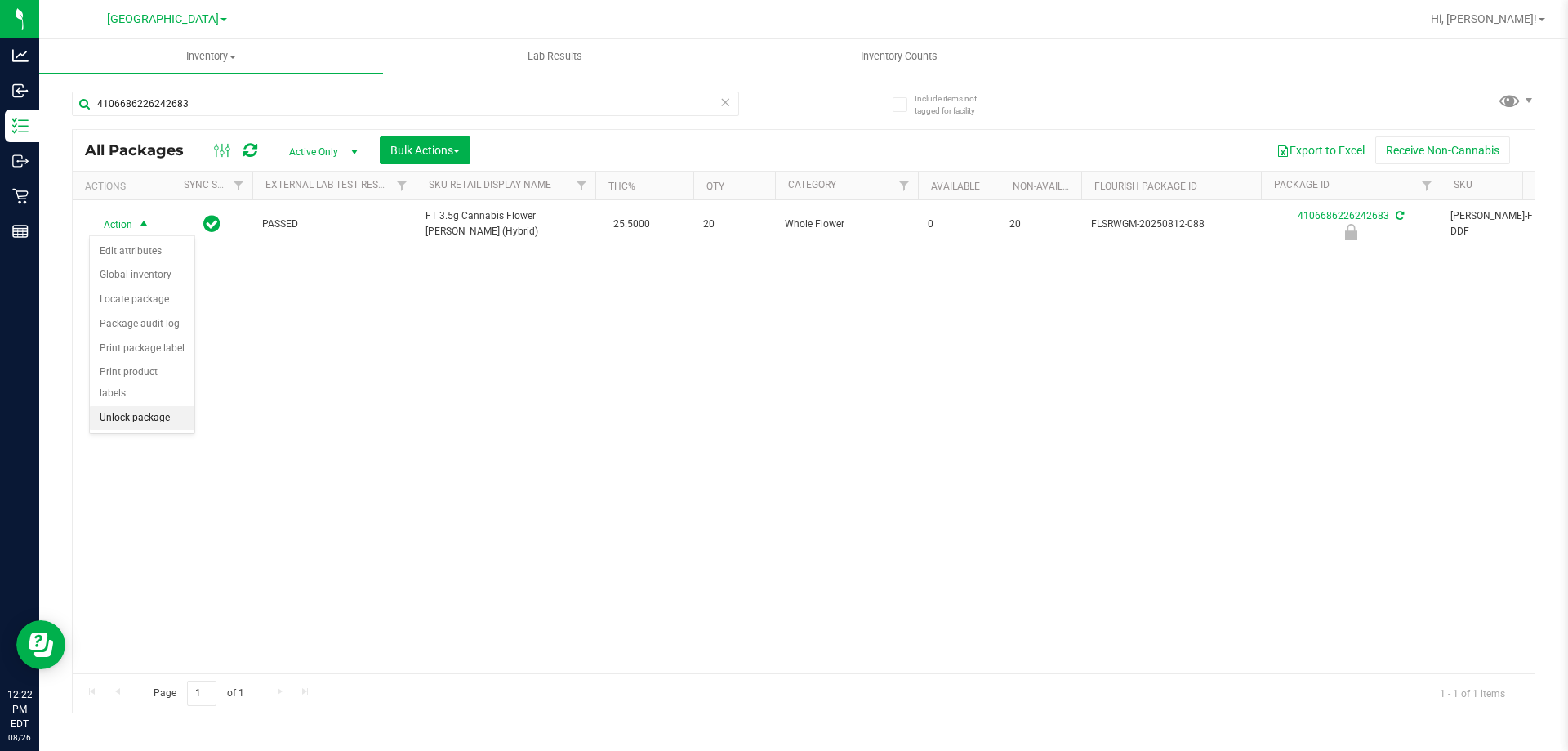
click at [134, 406] on li "Unlock package" at bounding box center [143, 418] width 105 height 25
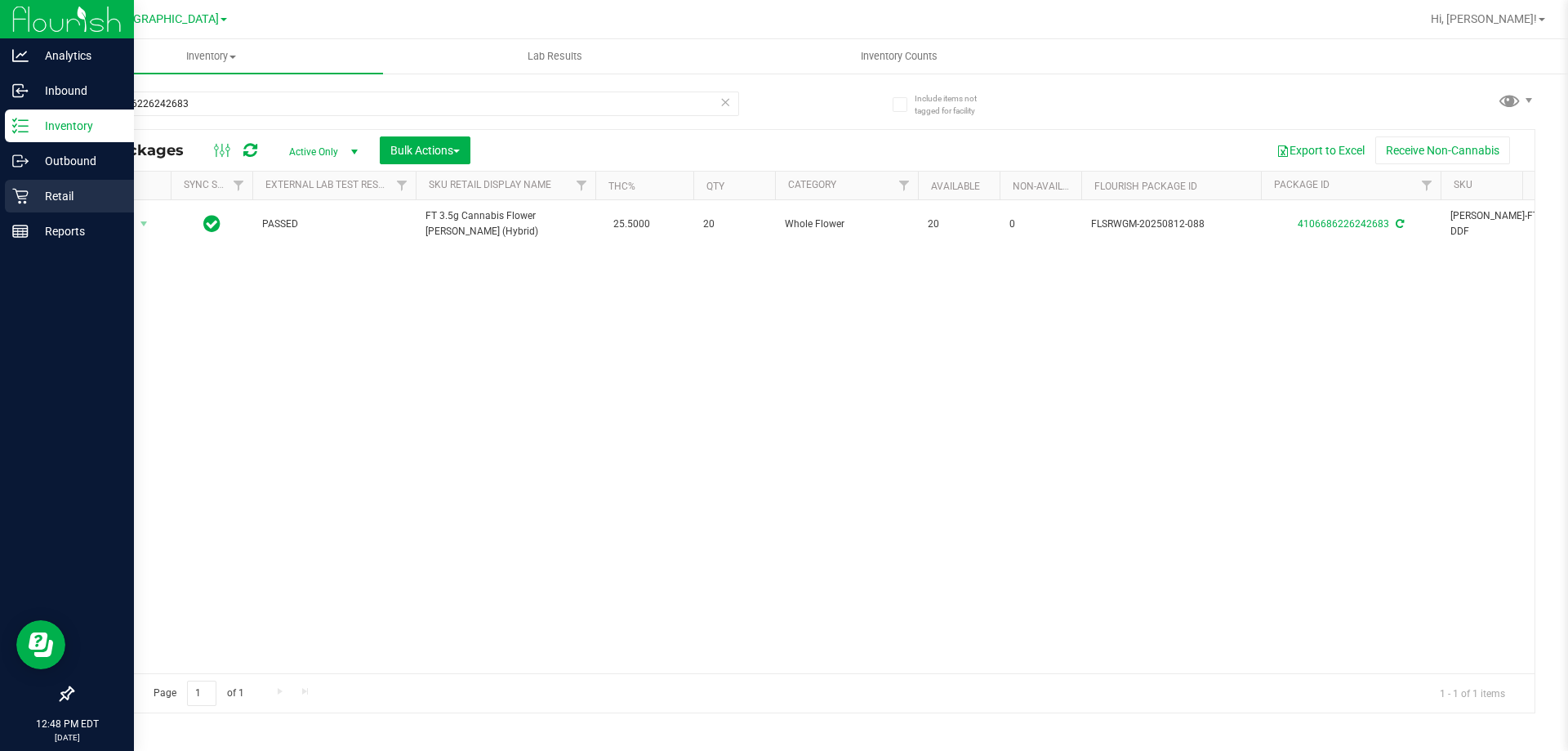
click at [18, 201] on icon at bounding box center [20, 196] width 17 height 17
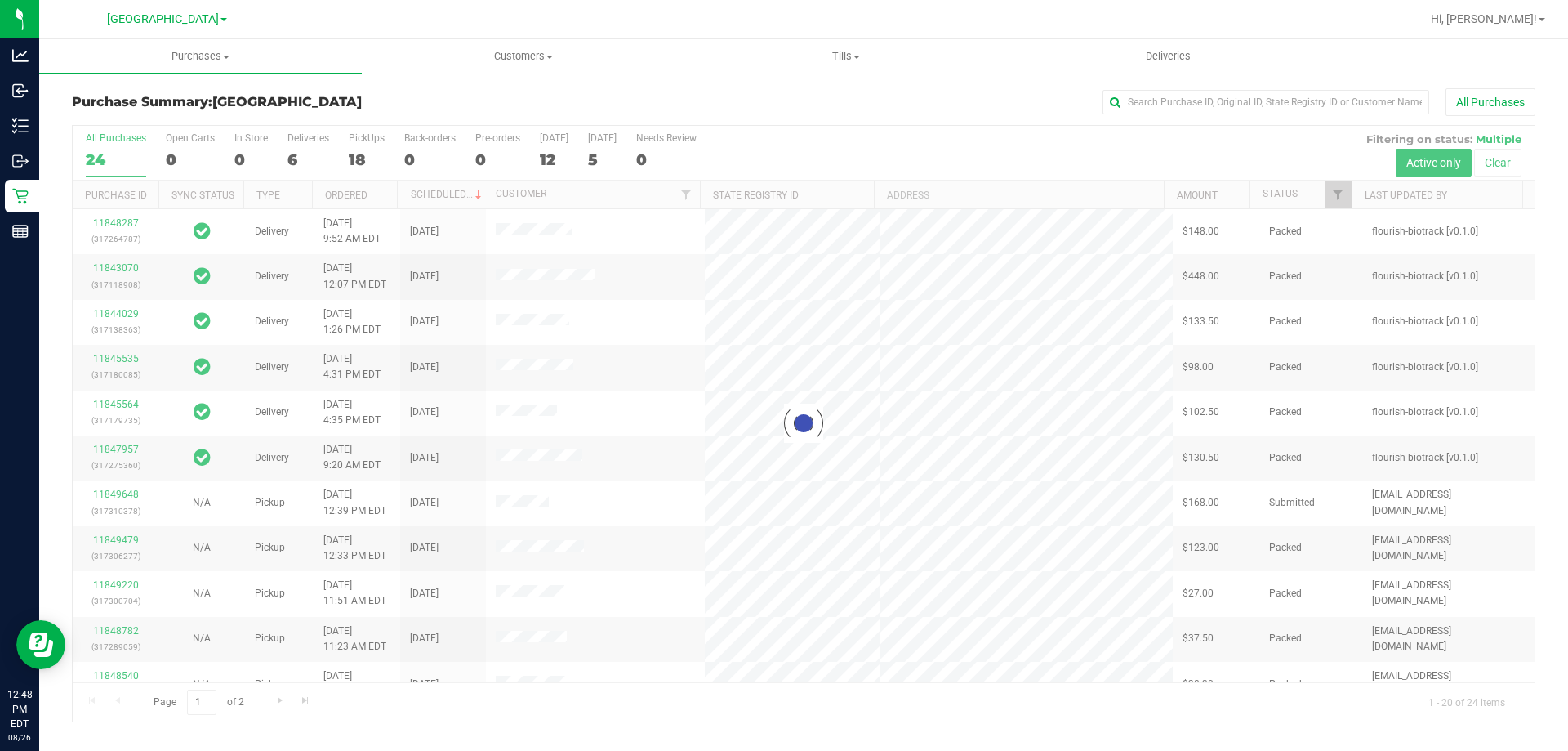
click at [304, 142] on div at bounding box center [803, 423] width 1462 height 595
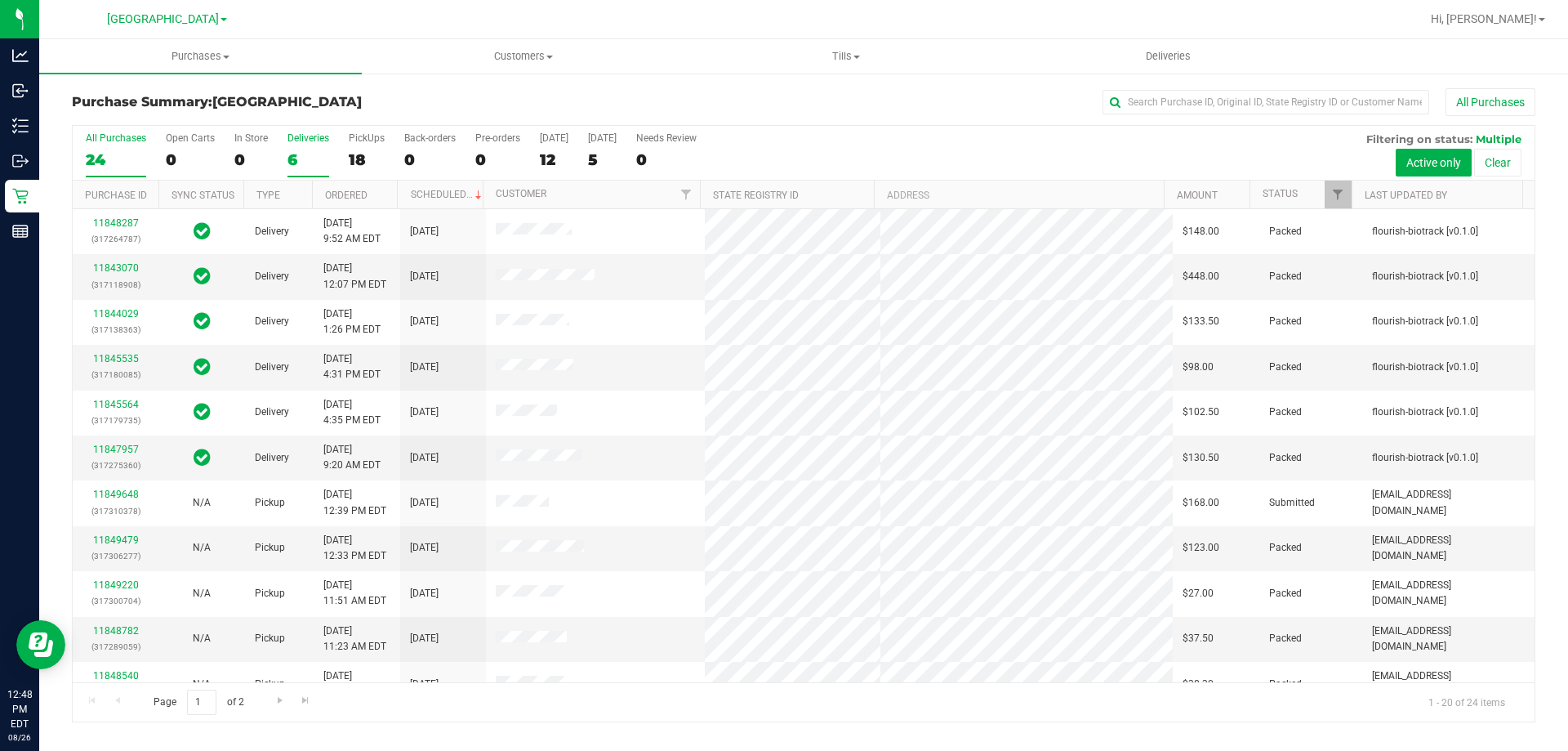
click at [306, 151] on div "6" at bounding box center [307, 159] width 41 height 18
click at [0, 0] on input "Deliveries 6" at bounding box center [0, 0] width 0 height 0
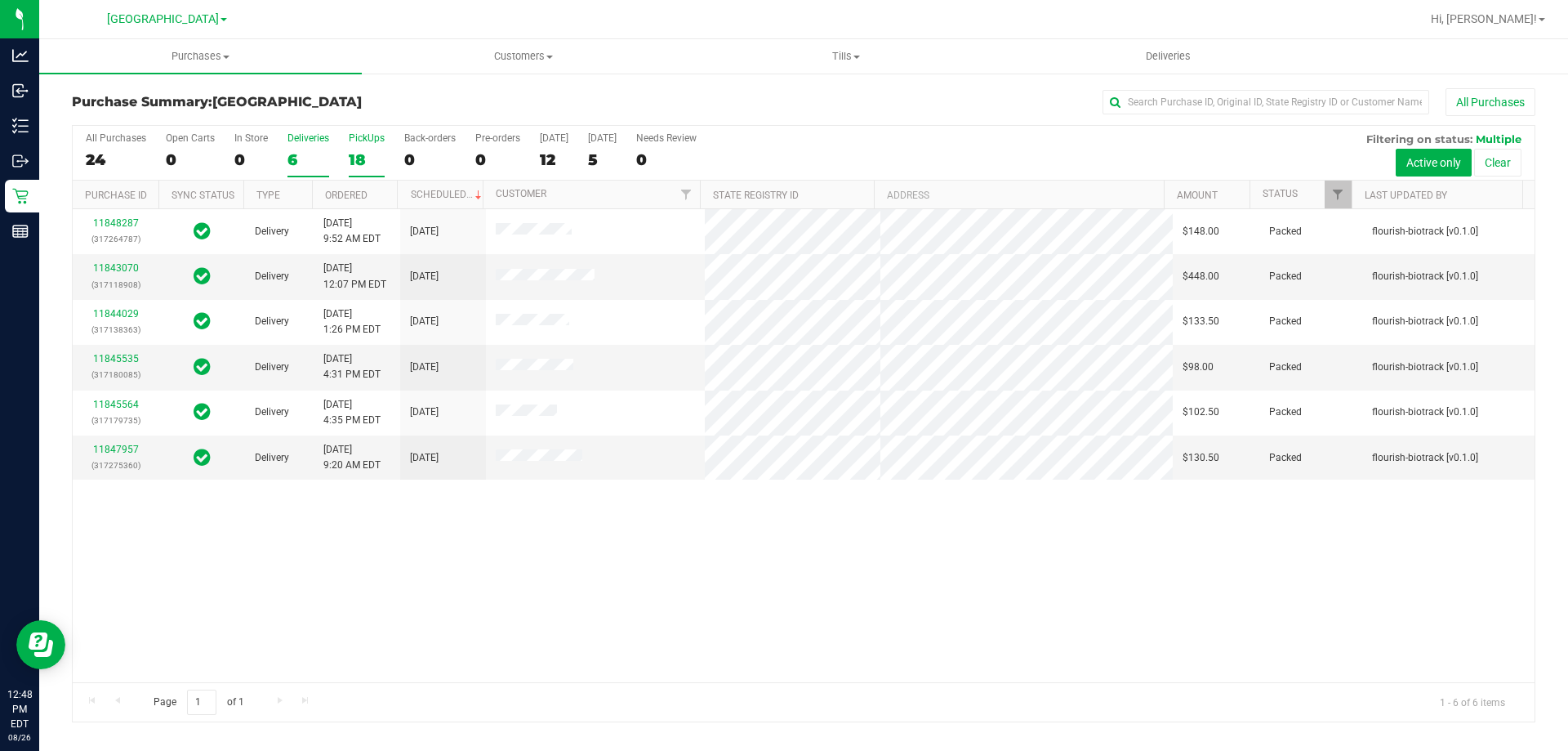
click at [366, 134] on div "PickUps" at bounding box center [366, 138] width 36 height 11
click at [0, 0] on input "PickUps 18" at bounding box center [0, 0] width 0 height 0
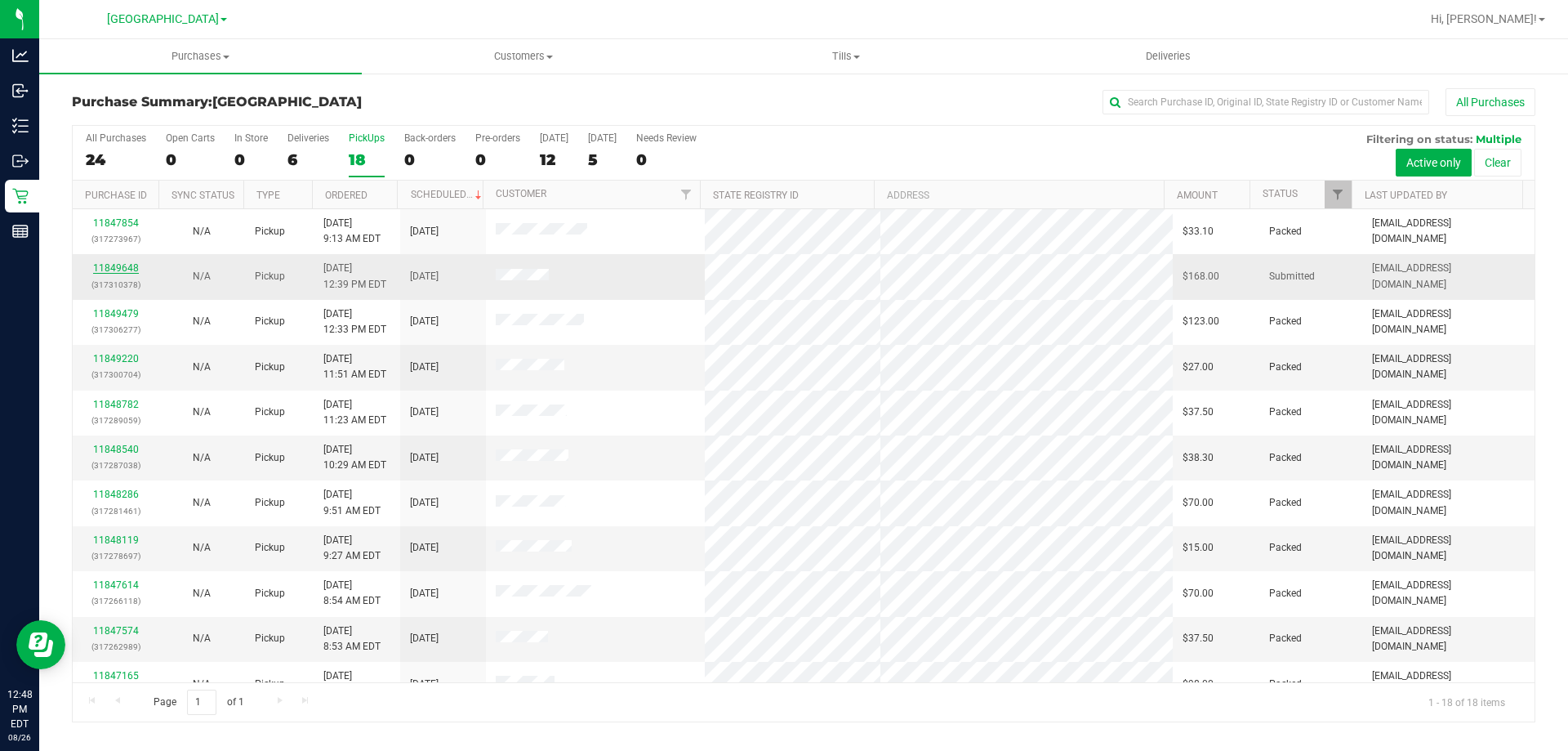
click at [120, 269] on link "11849648" at bounding box center [116, 268] width 46 height 11
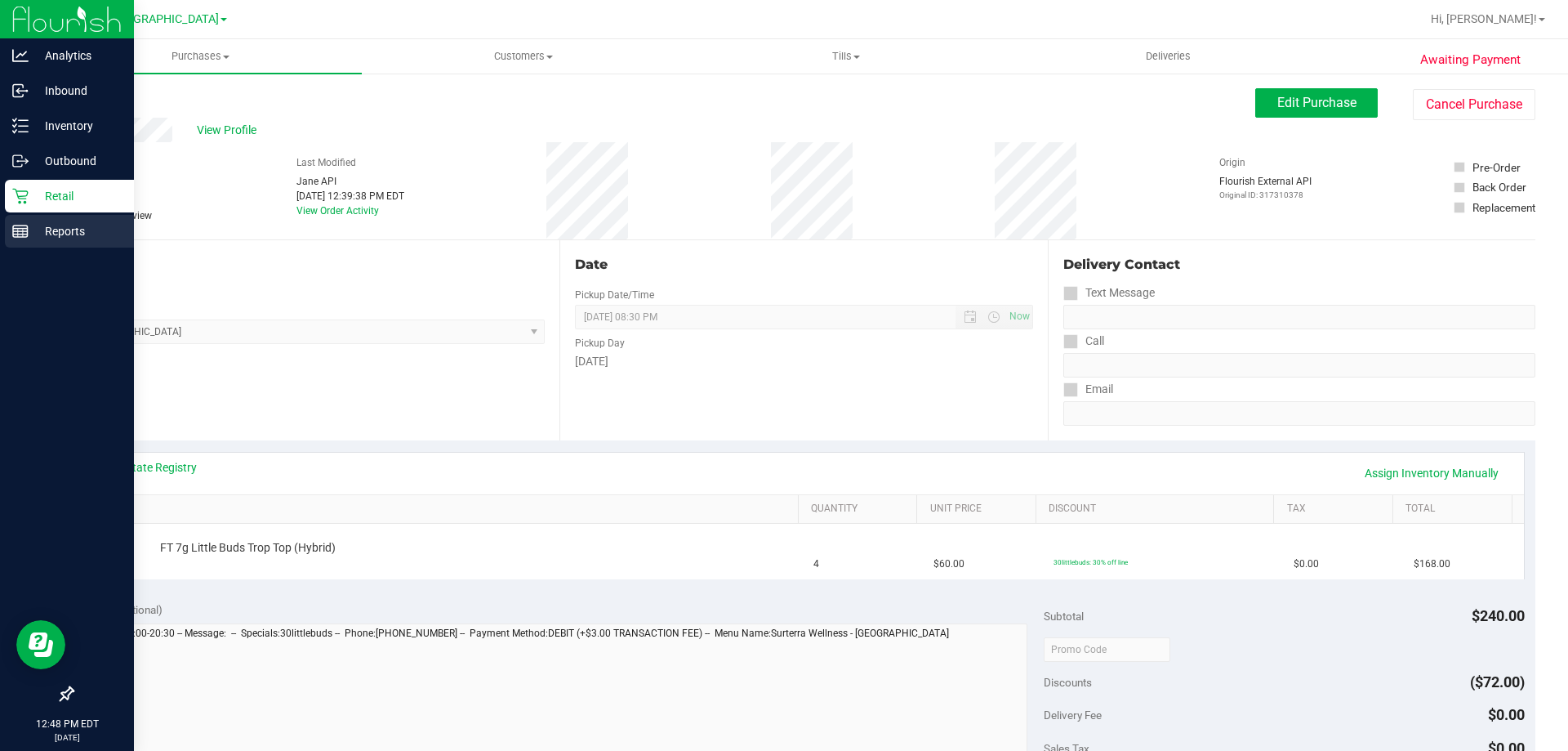
click at [20, 231] on line at bounding box center [20, 231] width 15 height 0
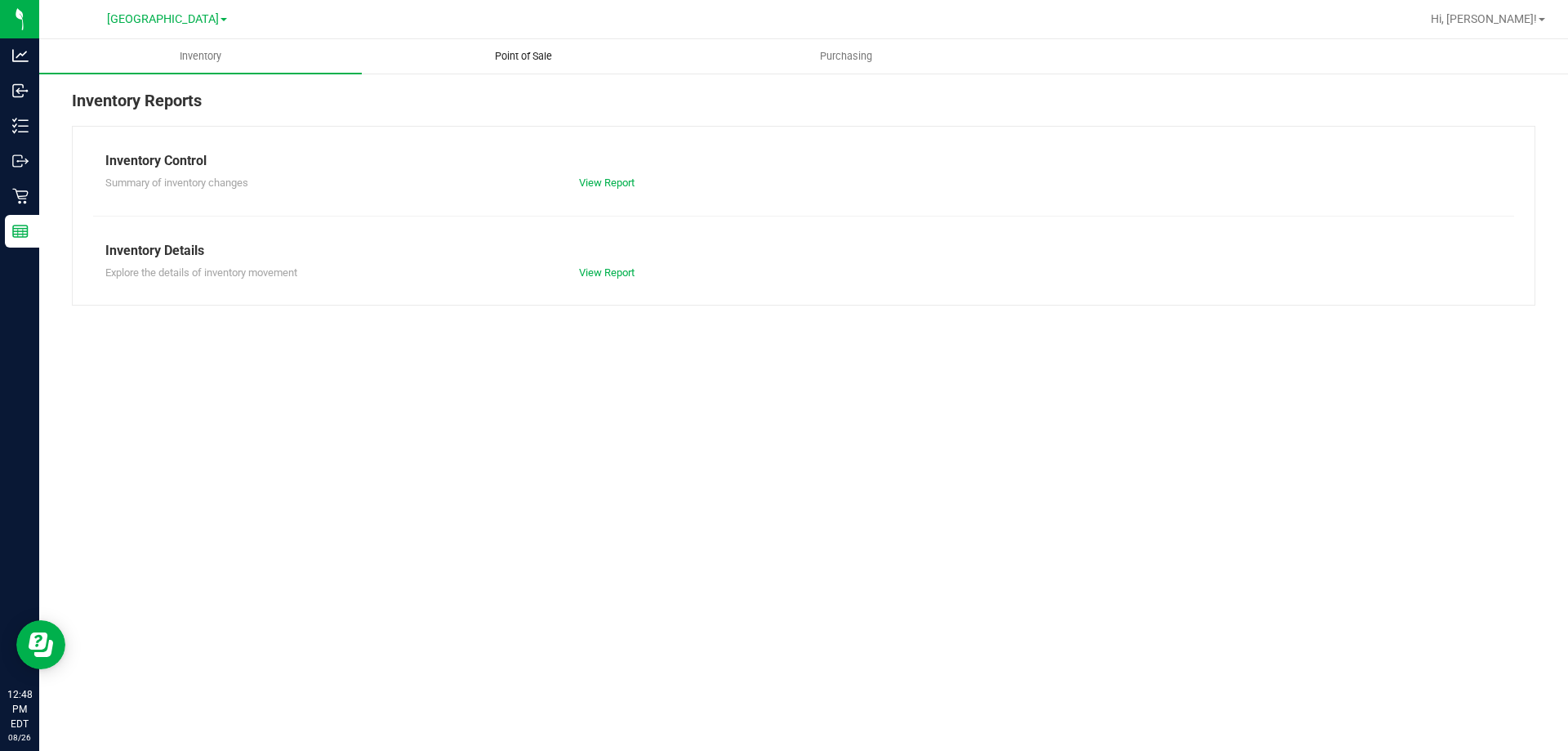
click at [518, 55] on span "Point of Sale" at bounding box center [524, 56] width 101 height 15
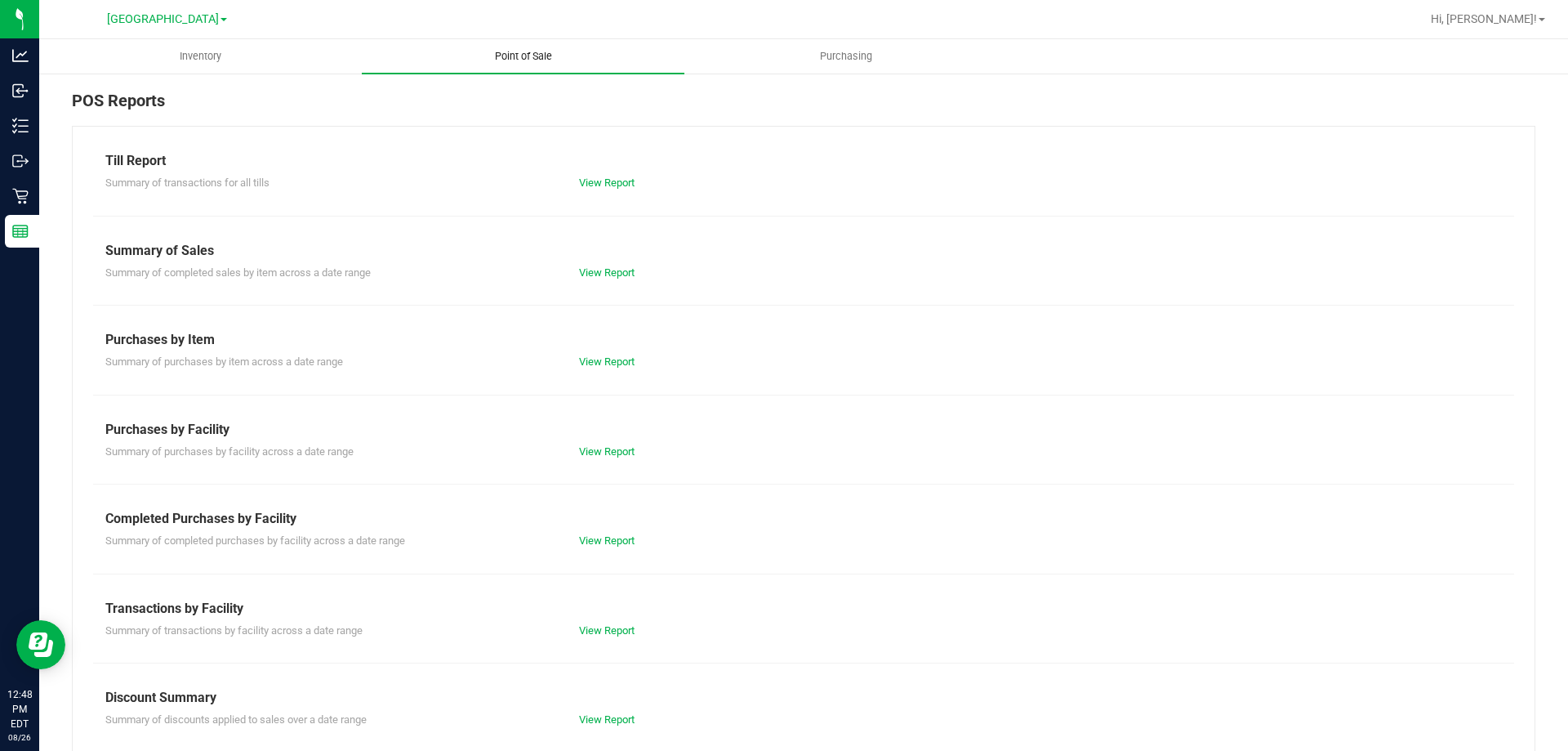
click at [614, 631] on link "View Report" at bounding box center [606, 630] width 55 height 12
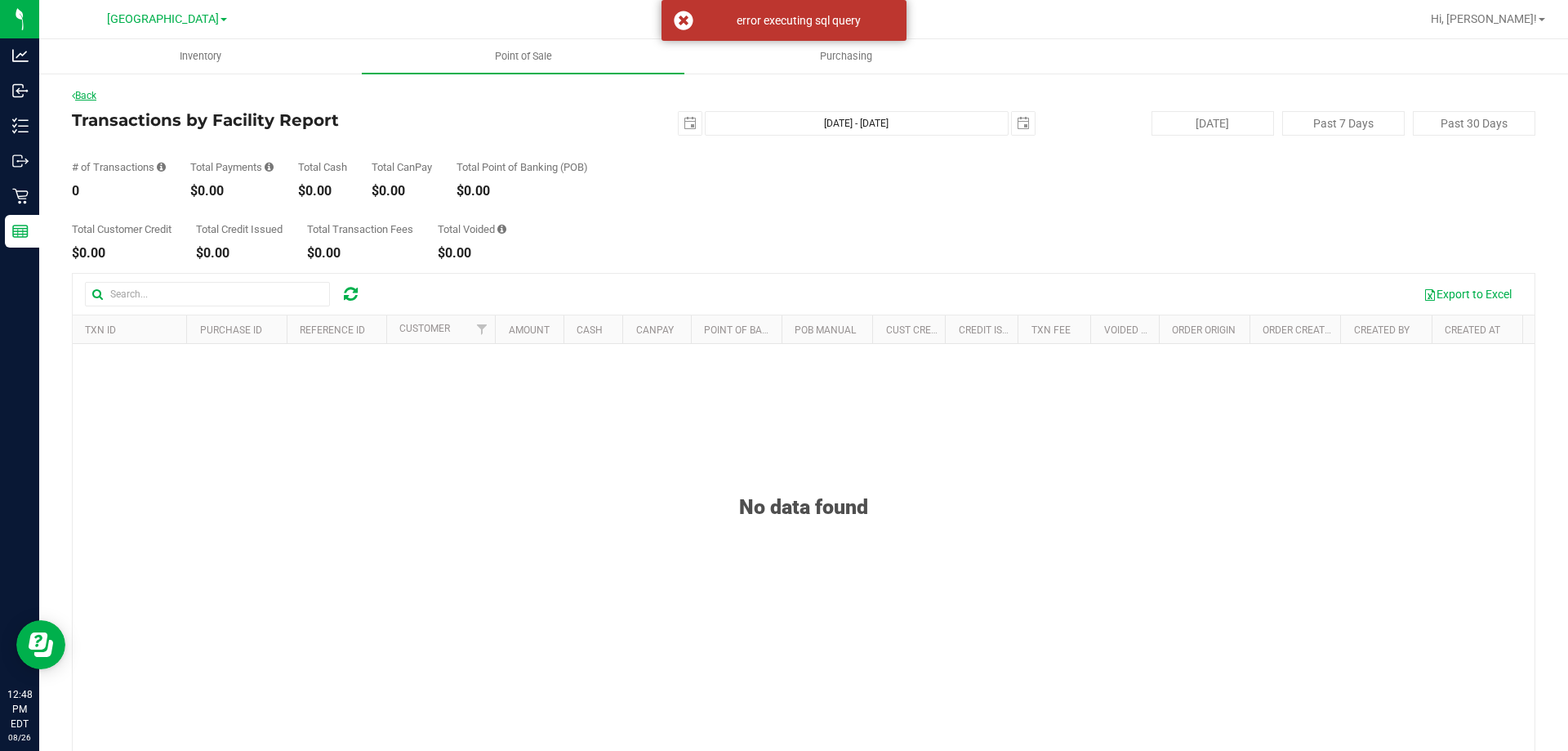
click at [74, 96] on icon at bounding box center [74, 96] width 4 height 10
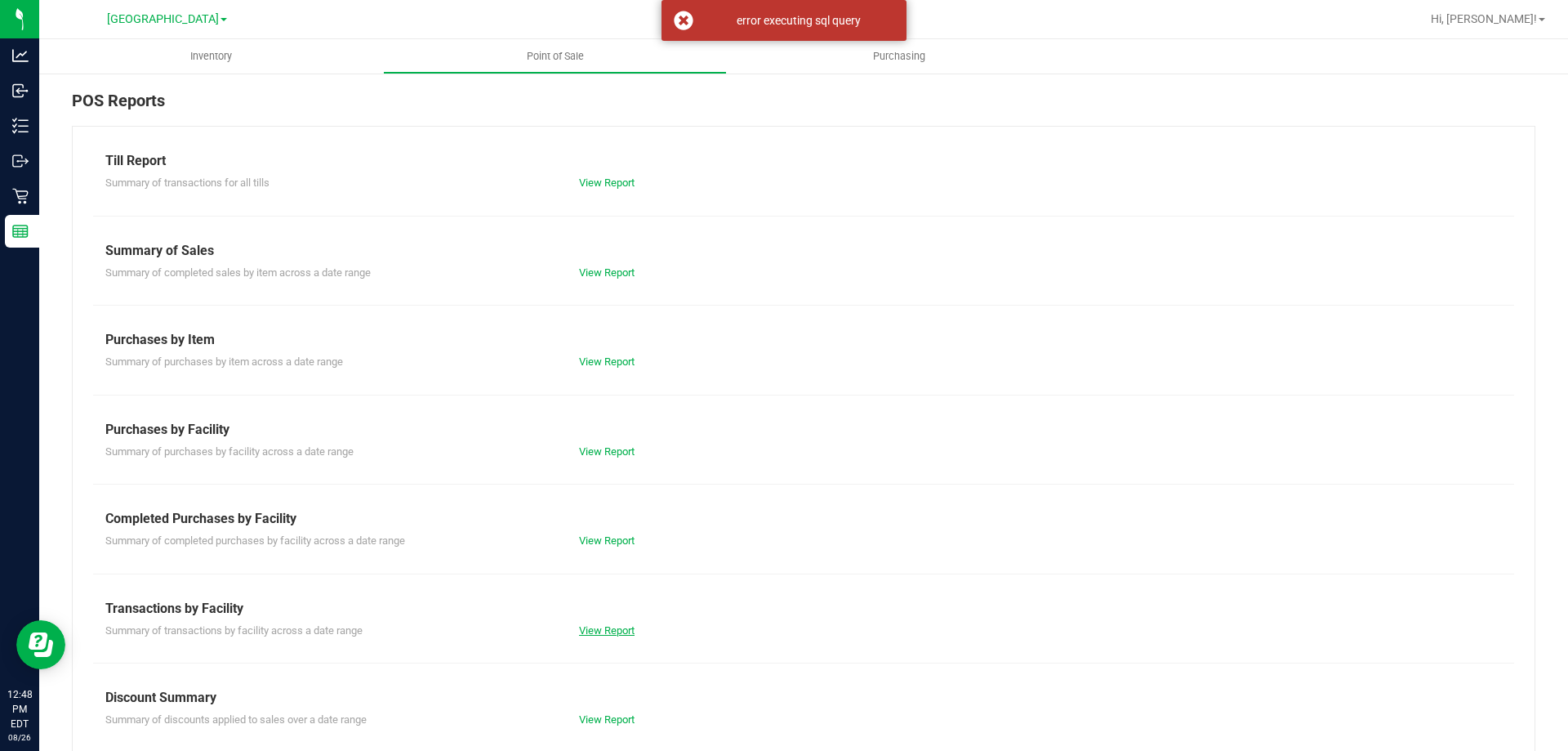
click at [593, 630] on link "View Report" at bounding box center [606, 630] width 55 height 12
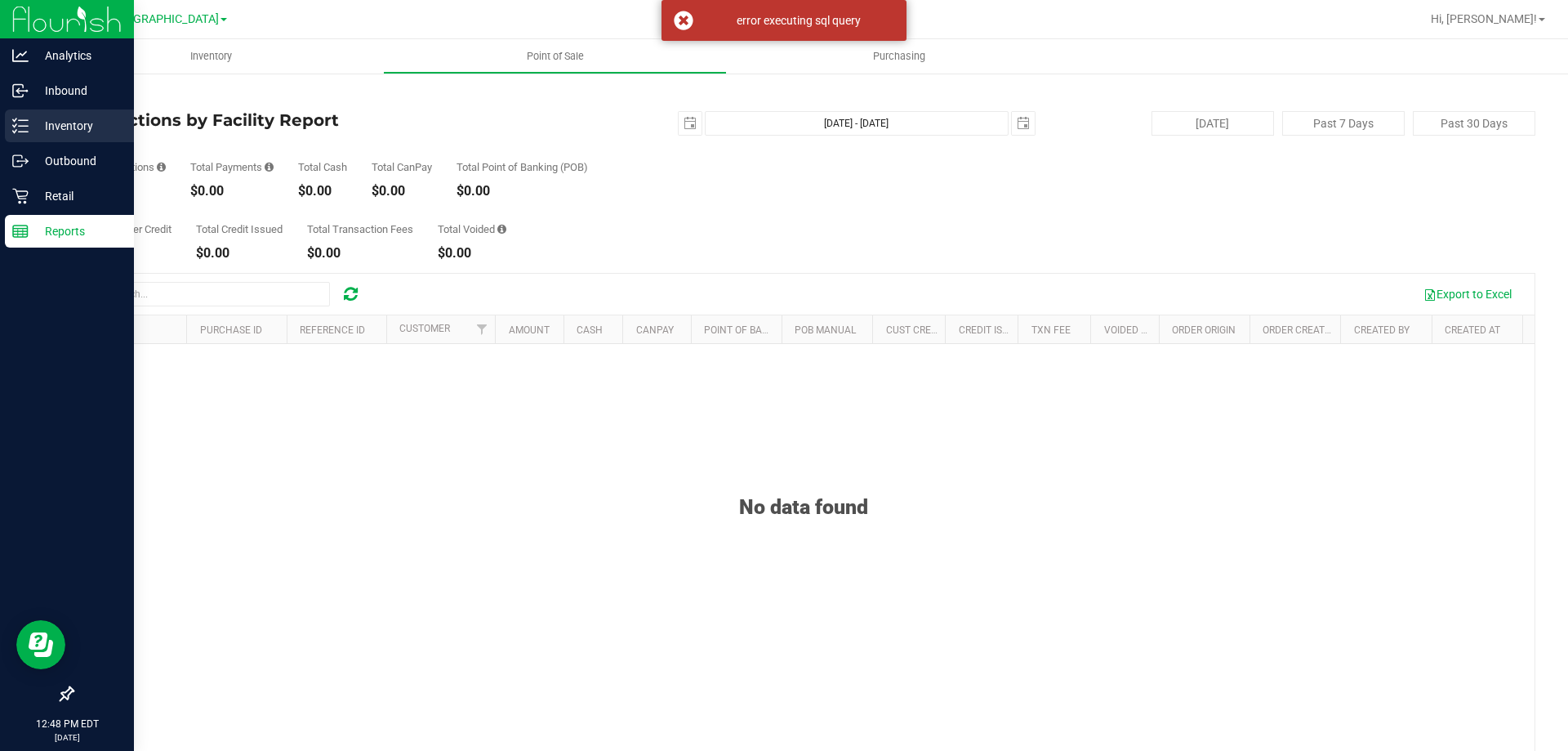
click at [23, 126] on line at bounding box center [23, 126] width 9 height 0
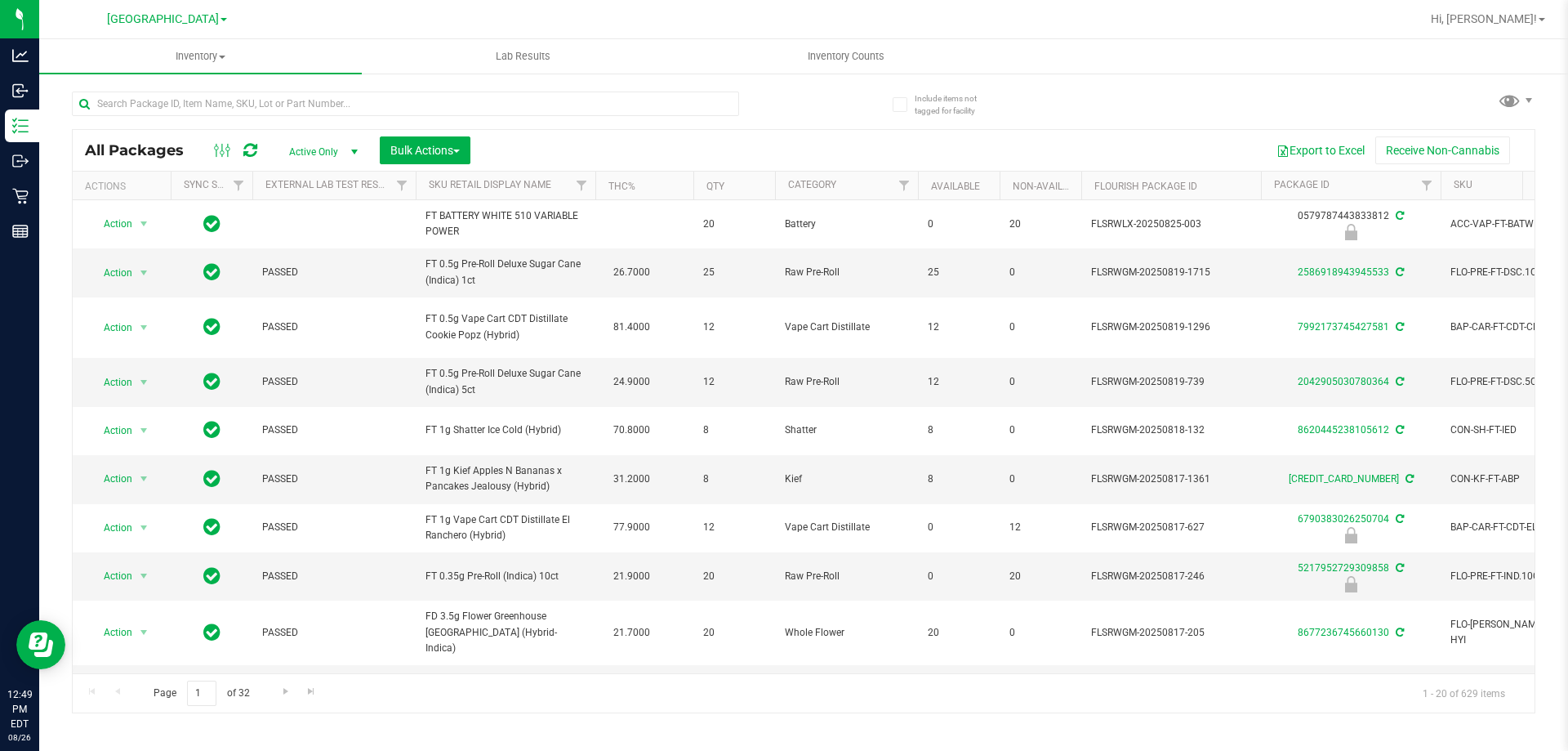
click at [1049, 114] on div "All Packages Active Only Active Only Lab Samples Locked All External Internal B…" at bounding box center [803, 395] width 1464 height 637
